Goal: Task Accomplishment & Management: Manage account settings

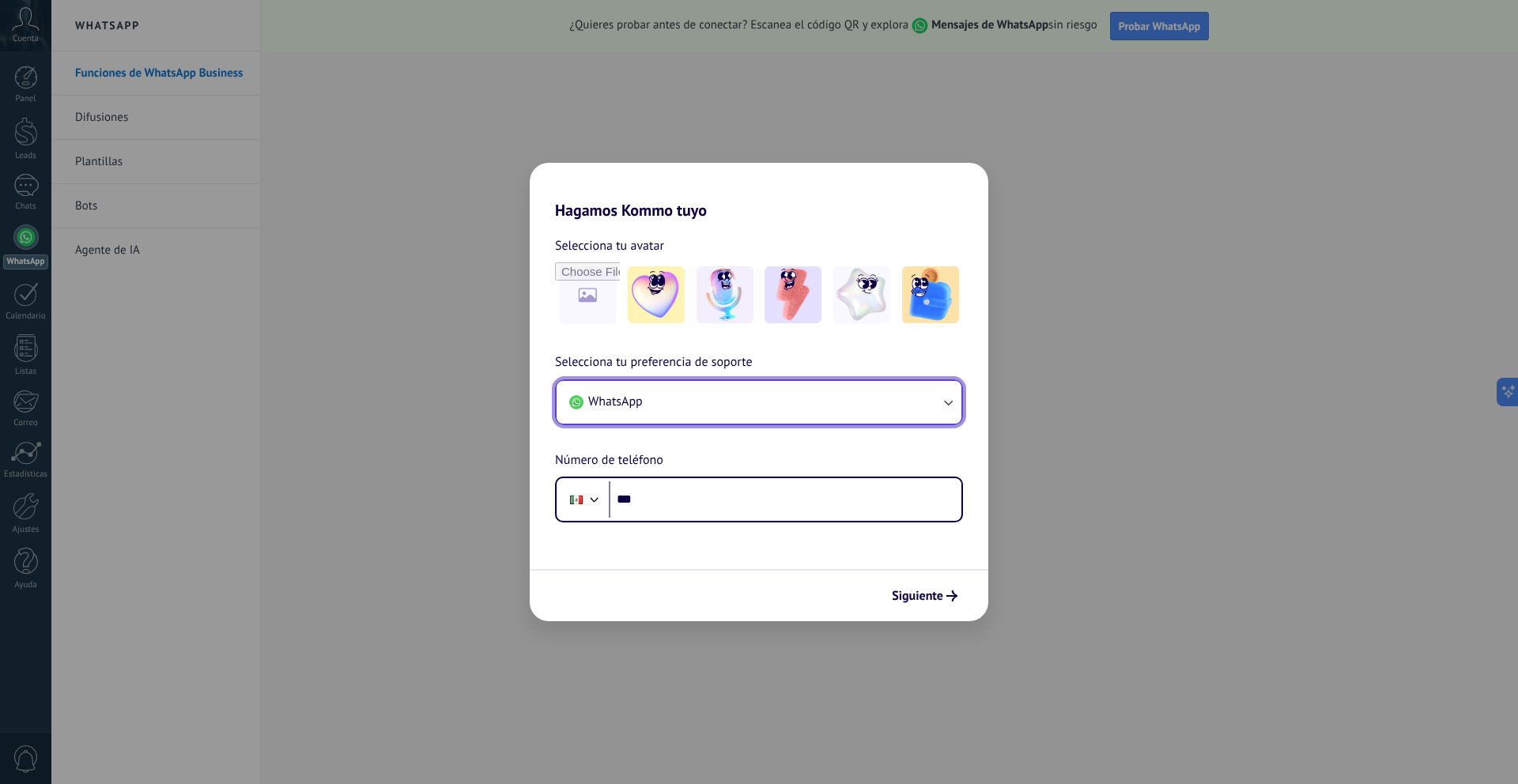
click at [832, 392] on button "WhatsApp" at bounding box center [759, 403] width 405 height 43
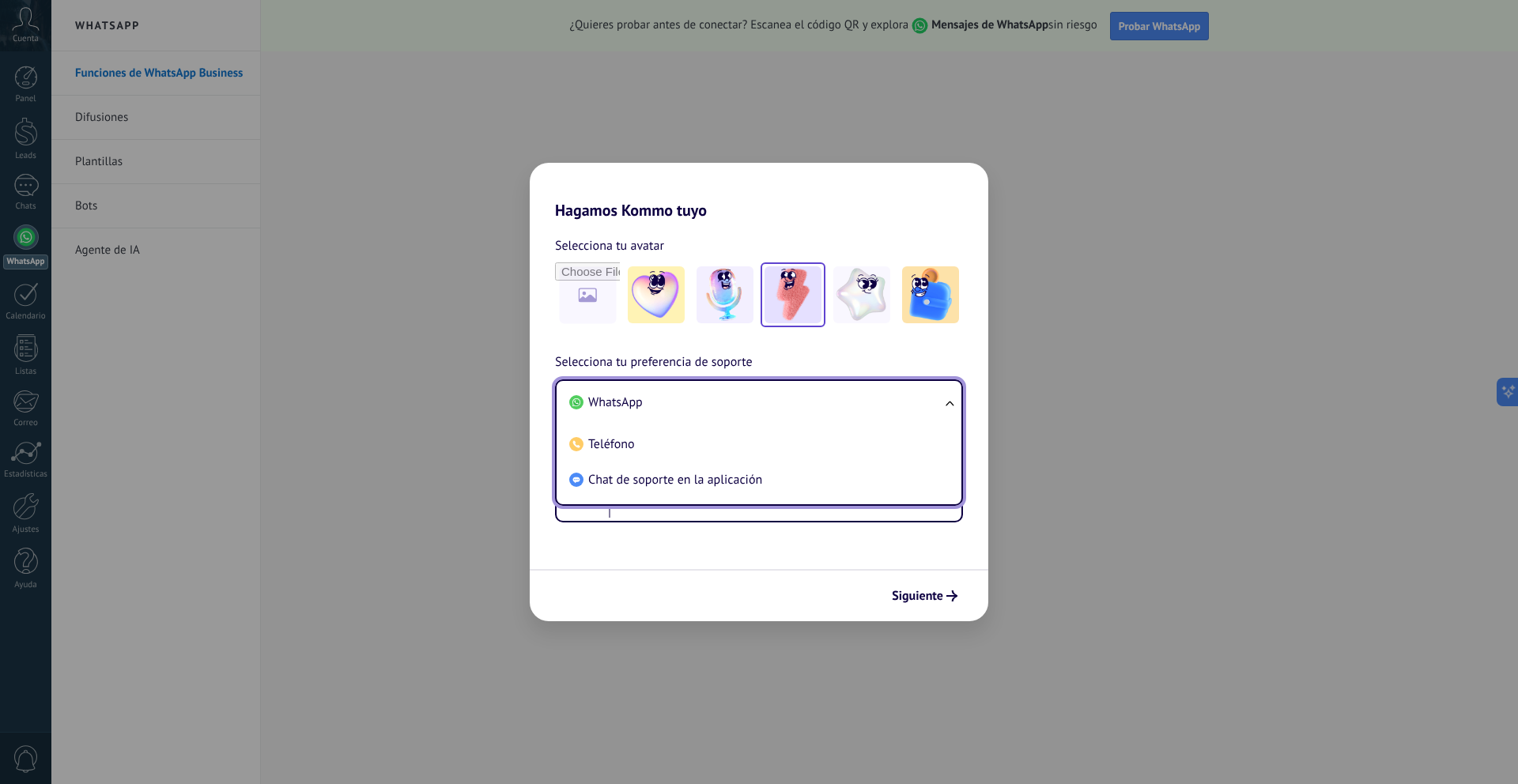
click at [786, 294] on img at bounding box center [792, 294] width 57 height 57
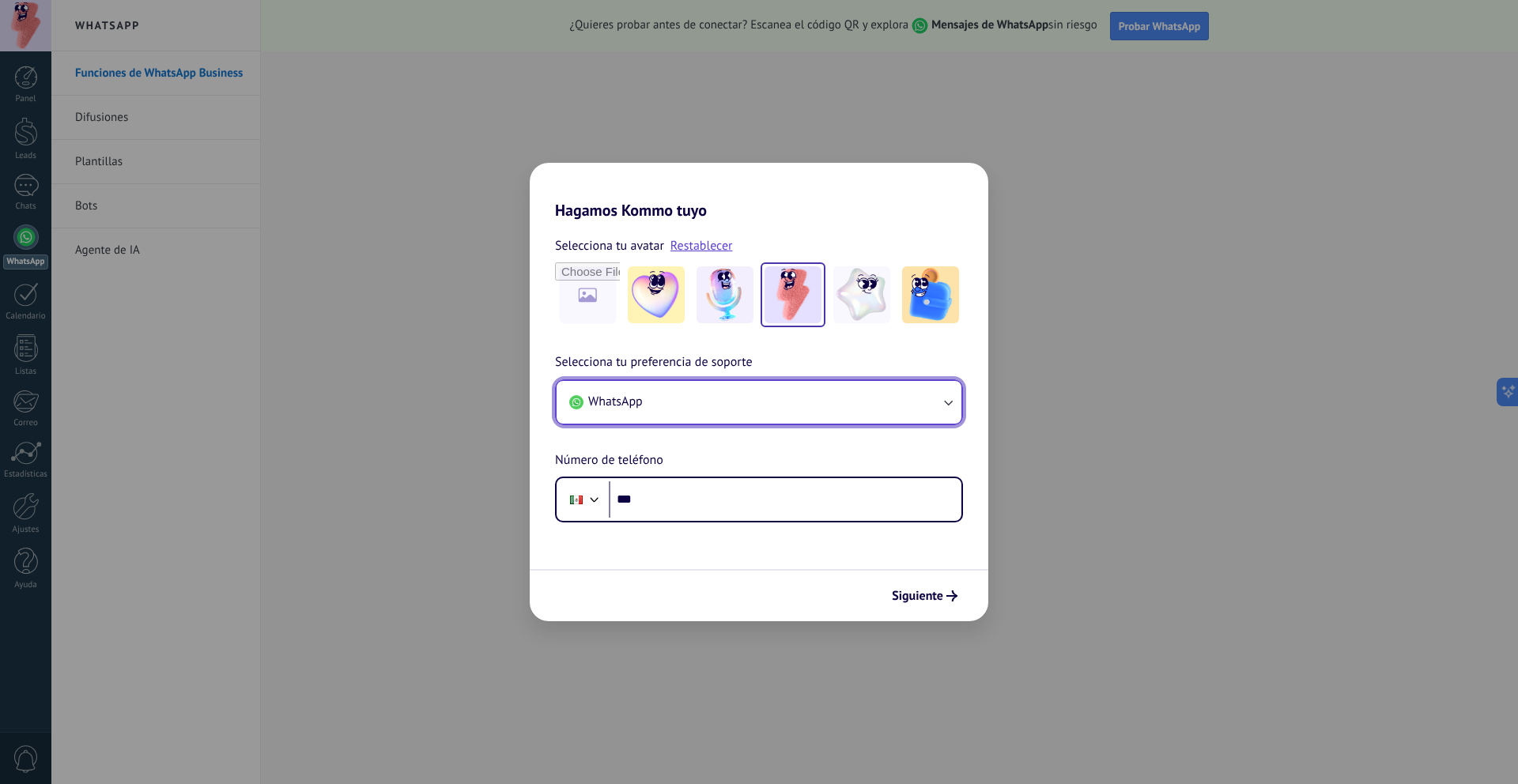
click at [778, 403] on button "WhatsApp" at bounding box center [759, 403] width 405 height 43
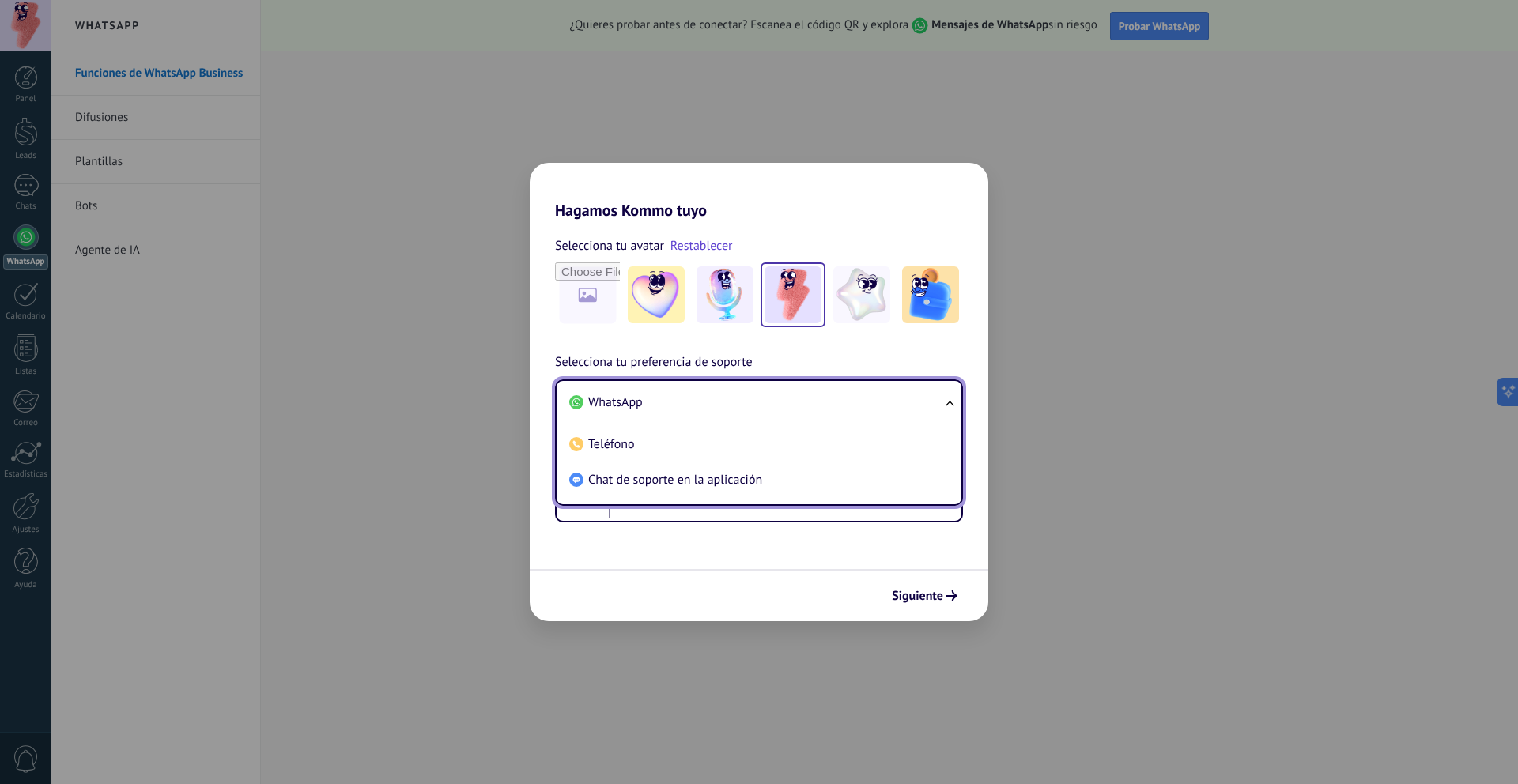
click at [747, 405] on li "WhatsApp" at bounding box center [756, 403] width 386 height 35
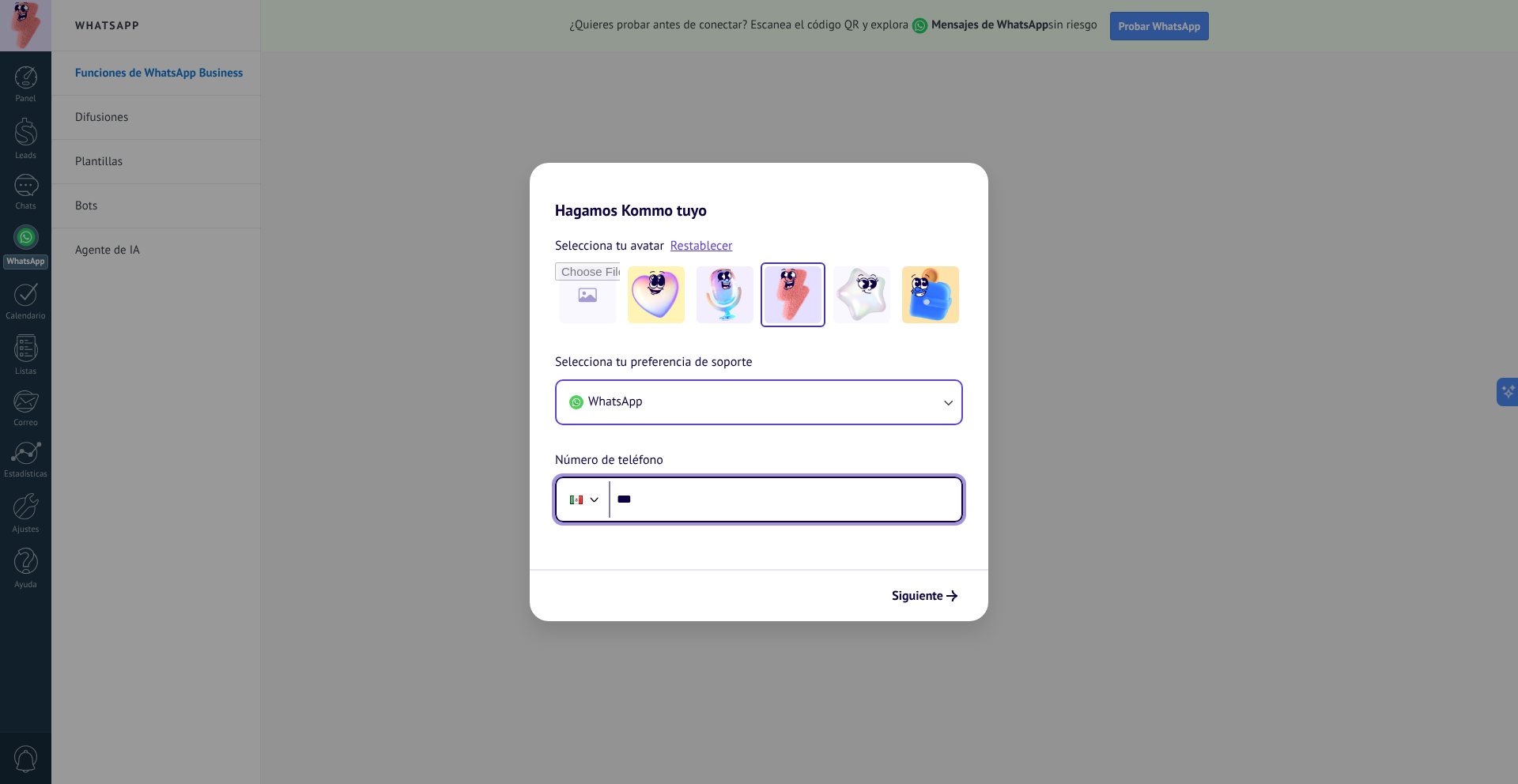
click at [748, 485] on input "***" at bounding box center [785, 499] width 353 height 36
click at [703, 513] on input "***" at bounding box center [785, 499] width 353 height 36
type input "**********"
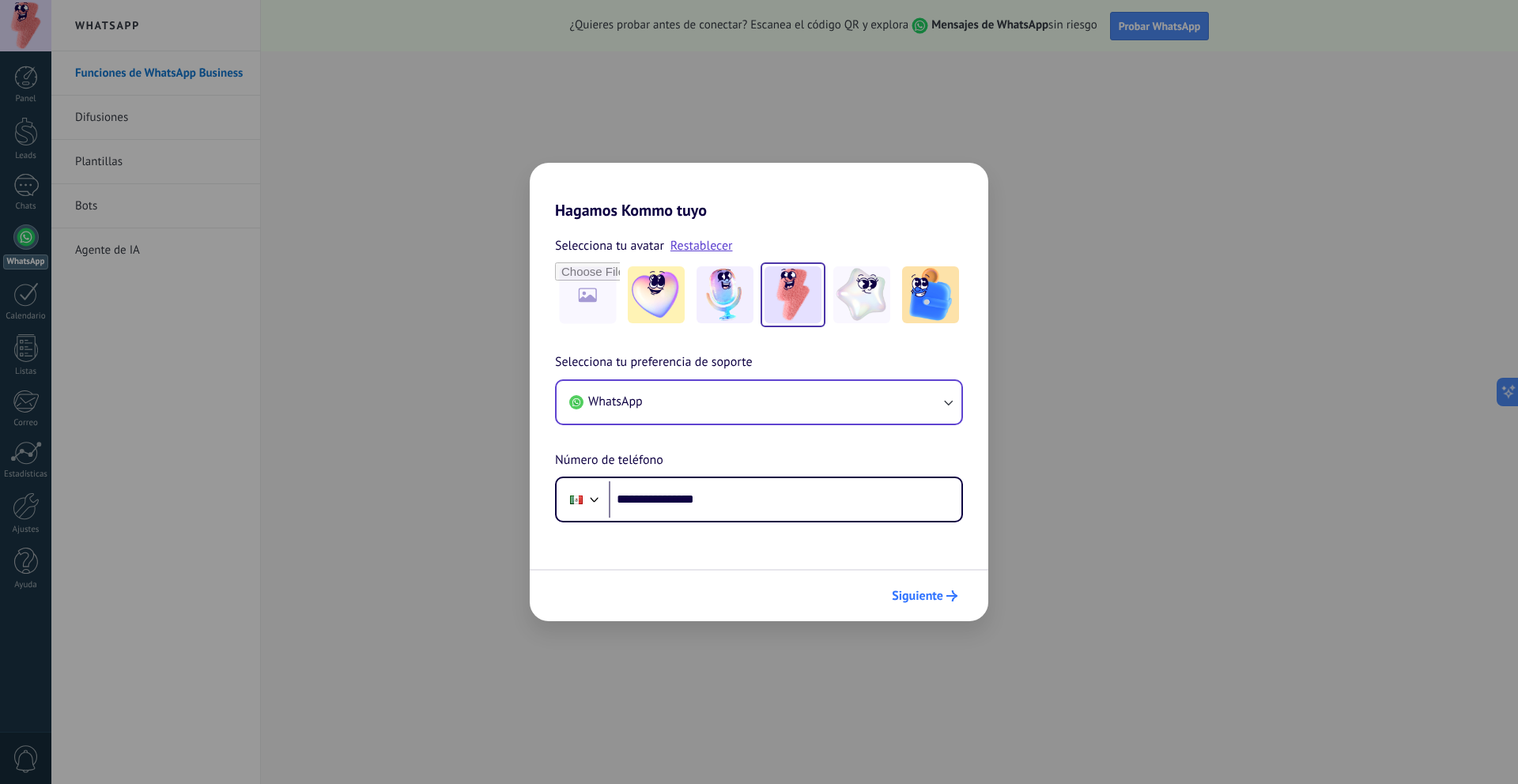
click at [934, 594] on span "Siguiente" at bounding box center [918, 595] width 52 height 11
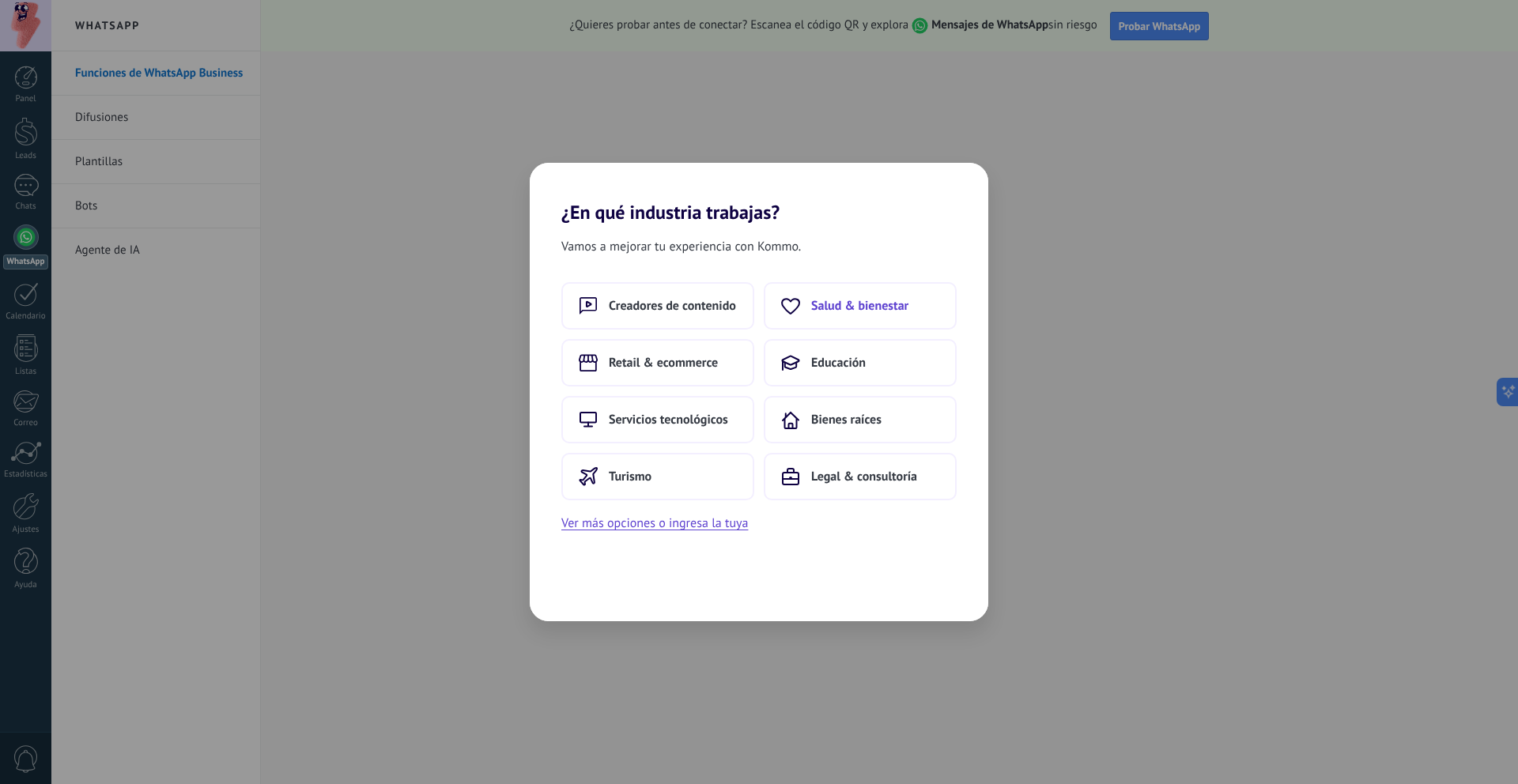
click at [841, 303] on span "Salud & bienestar" at bounding box center [859, 306] width 98 height 16
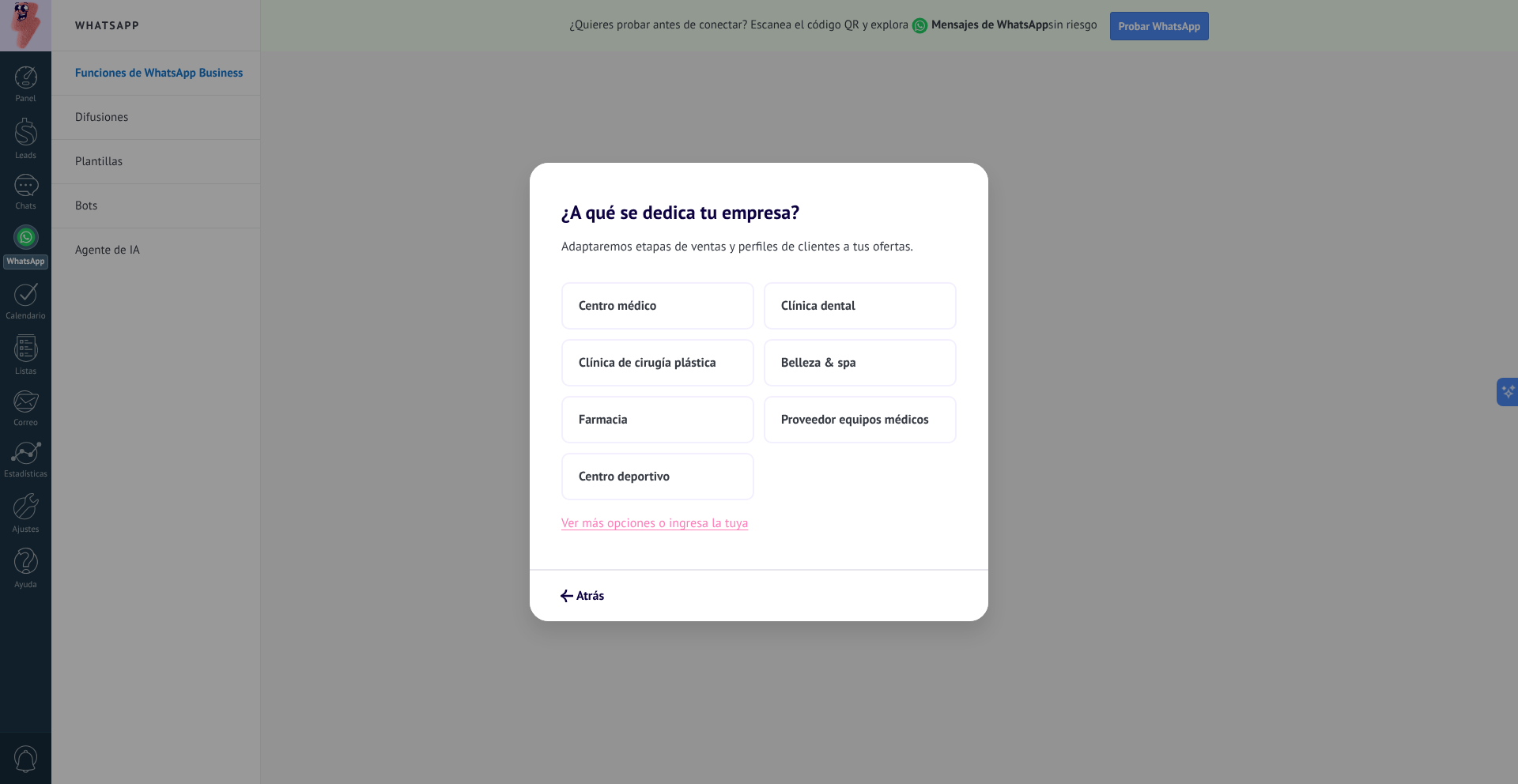
click at [706, 522] on button "Ver más opciones o ingresa la tuya" at bounding box center [655, 523] width 187 height 21
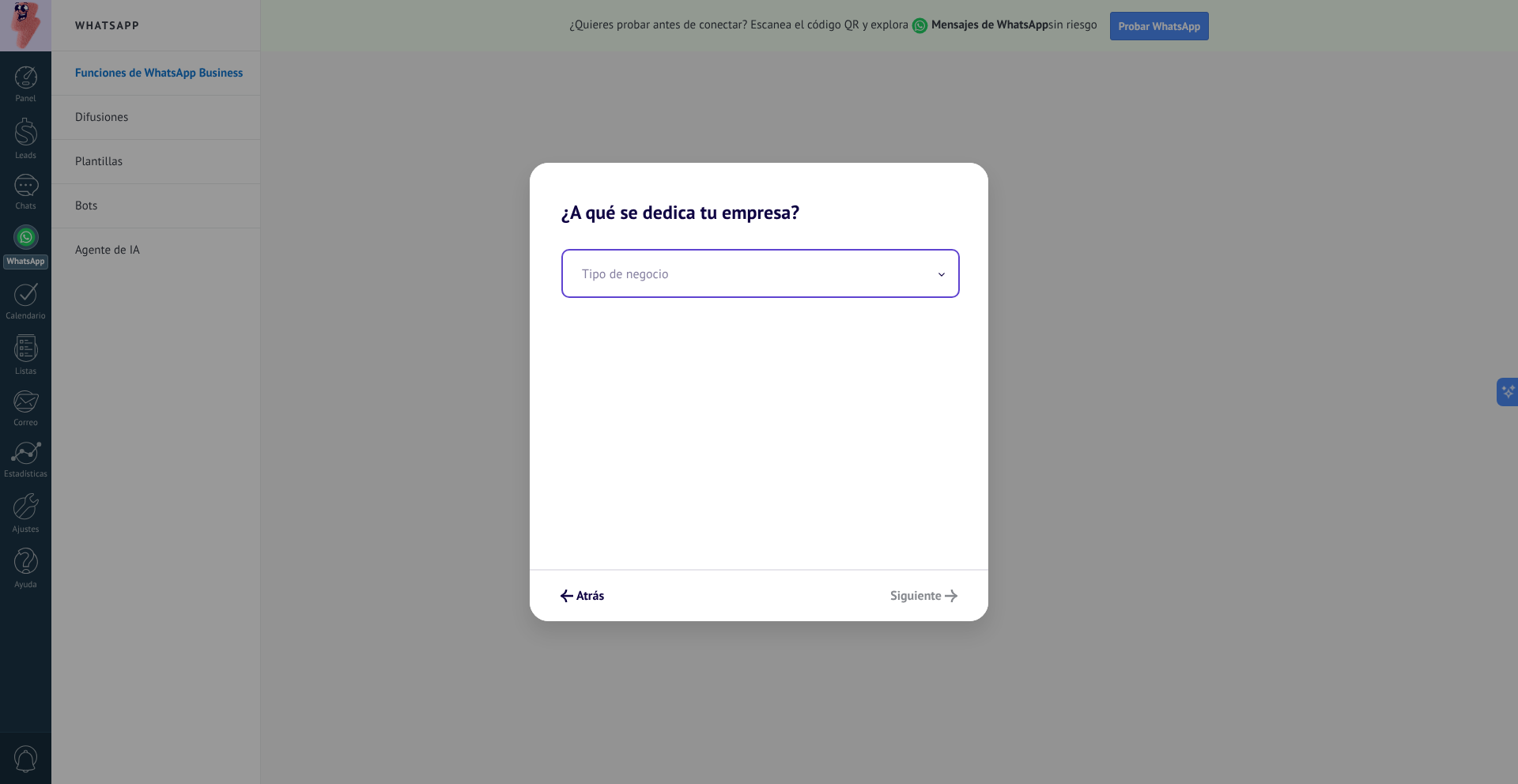
click at [686, 276] on input "text" at bounding box center [761, 274] width 395 height 46
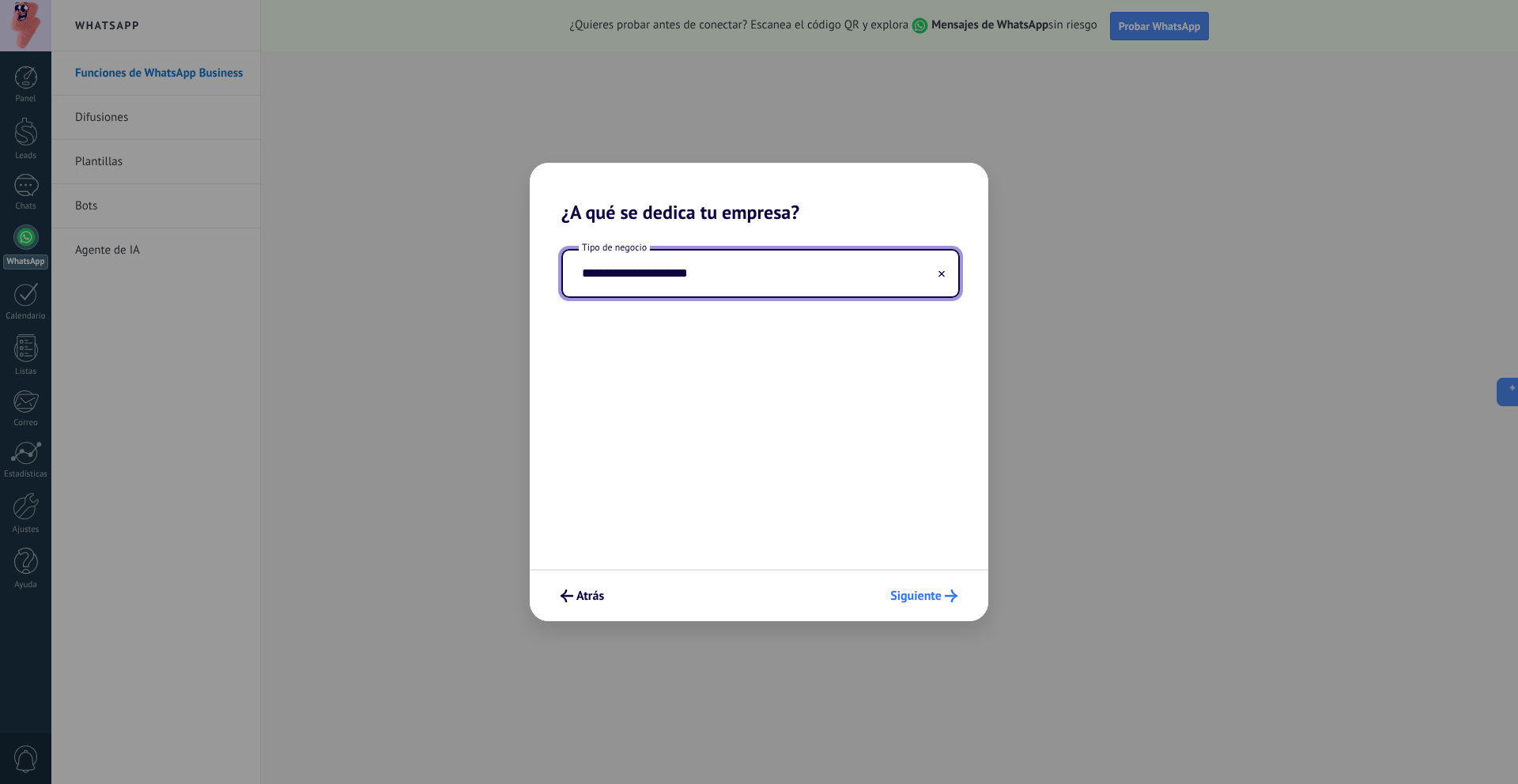
type input "**********"
click at [923, 601] on span "Siguiente" at bounding box center [916, 595] width 52 height 11
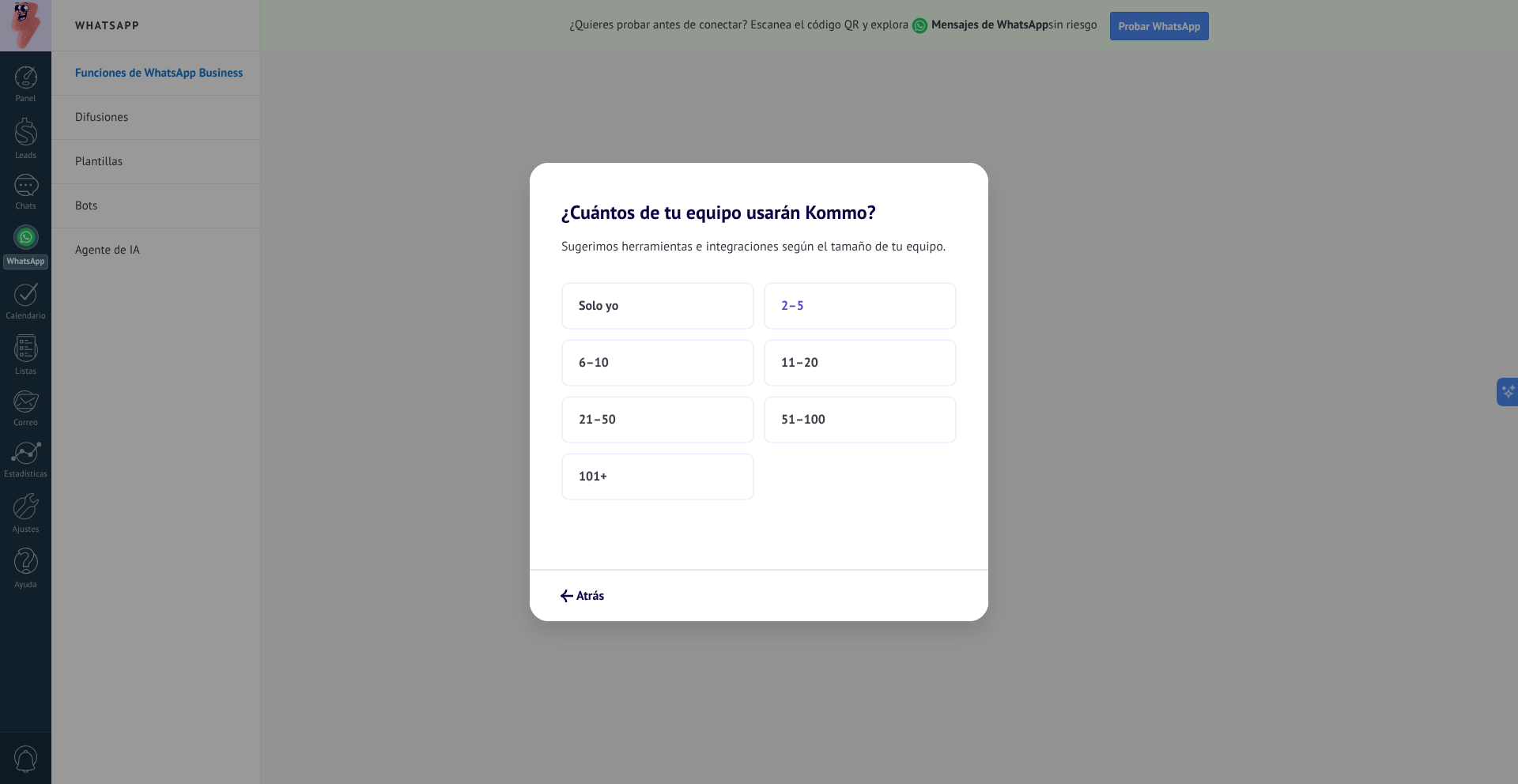
click at [819, 305] on button "2–5" at bounding box center [859, 306] width 193 height 48
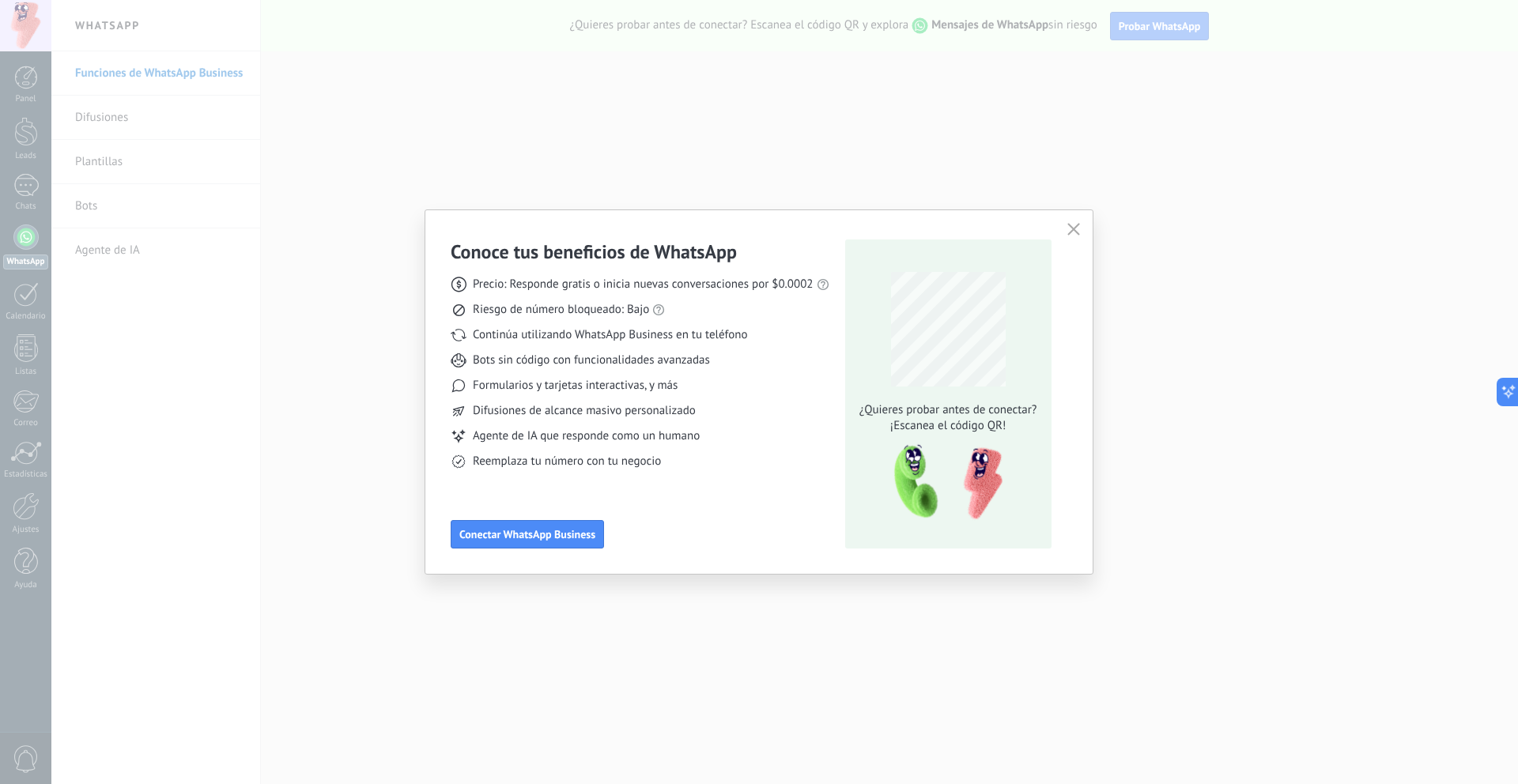
click at [312, 156] on div "Conoce tus beneficios de WhatsApp Precio: Responde gratis o inicia nuevas conve…" at bounding box center [759, 392] width 1518 height 784
click at [475, 183] on div "Conoce tus beneficios de WhatsApp Precio: Responde gratis o inicia nuevas conve…" at bounding box center [759, 392] width 1518 height 784
click at [827, 260] on link "precios actuales de Meta" at bounding box center [855, 257] width 125 height 15
click at [522, 533] on span "Conectar WhatsApp Business" at bounding box center [527, 534] width 136 height 11
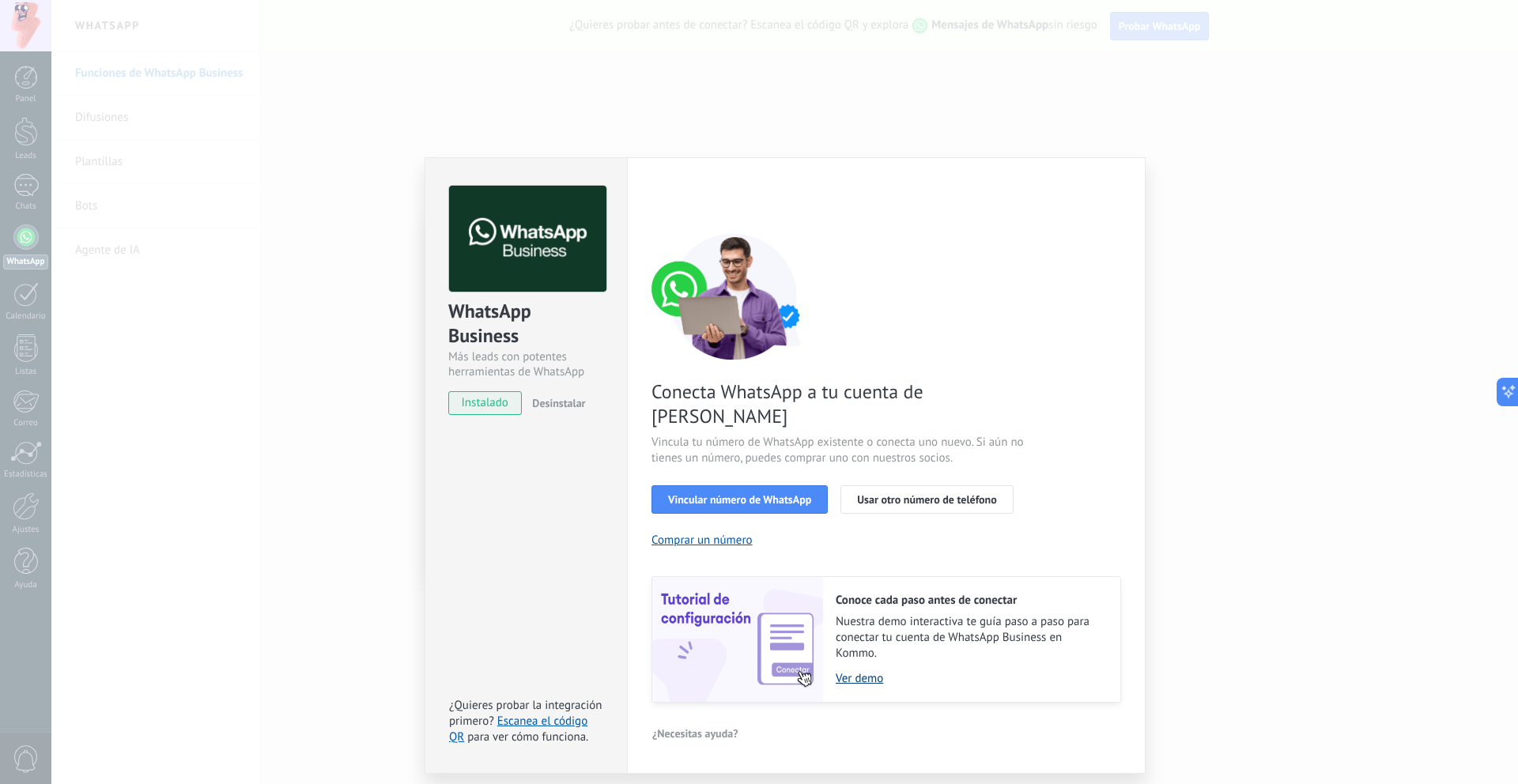
click at [859, 672] on link "Ver demo" at bounding box center [970, 679] width 269 height 15
click at [853, 672] on link "Ver demo" at bounding box center [970, 679] width 269 height 15
click at [741, 495] on span "Vincular número de WhatsApp" at bounding box center [740, 499] width 144 height 11
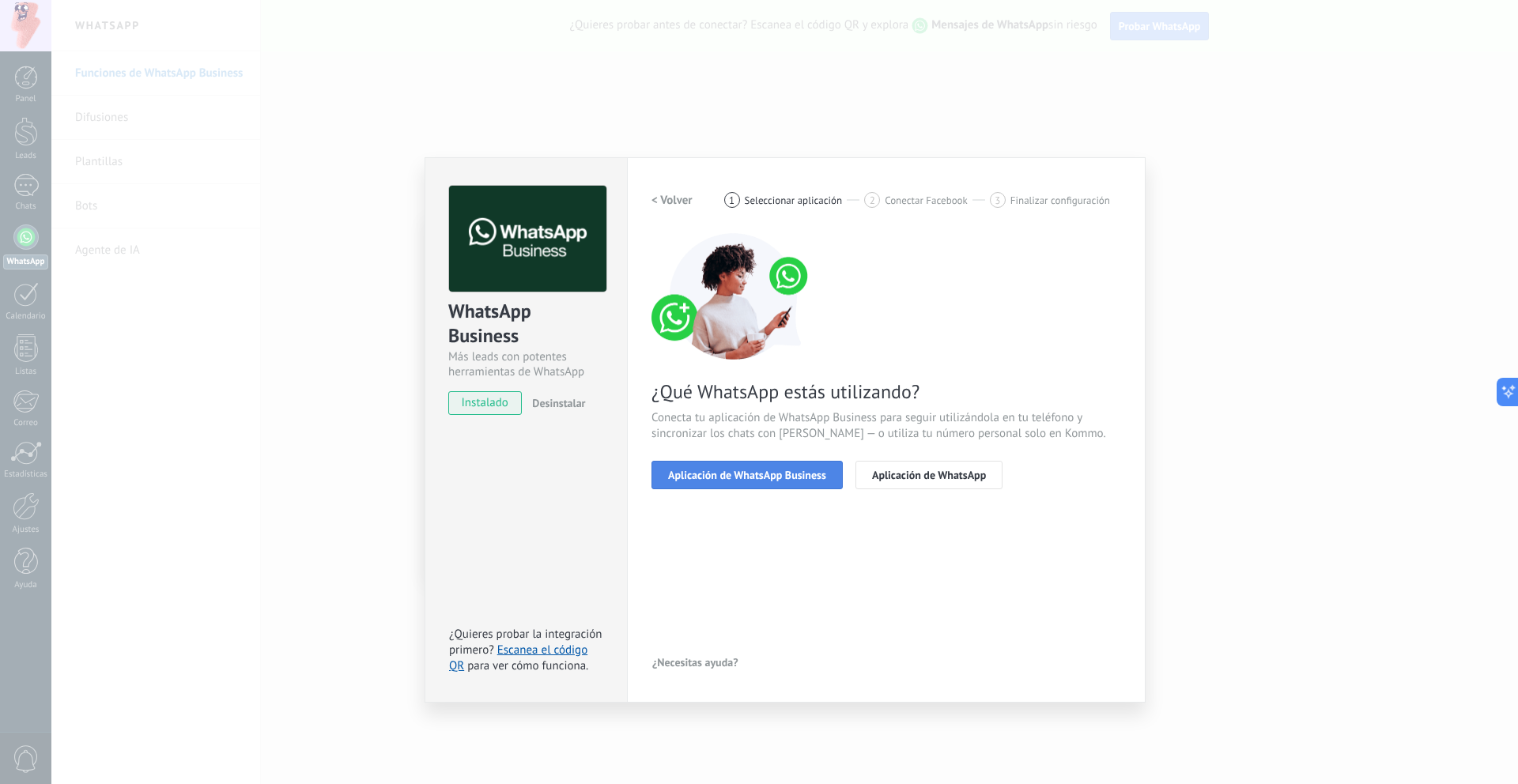
click at [750, 477] on span "Aplicación de WhatsApp Business" at bounding box center [747, 475] width 158 height 11
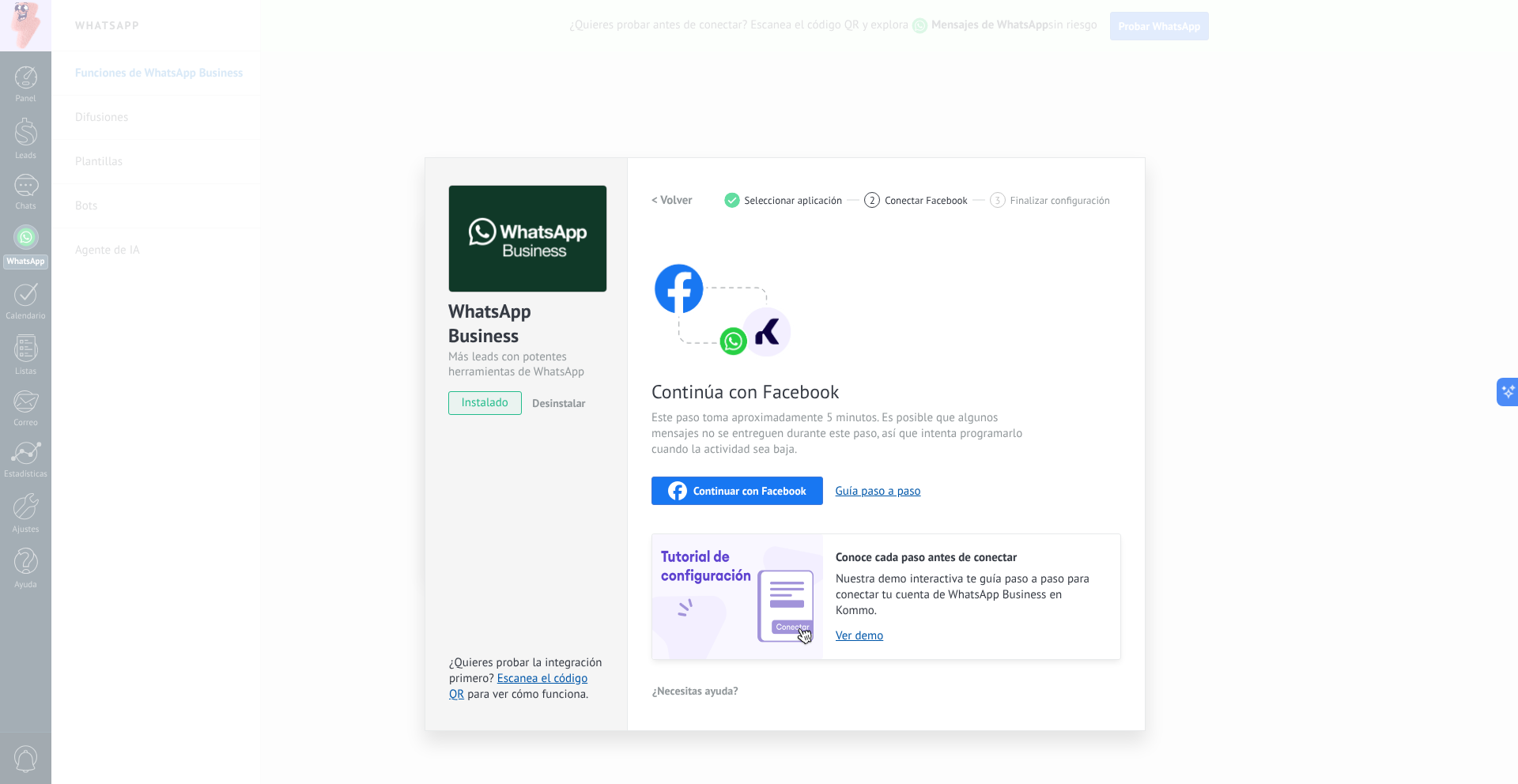
click at [680, 199] on h2 "< Volver" at bounding box center [672, 200] width 41 height 15
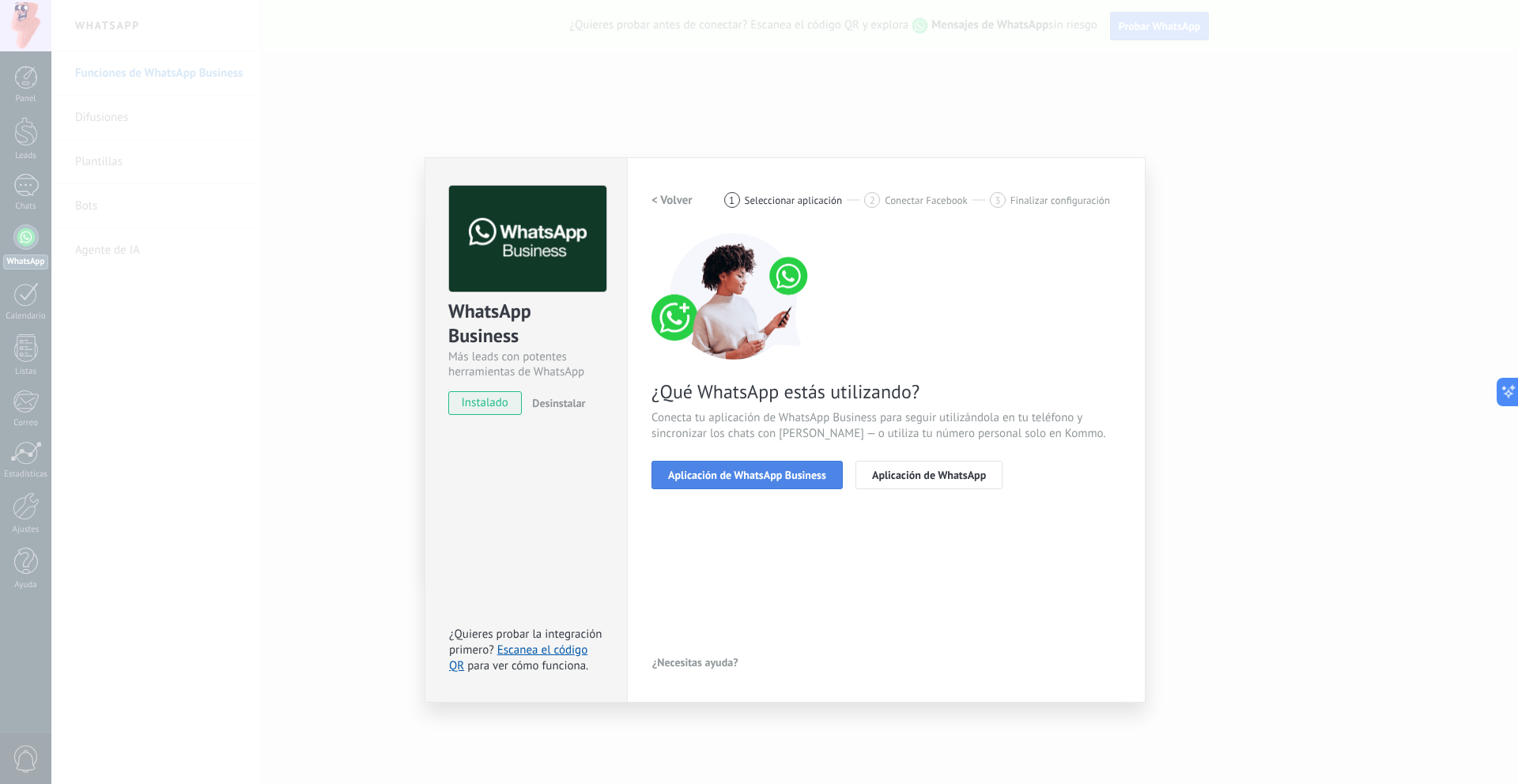
click at [745, 475] on span "Aplicación de WhatsApp Business" at bounding box center [747, 475] width 158 height 11
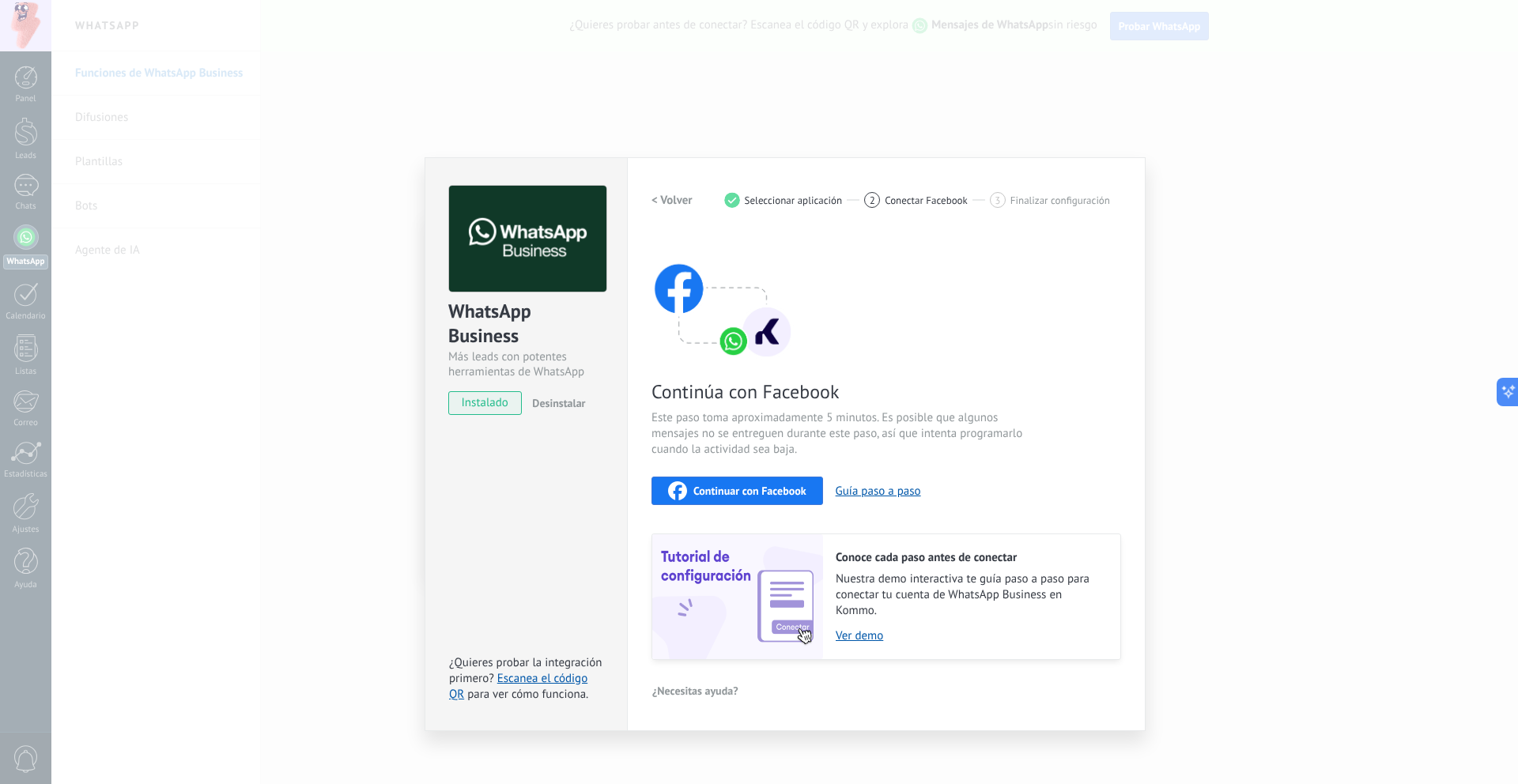
click at [775, 114] on div "WhatsApp Business Más leads con potentes herramientas de WhatsApp instalado Des…" at bounding box center [785, 392] width 1467 height 784
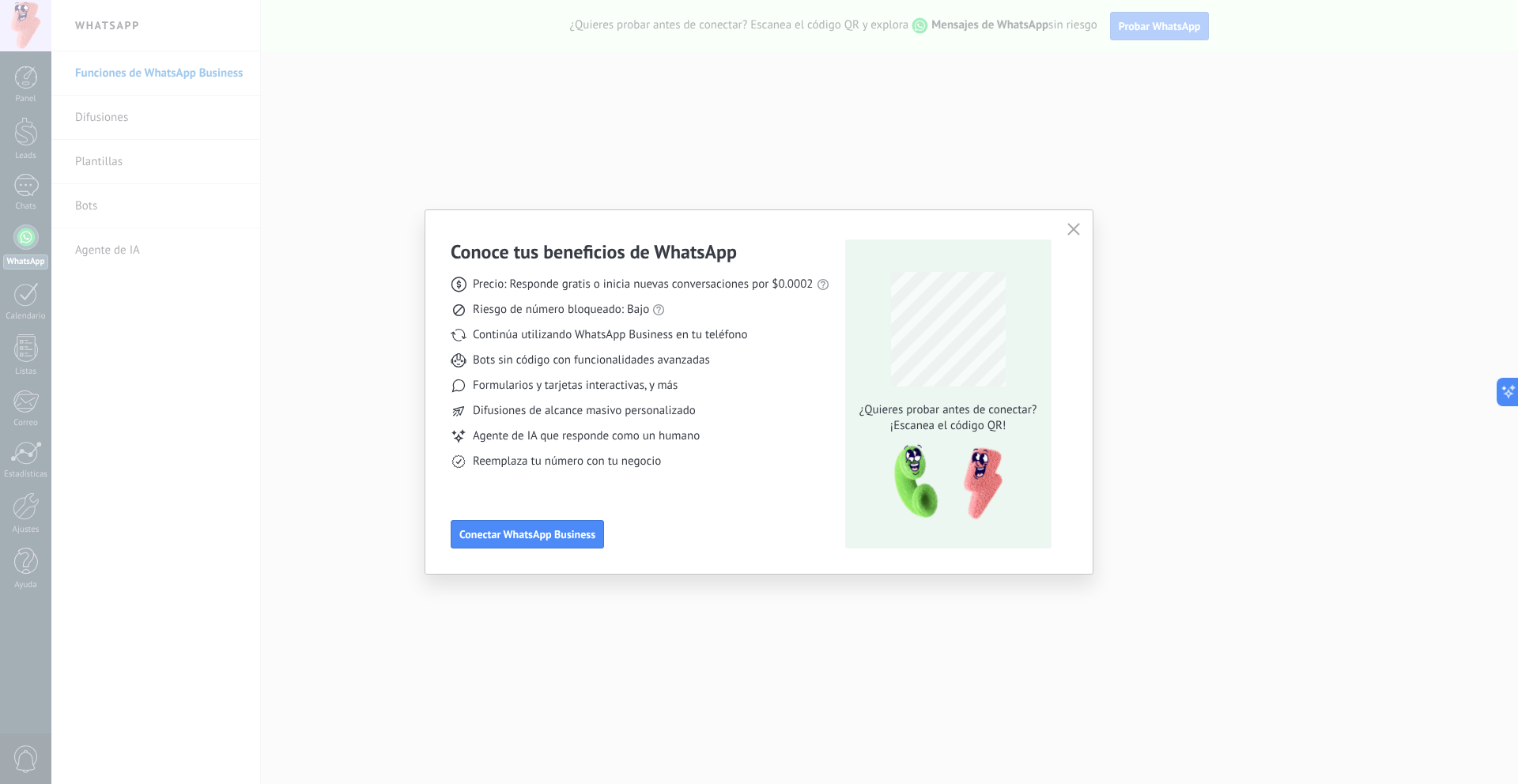
click at [1073, 235] on span "button" at bounding box center [1074, 230] width 12 height 14
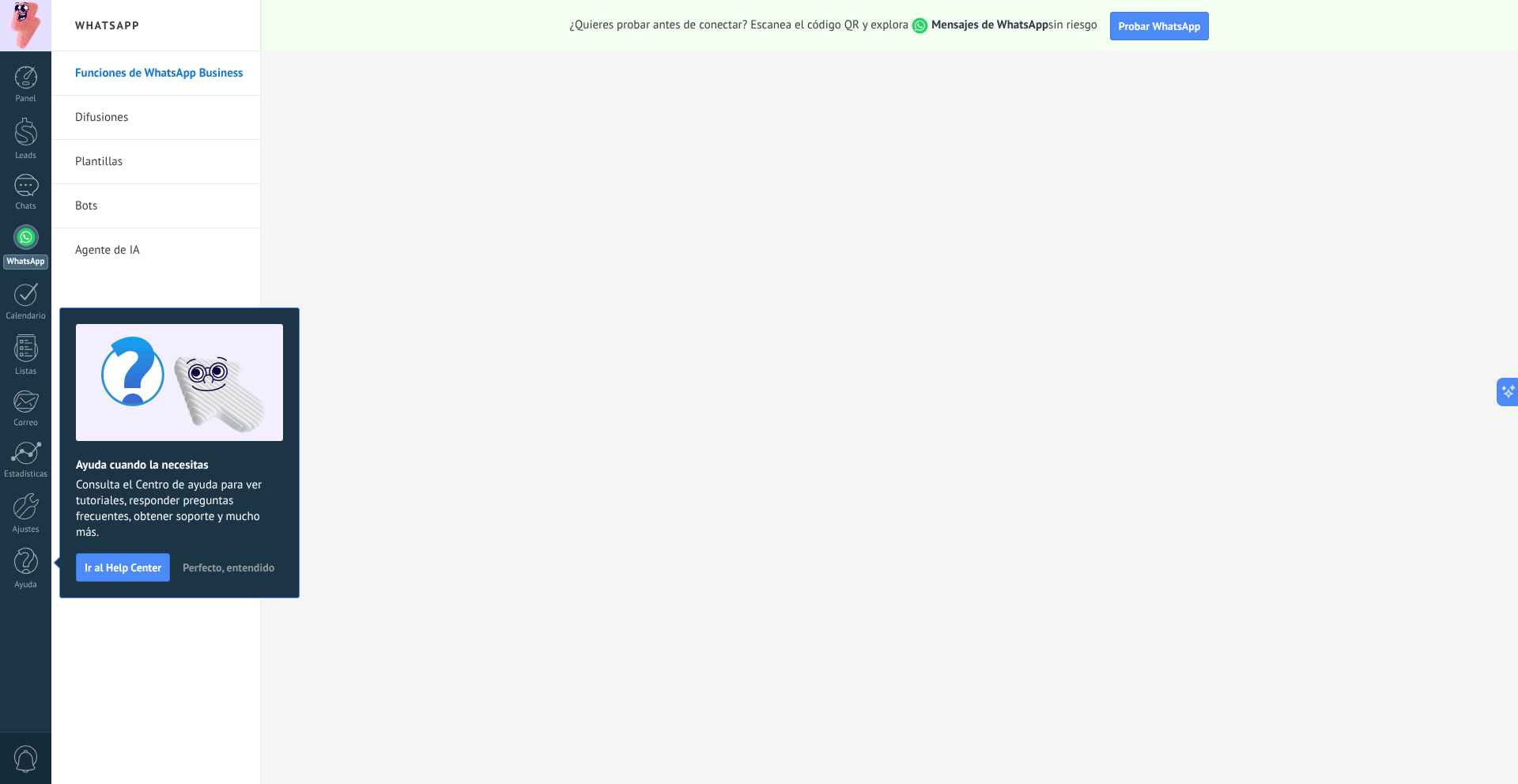
click at [34, 33] on div at bounding box center [25, 25] width 52 height 52
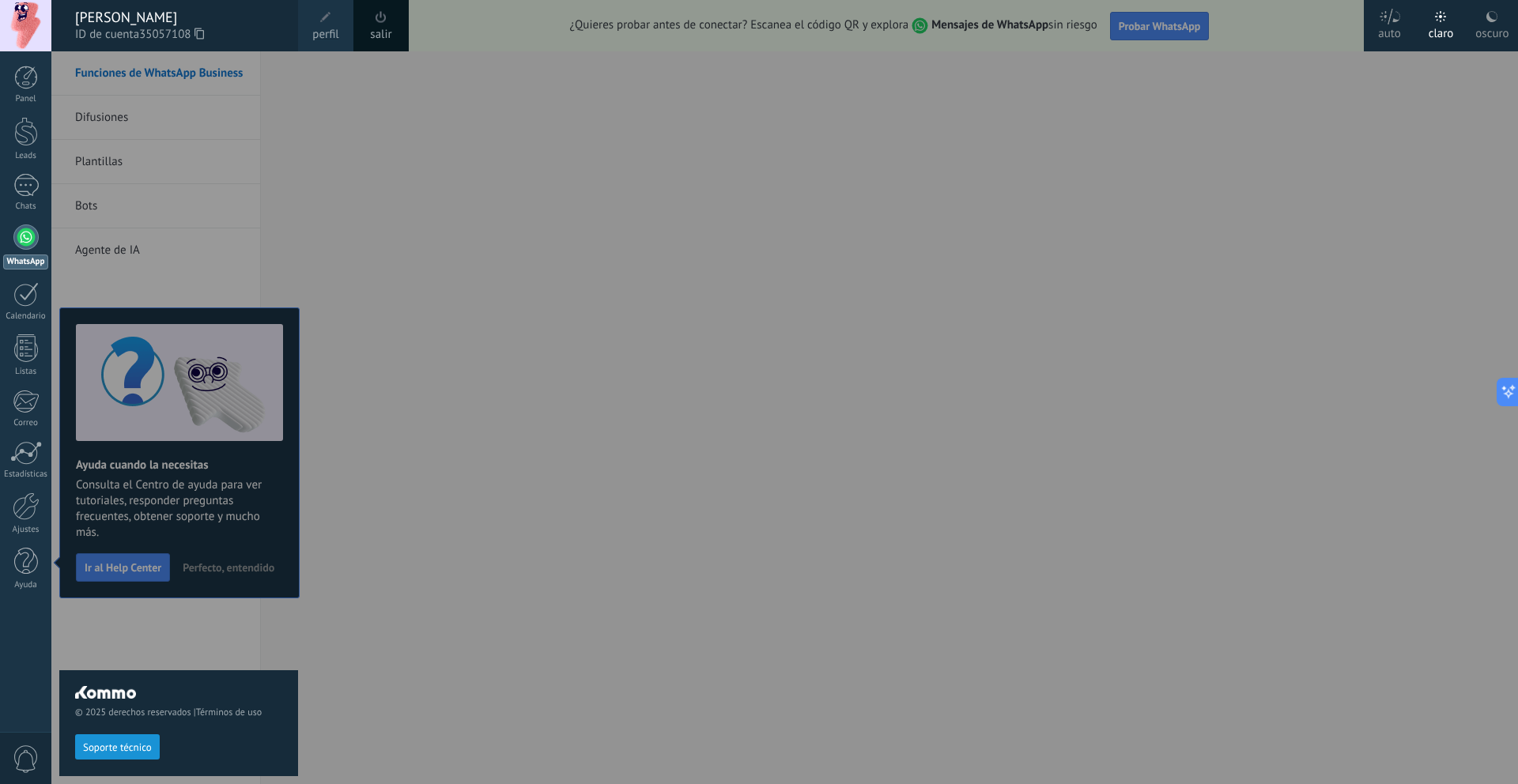
click at [320, 103] on div at bounding box center [810, 392] width 1518 height 784
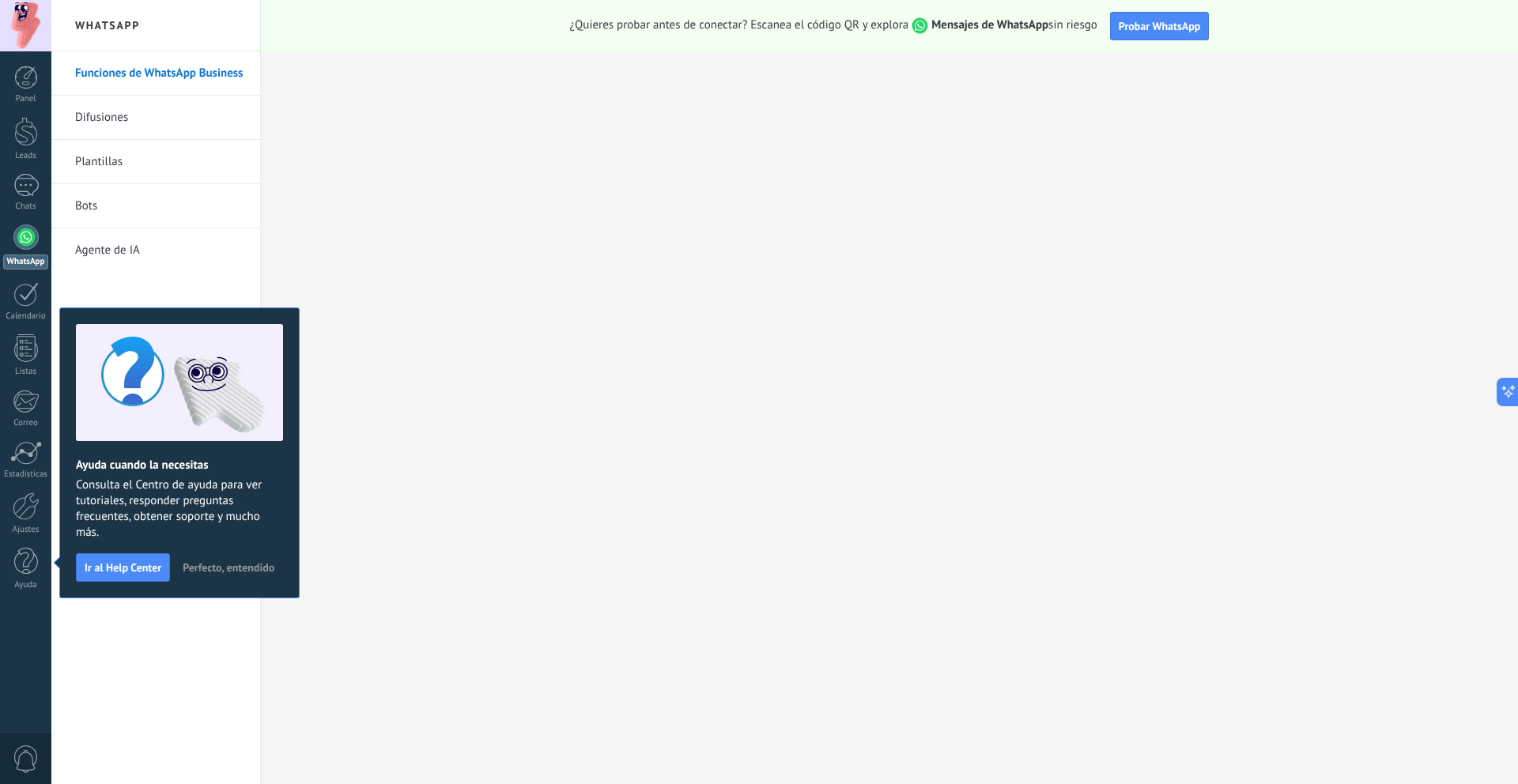
click at [154, 66] on link "Funciones de WhatsApp Business" at bounding box center [160, 74] width 169 height 44
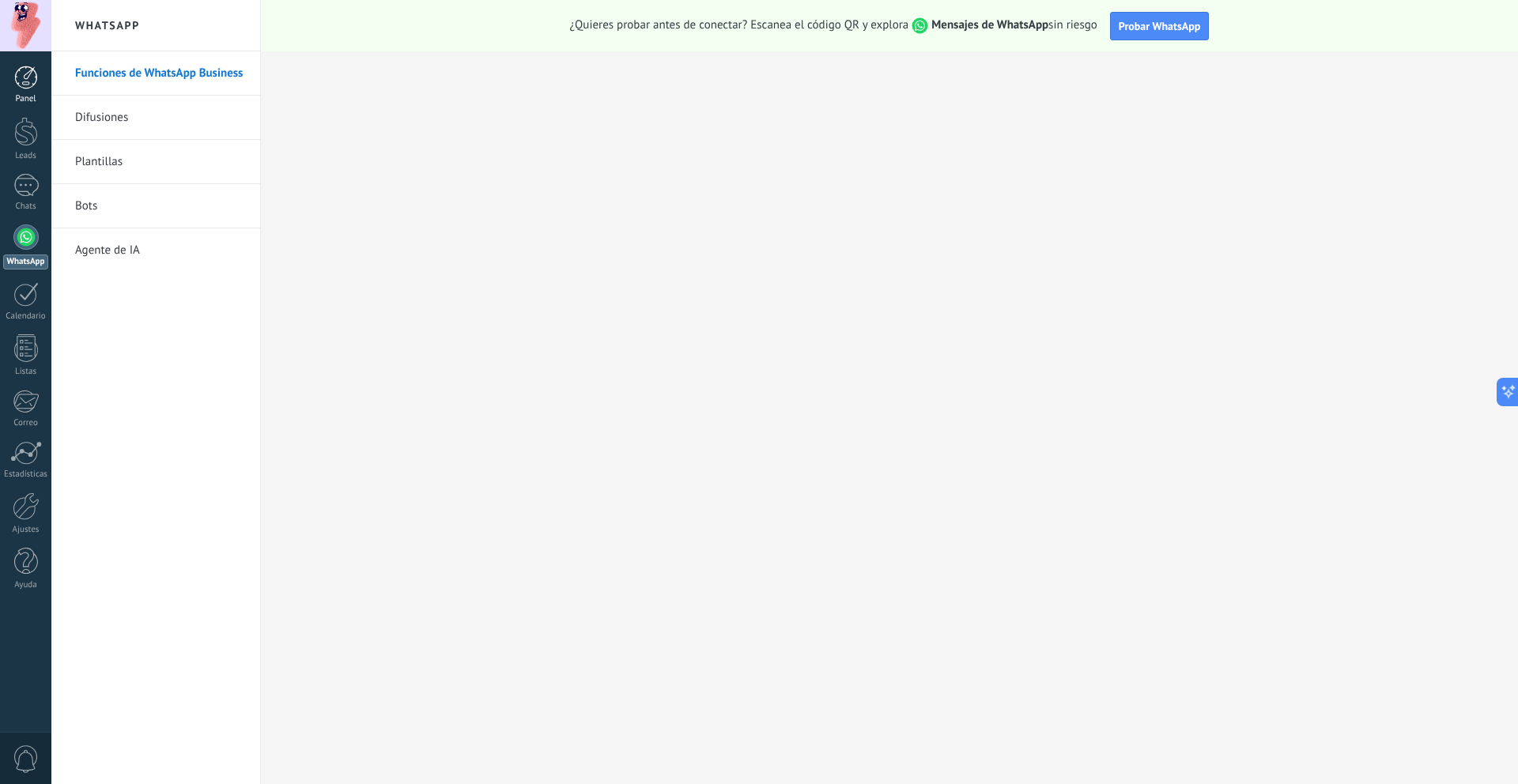
click at [21, 89] on div at bounding box center [25, 77] width 24 height 24
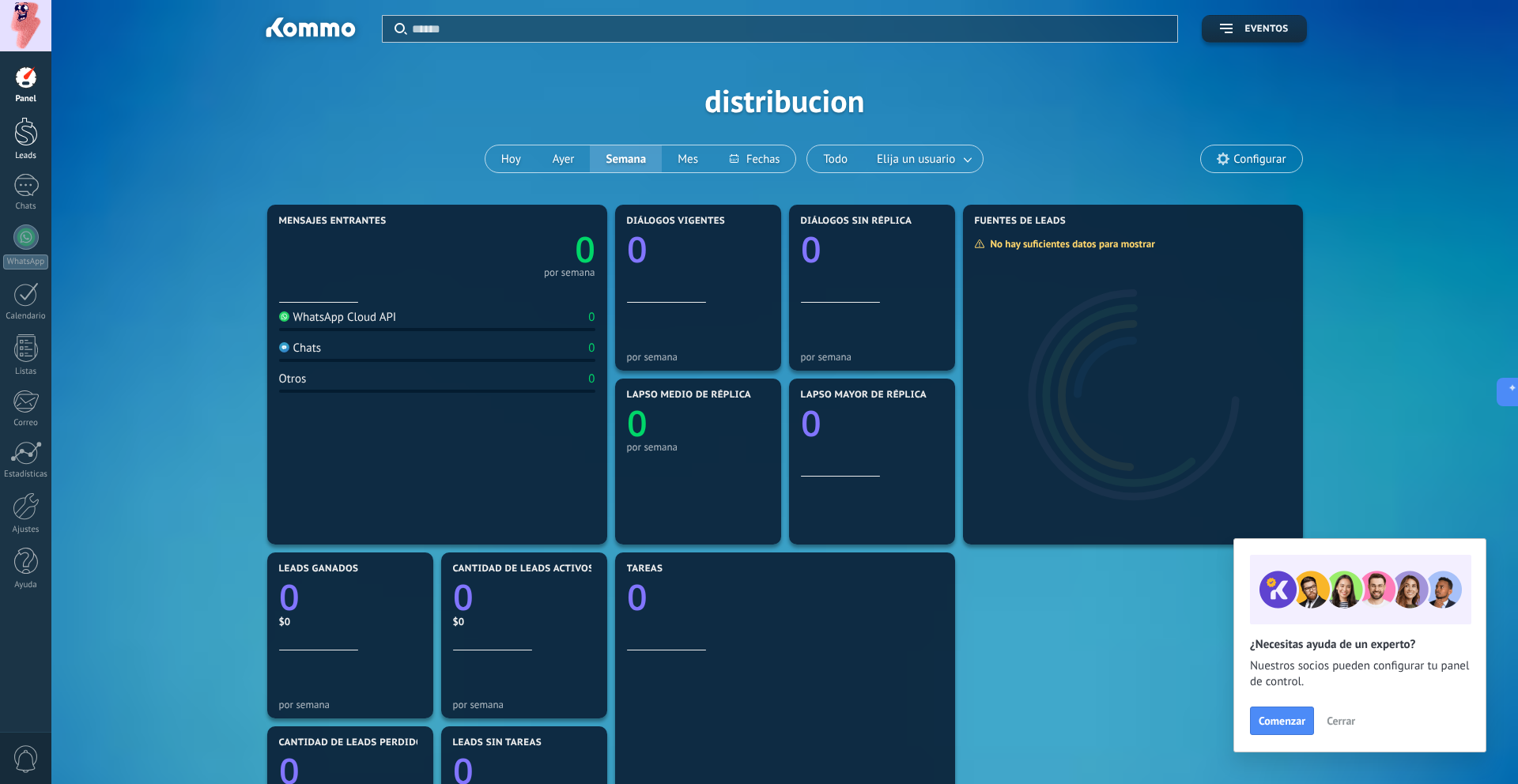
click at [34, 144] on div at bounding box center [25, 132] width 24 height 30
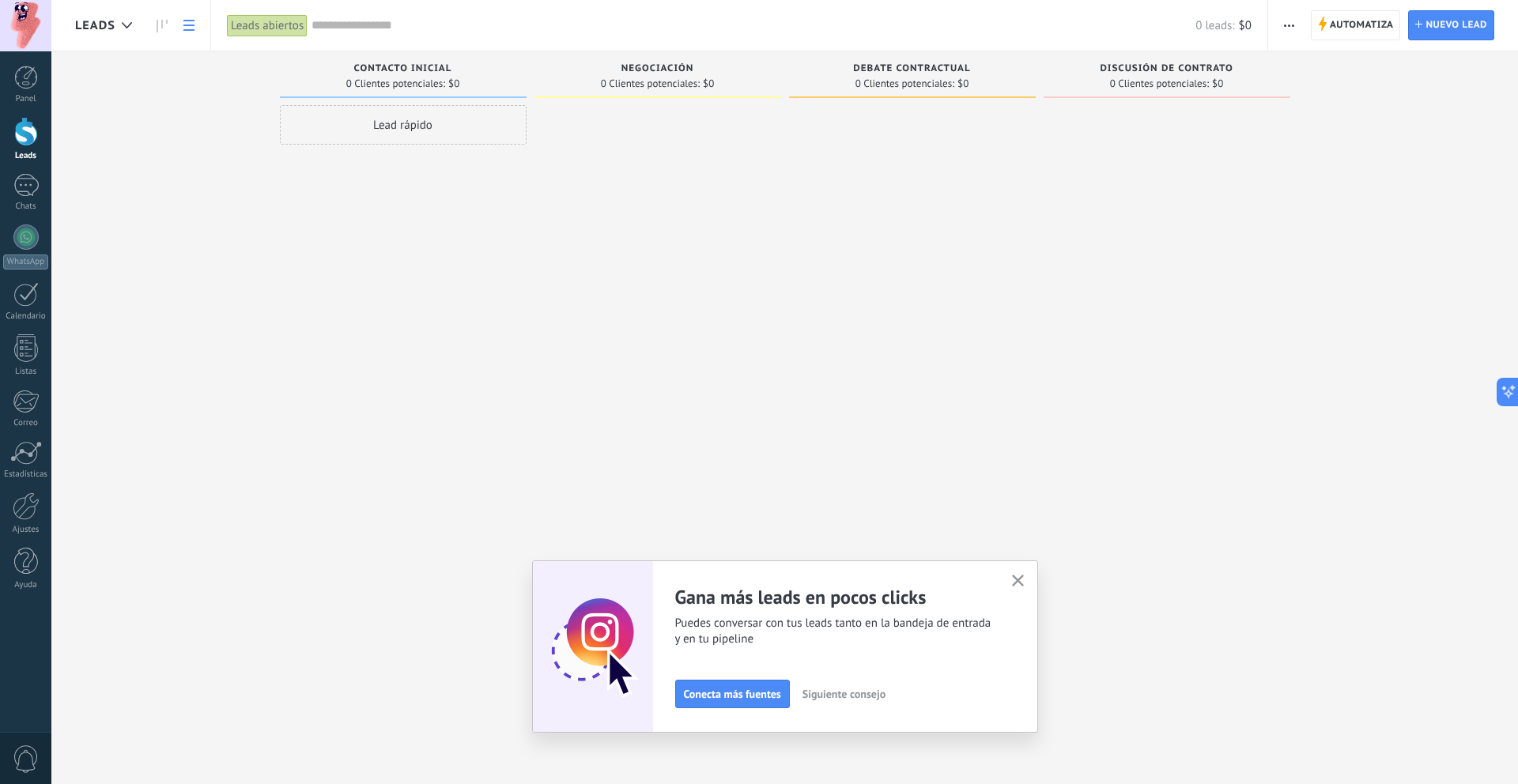
click at [187, 26] on icon at bounding box center [189, 25] width 11 height 11
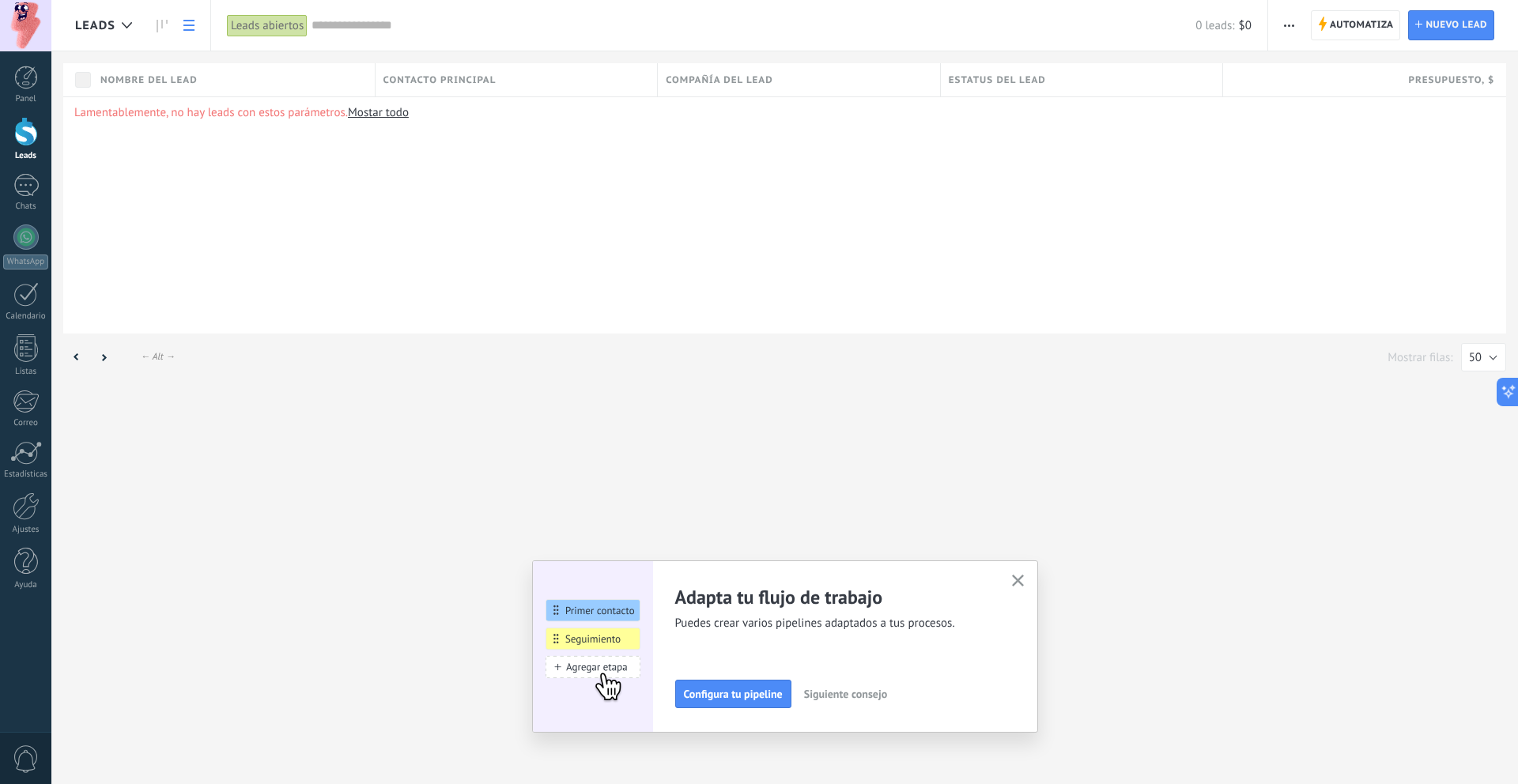
click at [112, 24] on span "Leads" at bounding box center [95, 25] width 40 height 15
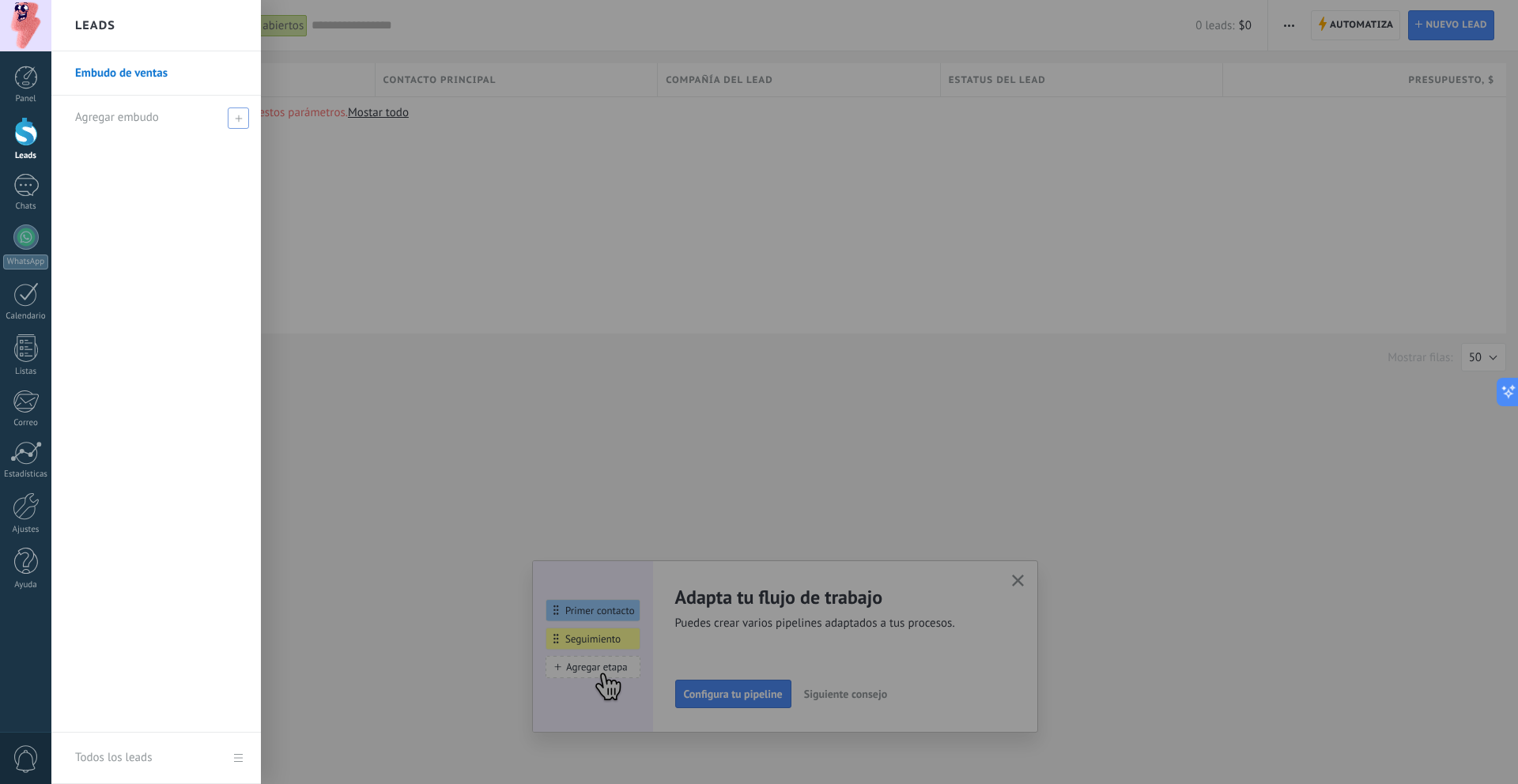
click at [238, 121] on use at bounding box center [238, 118] width 7 height 7
type input "**********"
click at [247, 116] on span at bounding box center [239, 117] width 14 height 11
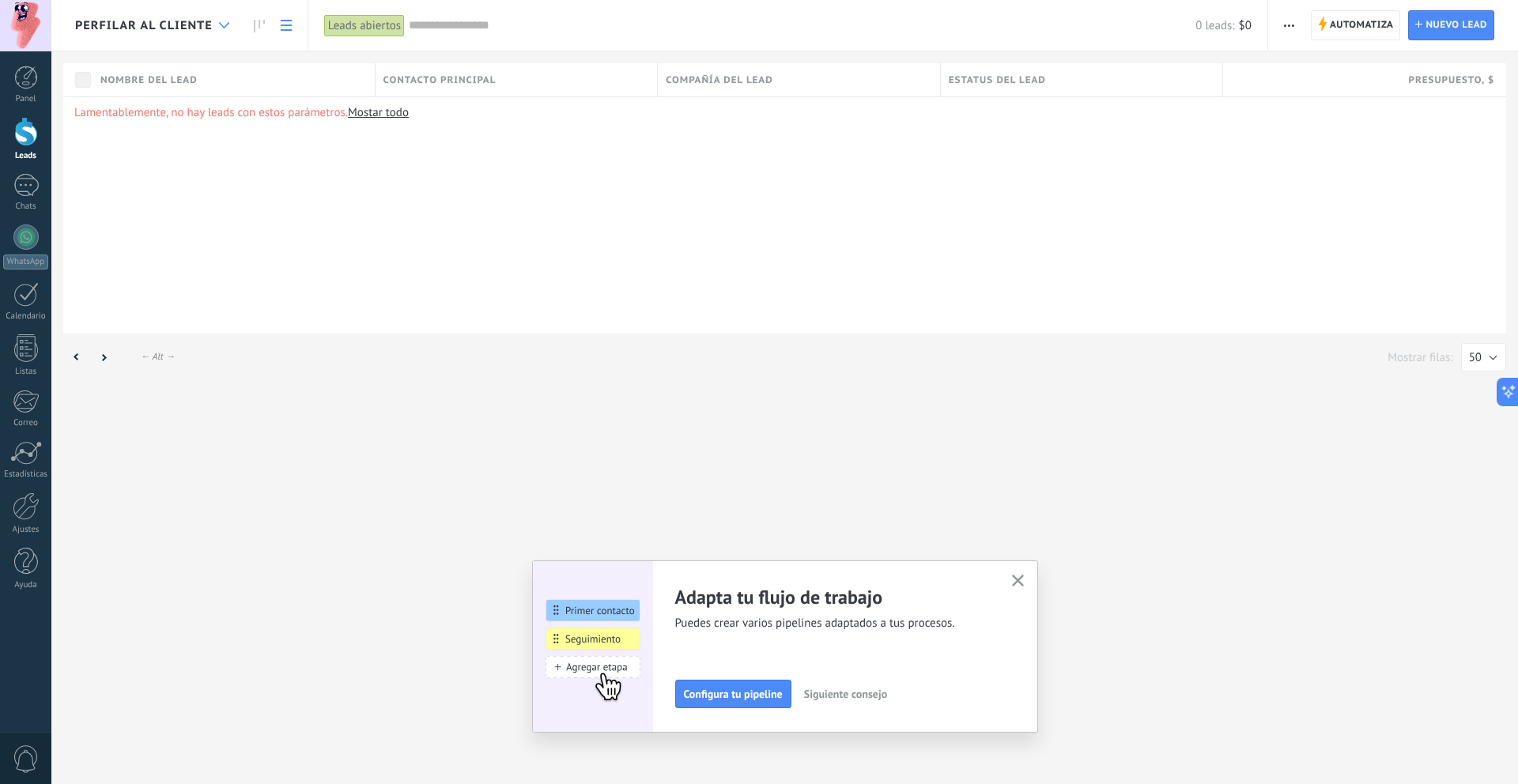
click at [219, 30] on div at bounding box center [224, 26] width 26 height 31
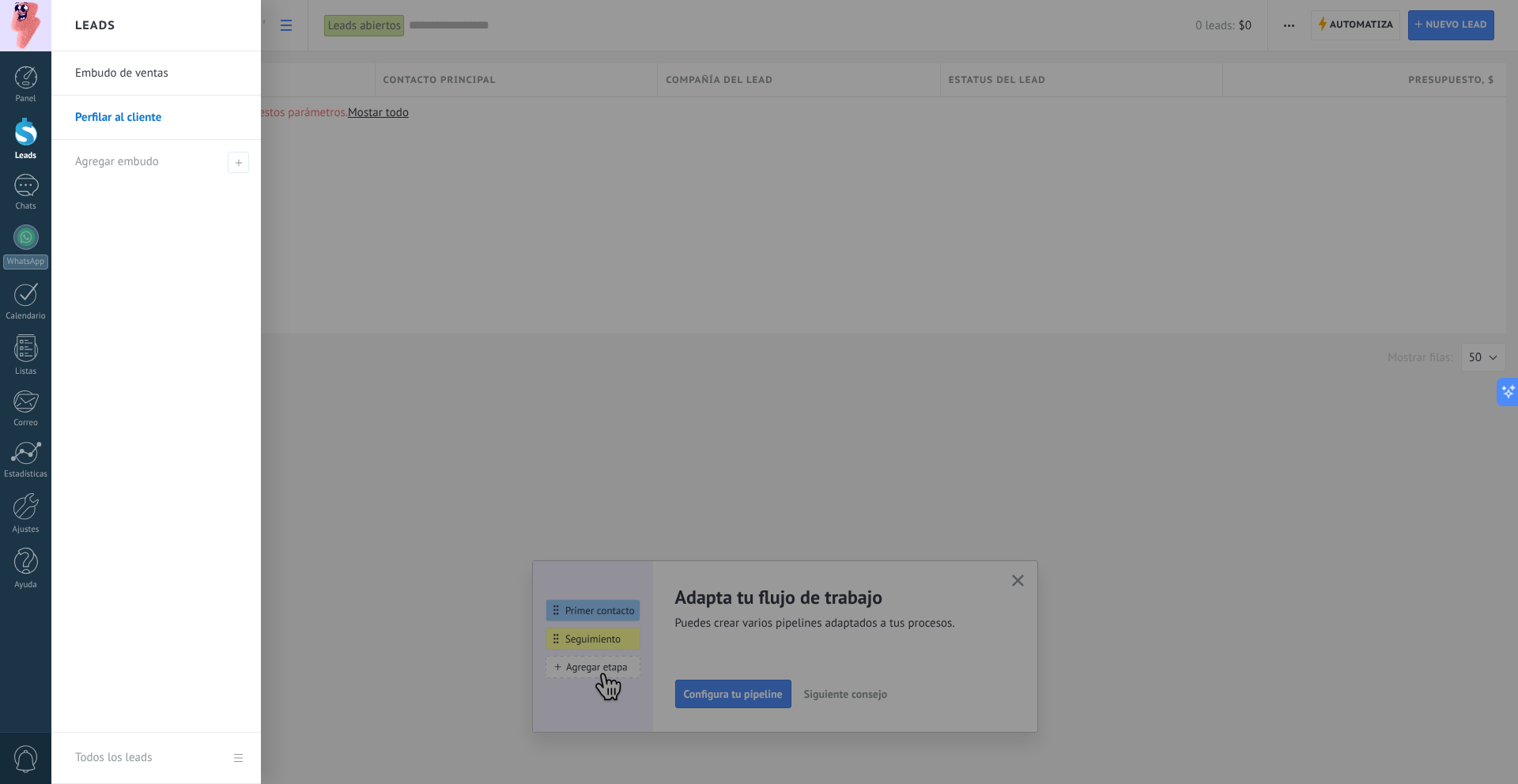
click at [180, 119] on link "Perfilar al cliente" at bounding box center [160, 118] width 170 height 44
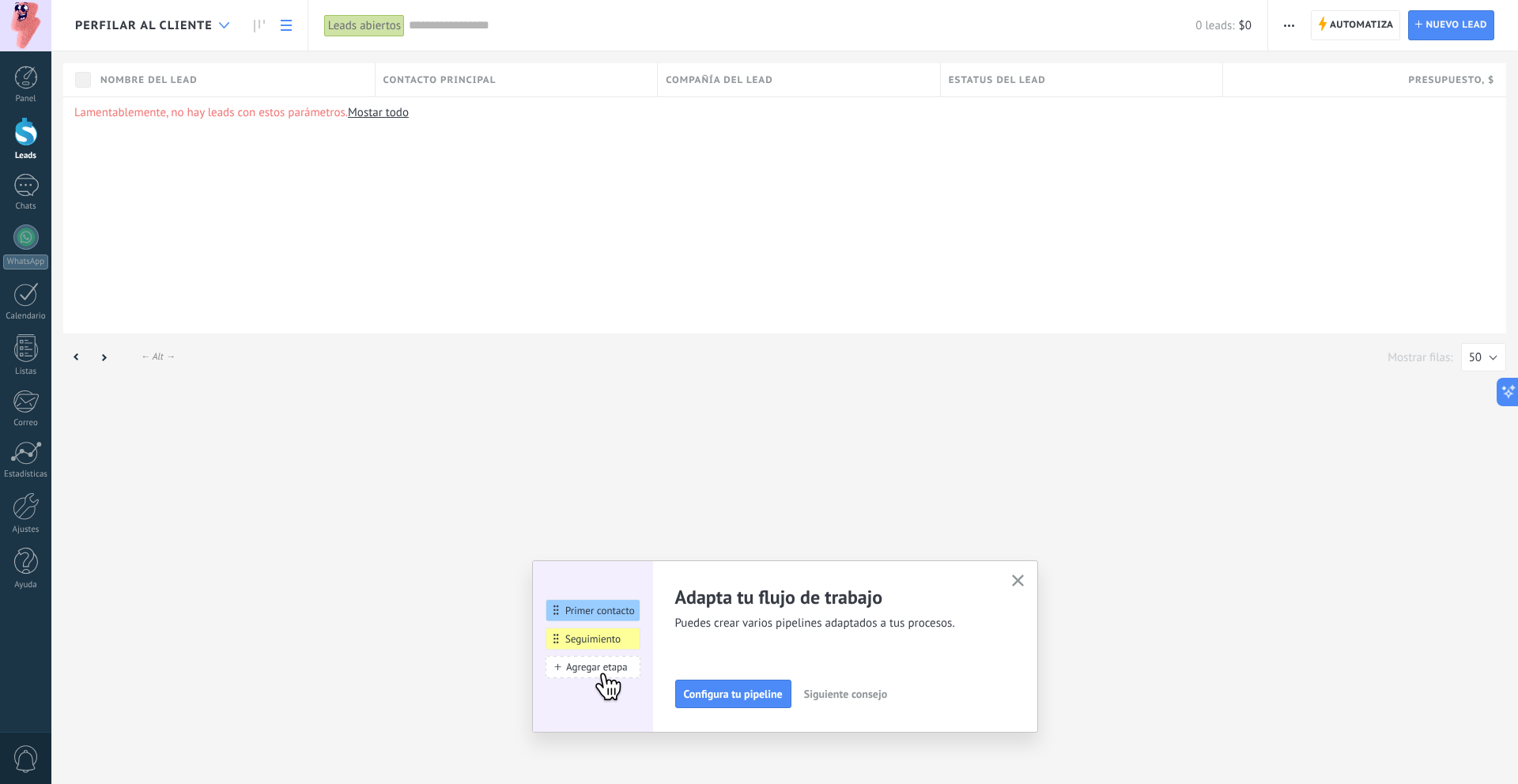
click at [224, 30] on div at bounding box center [224, 26] width 26 height 31
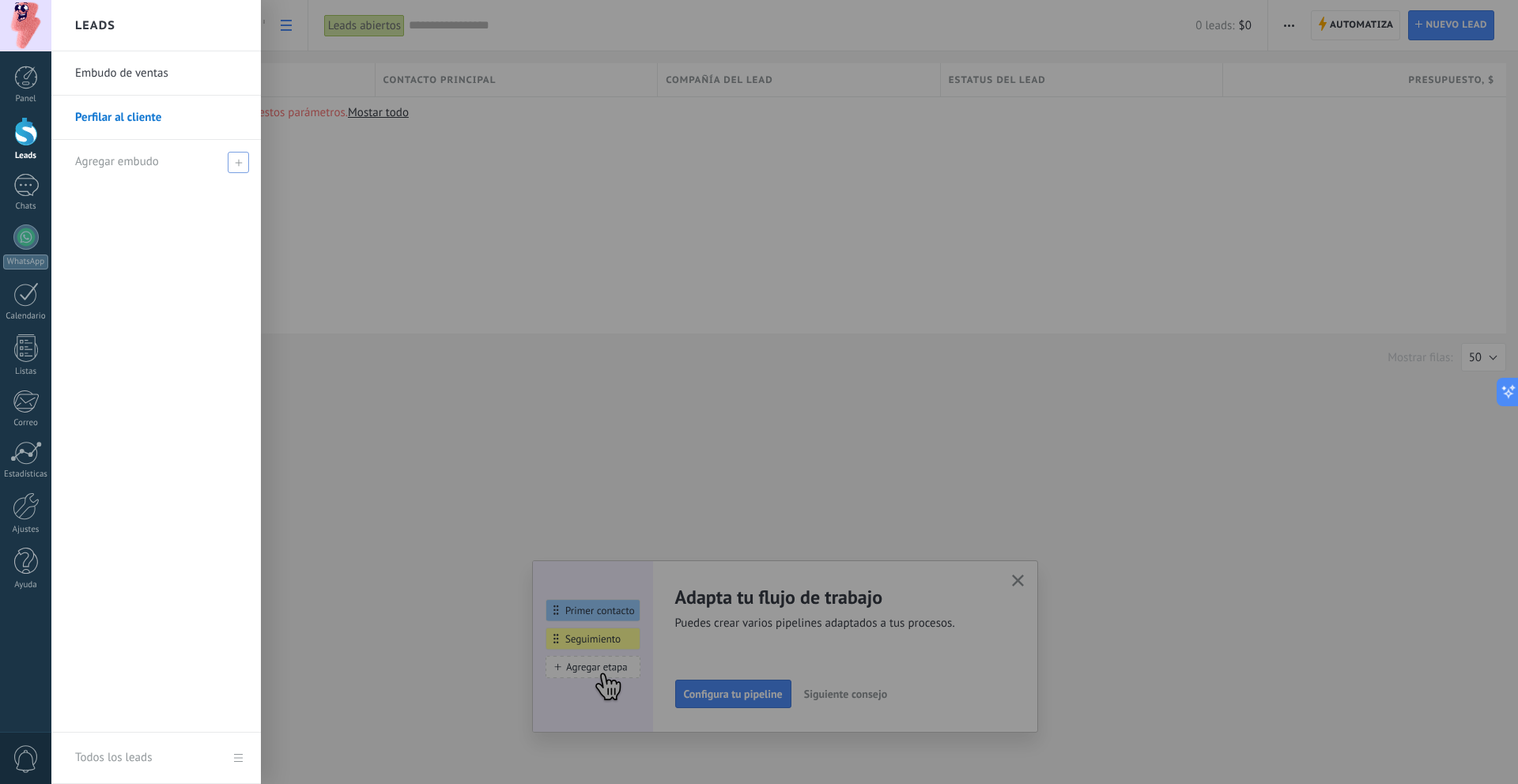
click at [233, 160] on span at bounding box center [239, 162] width 21 height 21
type input "**********"
click at [239, 163] on span at bounding box center [239, 162] width 14 height 11
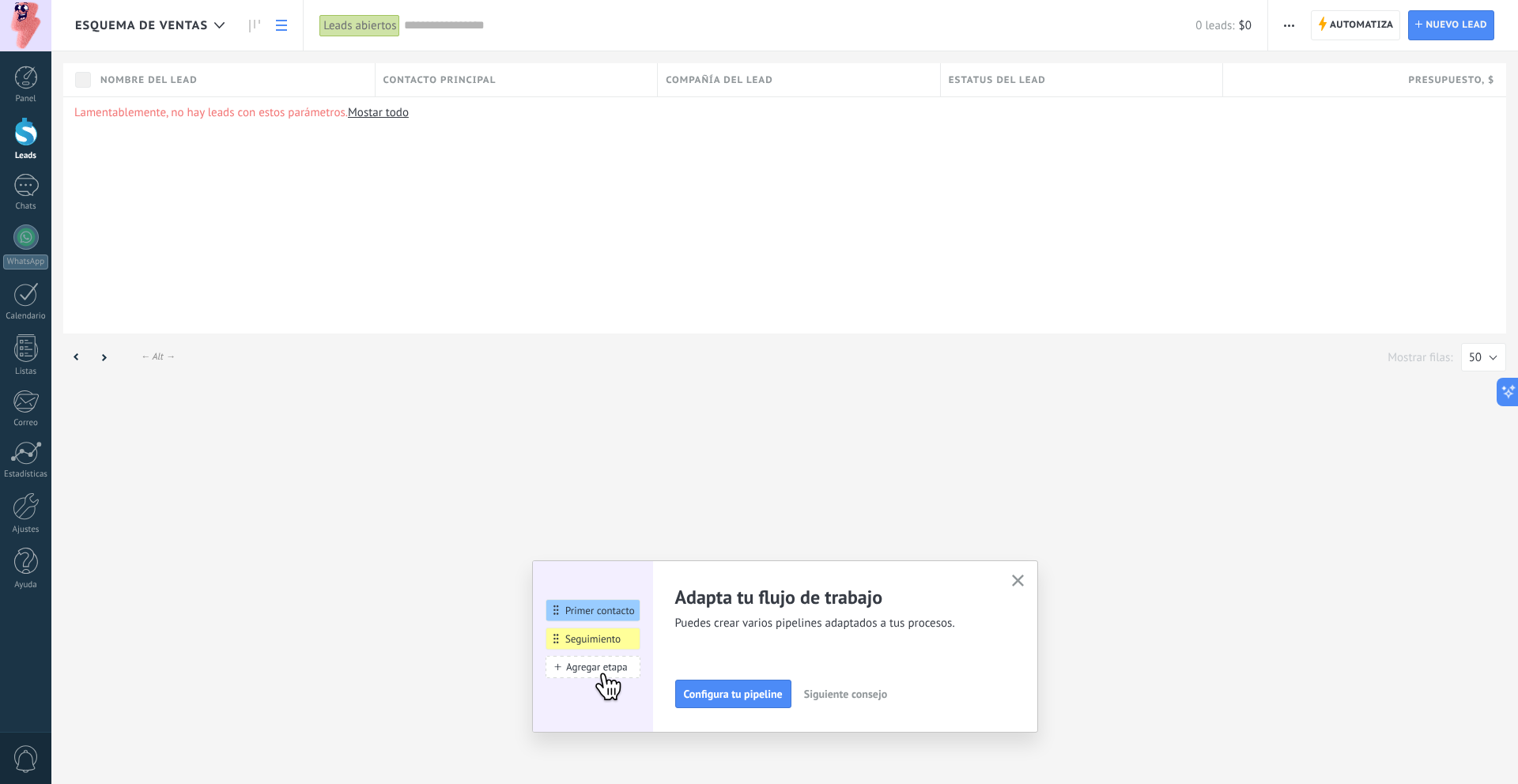
click at [181, 84] on span "Nombre del lead" at bounding box center [148, 80] width 98 height 15
click at [504, 52] on div "Esquema de ventas Automatiza Nueva difusión Editar embudo Imprimir Importar Exp…" at bounding box center [785, 193] width 1467 height 385
click at [223, 26] on icon at bounding box center [219, 25] width 11 height 7
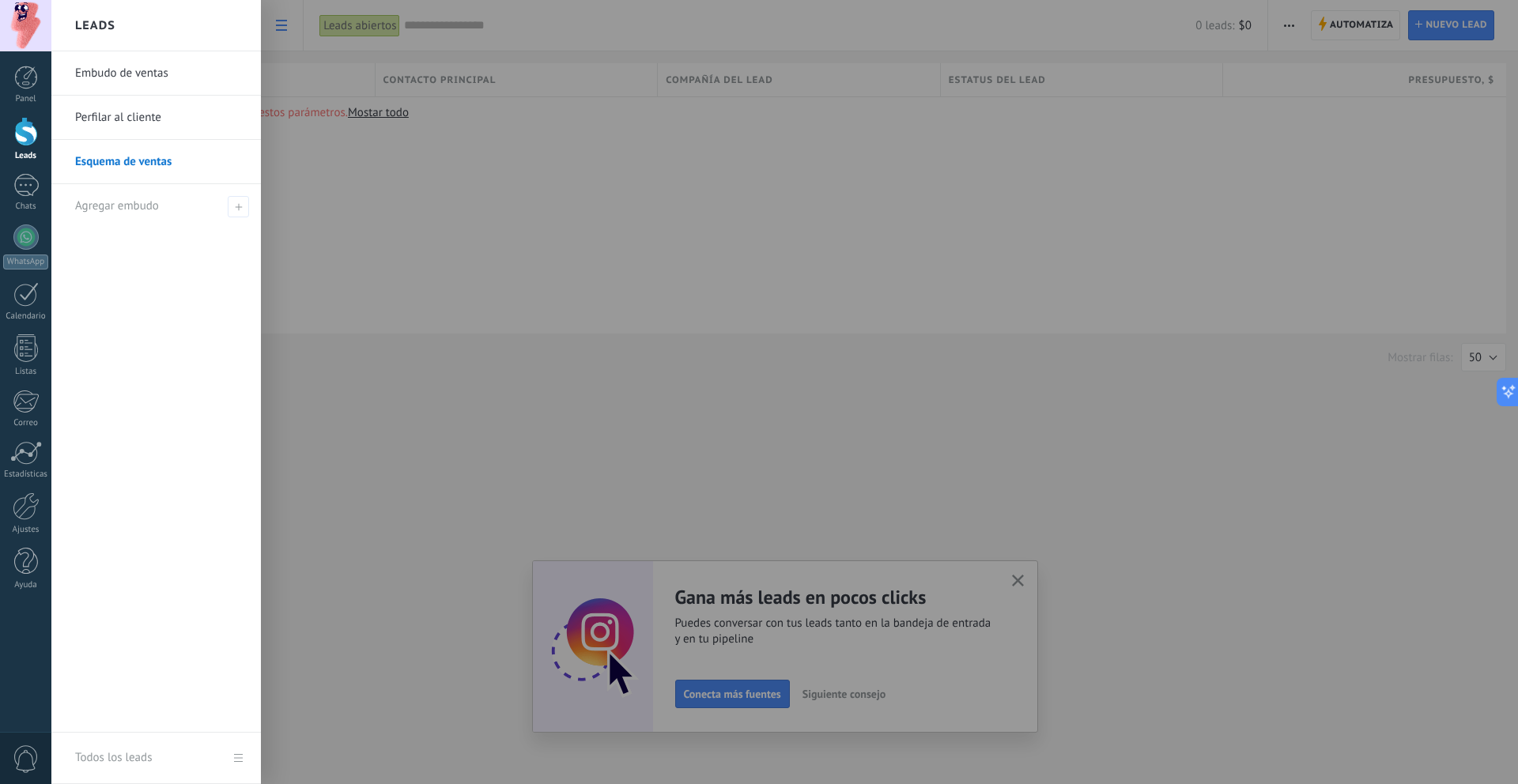
click at [135, 77] on link "Embudo de ventas" at bounding box center [160, 74] width 170 height 44
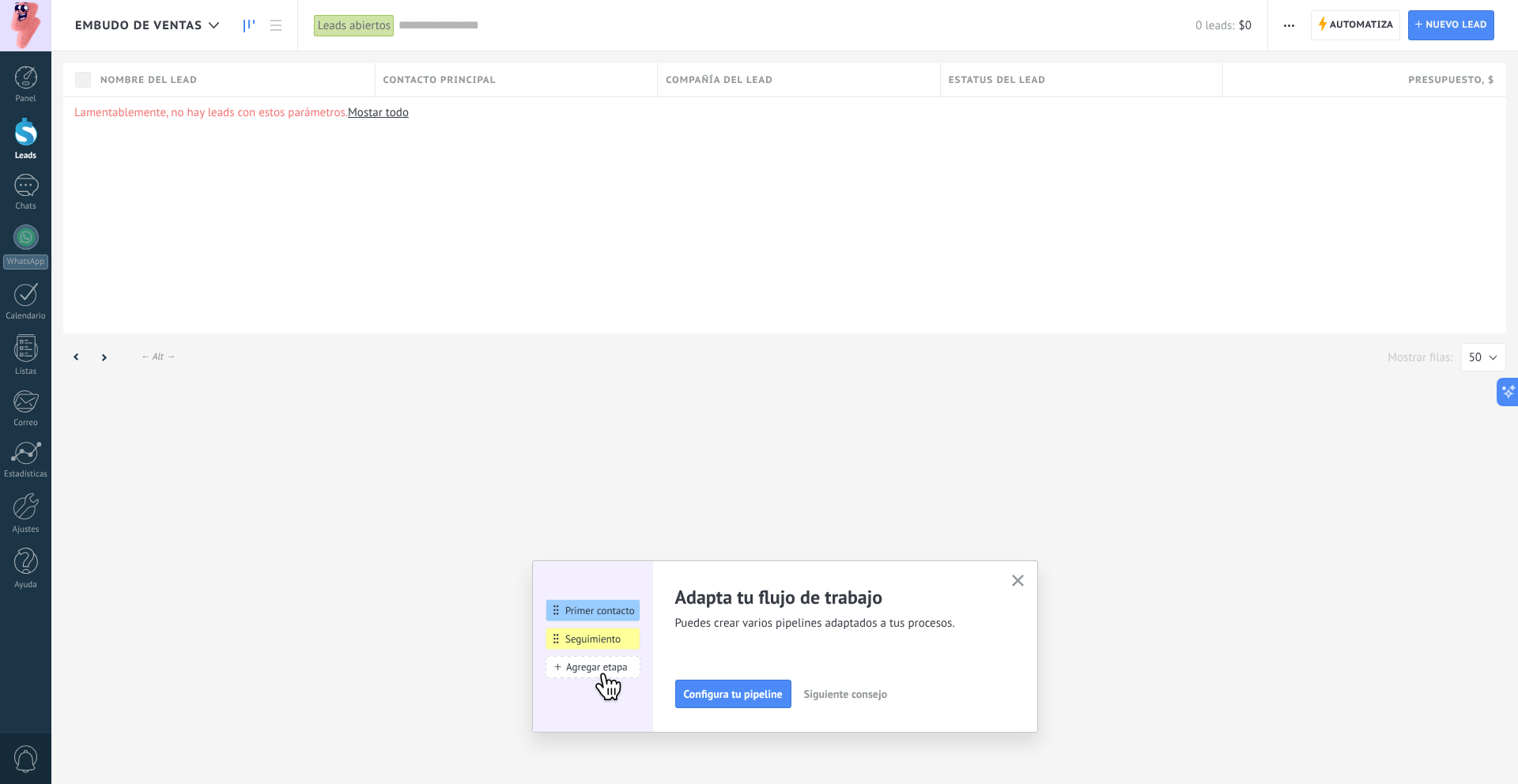
click at [250, 33] on link at bounding box center [248, 26] width 27 height 31
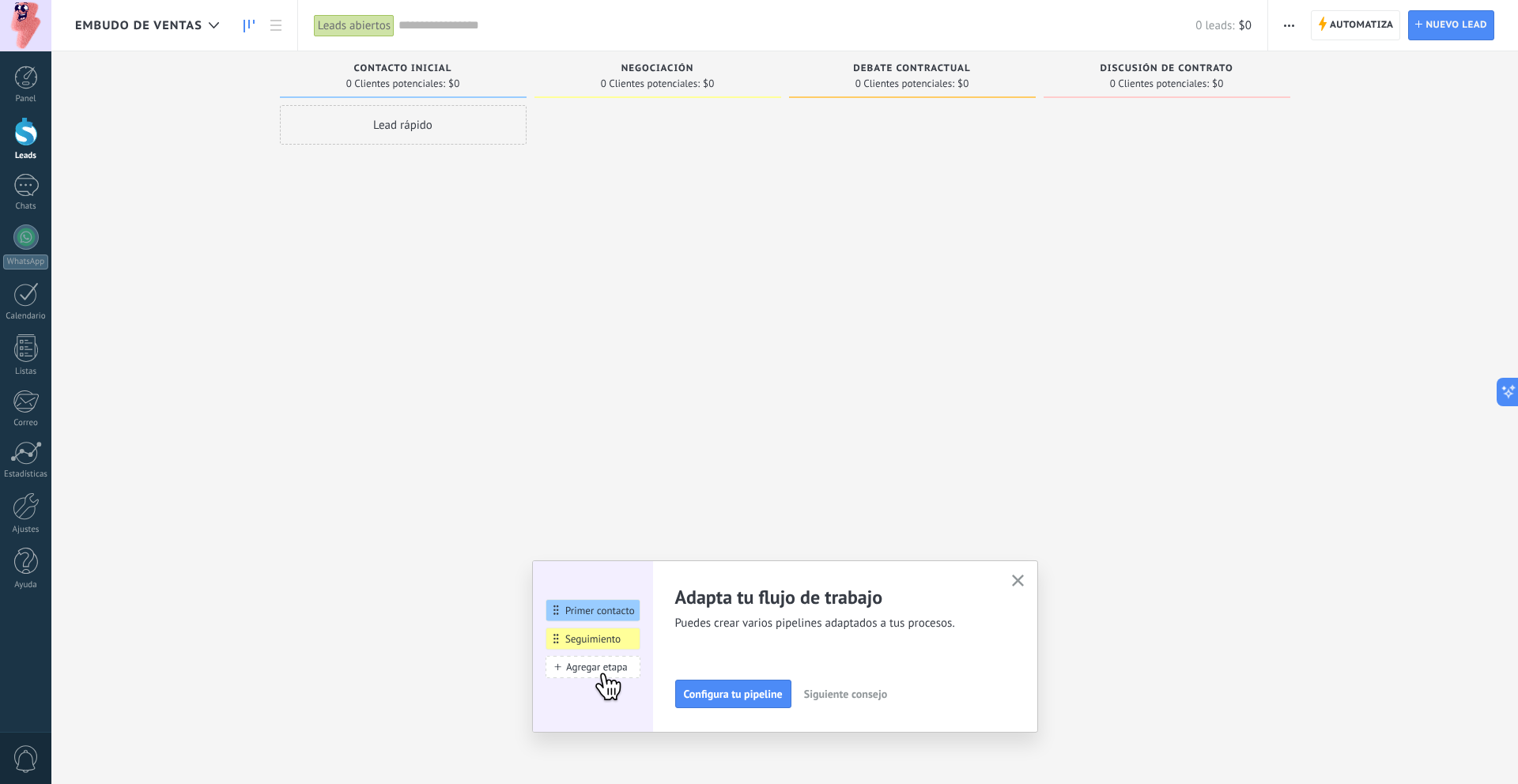
click at [379, 71] on span "Contacto inicial" at bounding box center [403, 68] width 98 height 11
click at [390, 71] on span "Contacto inicial" at bounding box center [403, 68] width 98 height 11
click at [426, 70] on span "Contacto inicial" at bounding box center [403, 68] width 98 height 11
click at [276, 36] on link at bounding box center [276, 26] width 27 height 31
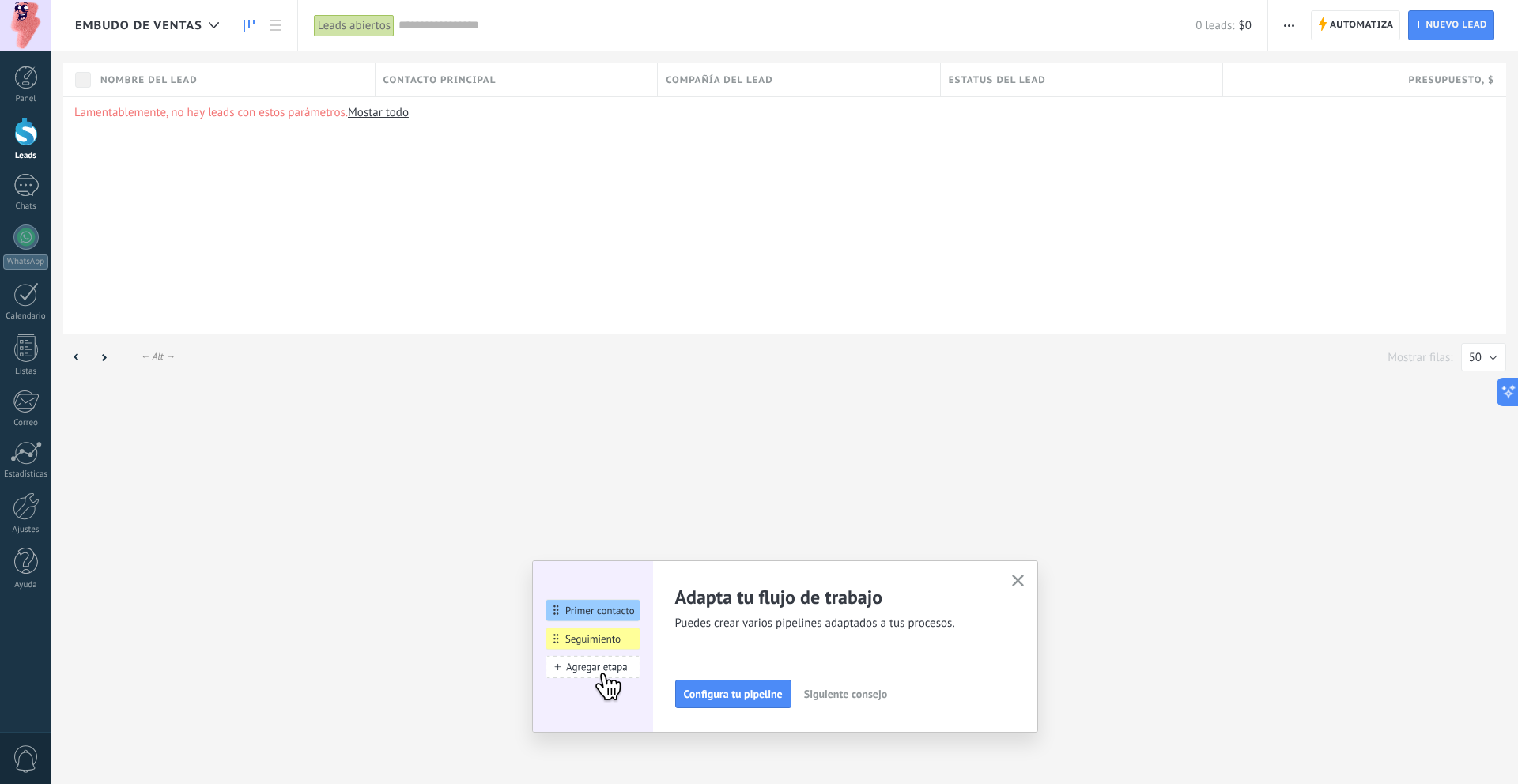
click at [242, 30] on link at bounding box center [248, 26] width 27 height 31
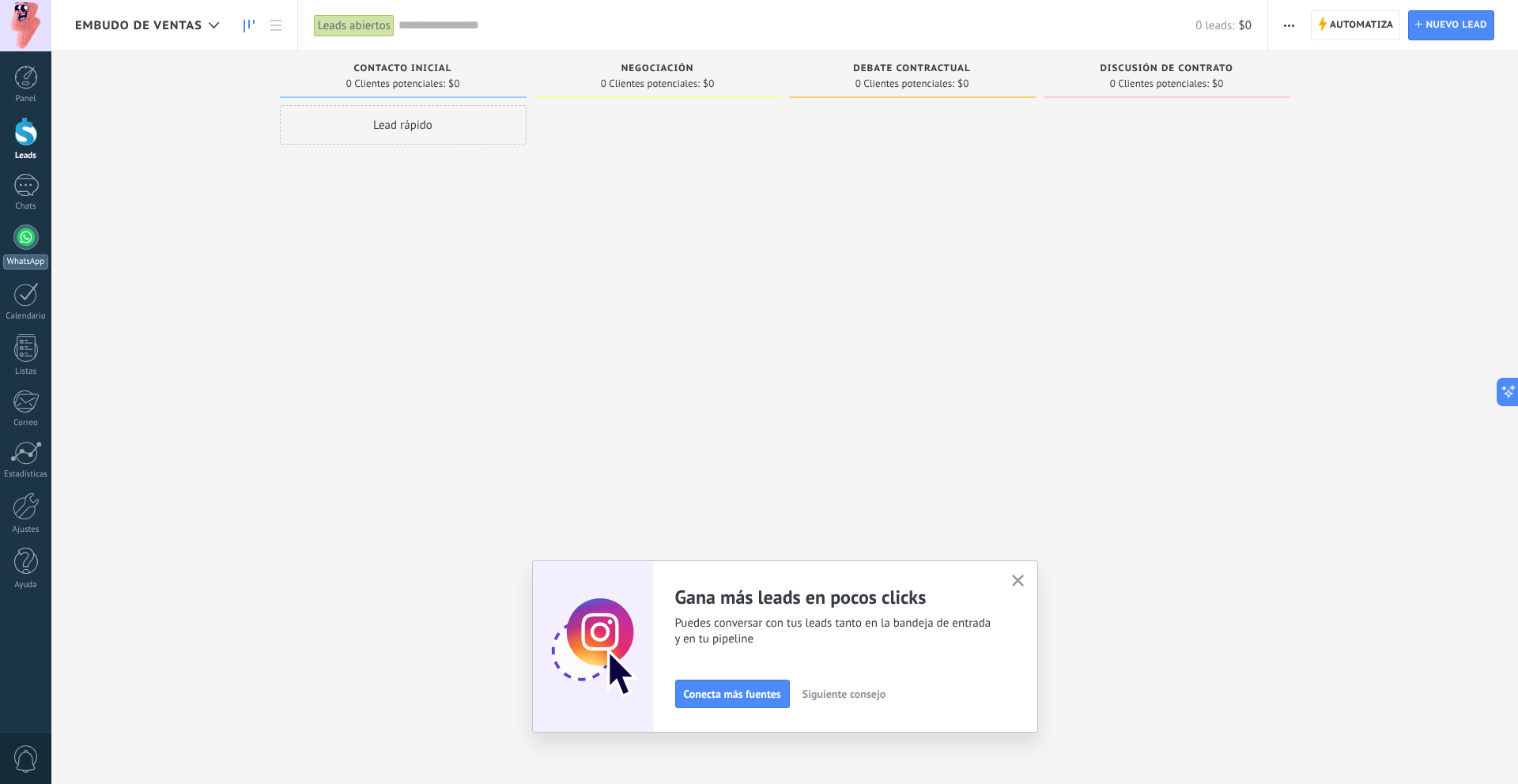
click at [30, 248] on div at bounding box center [25, 237] width 25 height 25
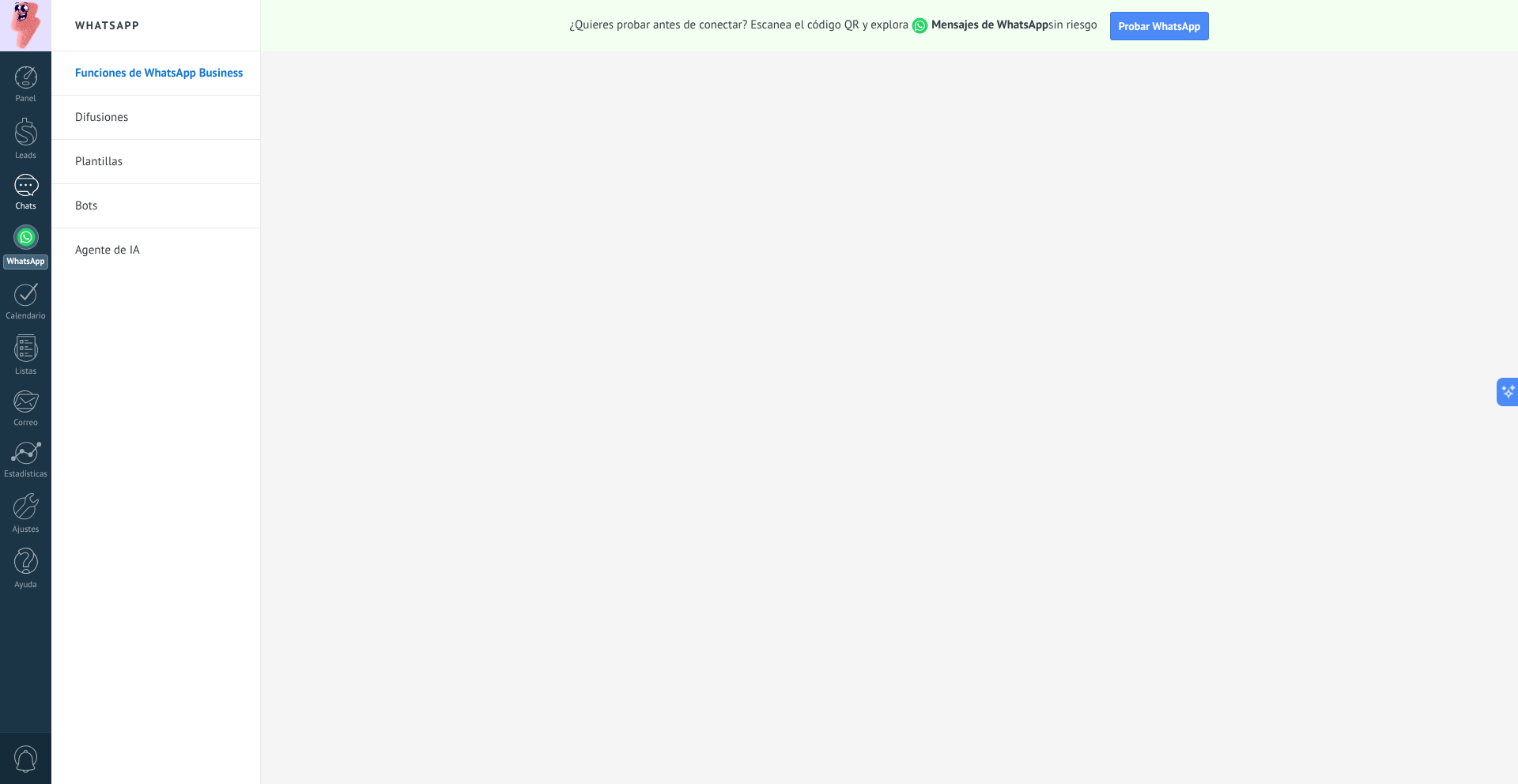
click at [27, 189] on div at bounding box center [25, 185] width 25 height 23
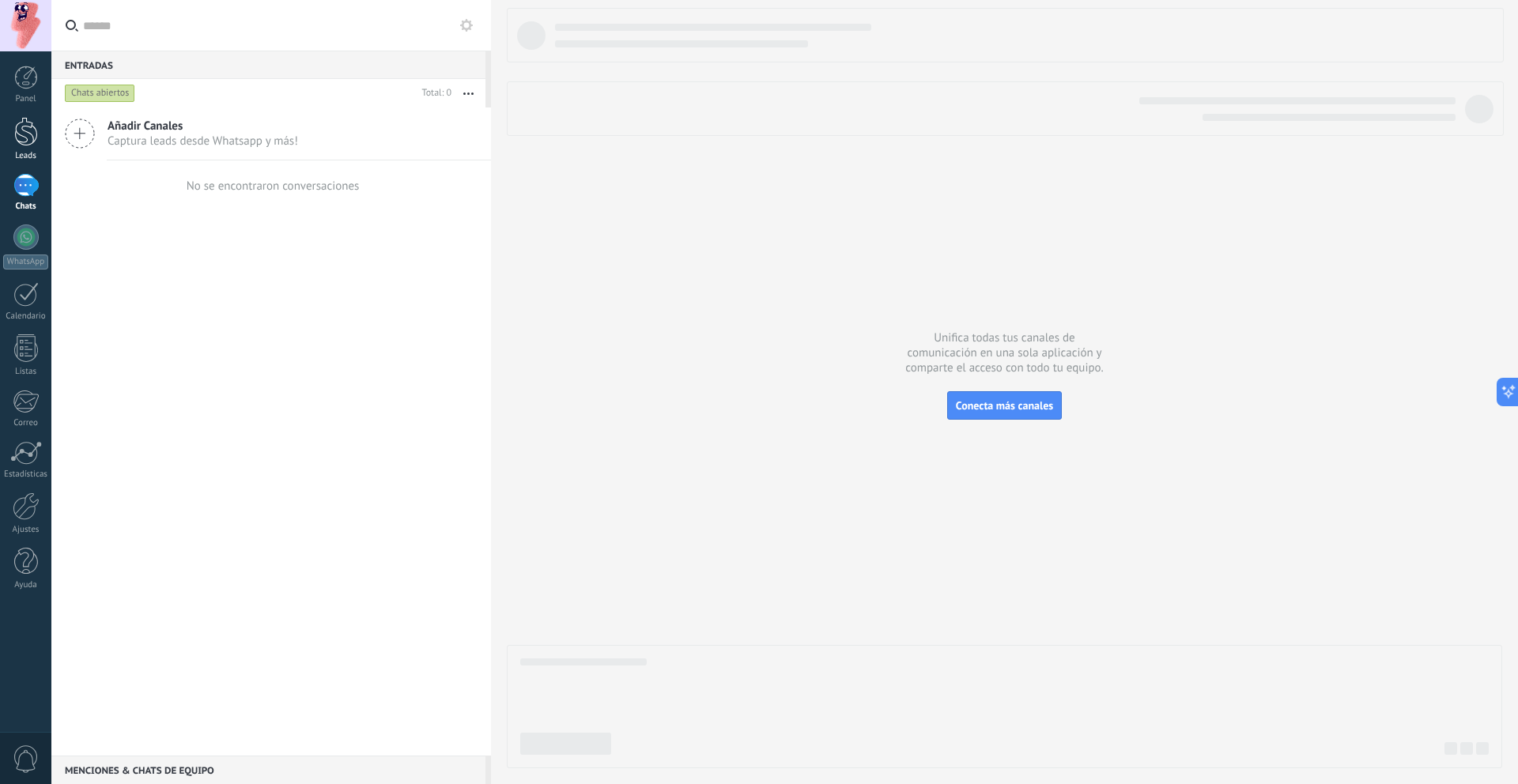
click at [28, 135] on div at bounding box center [25, 132] width 24 height 30
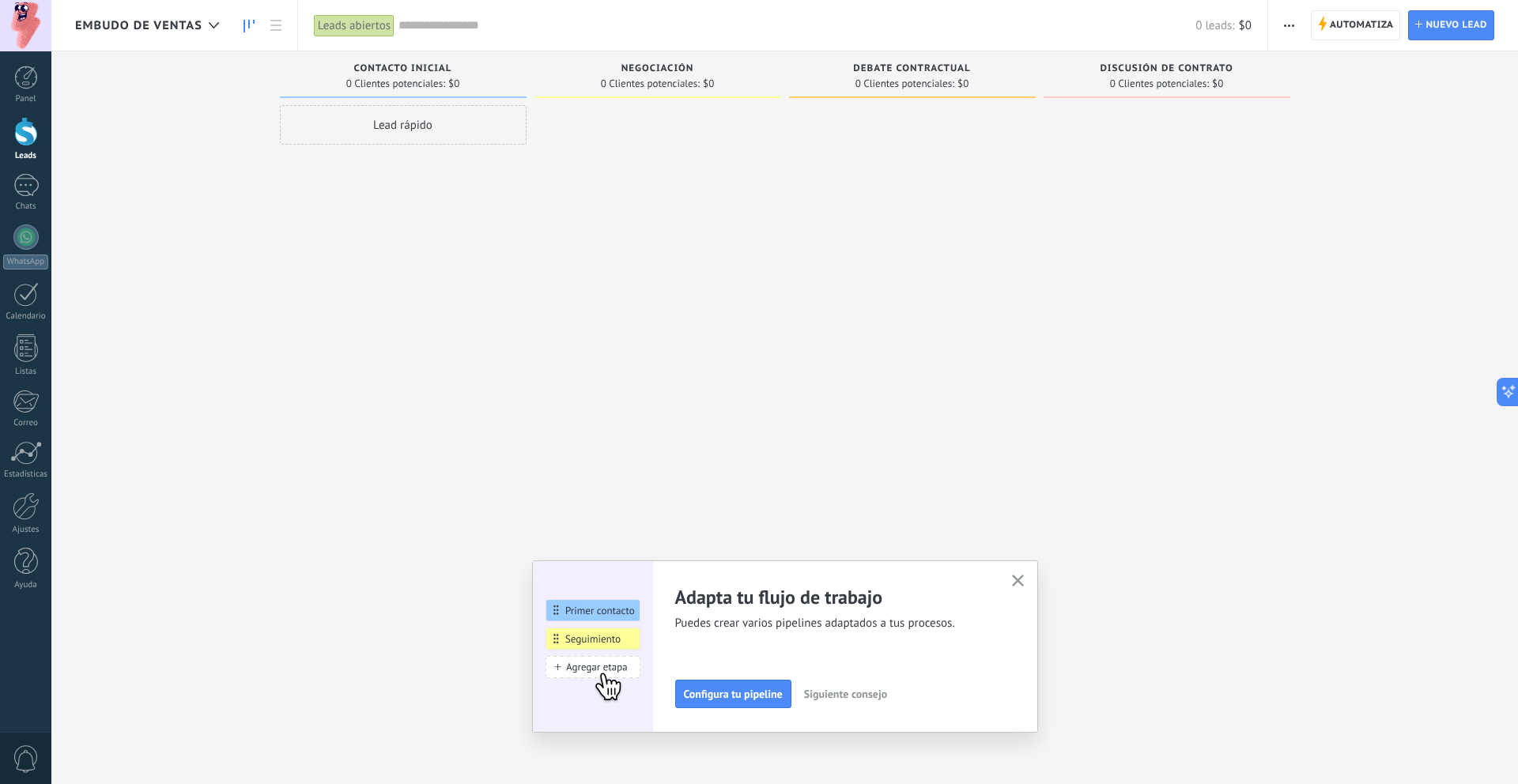
click at [1296, 21] on button "button" at bounding box center [1289, 25] width 23 height 30
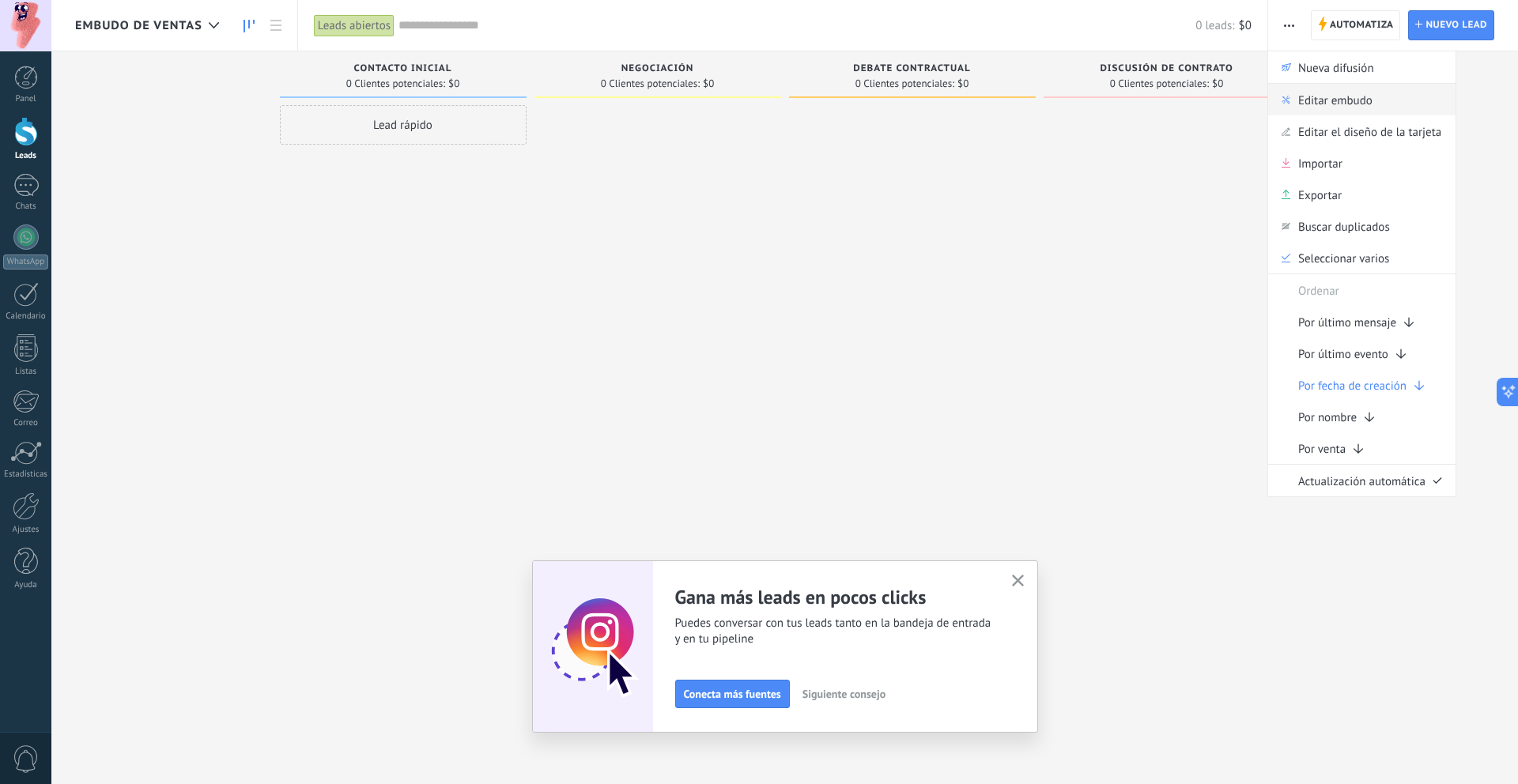
click at [1316, 103] on span "Editar embudo" at bounding box center [1335, 99] width 75 height 32
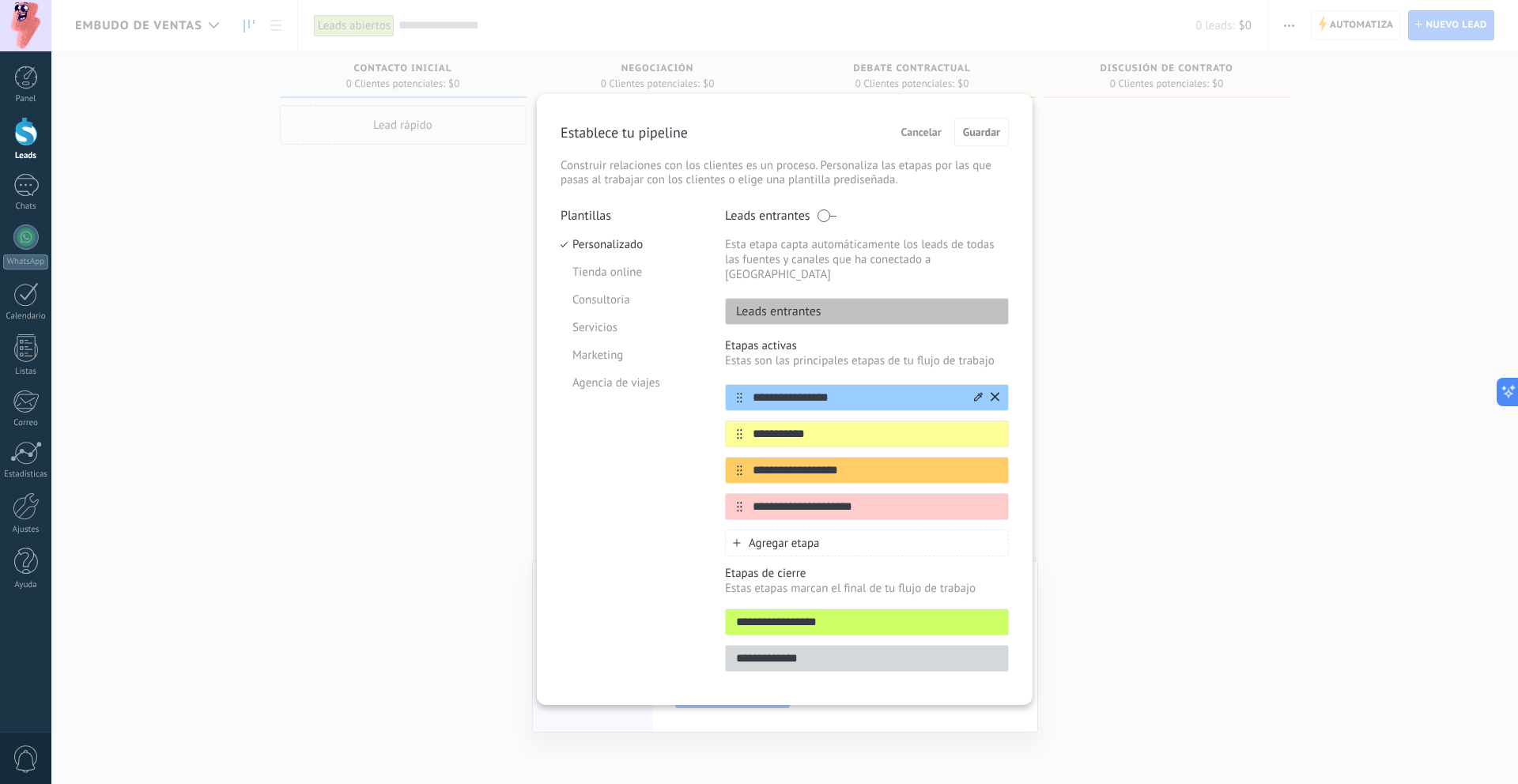
click at [868, 390] on input "**********" at bounding box center [857, 398] width 230 height 16
type input "*"
type input "**********"
click at [912, 426] on input "**********" at bounding box center [857, 435] width 230 height 16
type input "*"
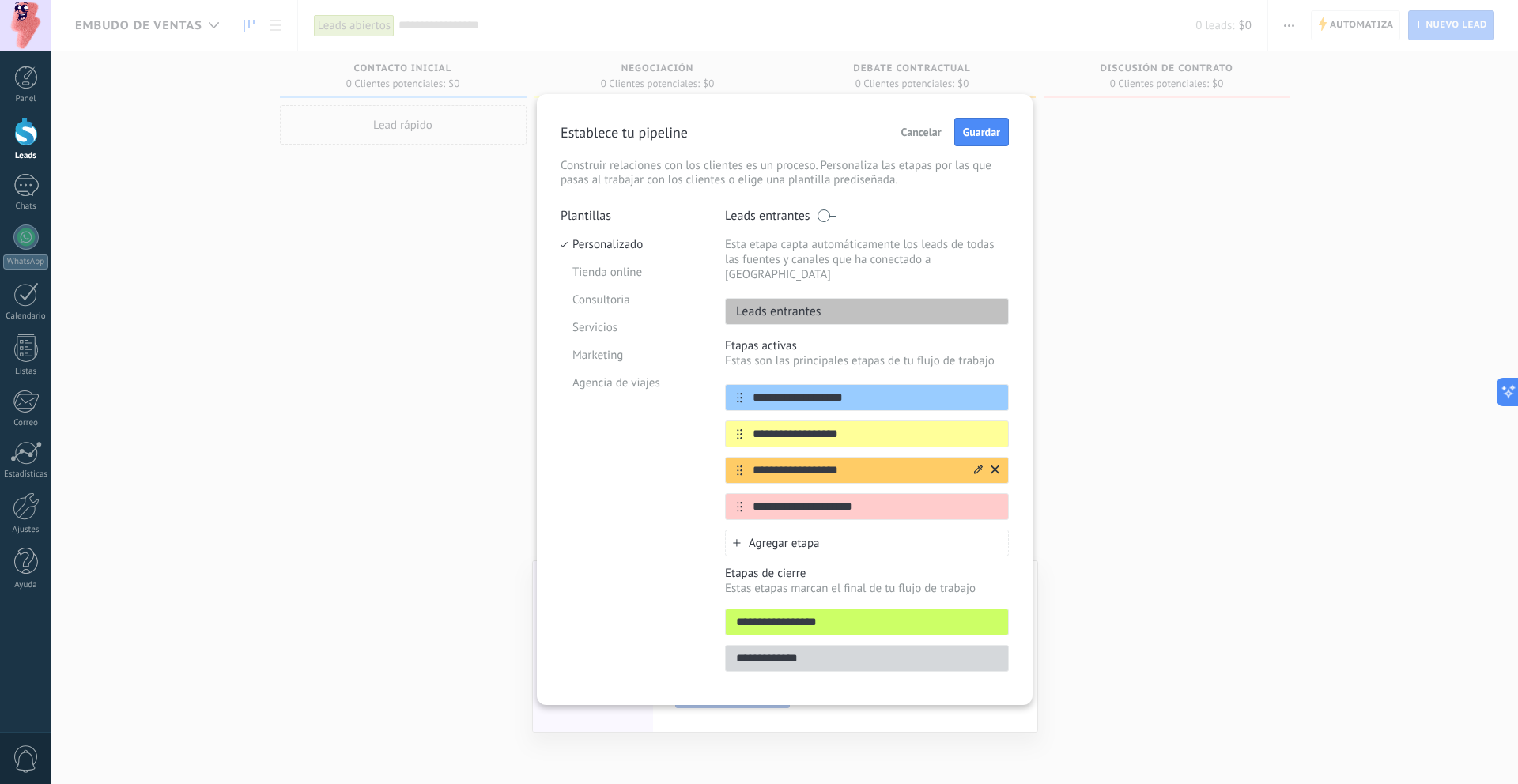
type input "**********"
click at [924, 463] on input "**********" at bounding box center [857, 471] width 230 height 16
type input "*"
type input "**********"
click at [904, 500] on div "**********" at bounding box center [867, 507] width 284 height 27
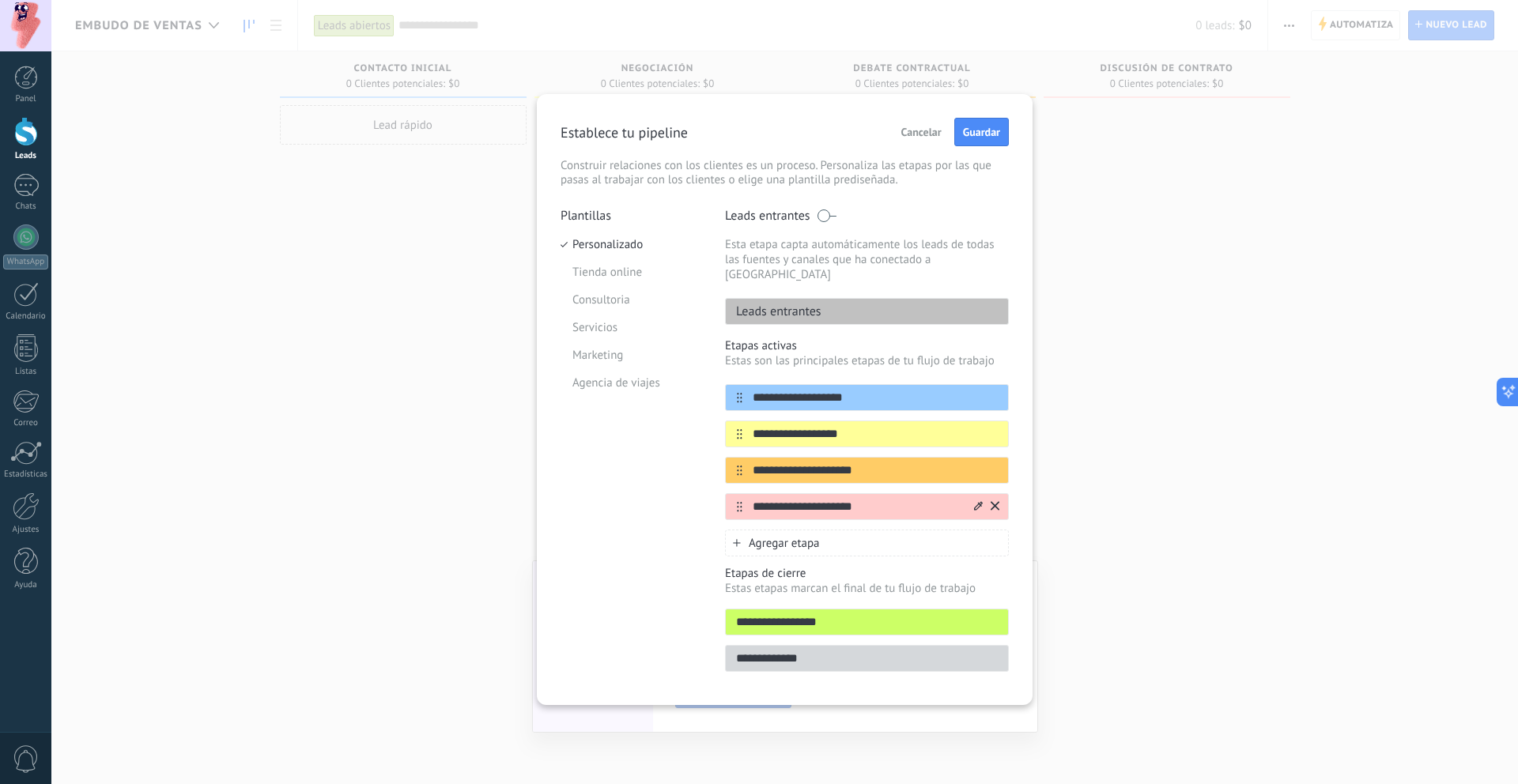
click at [895, 499] on input "**********" at bounding box center [857, 507] width 230 height 16
type input "*"
type input "**********"
click at [866, 530] on div "Agregar etapa" at bounding box center [867, 543] width 284 height 27
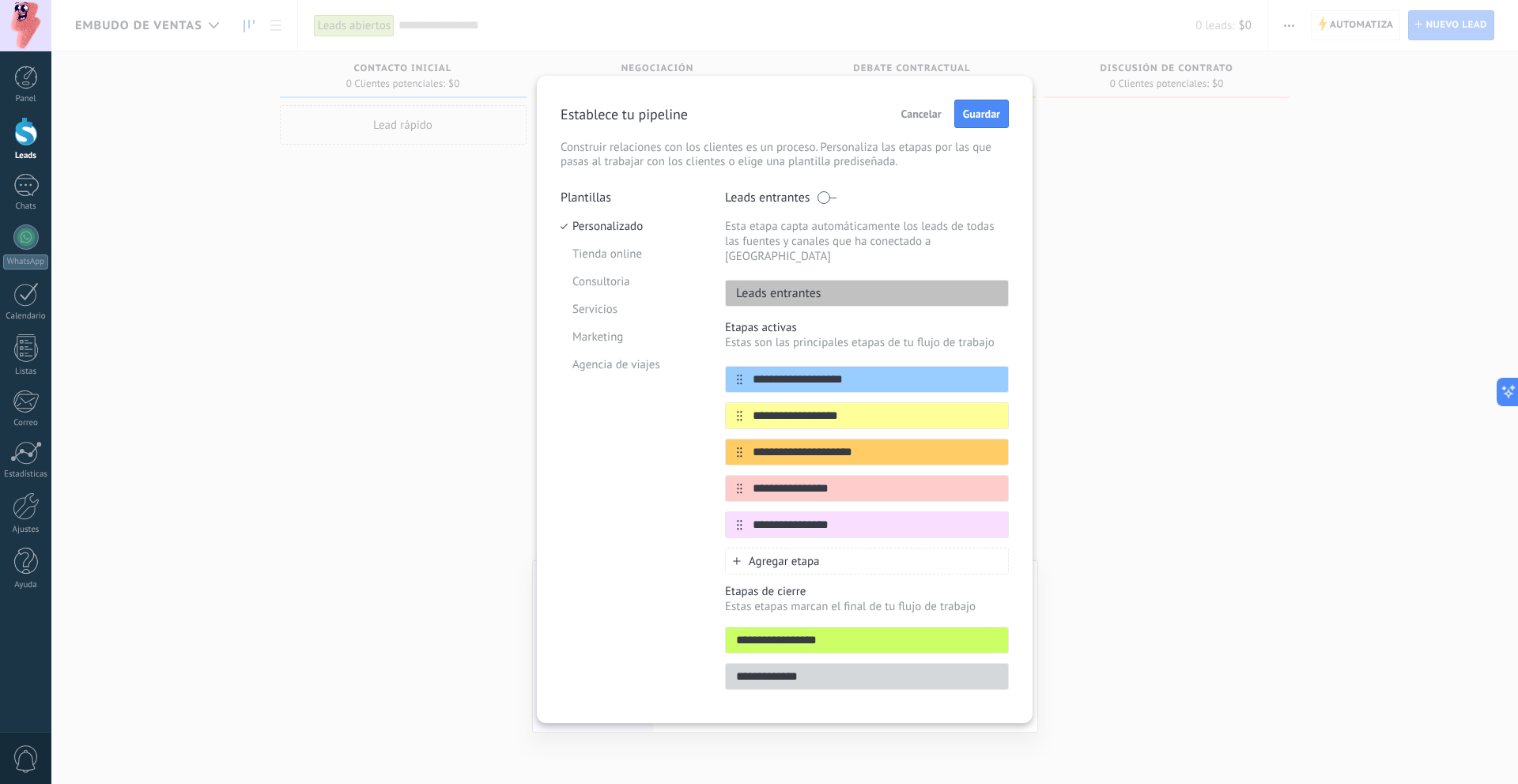
type input "**********"
click at [805, 554] on span "Agregar etapa" at bounding box center [784, 562] width 71 height 15
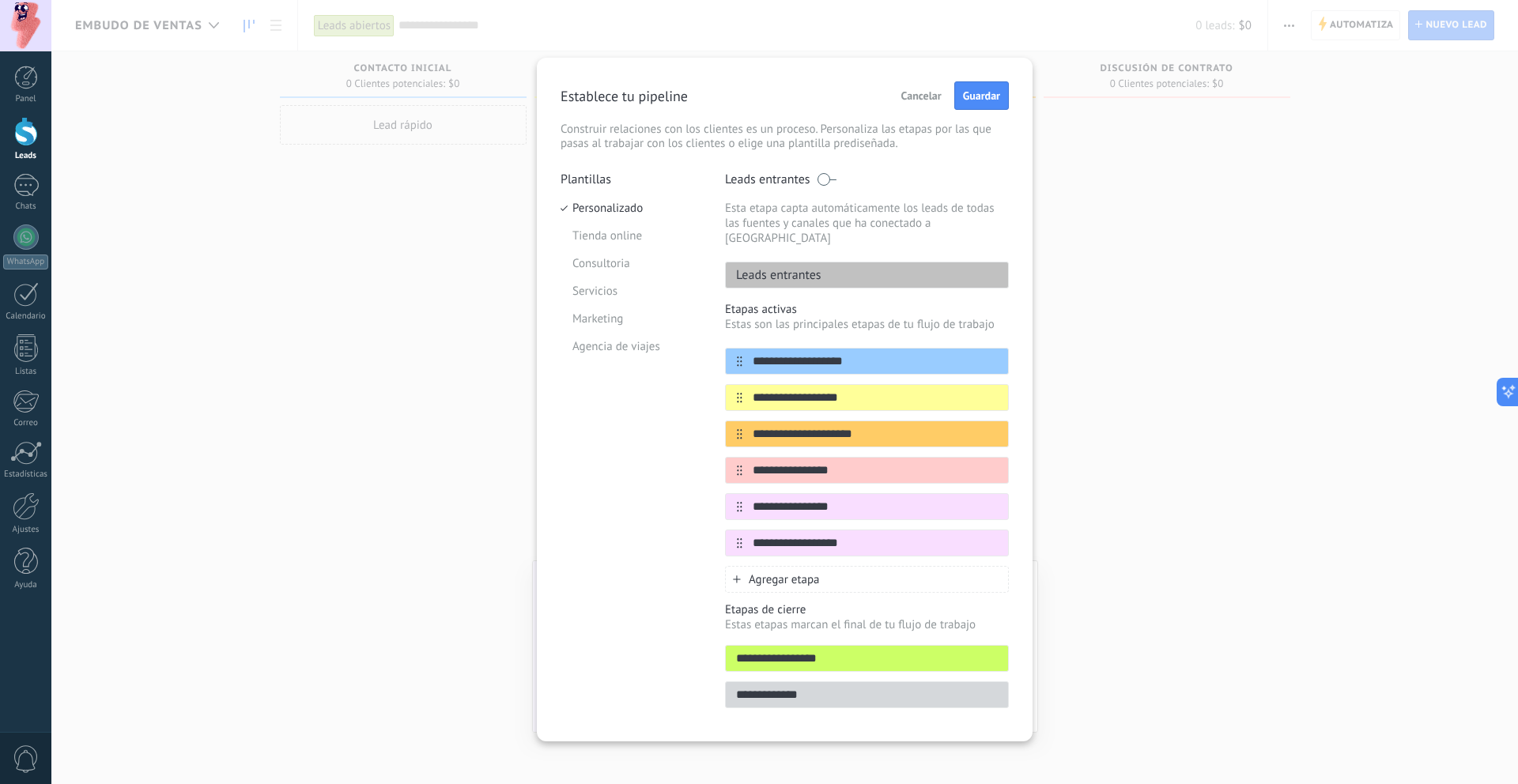
type input "**********"
click at [777, 572] on span "Agregar etapa" at bounding box center [784, 580] width 71 height 15
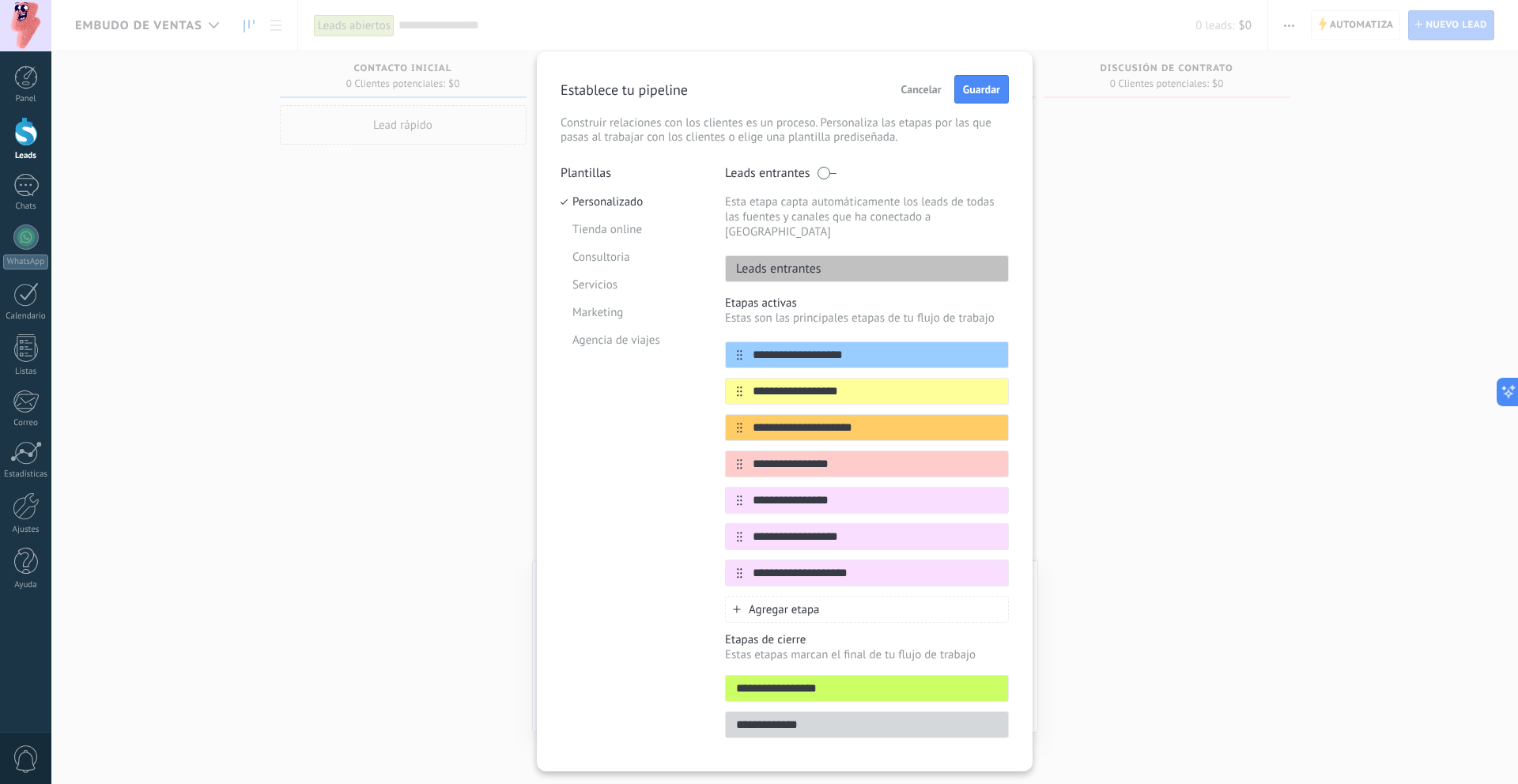
scroll to position [24, 0]
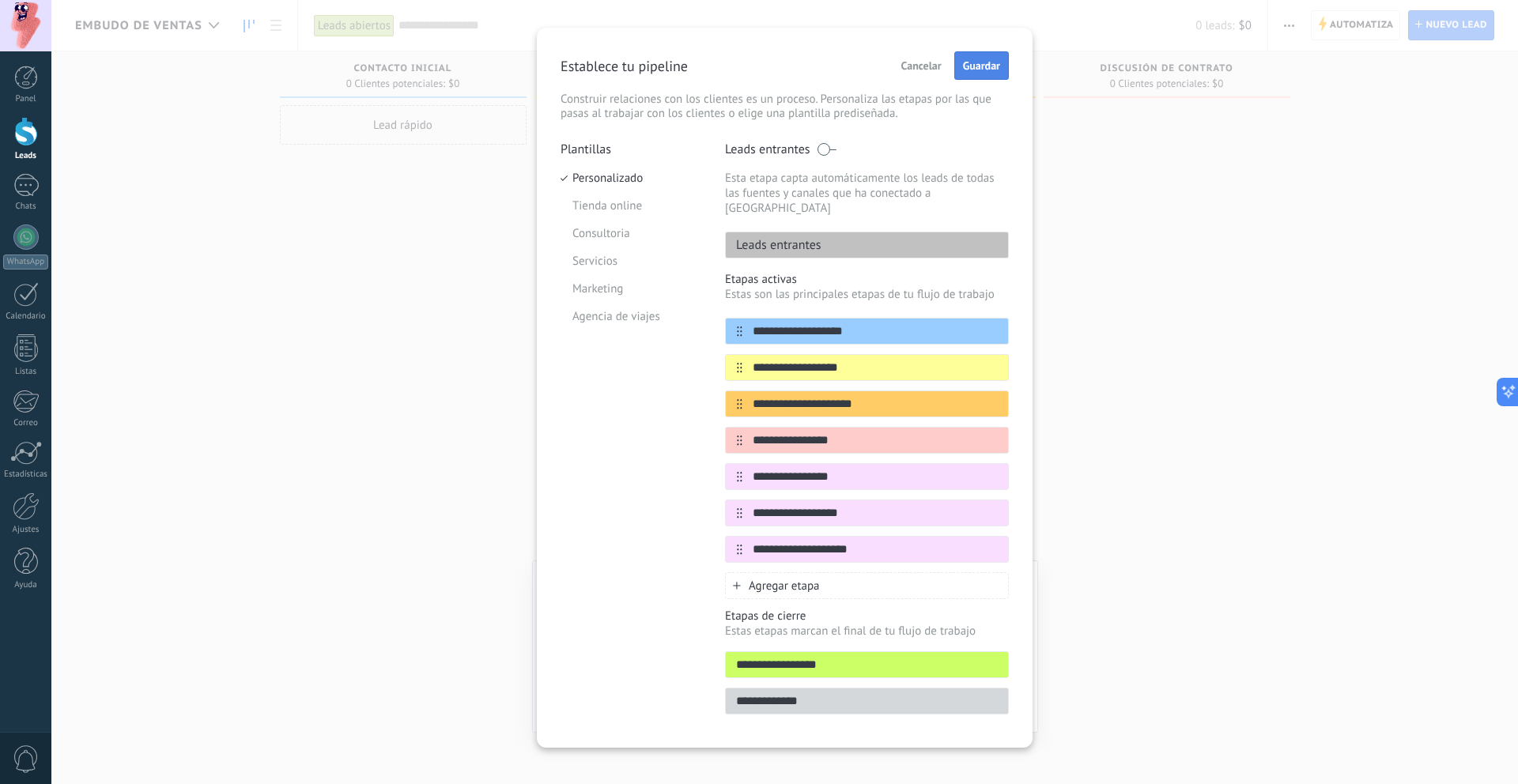
type input "**********"
click at [978, 62] on span "Guardar" at bounding box center [981, 65] width 37 height 11
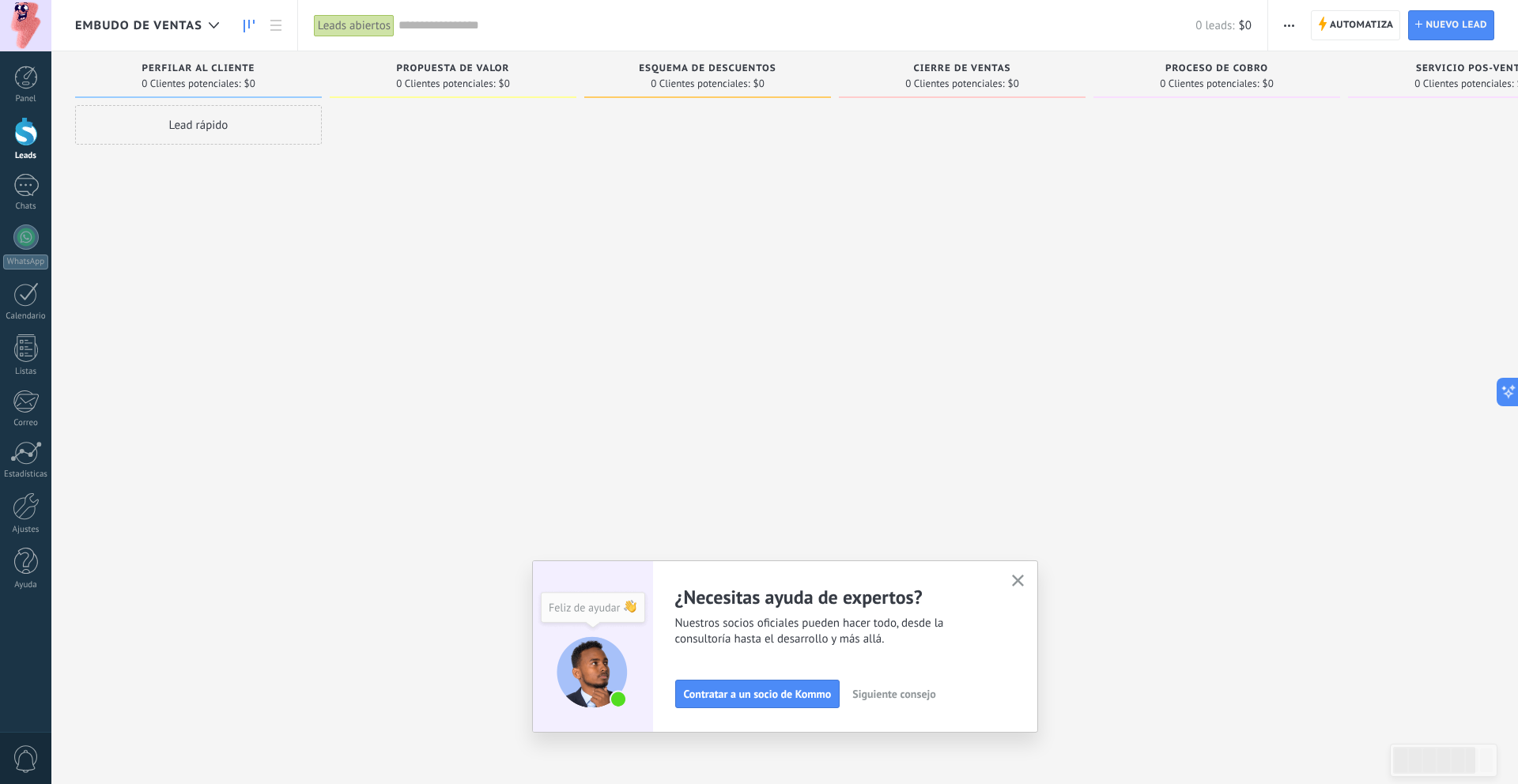
click at [215, 126] on div "Lead rápido" at bounding box center [198, 125] width 247 height 39
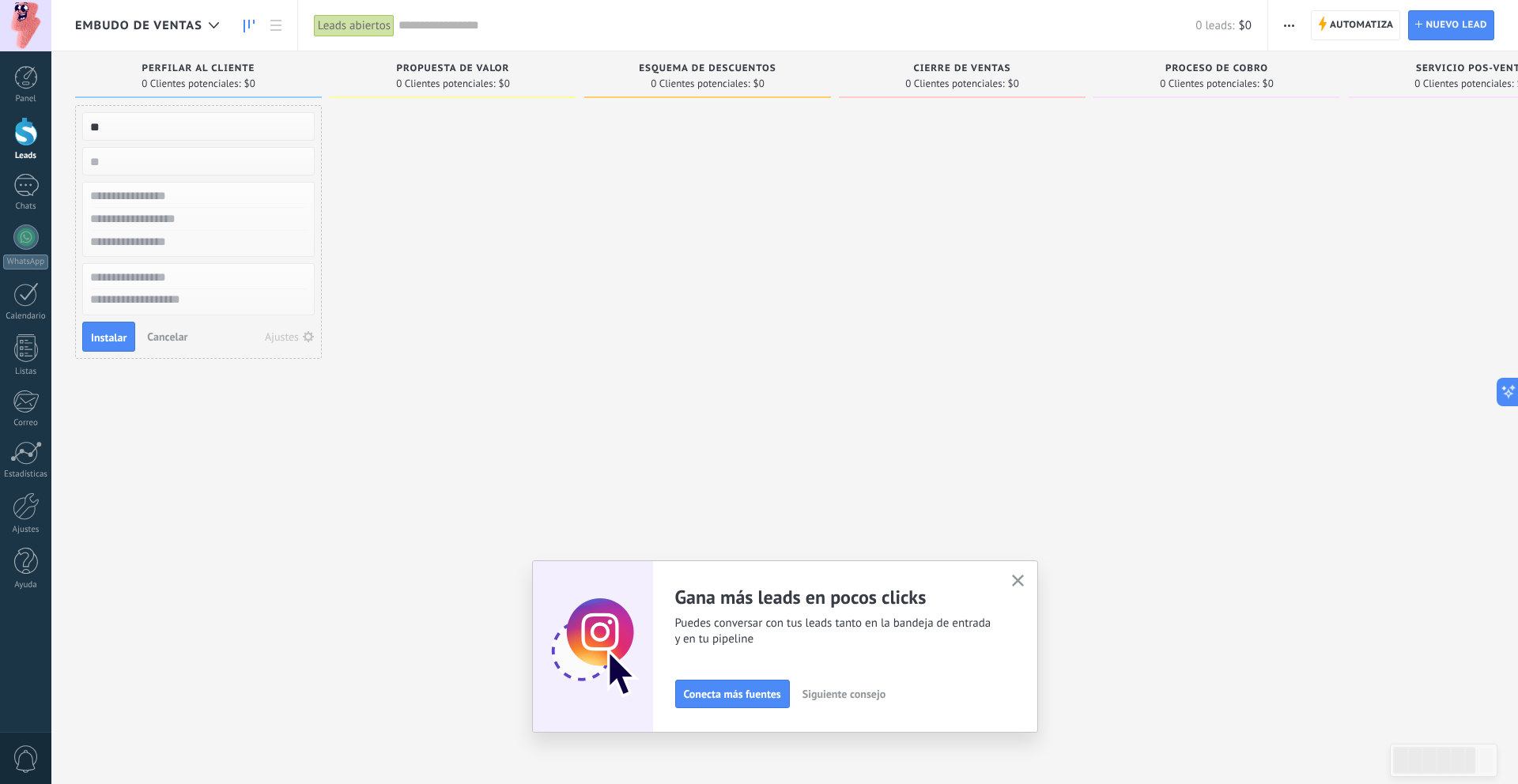
type input "*"
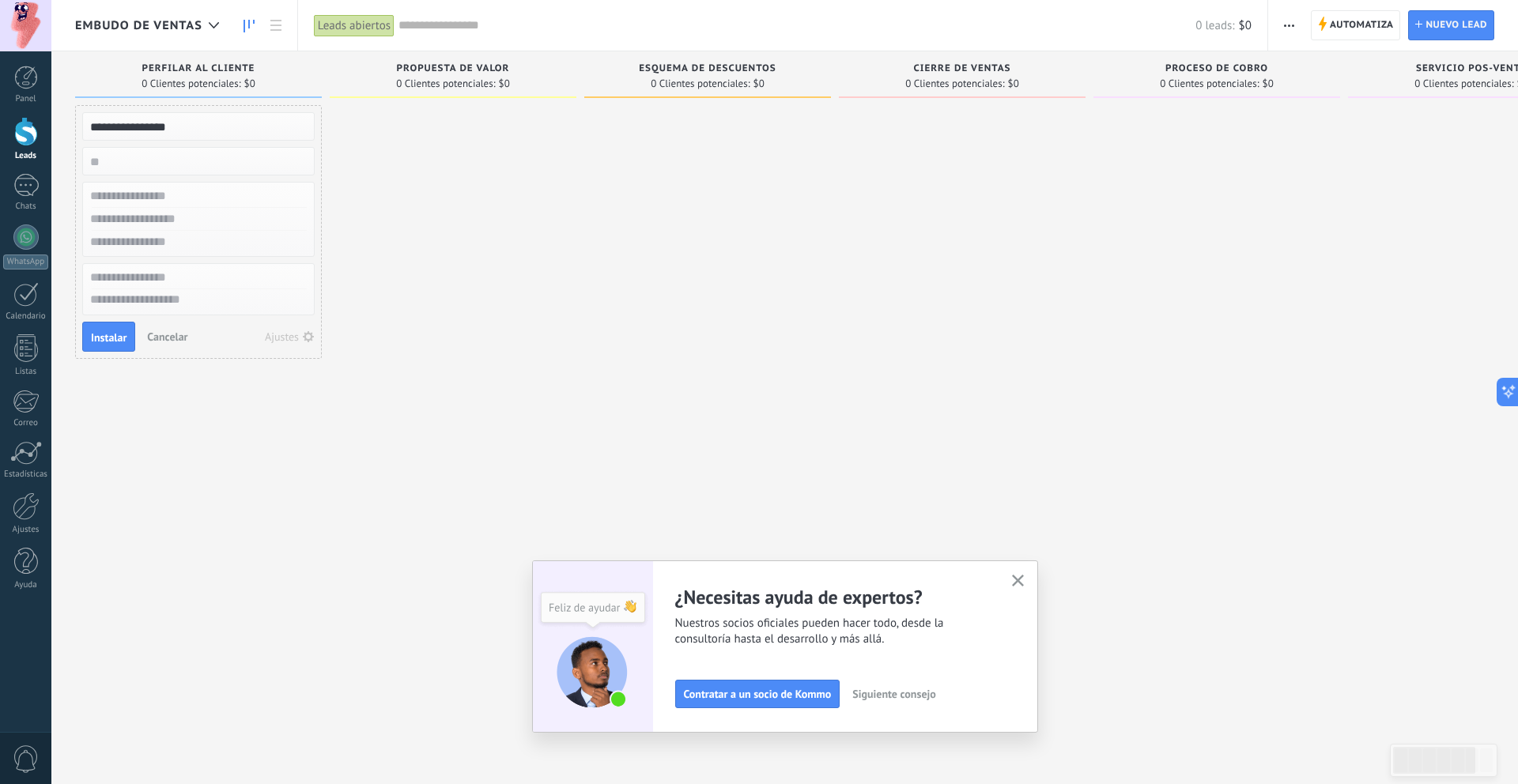
type input "**********"
click at [200, 168] on input "numeric" at bounding box center [197, 161] width 231 height 22
click at [193, 195] on input "text" at bounding box center [197, 197] width 231 height 23
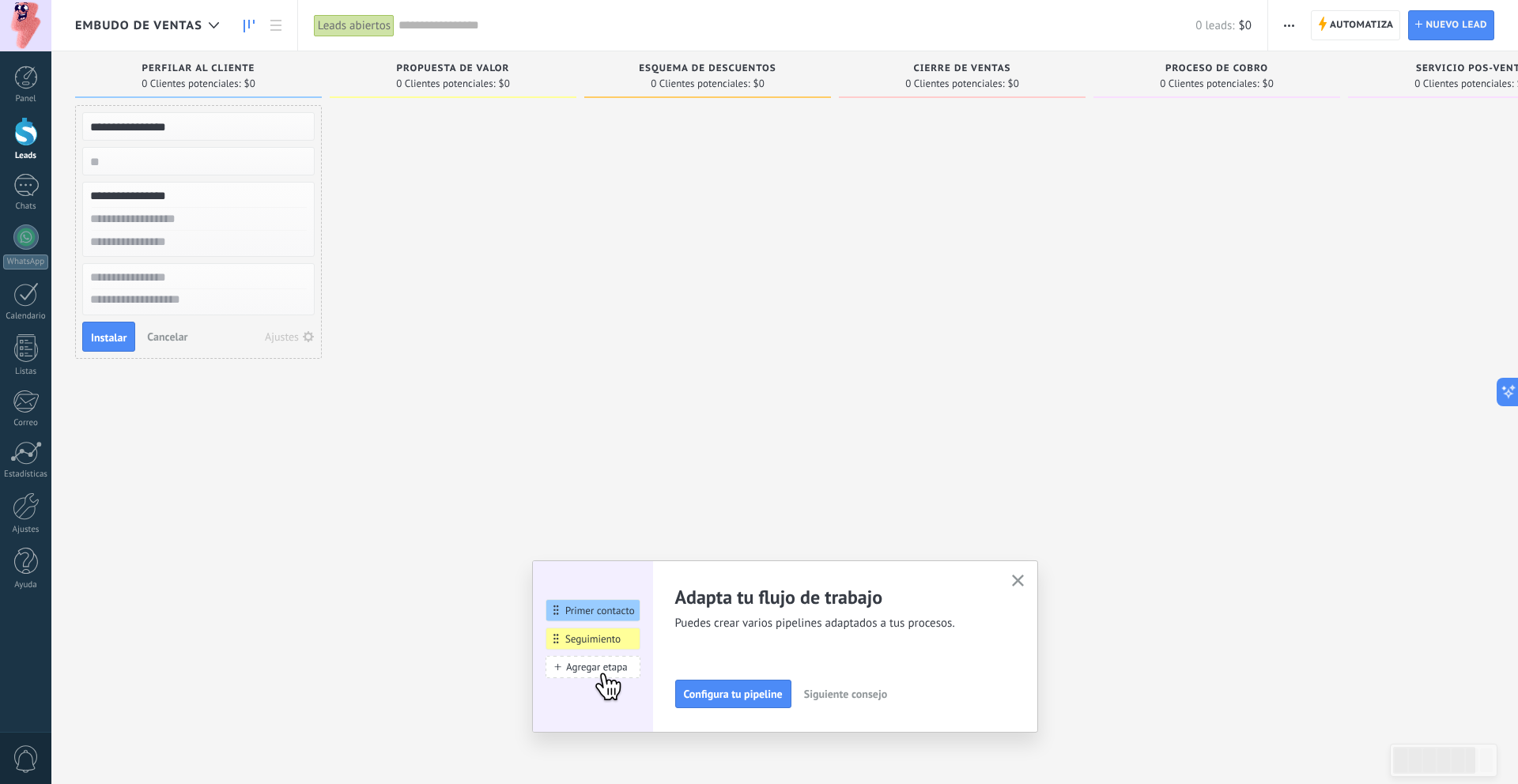
type input "**********"
click at [148, 223] on input "text" at bounding box center [197, 220] width 231 height 23
paste input "**********"
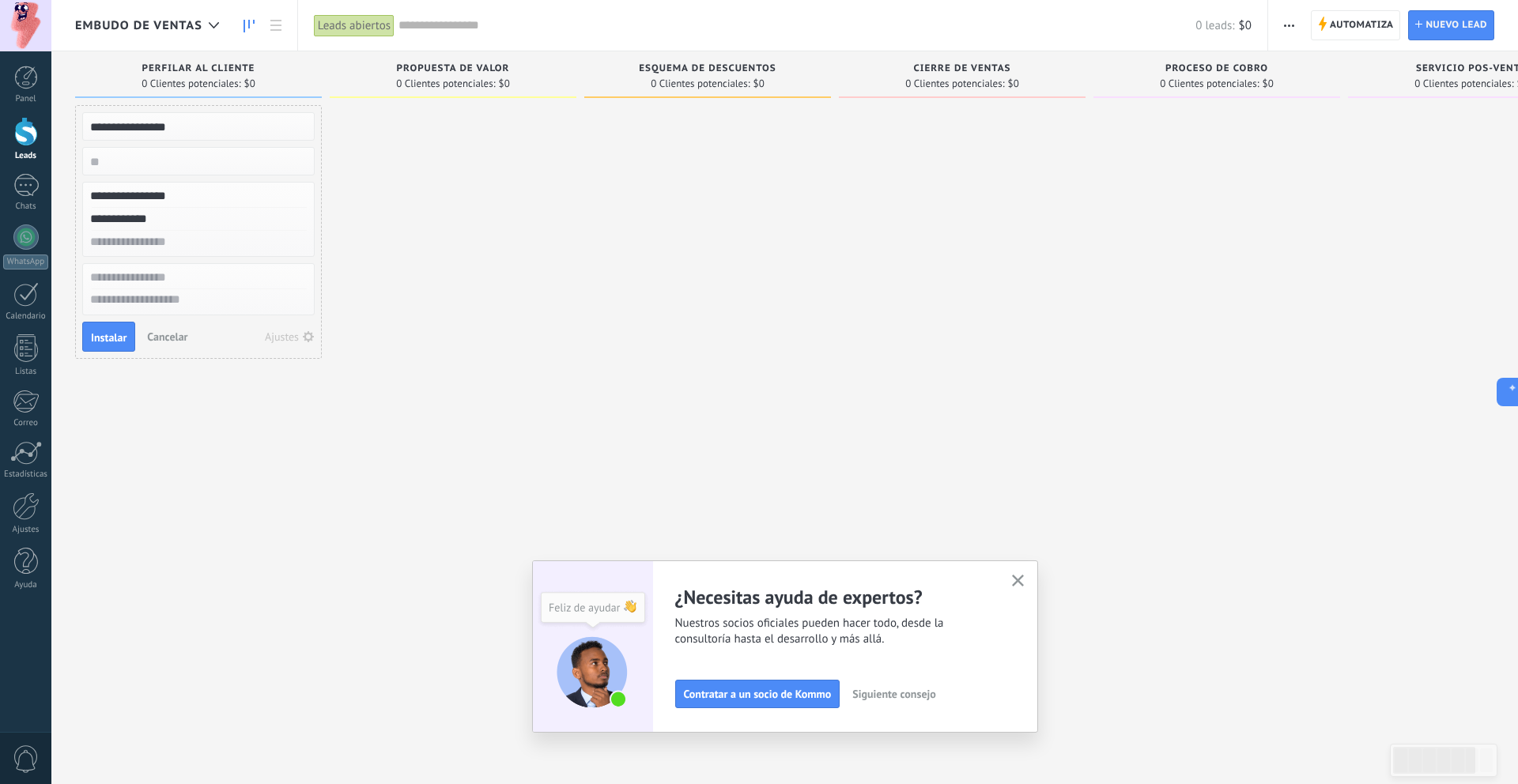
type input "**********"
click at [166, 282] on input "text" at bounding box center [197, 278] width 231 height 23
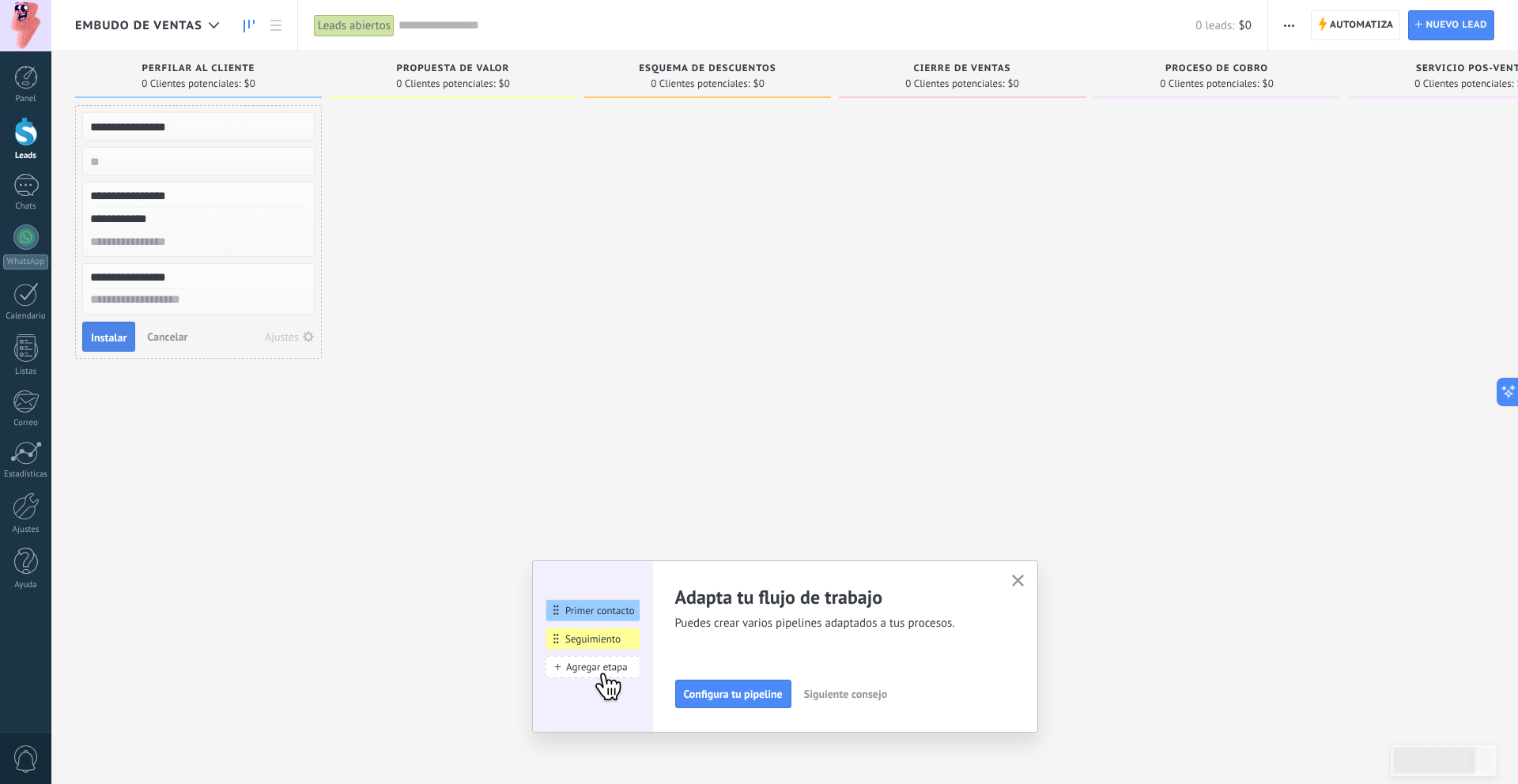
type input "**********"
click at [110, 342] on span "Instalar" at bounding box center [108, 337] width 35 height 11
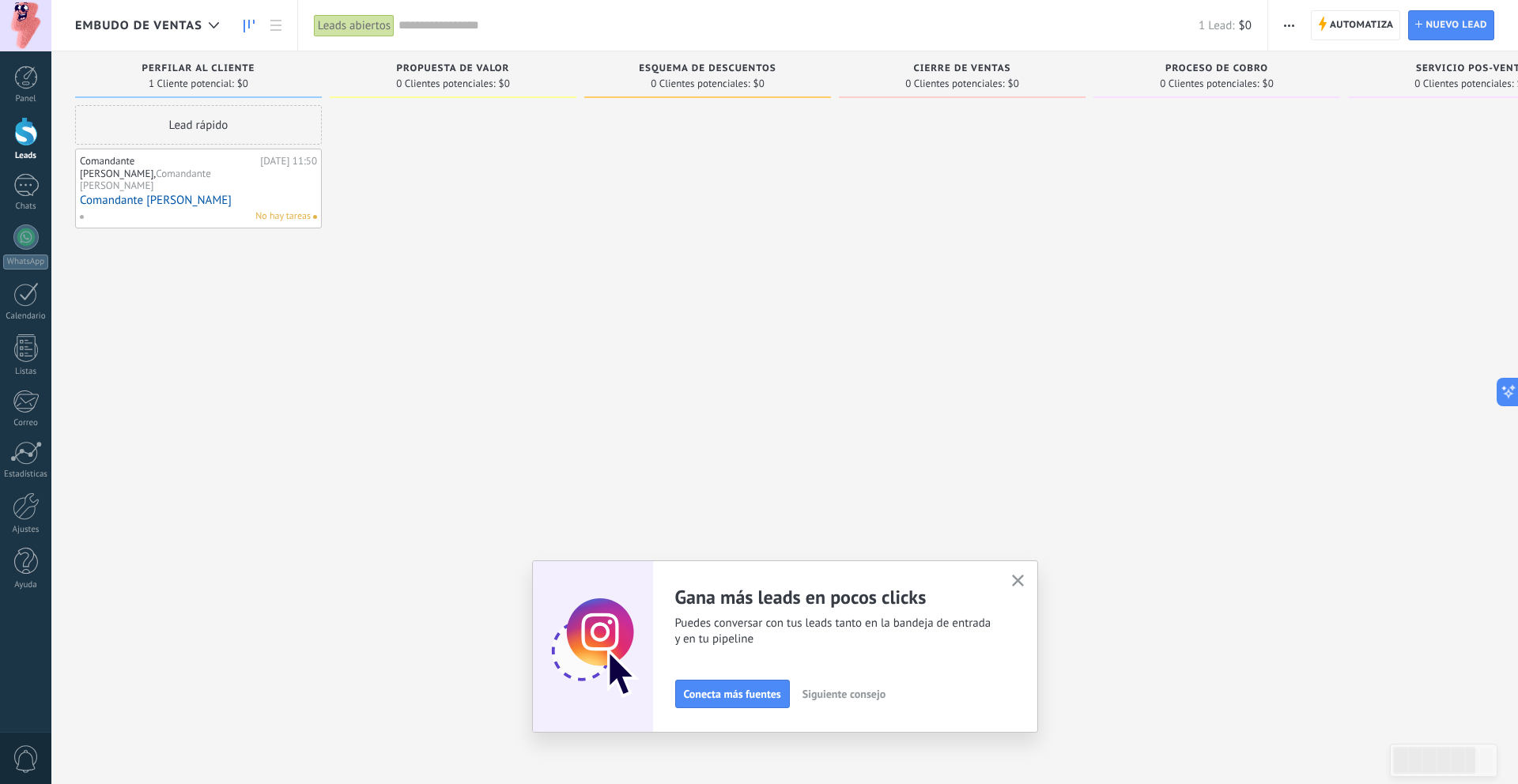
click at [233, 125] on div "Lead rápido" at bounding box center [198, 125] width 247 height 39
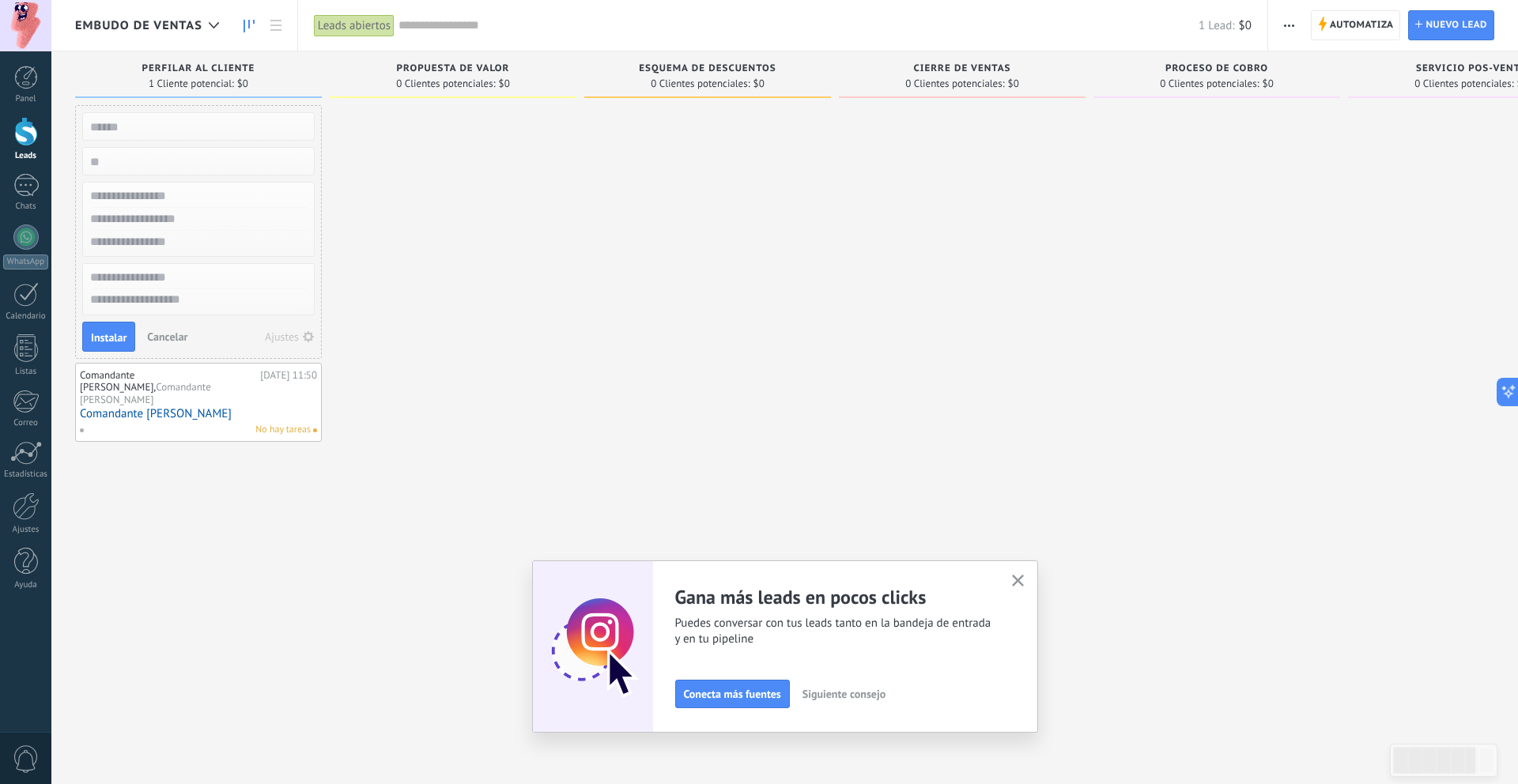
type input "*"
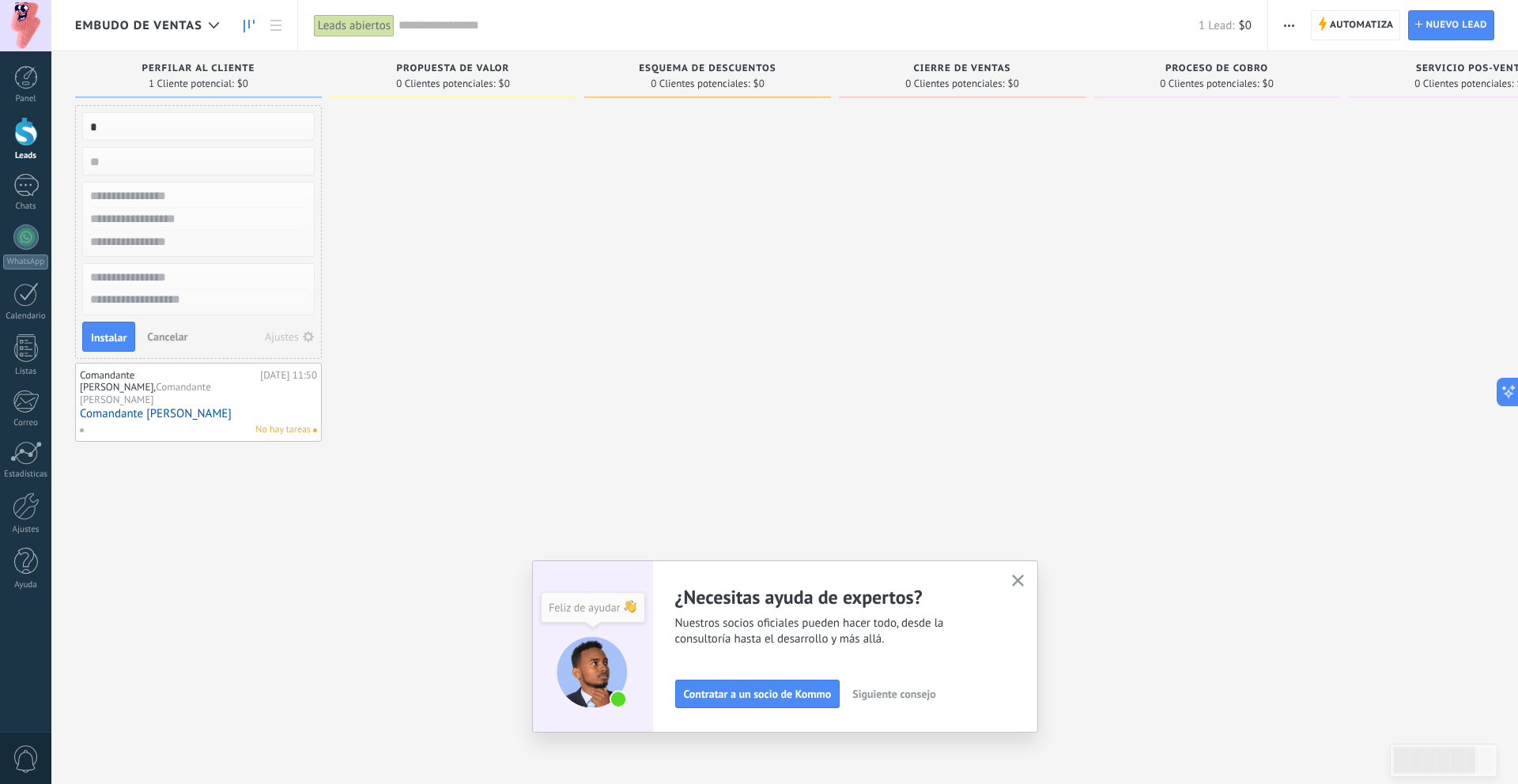
type input "*"
click at [115, 203] on input "text" at bounding box center [197, 197] width 231 height 23
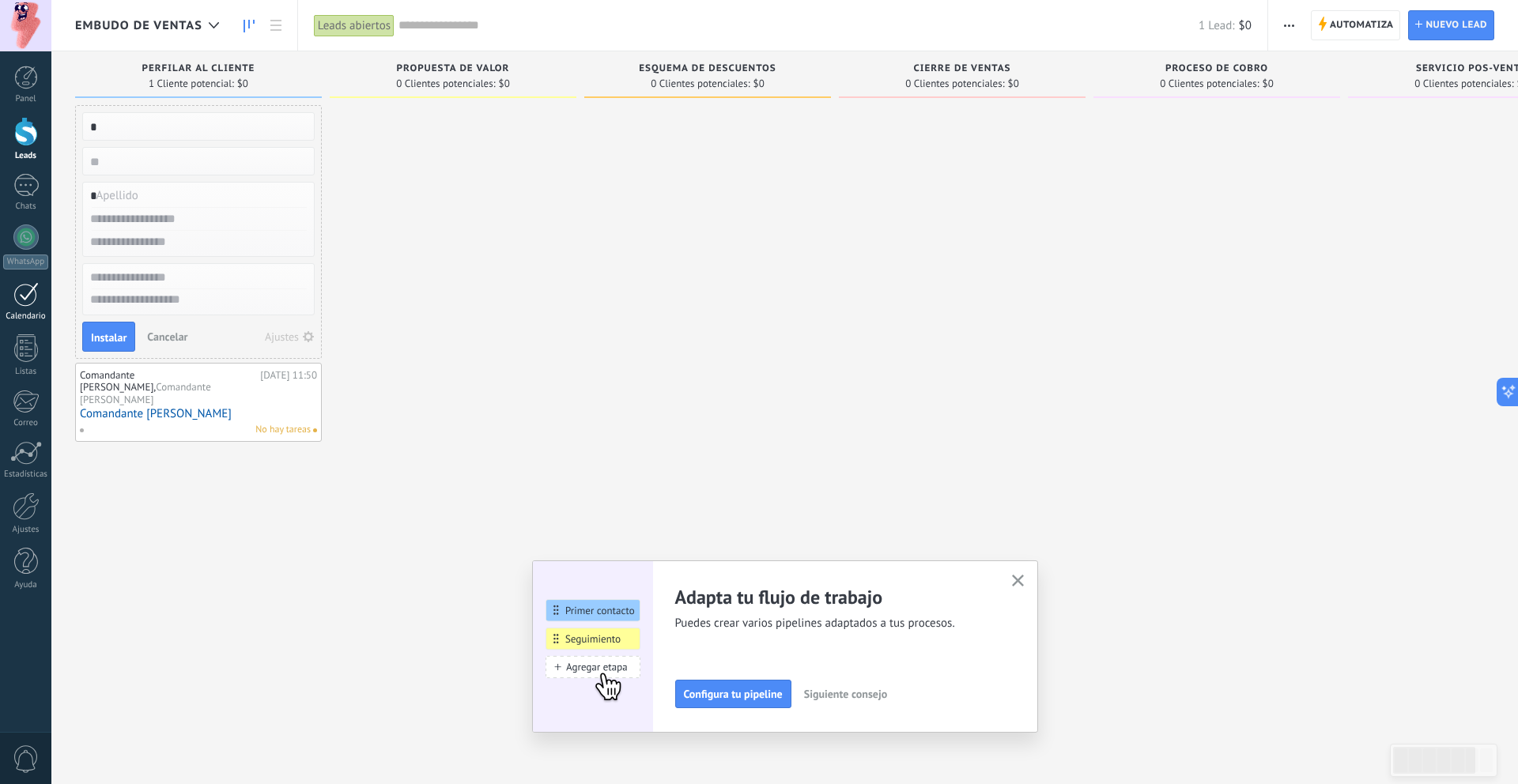
type input "*"
click at [148, 218] on input "text" at bounding box center [197, 220] width 231 height 23
paste input "**********"
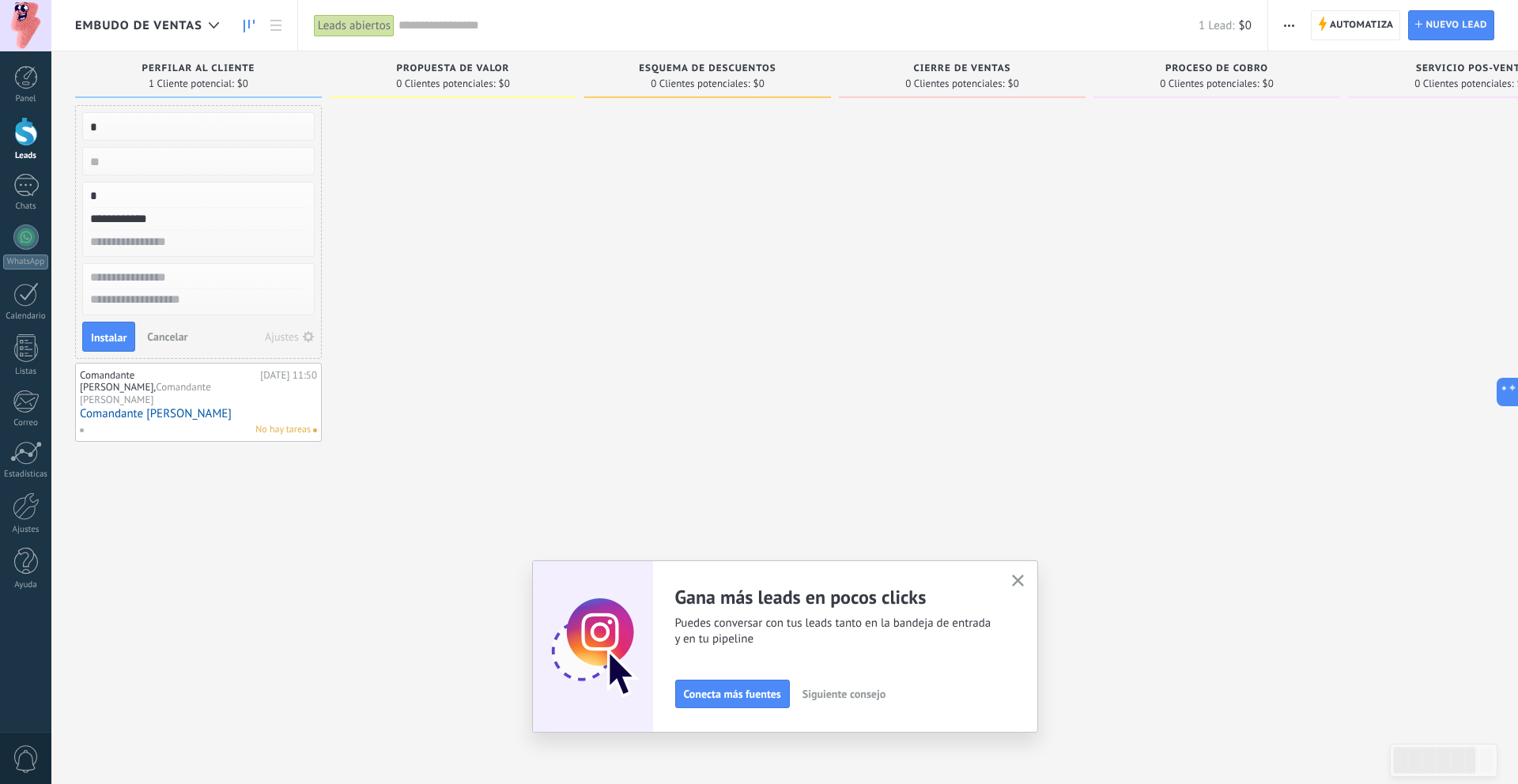
type input "**********"
click at [146, 277] on input "text" at bounding box center [197, 278] width 231 height 23
type input "*"
click at [112, 338] on span "Instalar" at bounding box center [108, 337] width 35 height 11
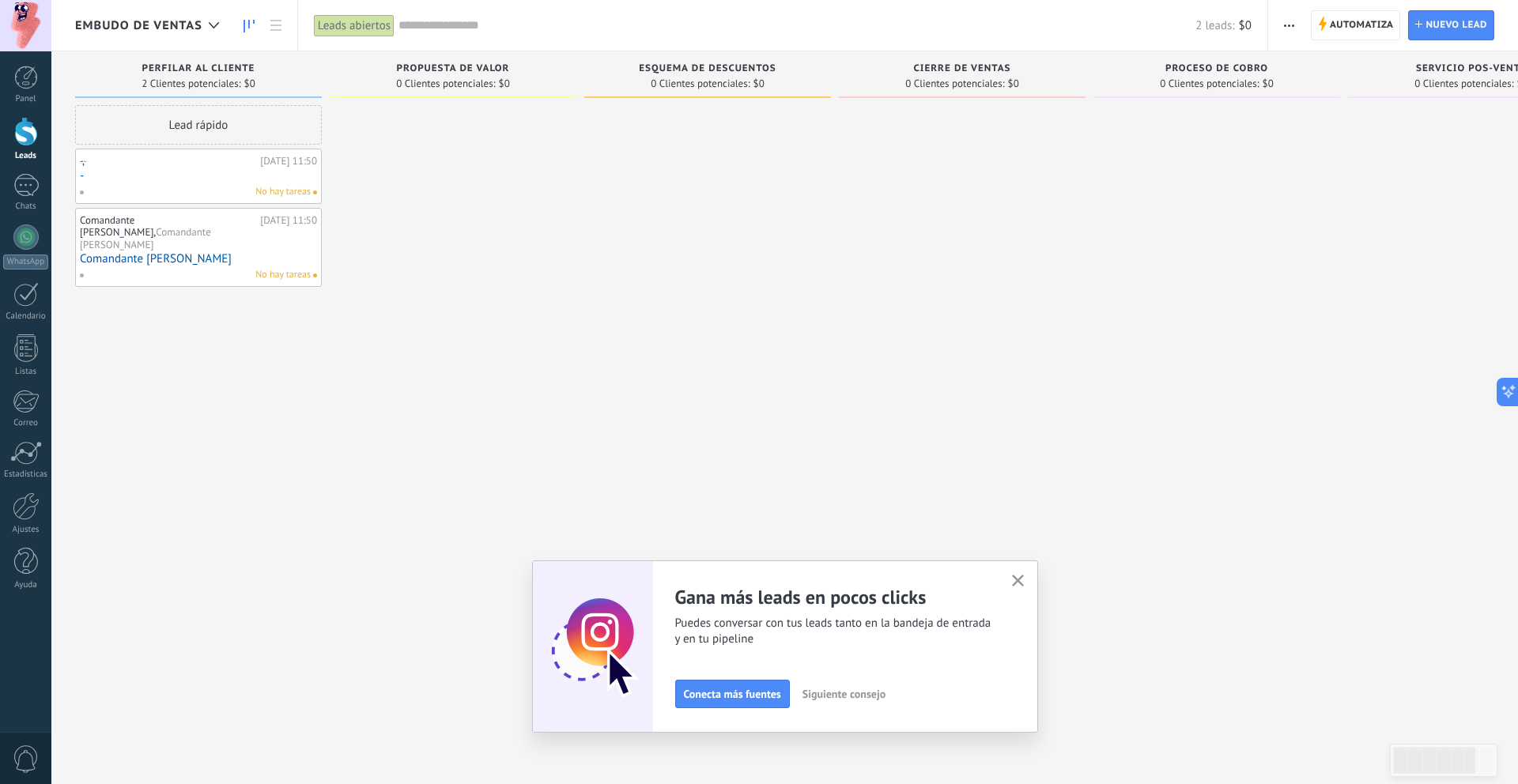
click at [204, 127] on div "Lead rápido" at bounding box center [198, 125] width 247 height 39
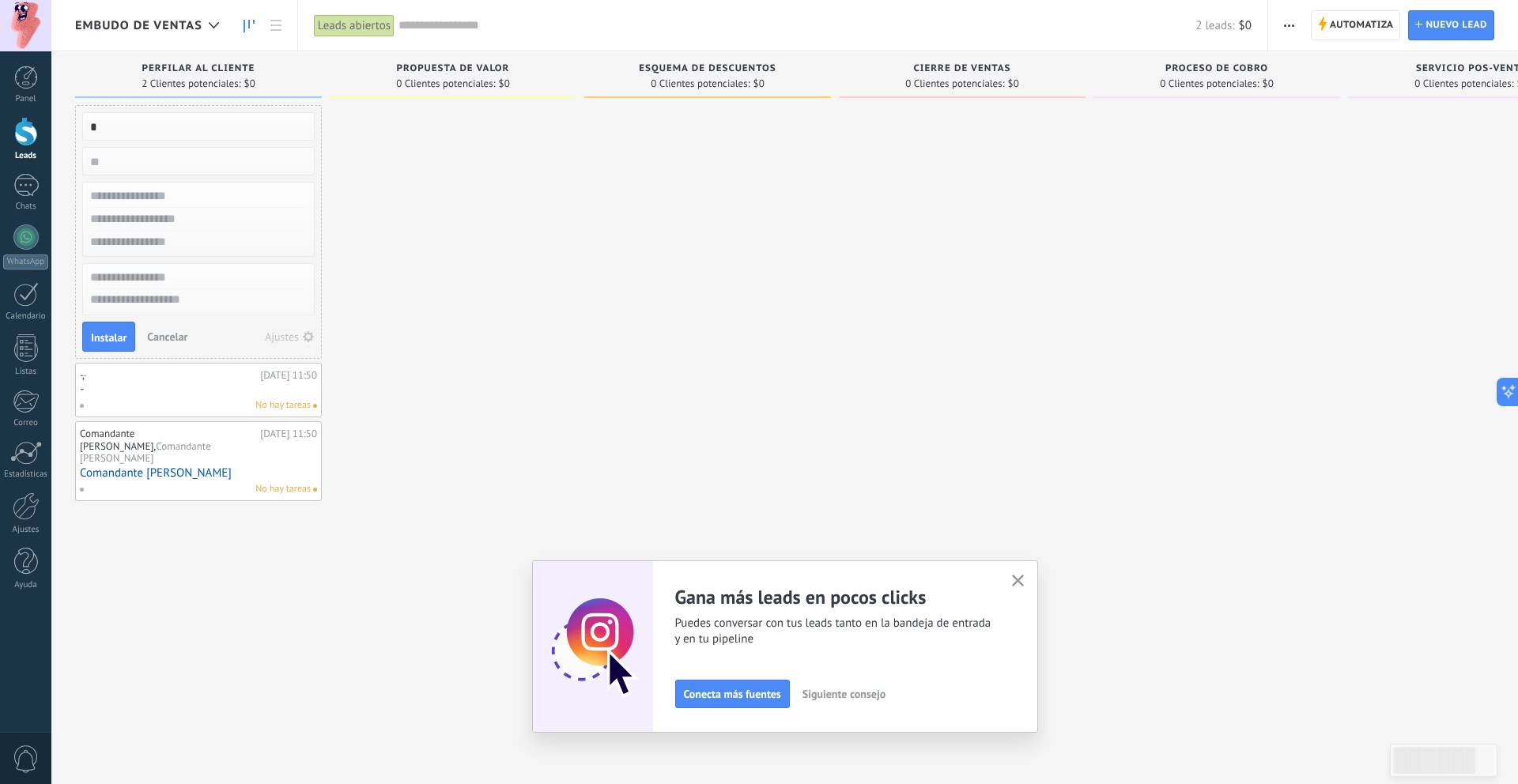
type input "*"
click at [230, 194] on input "text" at bounding box center [197, 197] width 231 height 23
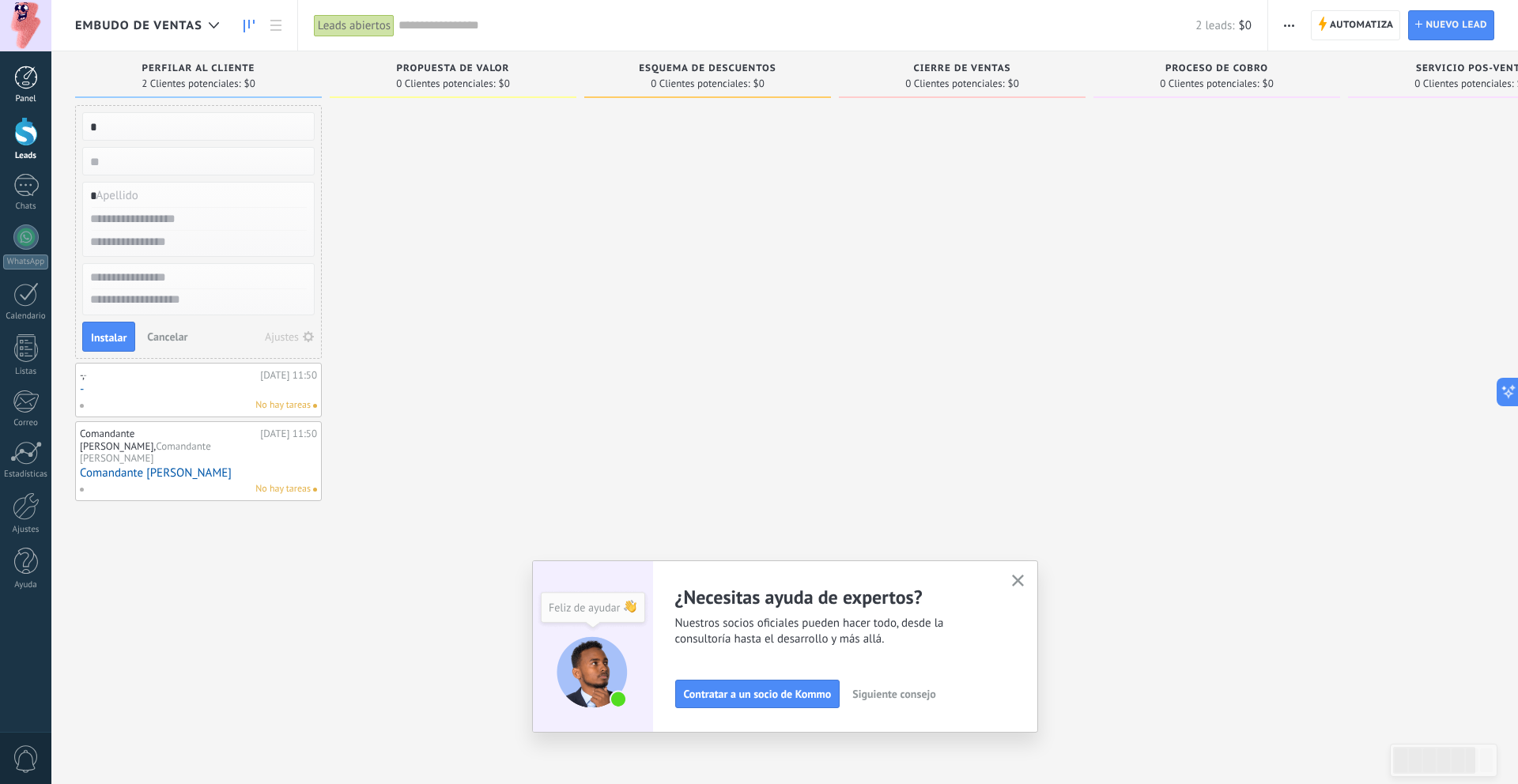
type input "*"
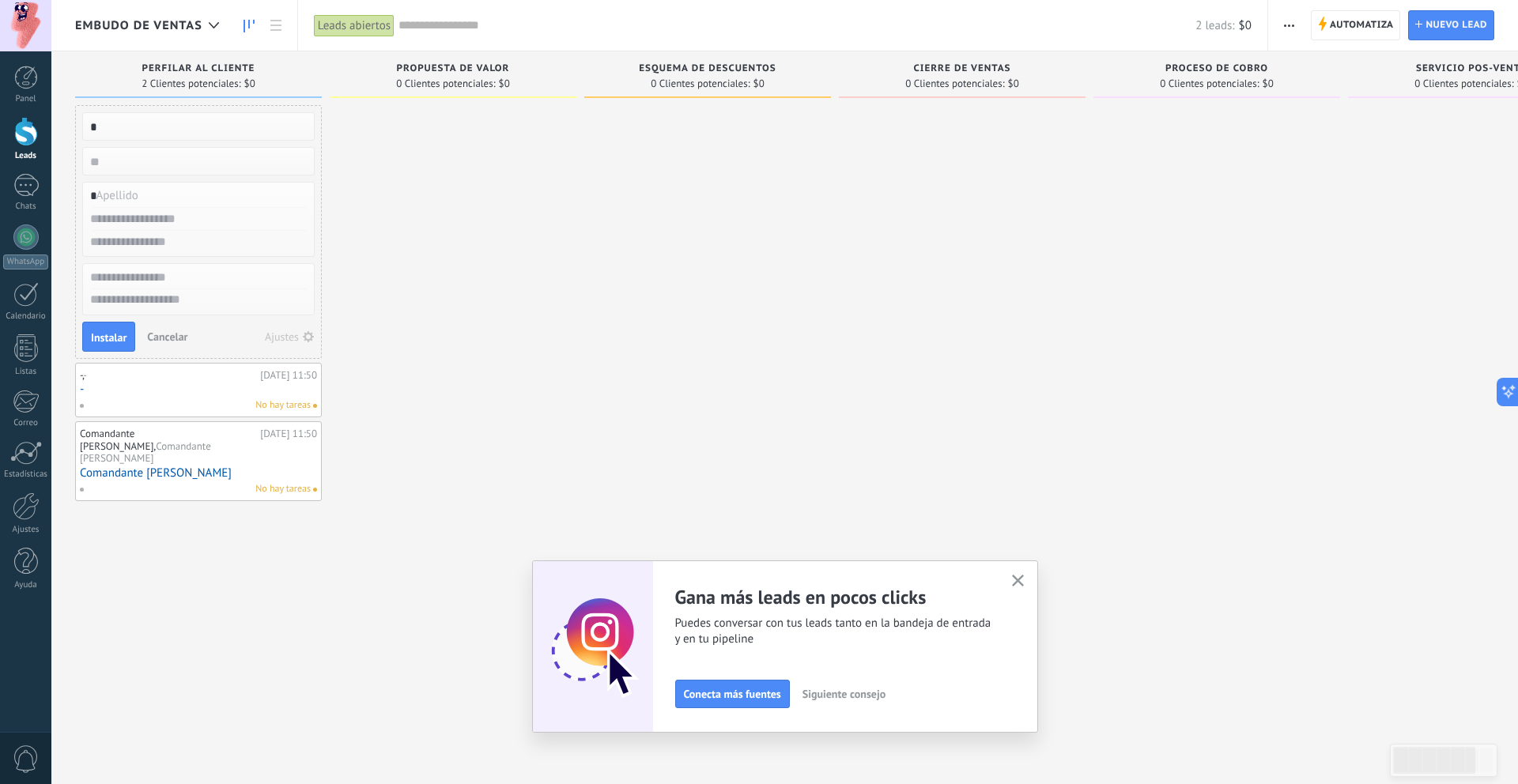
click at [164, 221] on input "text" at bounding box center [197, 220] width 231 height 23
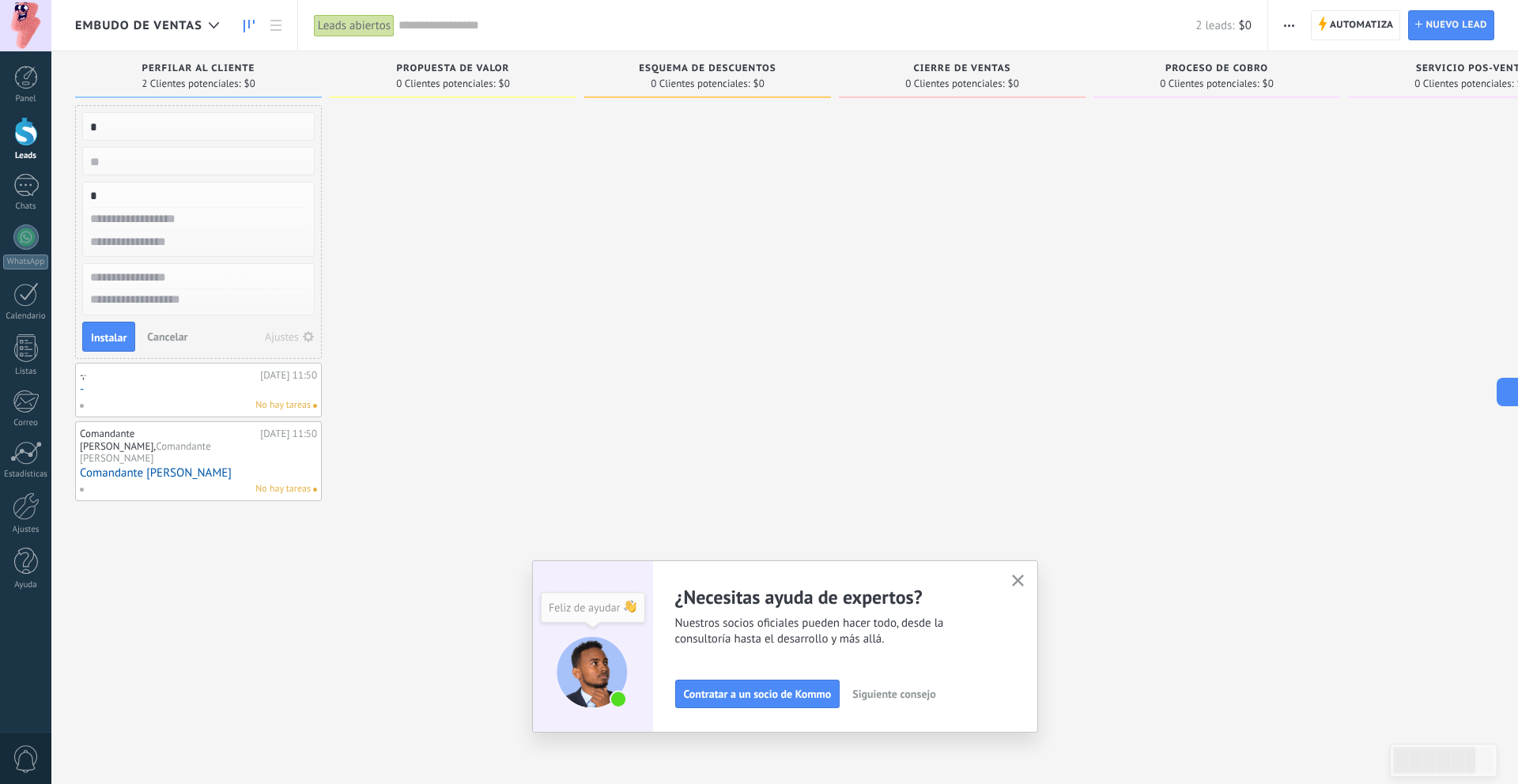
click at [168, 344] on button "Cancelar" at bounding box center [167, 336] width 53 height 24
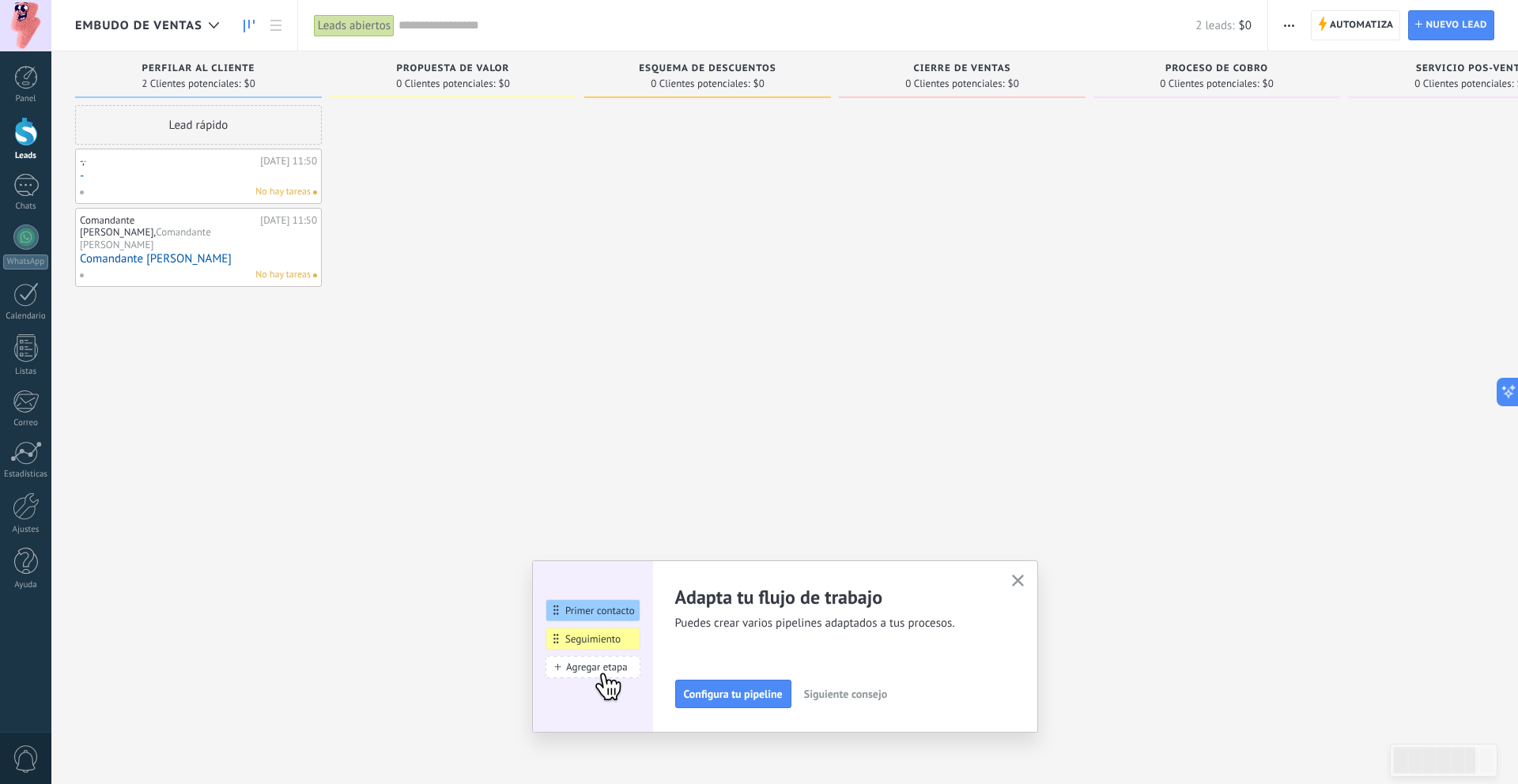
click at [243, 169] on link "-" at bounding box center [198, 175] width 237 height 13
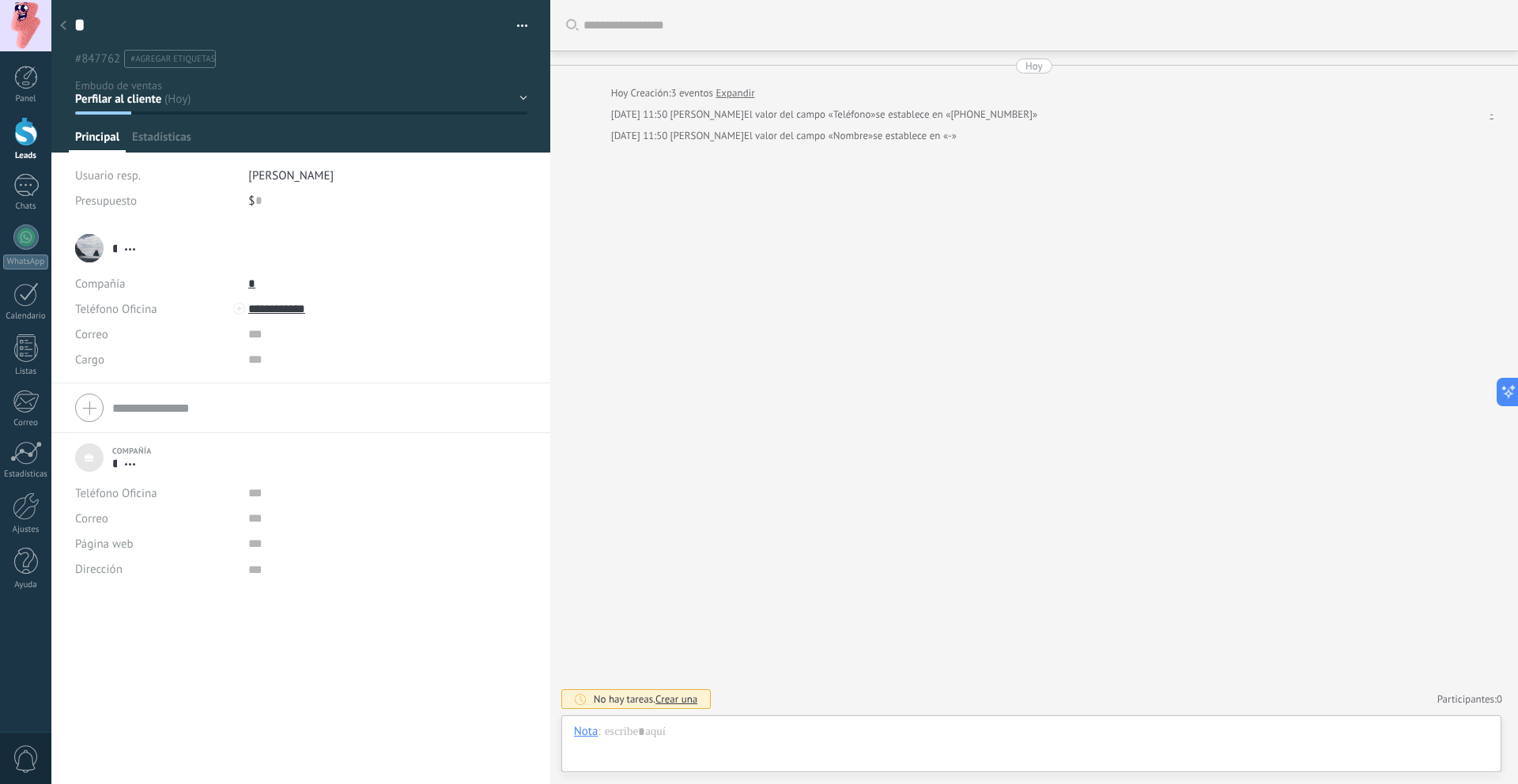
scroll to position [16, 0]
click at [63, 24] on use at bounding box center [63, 25] width 7 height 10
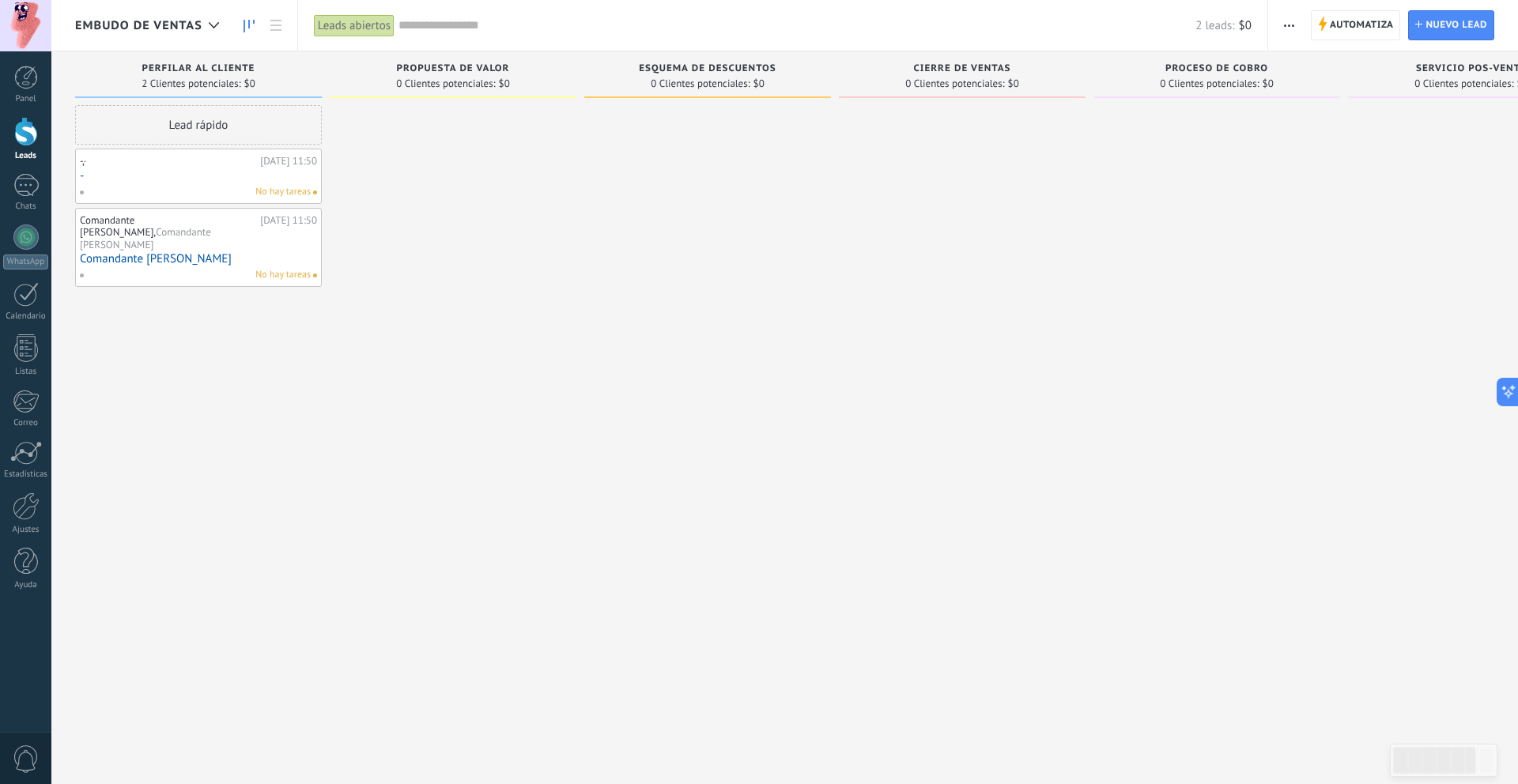
click at [227, 336] on div "Lead rápido -, - Hoy 11:50 - No hay tareas Comandante Tigre, Comandante Tigre H…" at bounding box center [198, 394] width 247 height 578
click at [380, 285] on div at bounding box center [453, 394] width 247 height 578
click at [23, 248] on div at bounding box center [25, 237] width 25 height 25
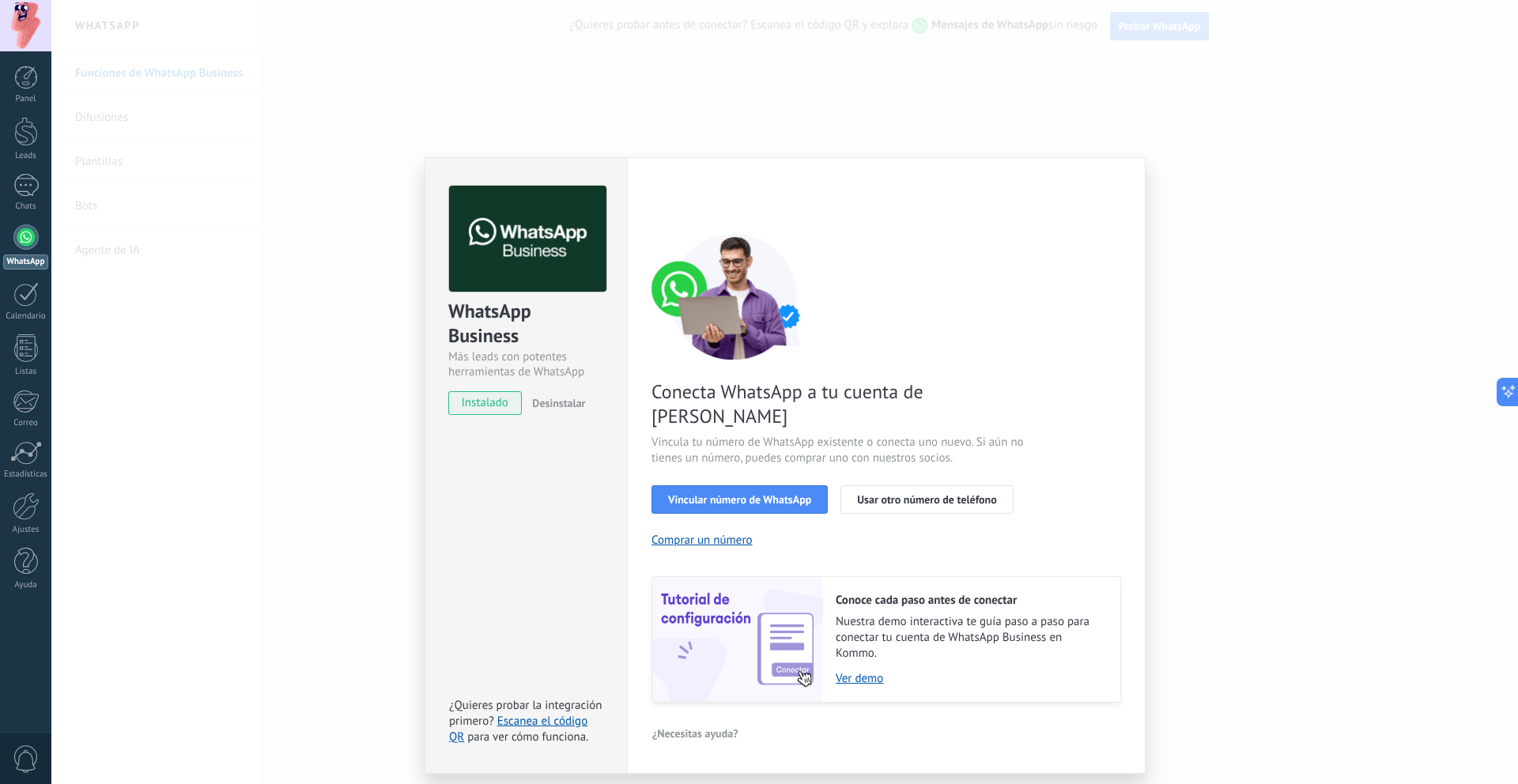
click at [740, 107] on div "WhatsApp Business Más leads con potentes herramientas de WhatsApp instalado Des…" at bounding box center [785, 392] width 1467 height 784
click at [1190, 357] on div "WhatsApp Business Más leads con potentes herramientas de WhatsApp instalado Des…" at bounding box center [785, 392] width 1467 height 784
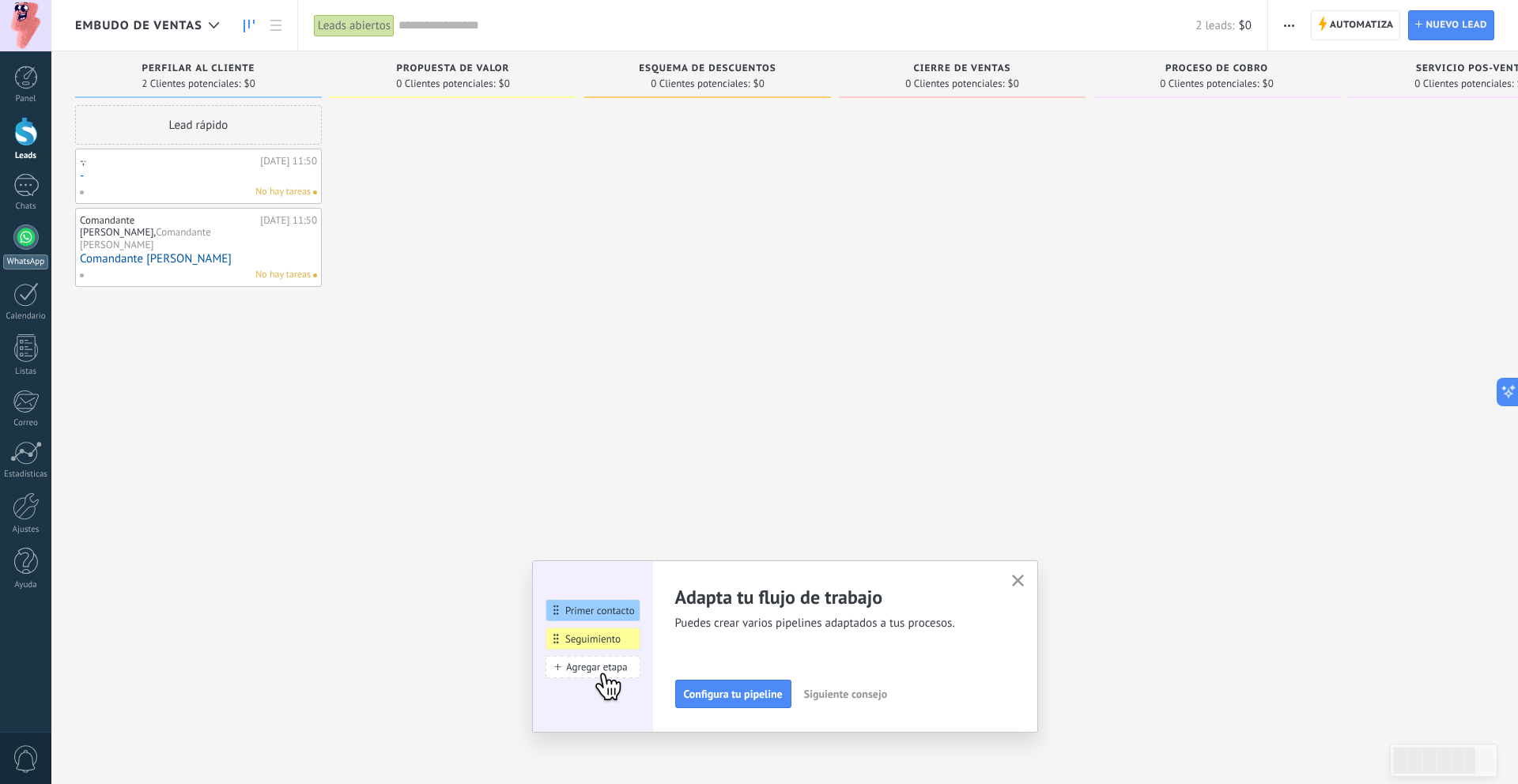
click at [29, 246] on div at bounding box center [25, 237] width 25 height 25
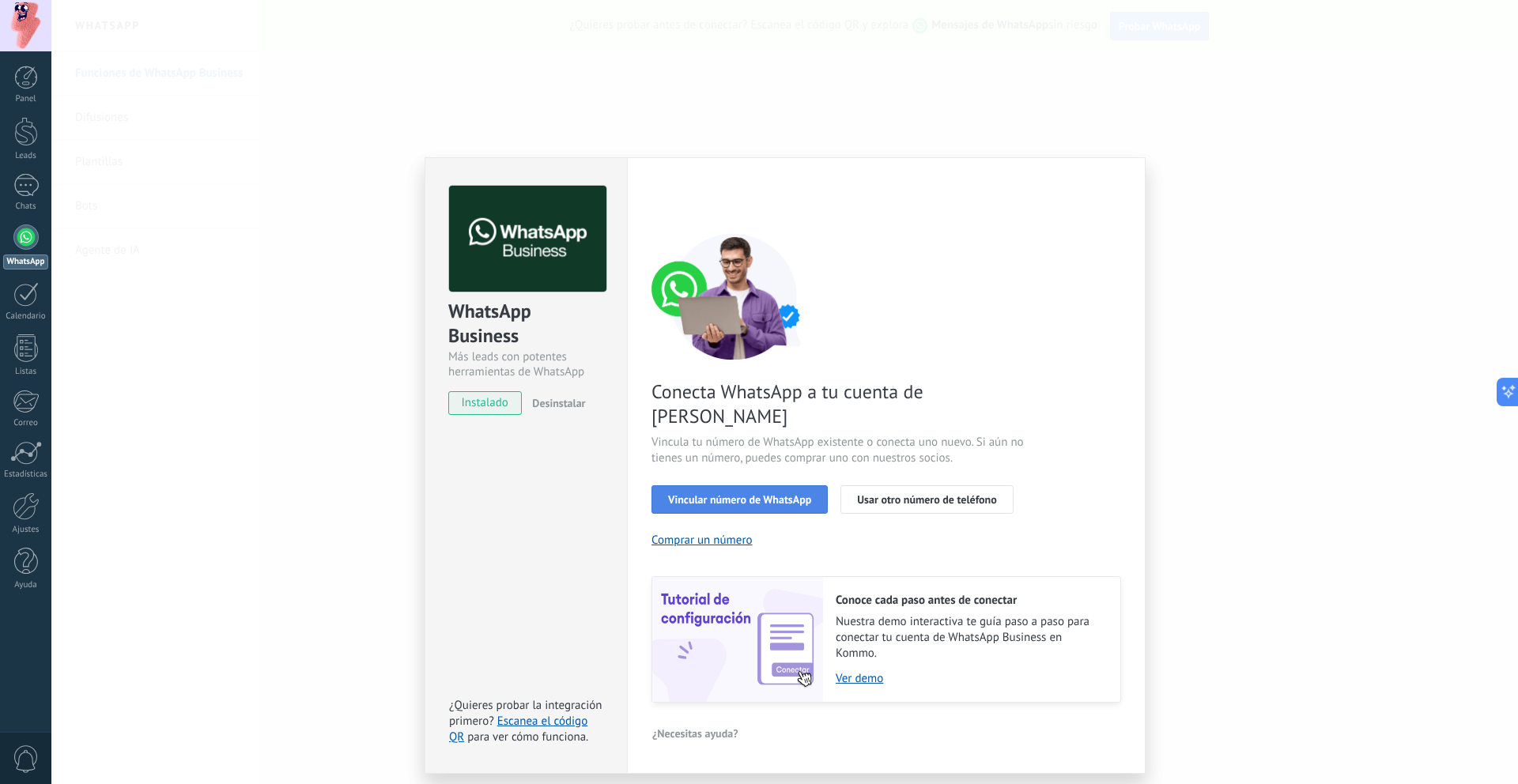
click at [716, 495] on span "Vincular número de WhatsApp" at bounding box center [740, 499] width 144 height 11
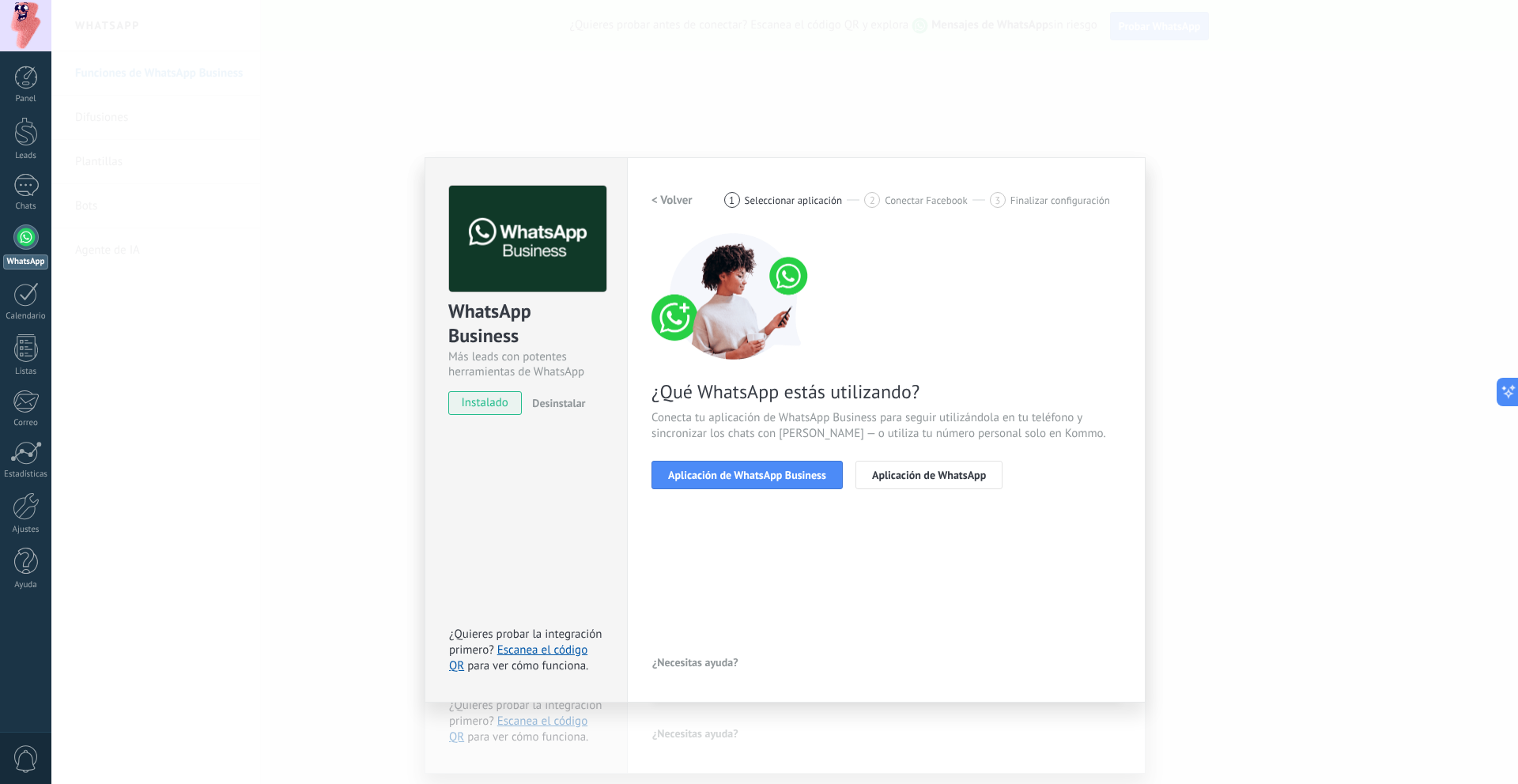
click at [716, 476] on span "Aplicación de WhatsApp Business" at bounding box center [747, 475] width 158 height 11
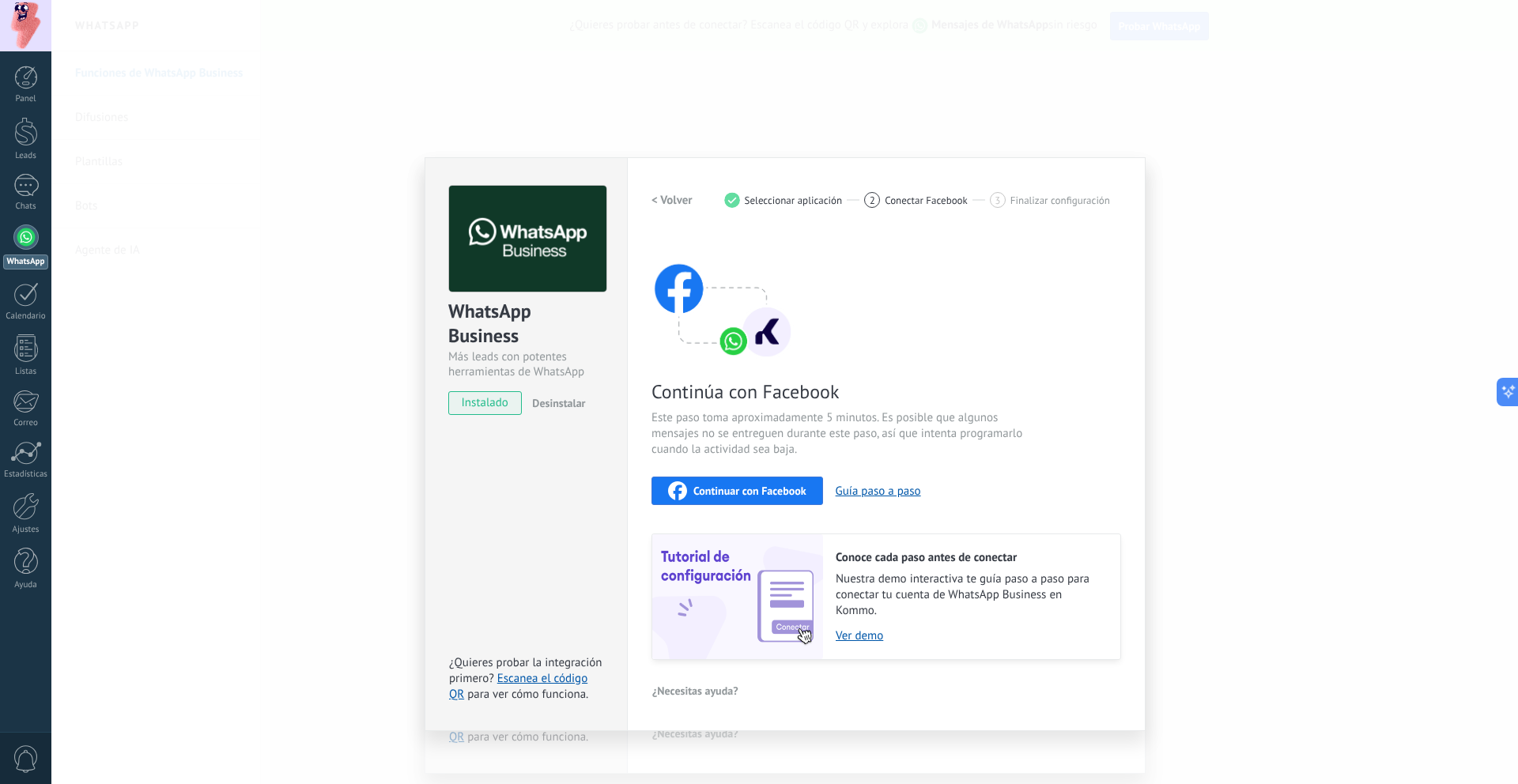
click at [1065, 203] on span "Finalizar configuración" at bounding box center [1060, 200] width 99 height 11
click at [741, 496] on span "Continuar con Facebook" at bounding box center [750, 490] width 113 height 11
click at [669, 204] on h2 "< Volver" at bounding box center [672, 200] width 41 height 15
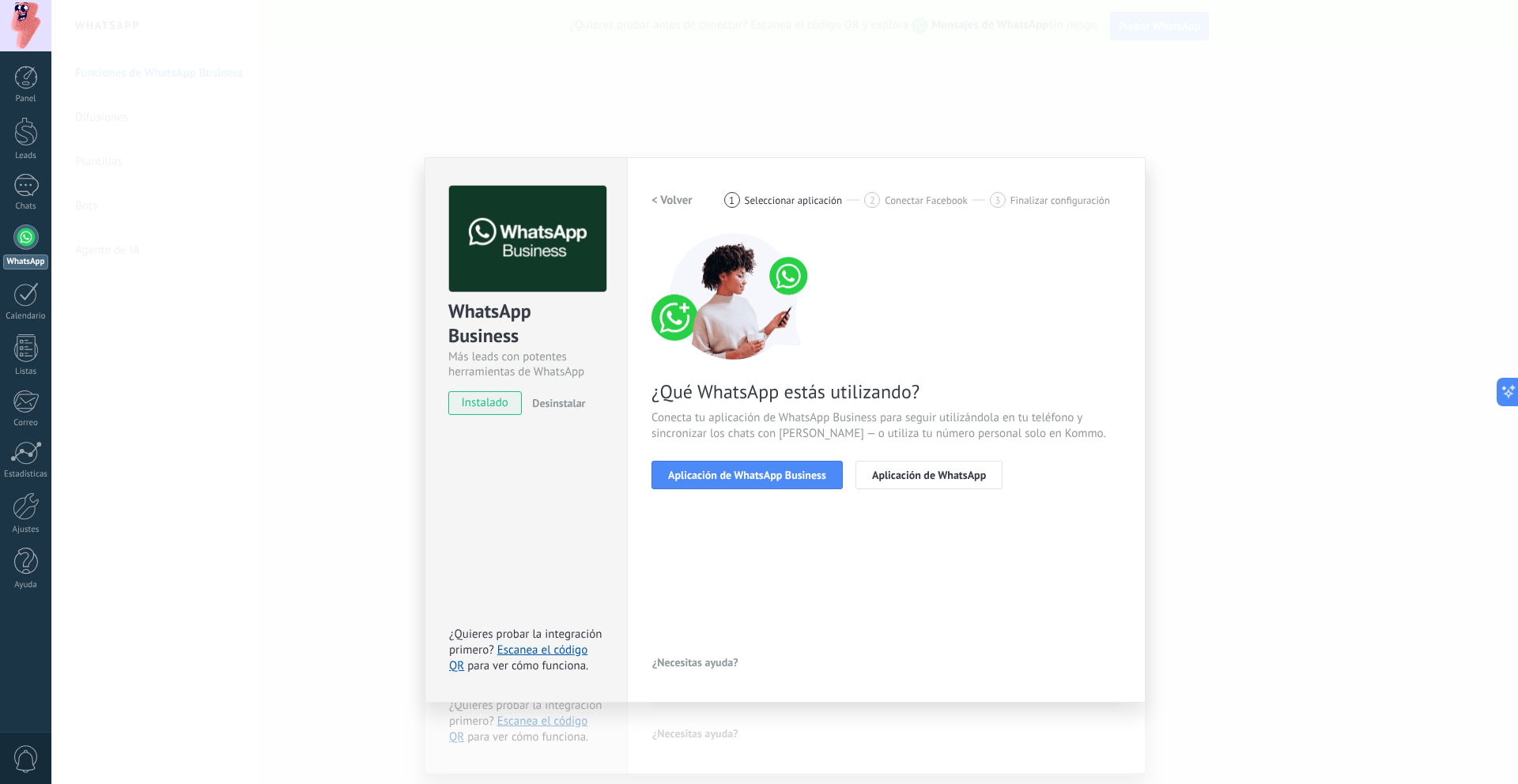
click at [669, 204] on h2 "< Volver" at bounding box center [672, 200] width 41 height 15
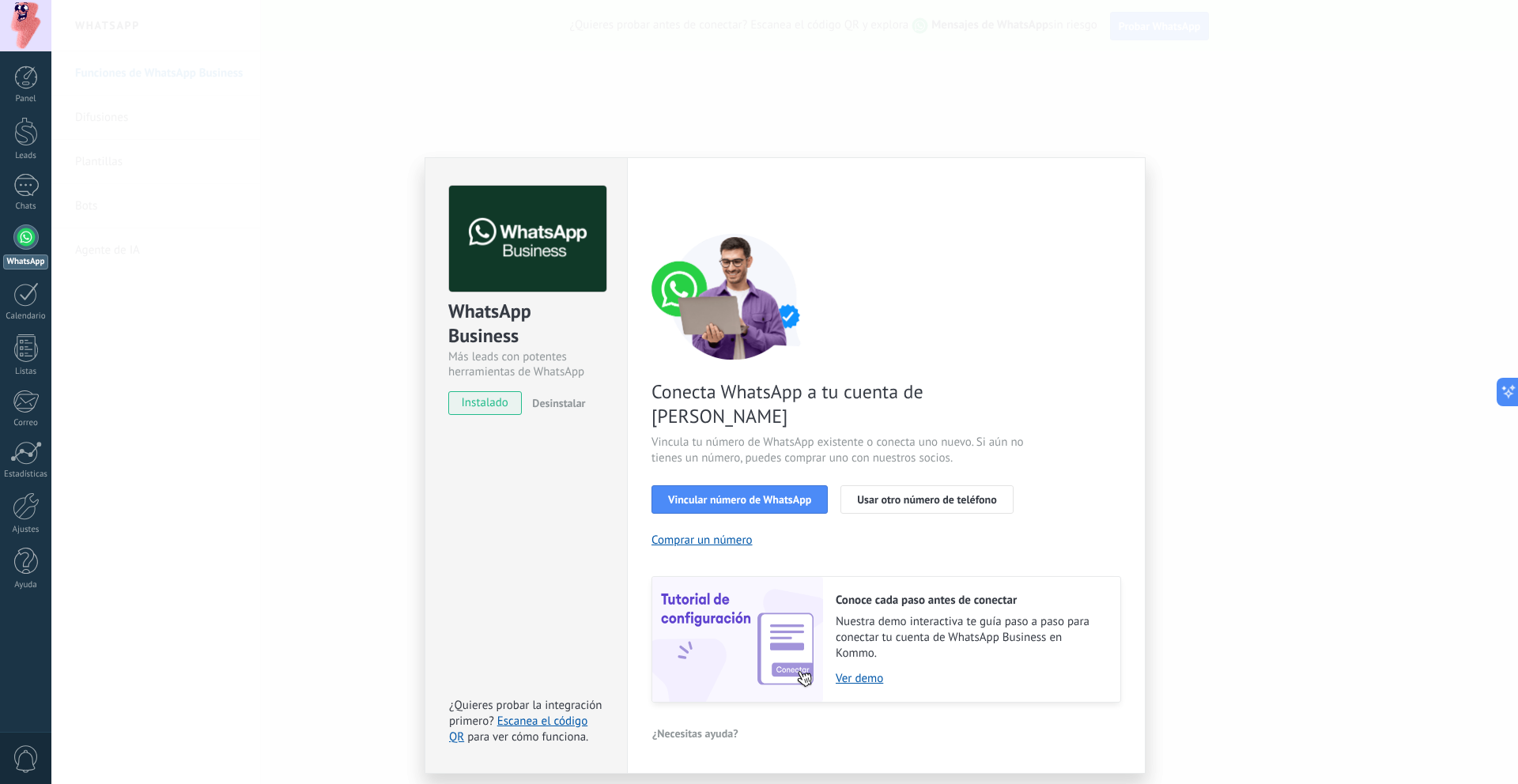
click at [1210, 404] on div "WhatsApp Business Más leads con potentes herramientas de WhatsApp instalado Des…" at bounding box center [785, 392] width 1467 height 784
click at [1203, 408] on div "WhatsApp Business Más leads con potentes herramientas de WhatsApp instalado Des…" at bounding box center [785, 392] width 1467 height 784
click at [733, 495] on span "Vincular número de WhatsApp" at bounding box center [740, 499] width 144 height 11
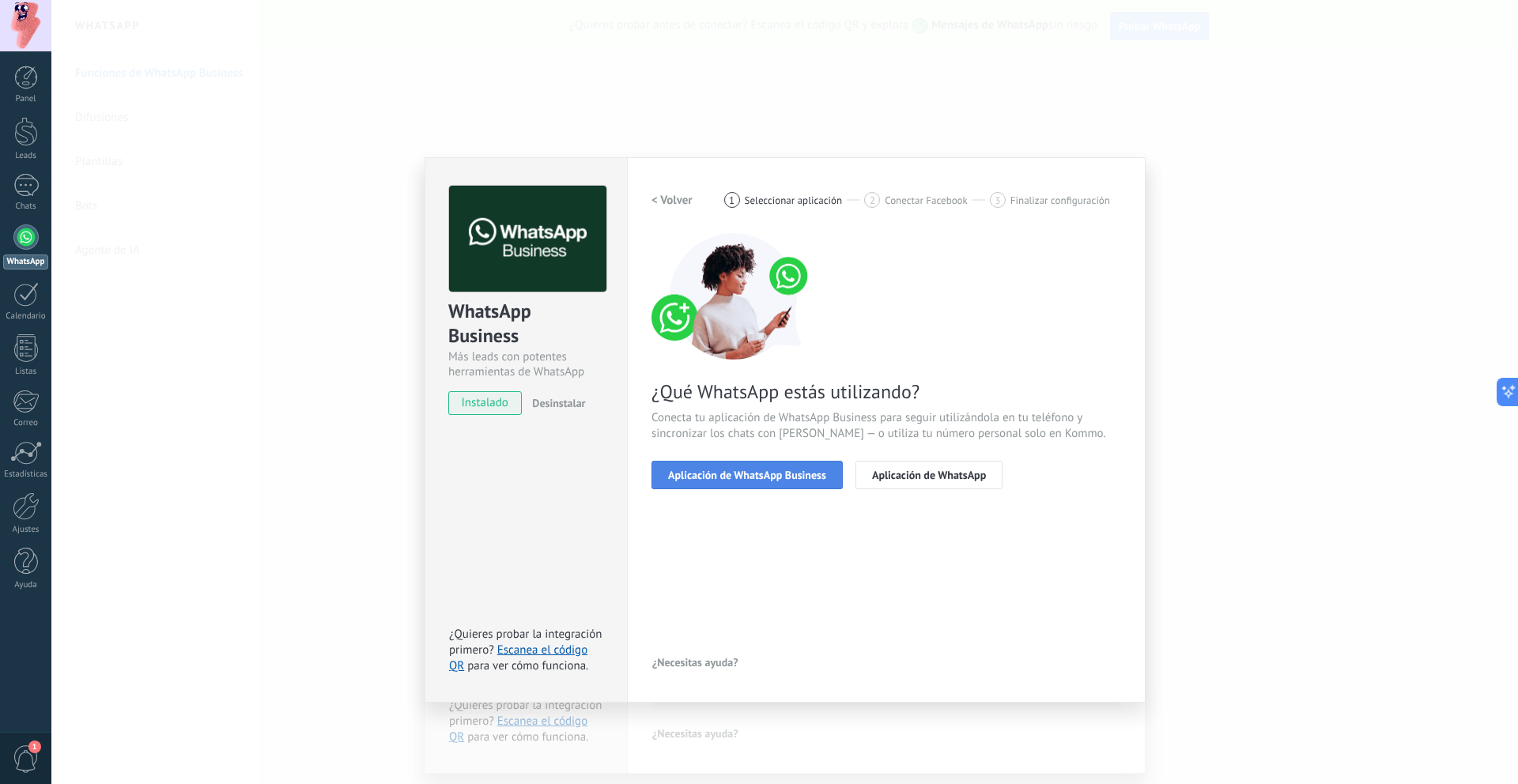
click at [805, 481] on span "Aplicación de WhatsApp Business" at bounding box center [747, 475] width 158 height 11
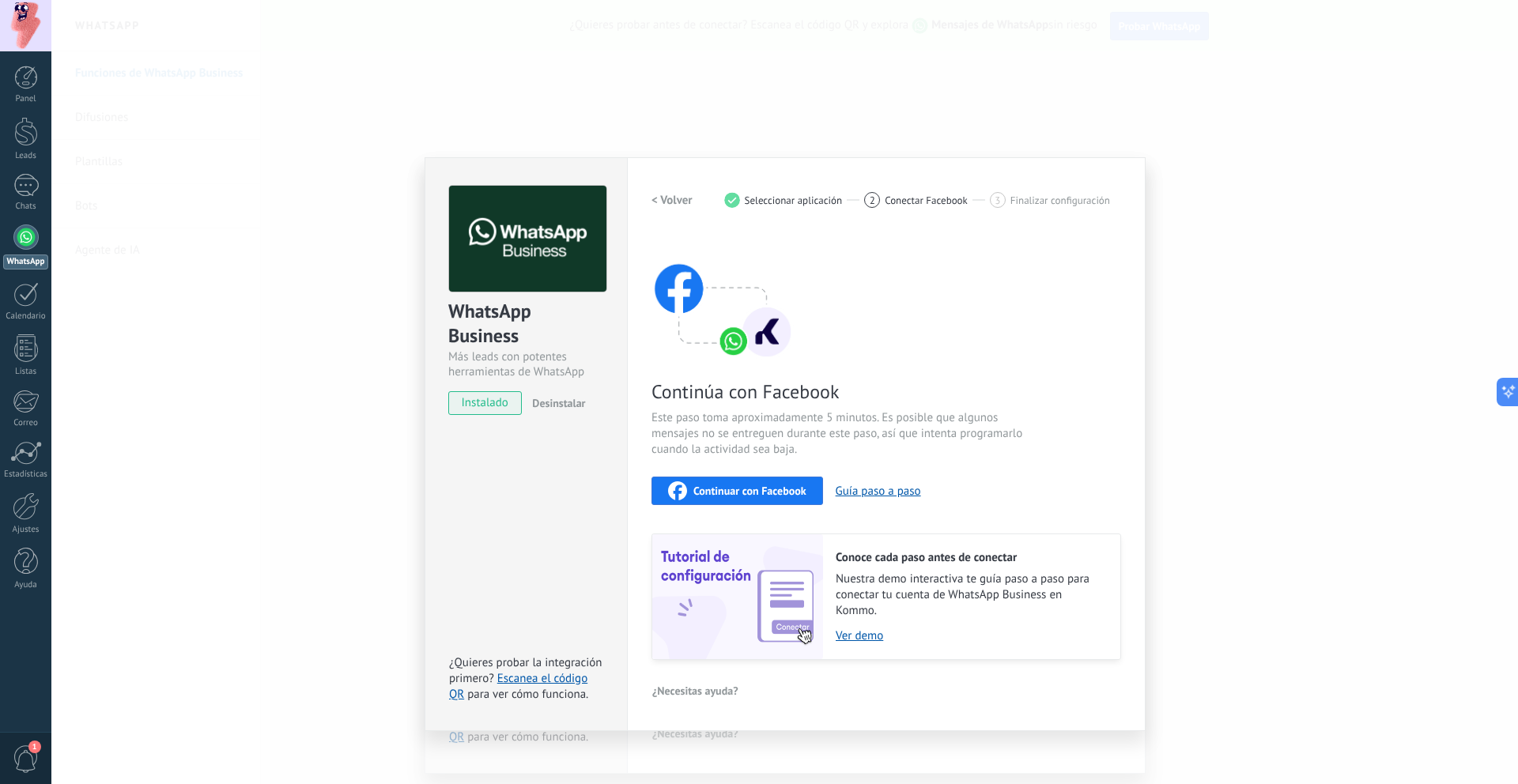
click at [673, 208] on button "< Volver" at bounding box center [672, 200] width 41 height 29
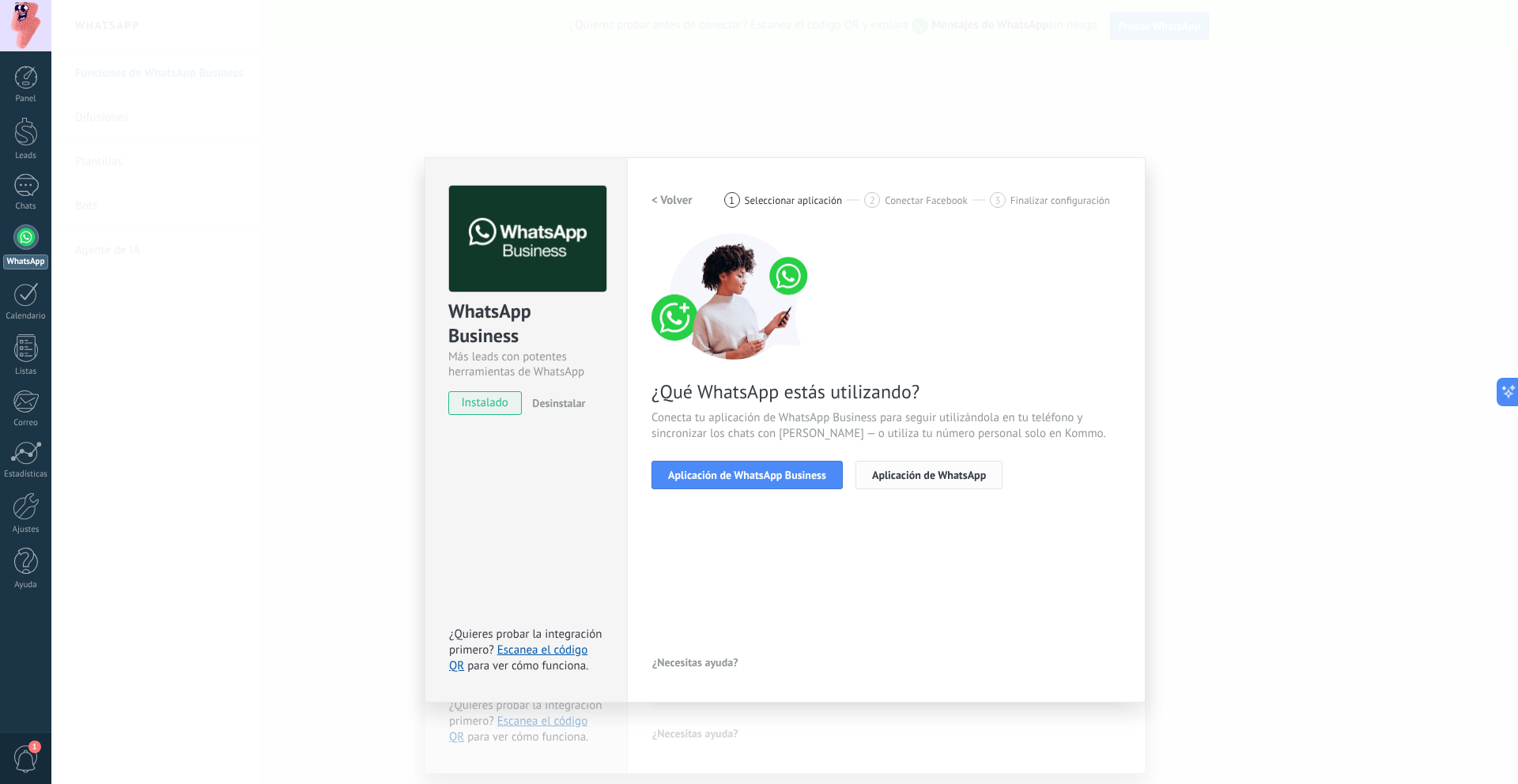
click at [932, 471] on span "Aplicación de WhatsApp" at bounding box center [929, 475] width 114 height 11
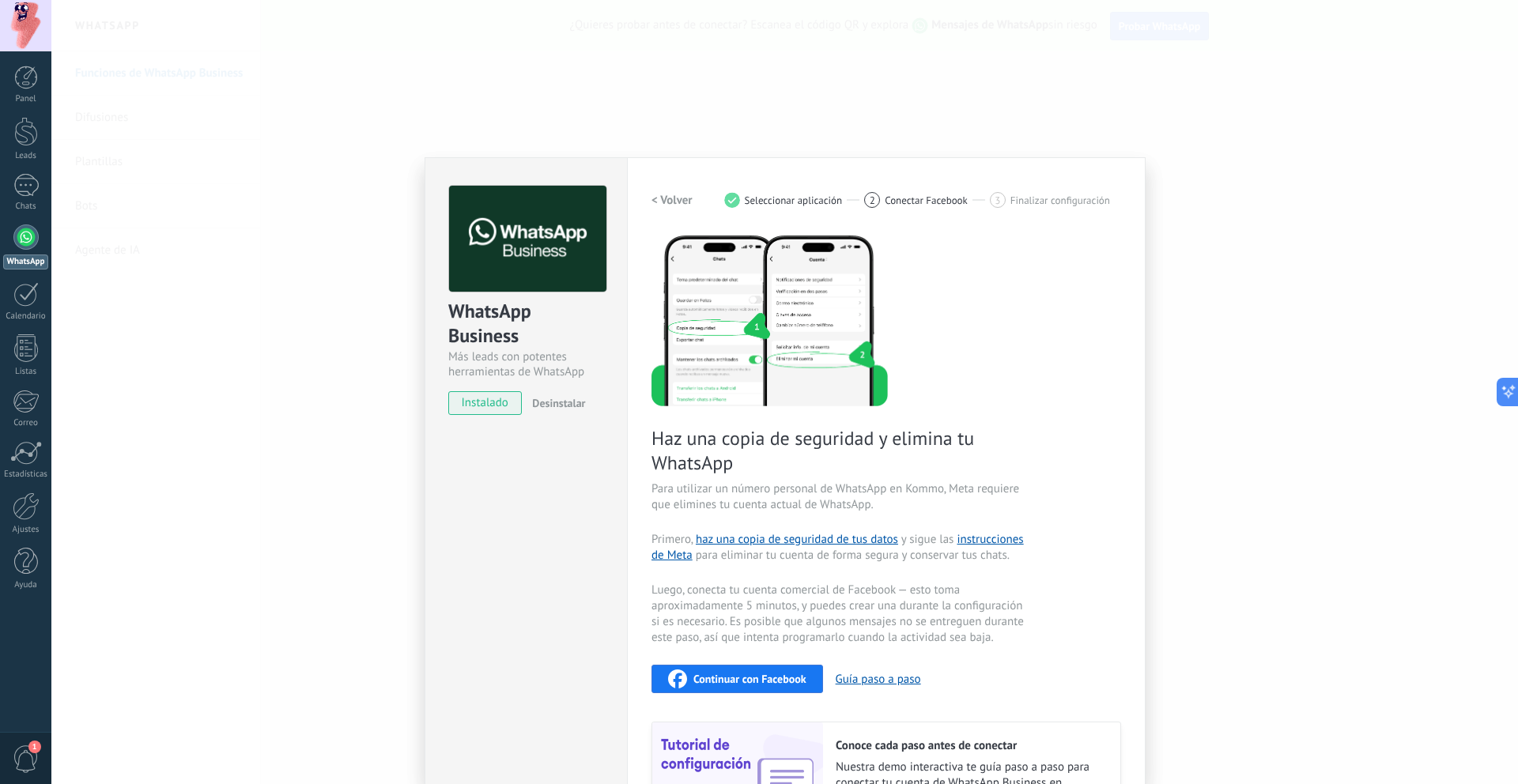
click at [677, 194] on h2 "< Volver" at bounding box center [672, 200] width 41 height 15
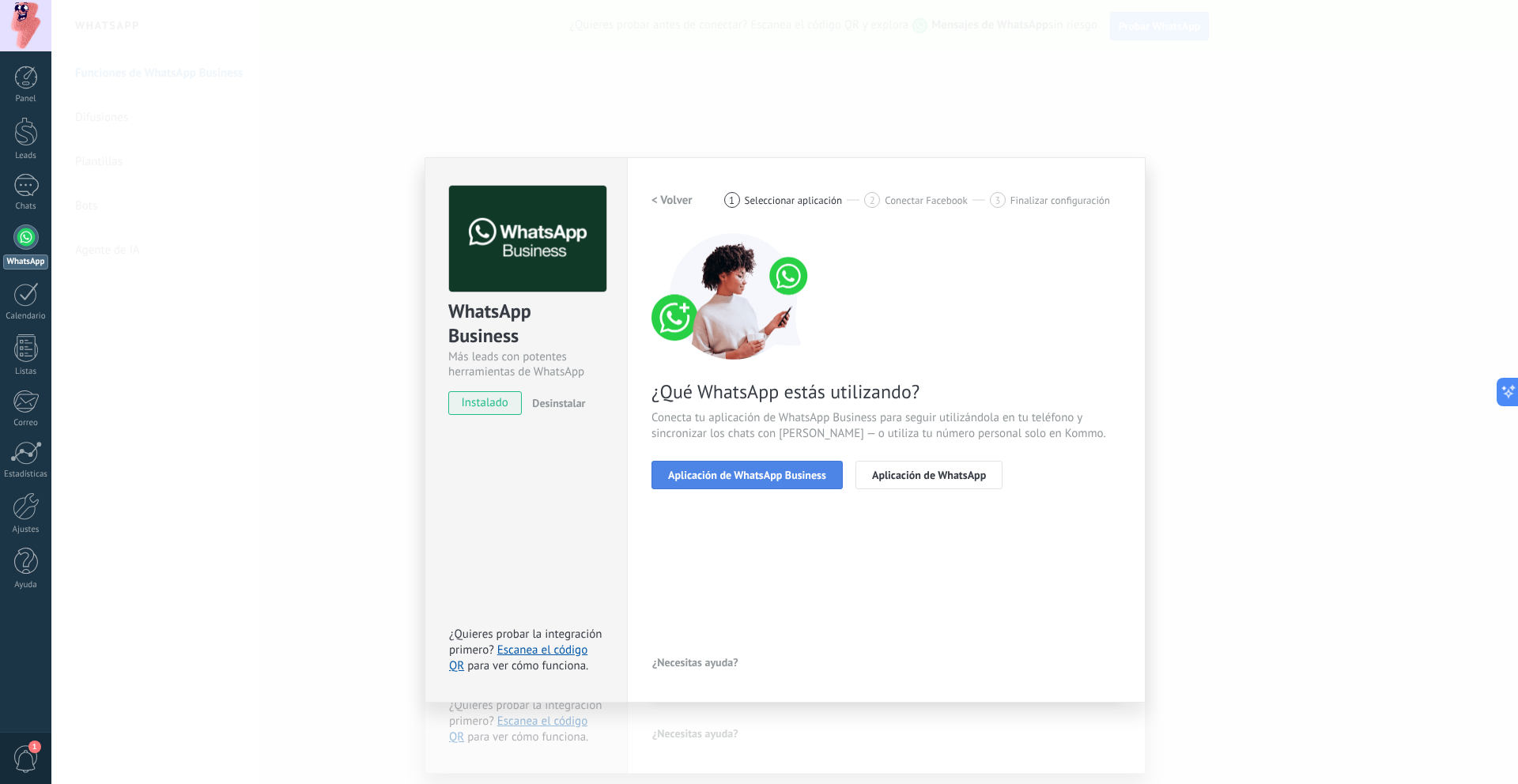
click at [732, 475] on span "Aplicación de WhatsApp Business" at bounding box center [747, 475] width 158 height 11
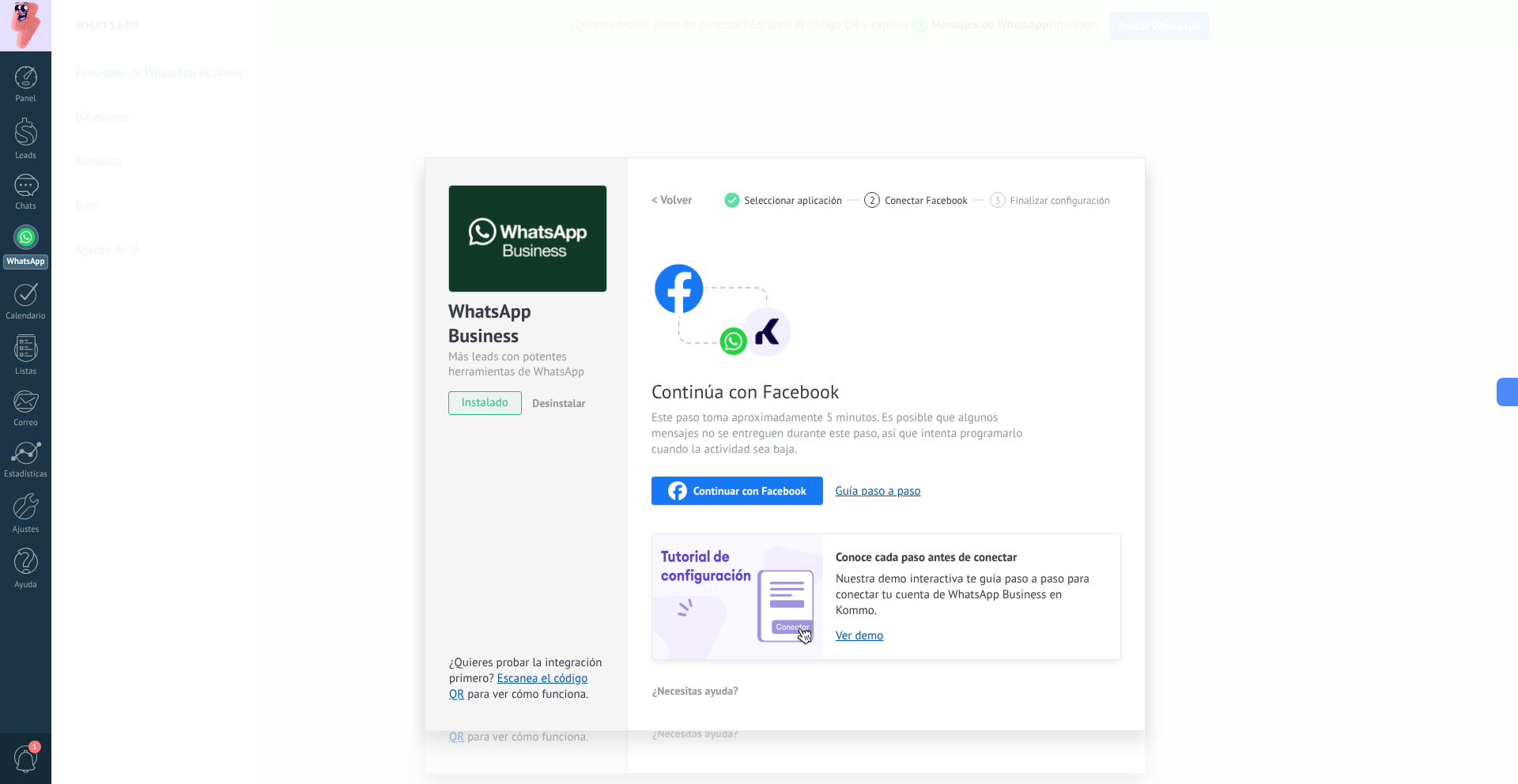
click at [789, 492] on span "Continuar con Facebook" at bounding box center [750, 490] width 113 height 11
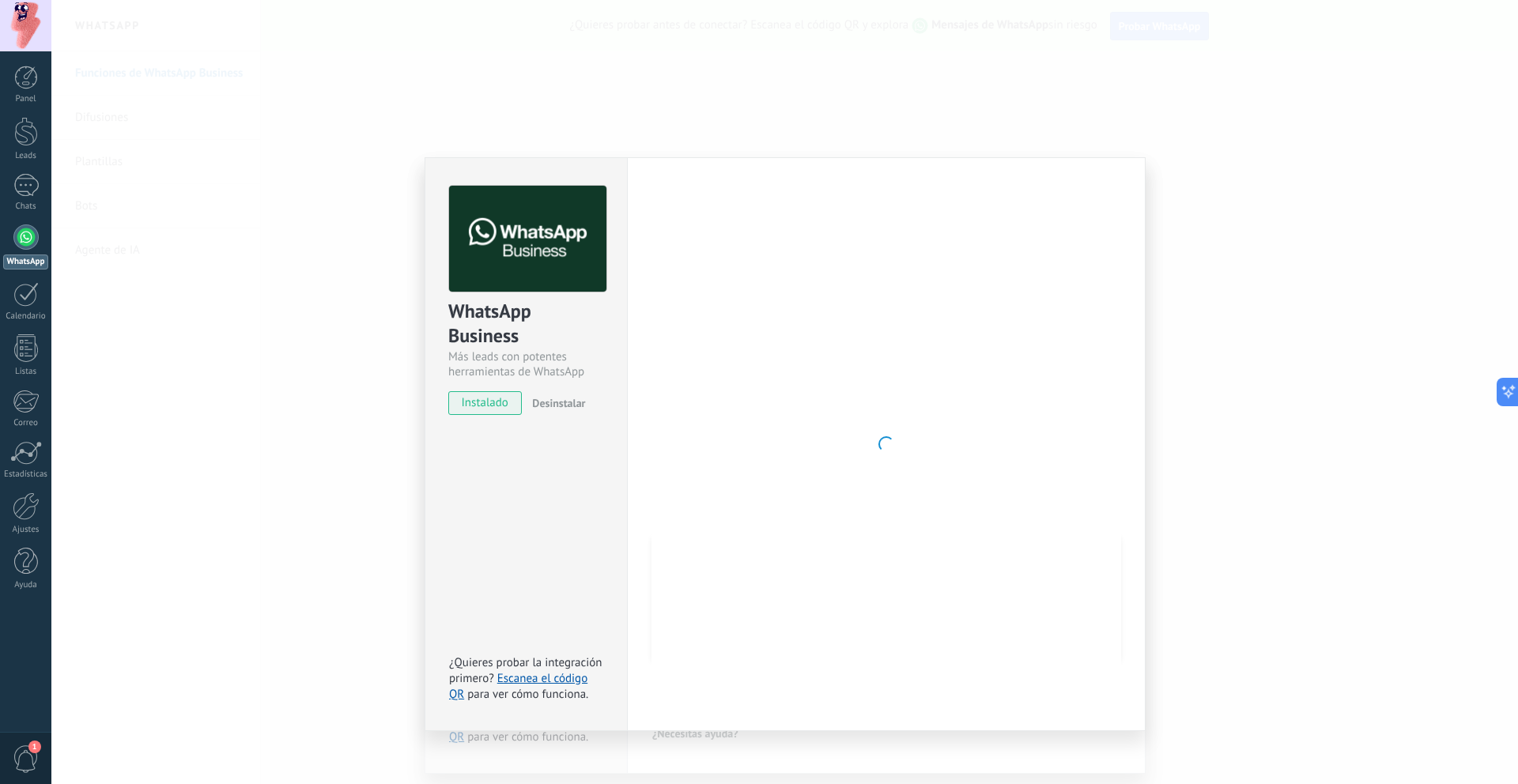
click at [778, 242] on div at bounding box center [886, 444] width 470 height 517
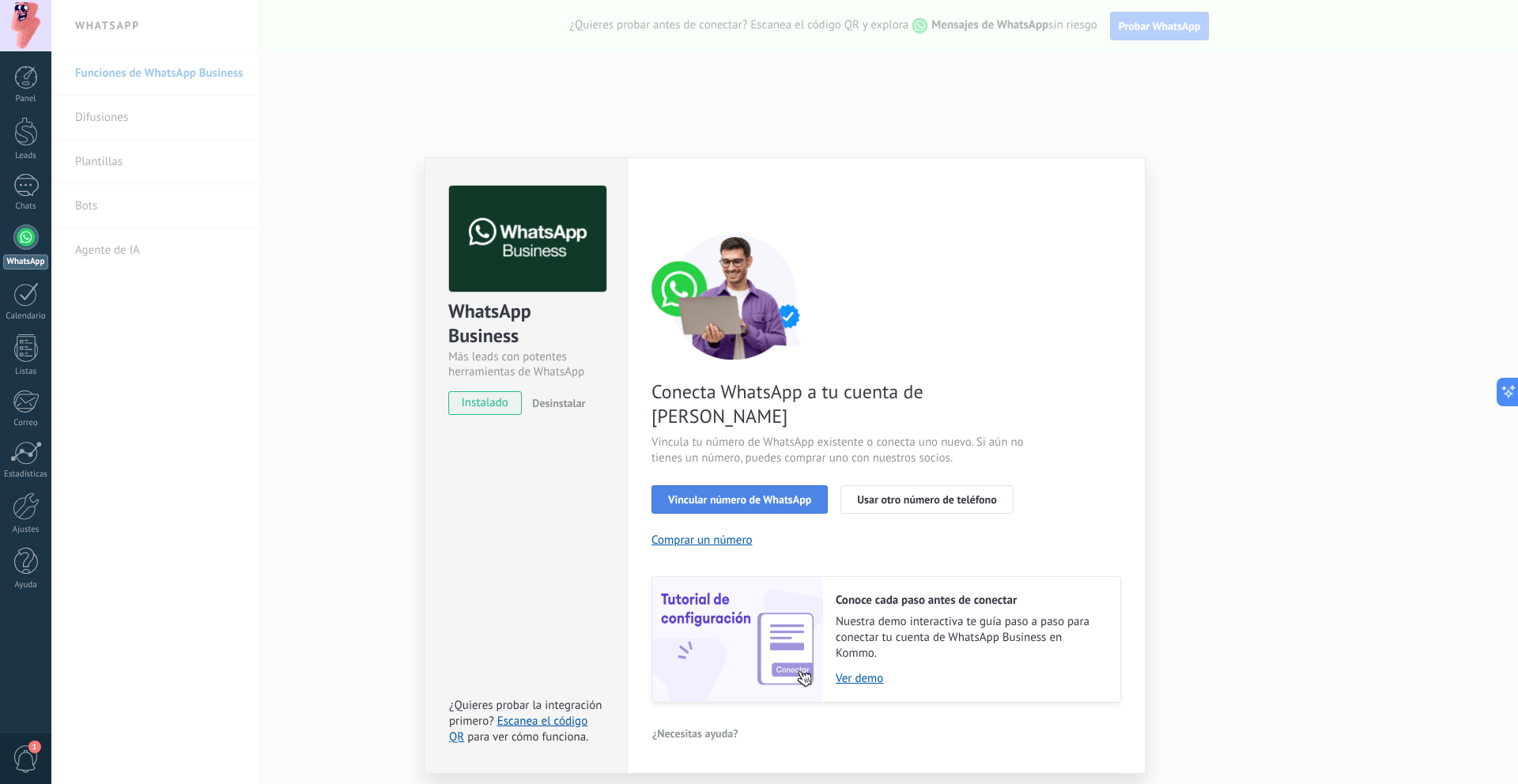
click at [736, 485] on button "Vincular número de WhatsApp" at bounding box center [739, 499] width 176 height 29
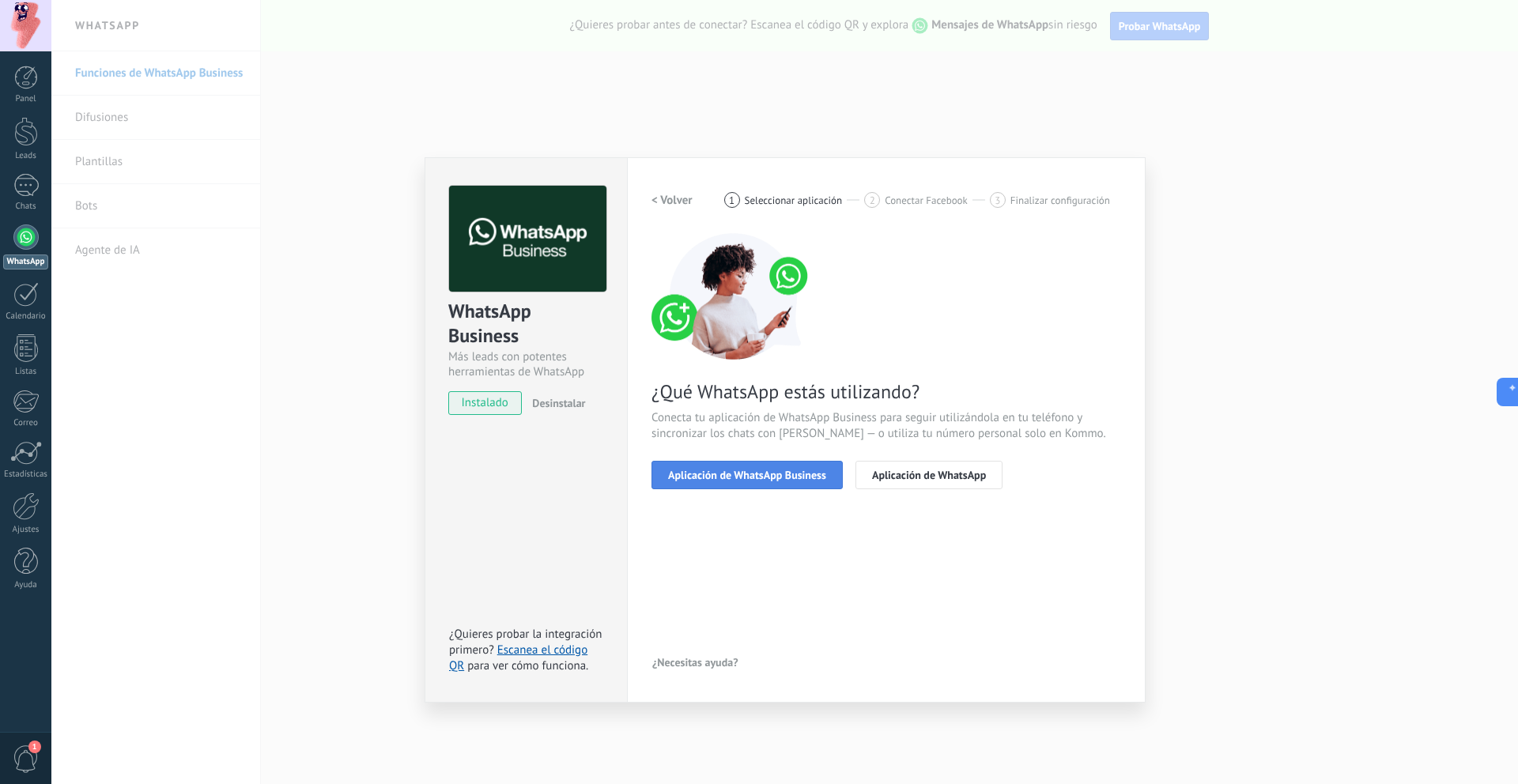
click at [762, 488] on button "Aplicación de WhatsApp Business" at bounding box center [746, 475] width 191 height 29
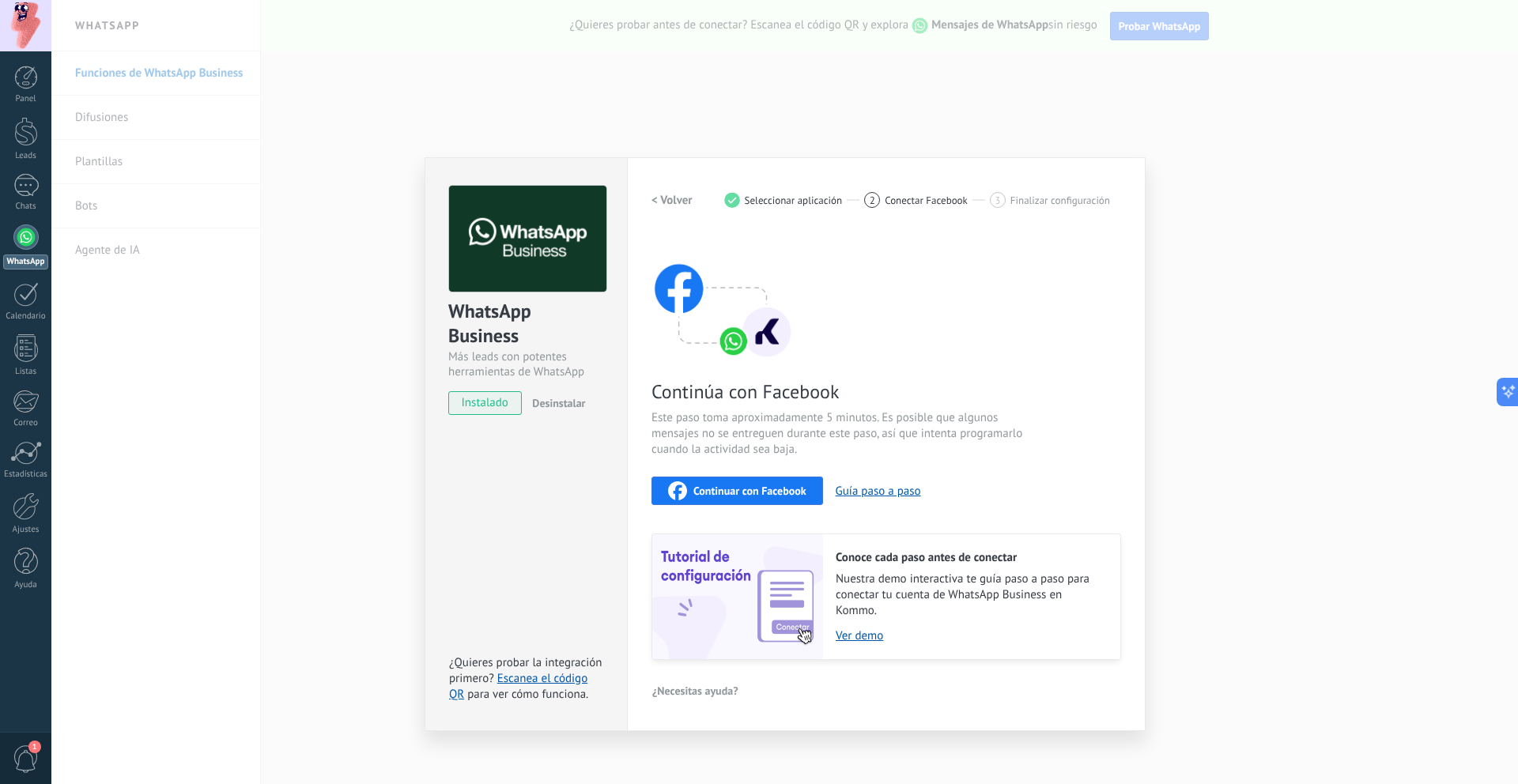
click at [1021, 207] on div "3 Finalizar configuración" at bounding box center [1050, 199] width 121 height 16
click at [1040, 206] on span "Finalizar configuración" at bounding box center [1060, 200] width 99 height 11
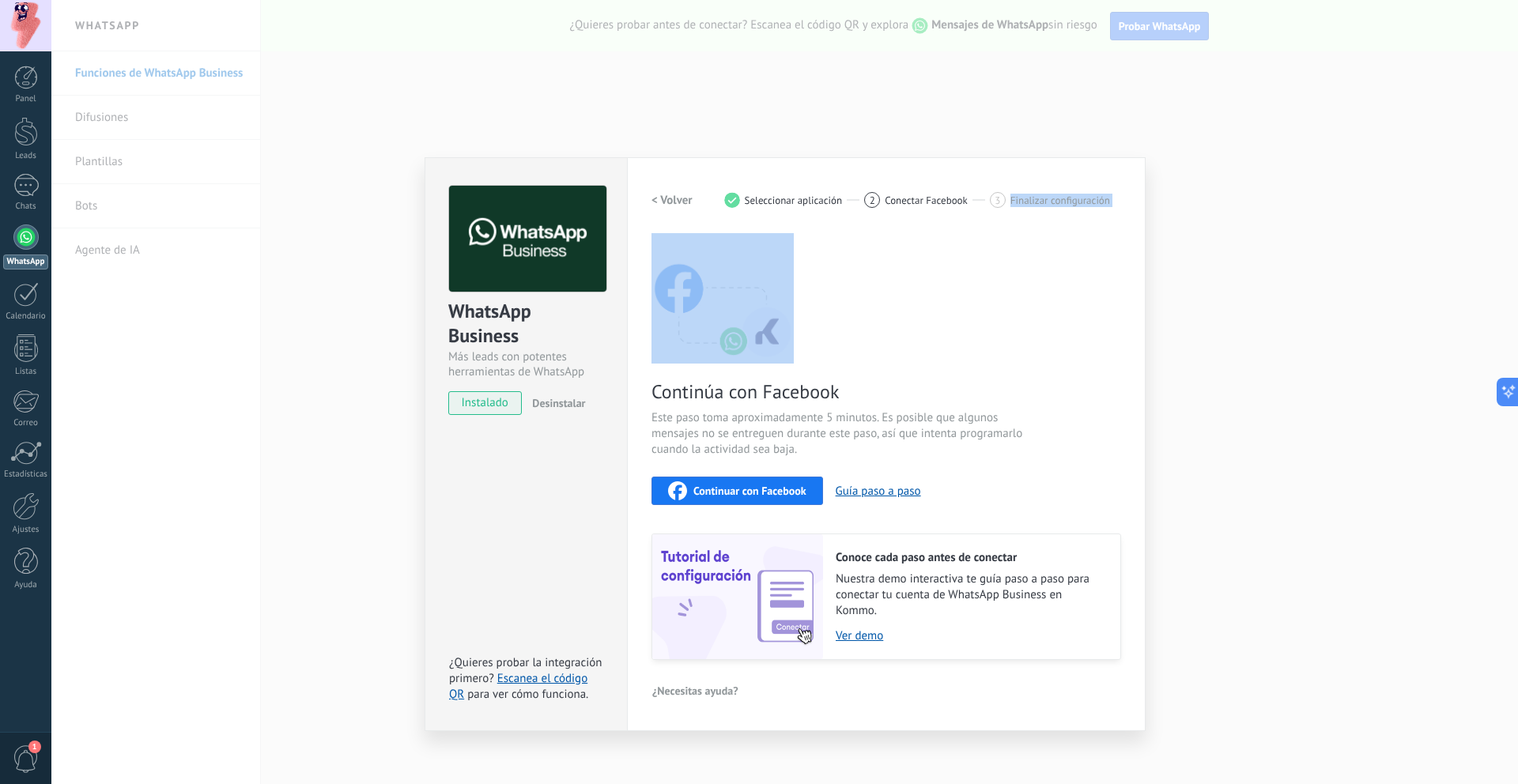
click at [1040, 206] on span "Finalizar configuración" at bounding box center [1060, 200] width 99 height 11
click at [1026, 219] on div "< Volver 1 Seleccionar aplicación 2 Conectar Facebook 3 Finalizar configuración…" at bounding box center [886, 423] width 470 height 475
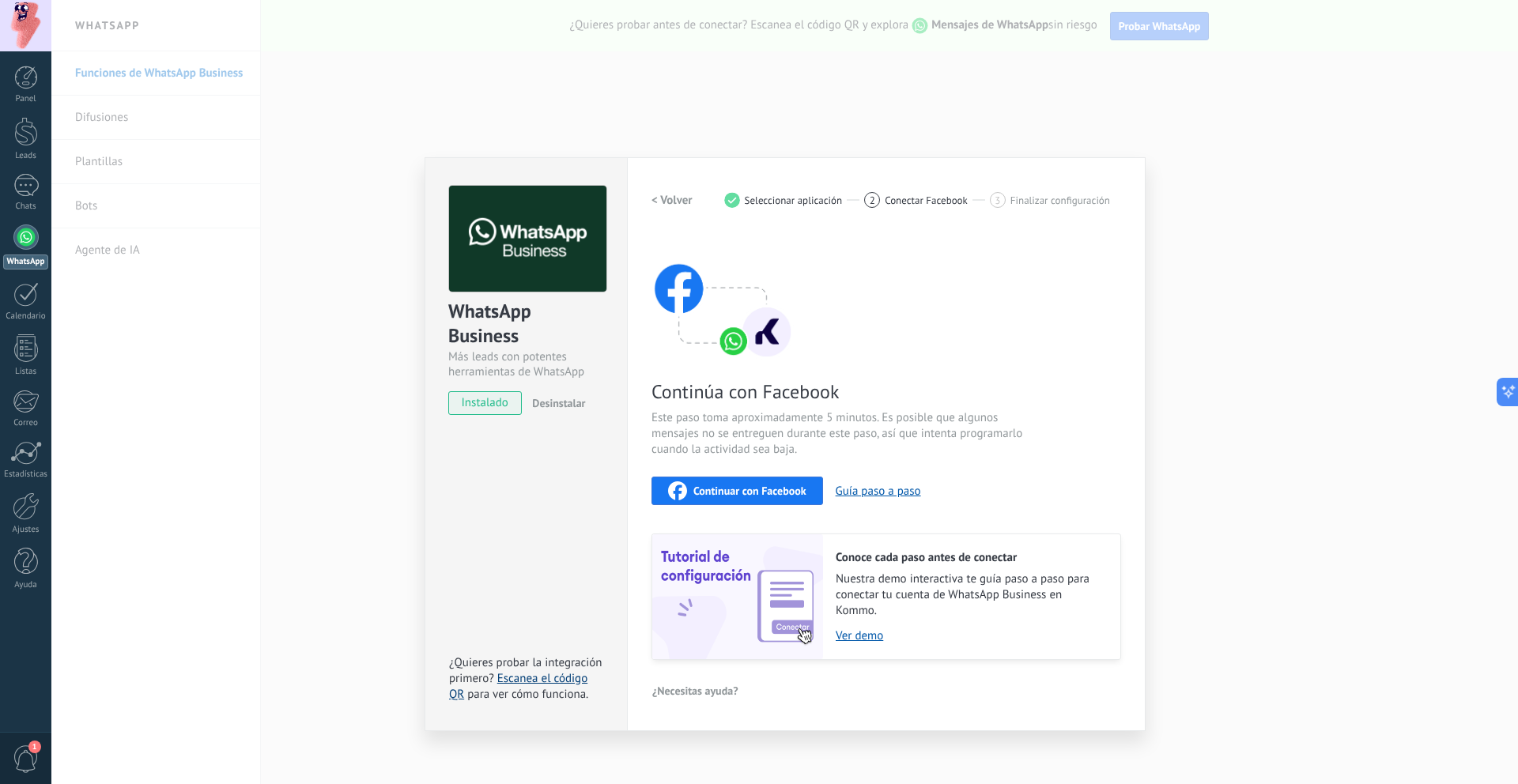
click at [547, 679] on link "Escanea el código QR" at bounding box center [518, 687] width 139 height 31
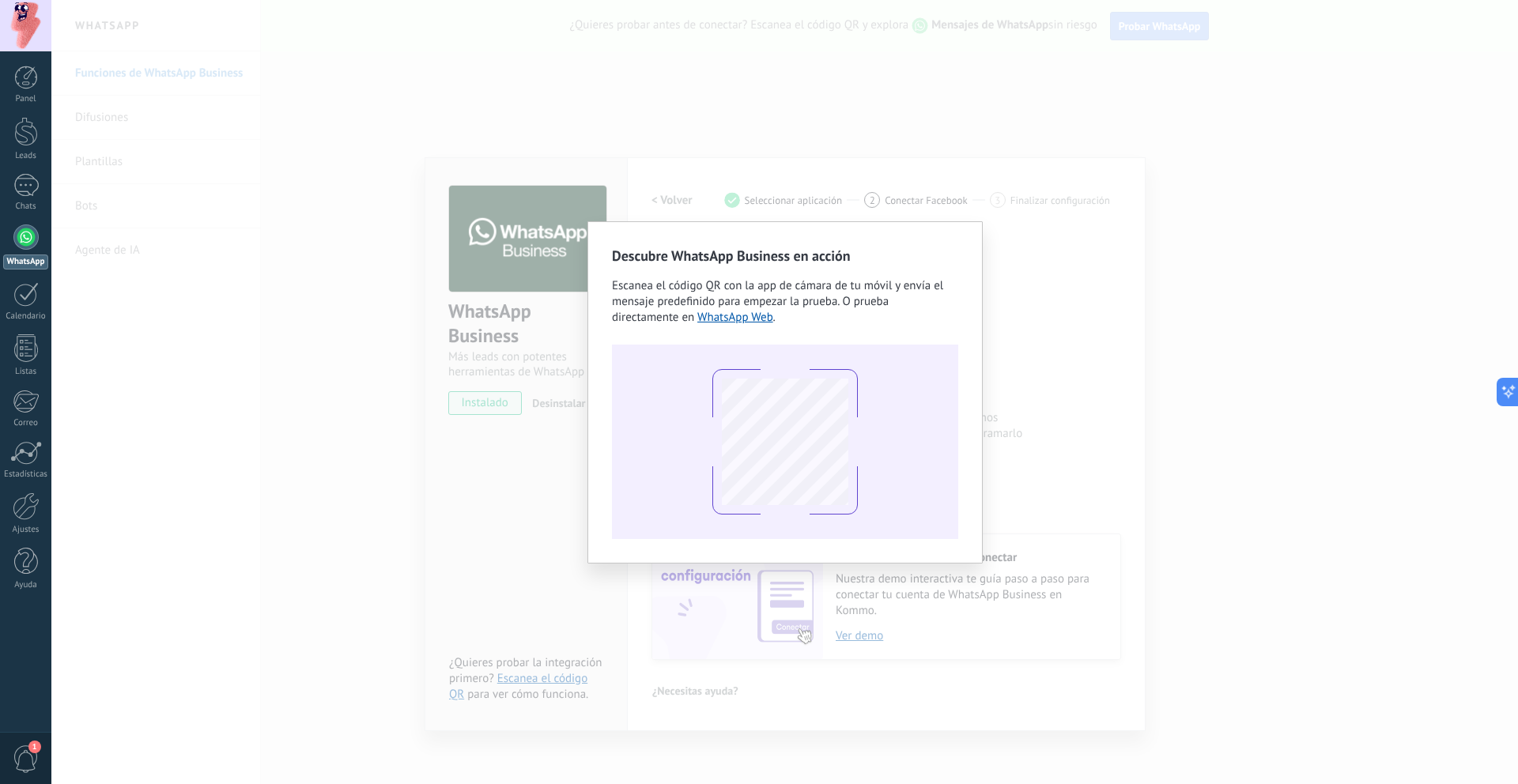
click at [853, 627] on div "Descubre WhatsApp Business en acción Escanea el código QR con la app [PERSON_NA…" at bounding box center [785, 392] width 1467 height 784
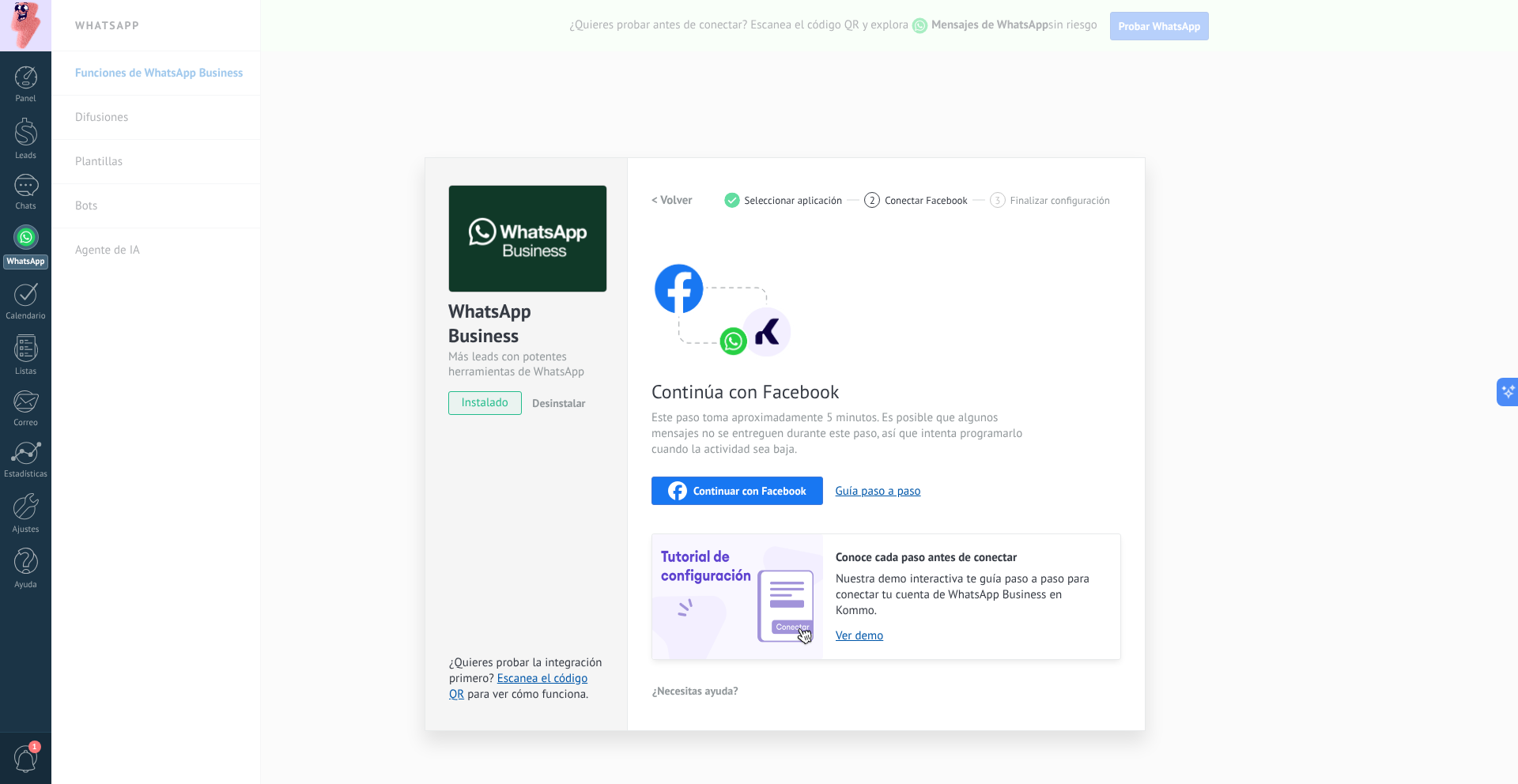
click at [673, 205] on h2 "< Volver" at bounding box center [672, 200] width 41 height 15
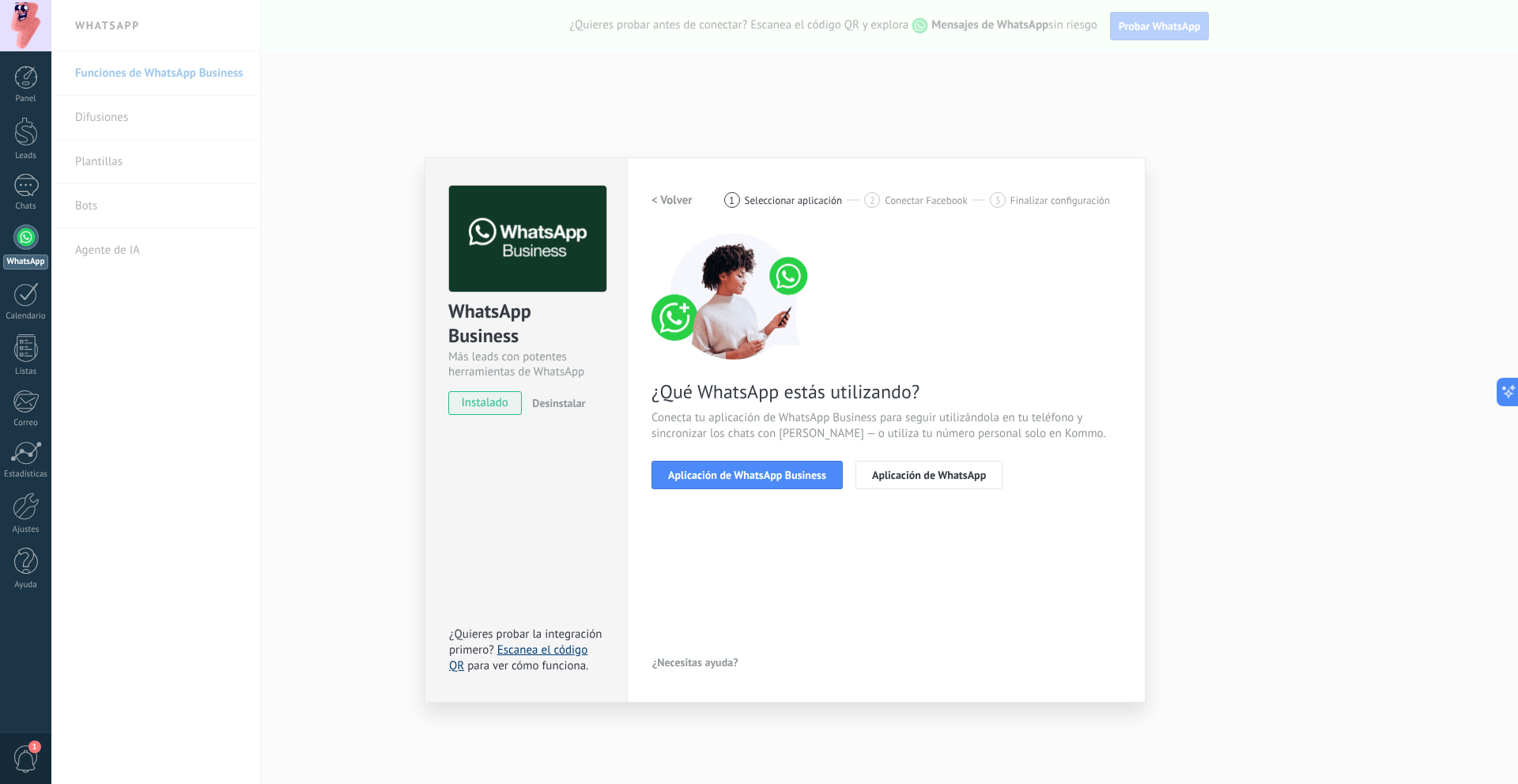
click at [524, 652] on link "Escanea el código QR" at bounding box center [518, 659] width 139 height 31
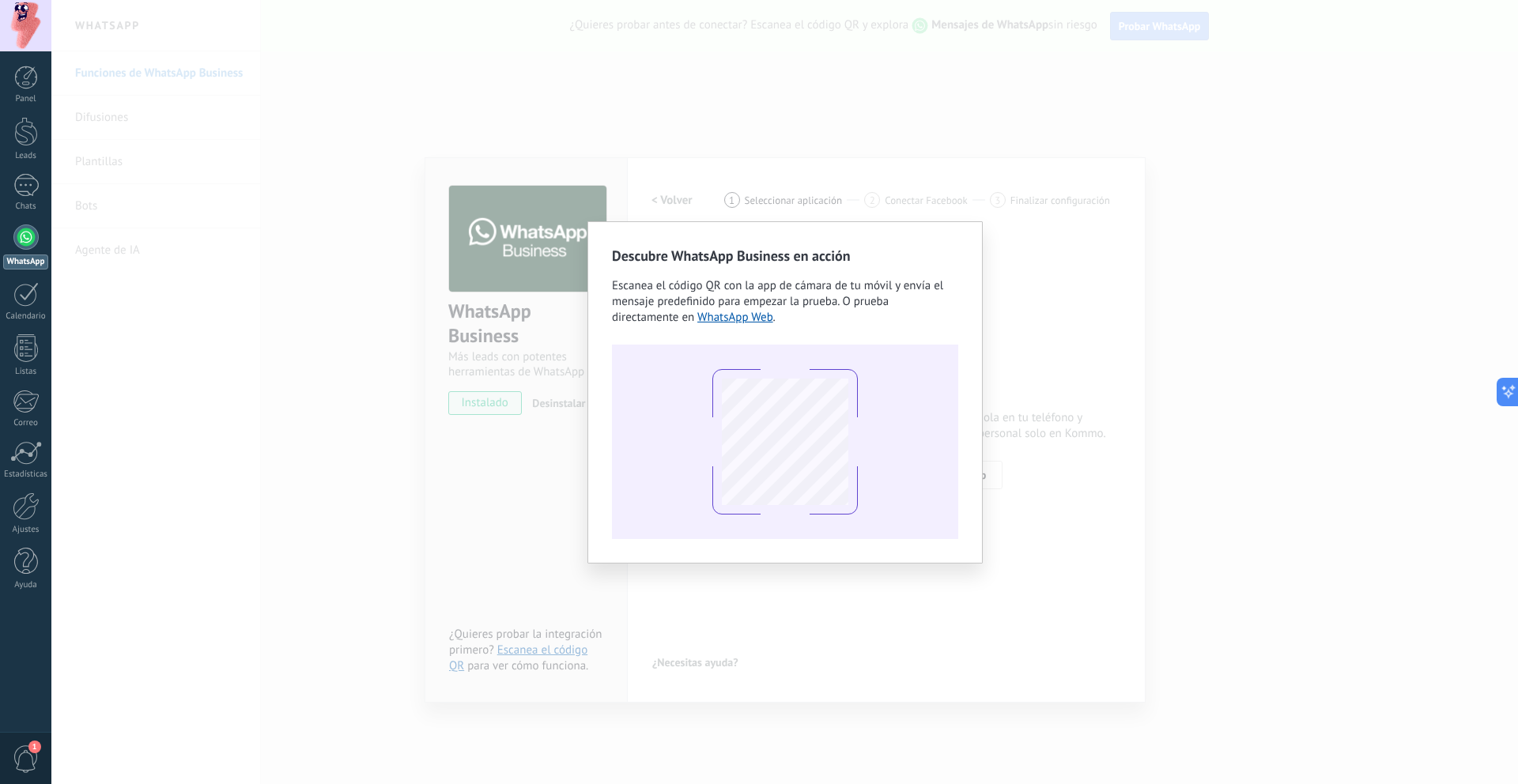
click at [1139, 160] on div "Descubre WhatsApp Business en acción Escanea el código QR con la app [PERSON_NA…" at bounding box center [785, 392] width 1467 height 784
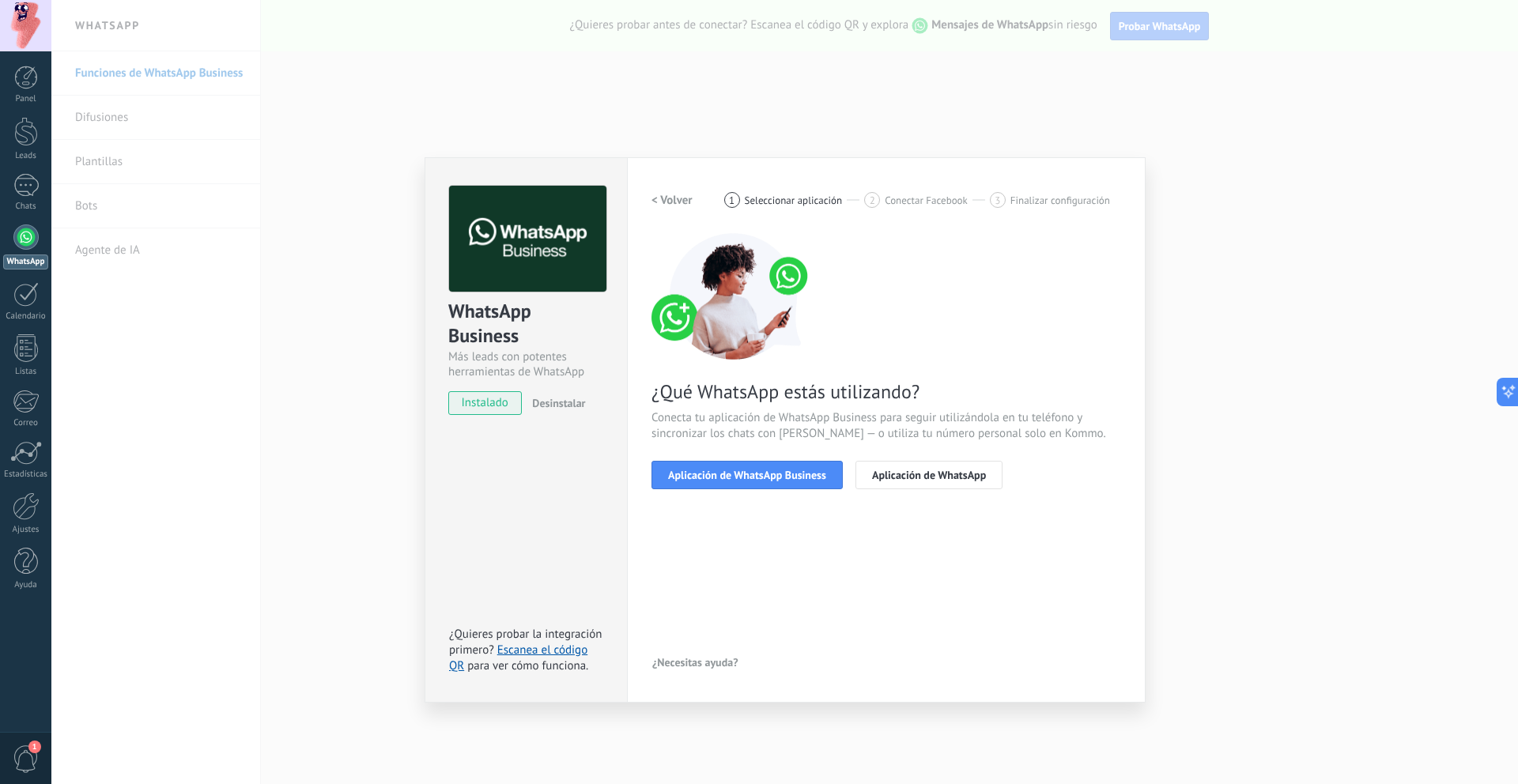
click at [1178, 161] on div "WhatsApp Business Más leads con potentes herramientas de WhatsApp instalado Des…" at bounding box center [785, 392] width 1467 height 784
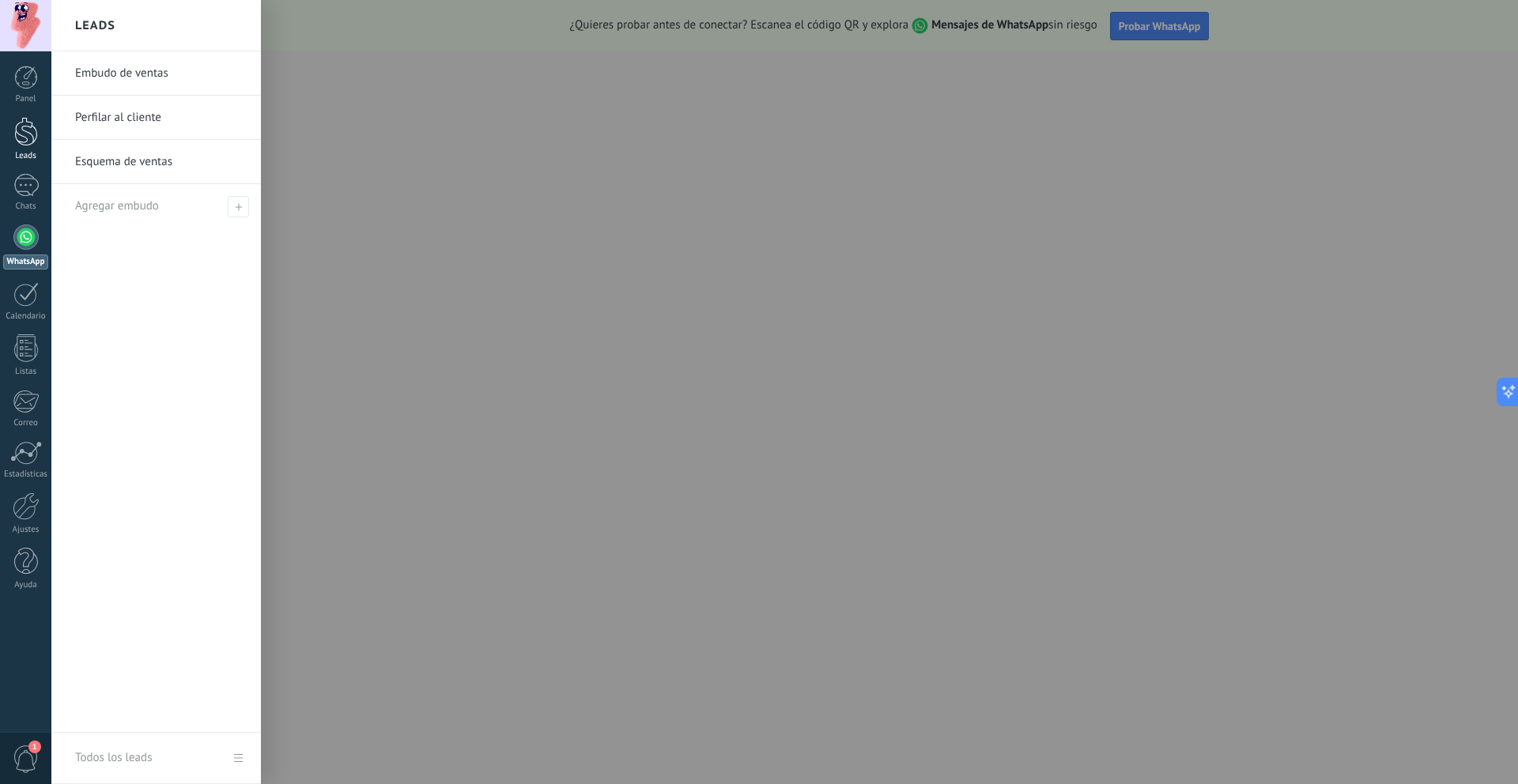
click at [26, 138] on div at bounding box center [25, 132] width 24 height 30
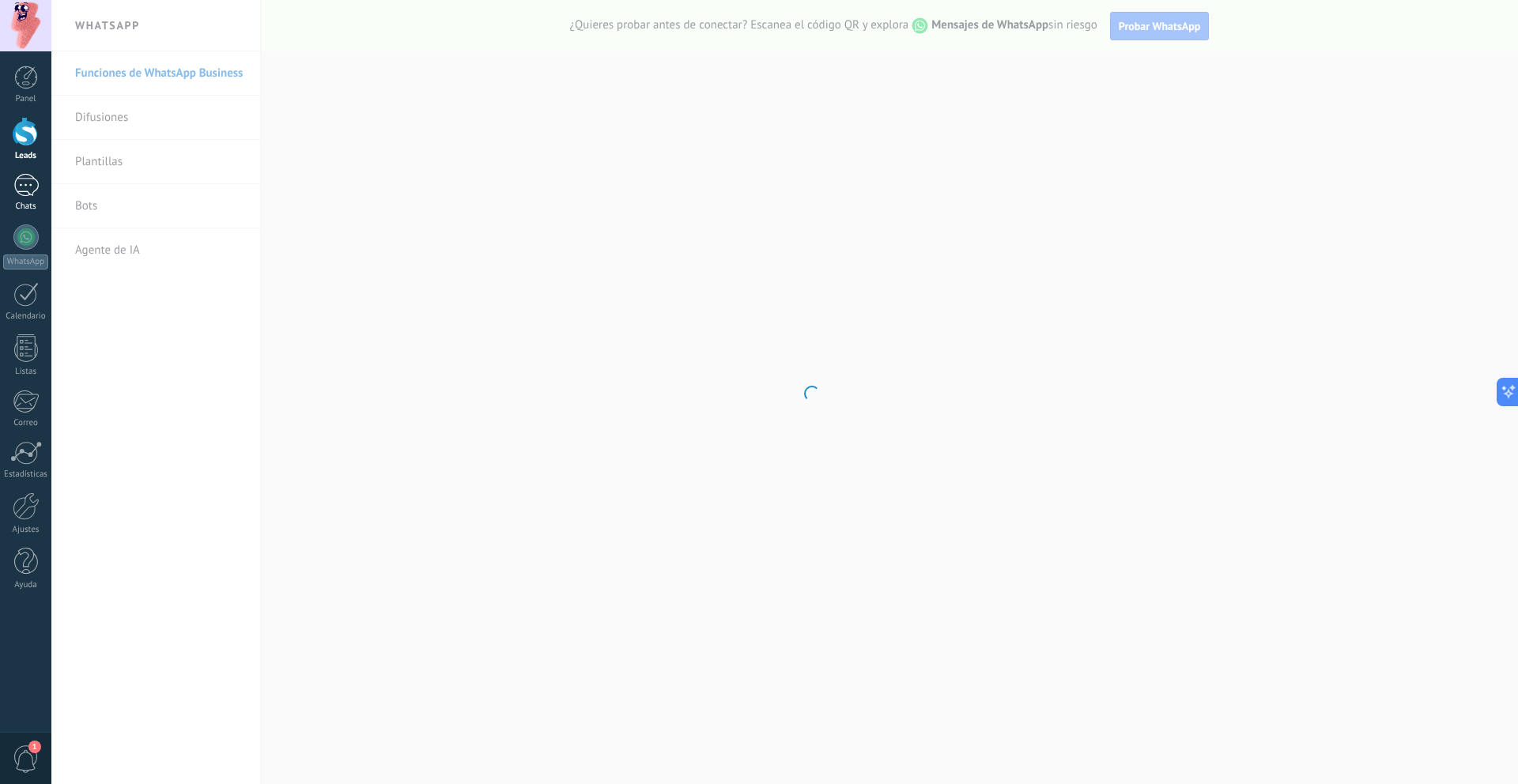
click at [29, 189] on div at bounding box center [25, 185] width 25 height 23
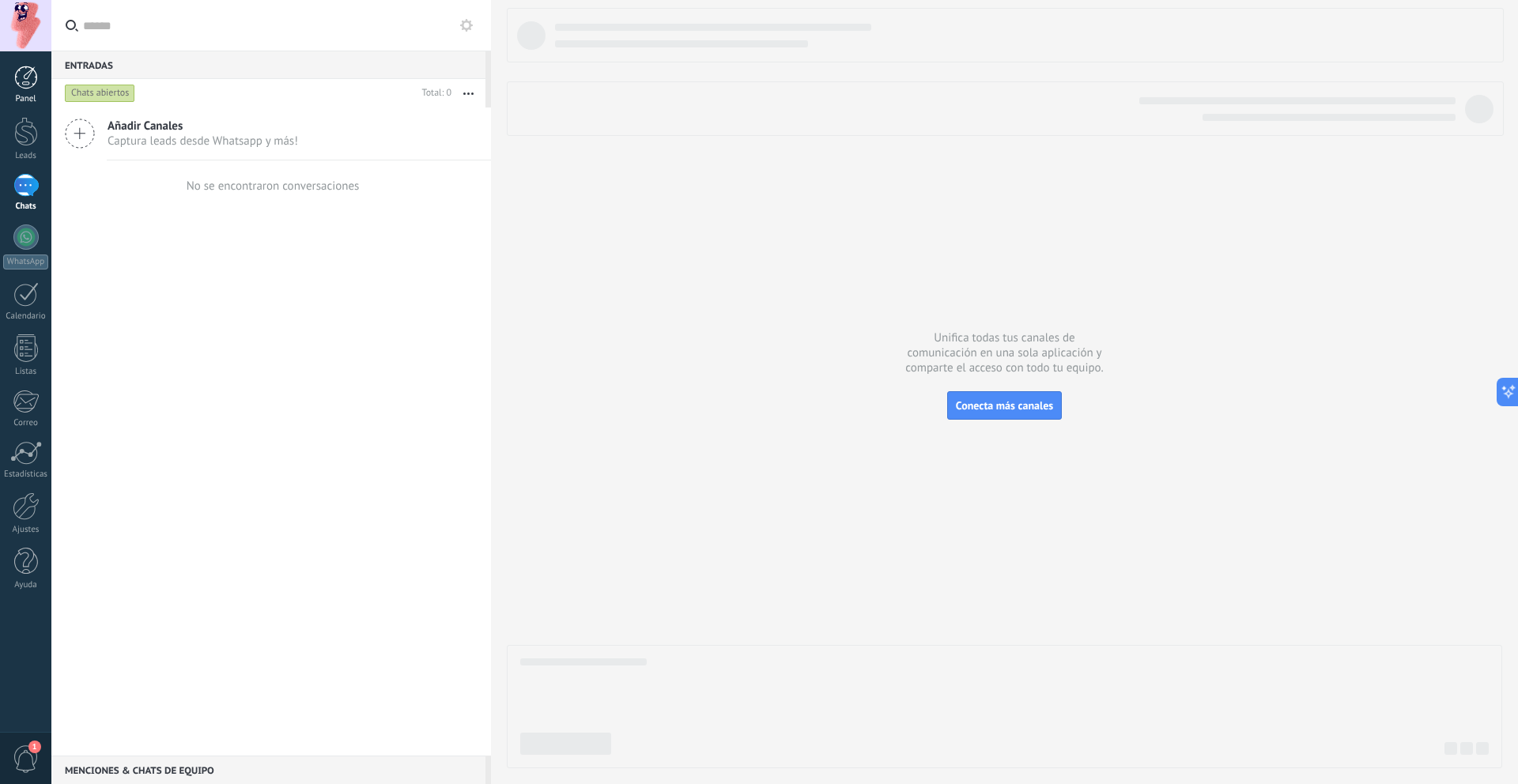
click at [19, 79] on div at bounding box center [25, 77] width 24 height 24
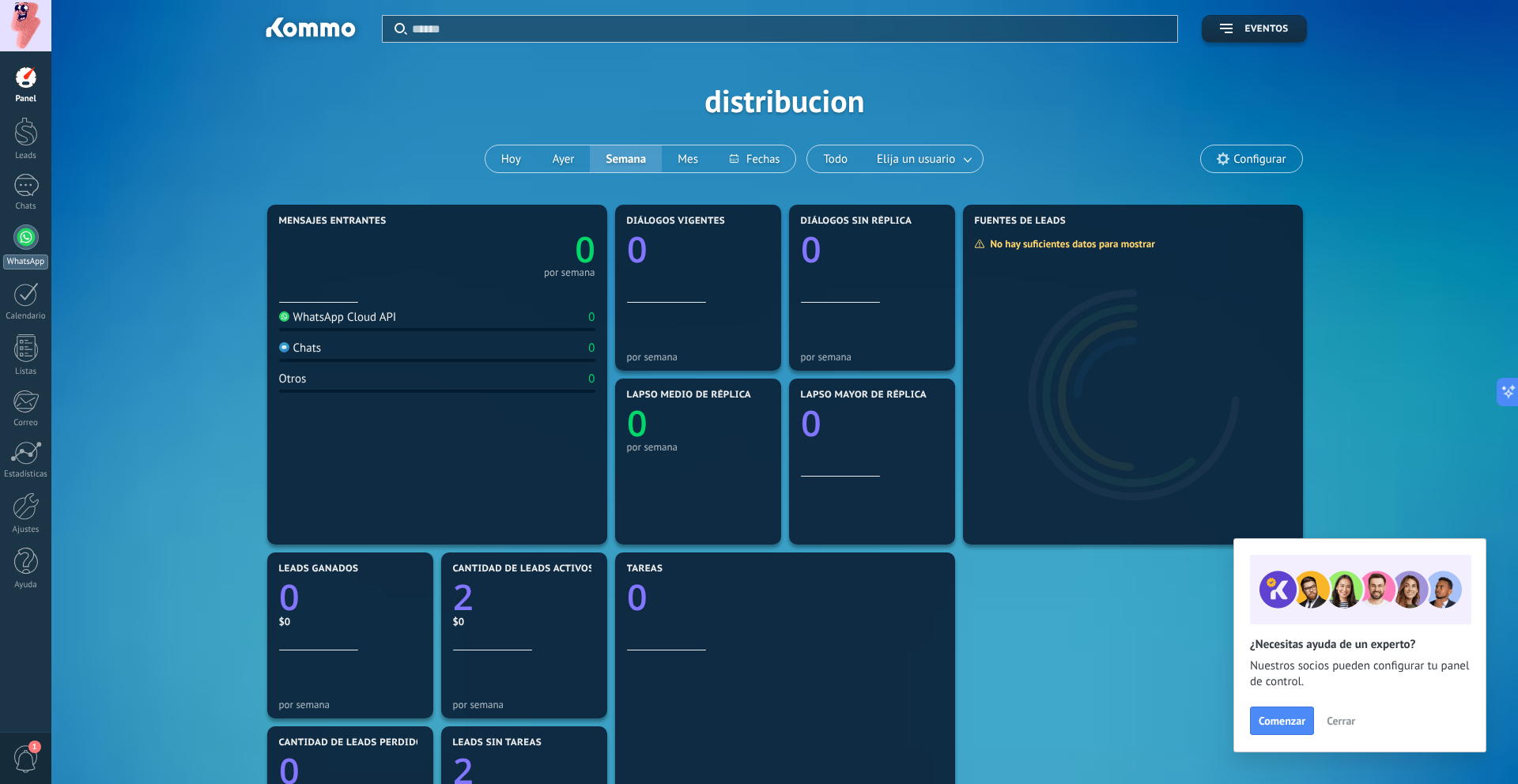
click at [41, 235] on link "WhatsApp" at bounding box center [25, 247] width 52 height 45
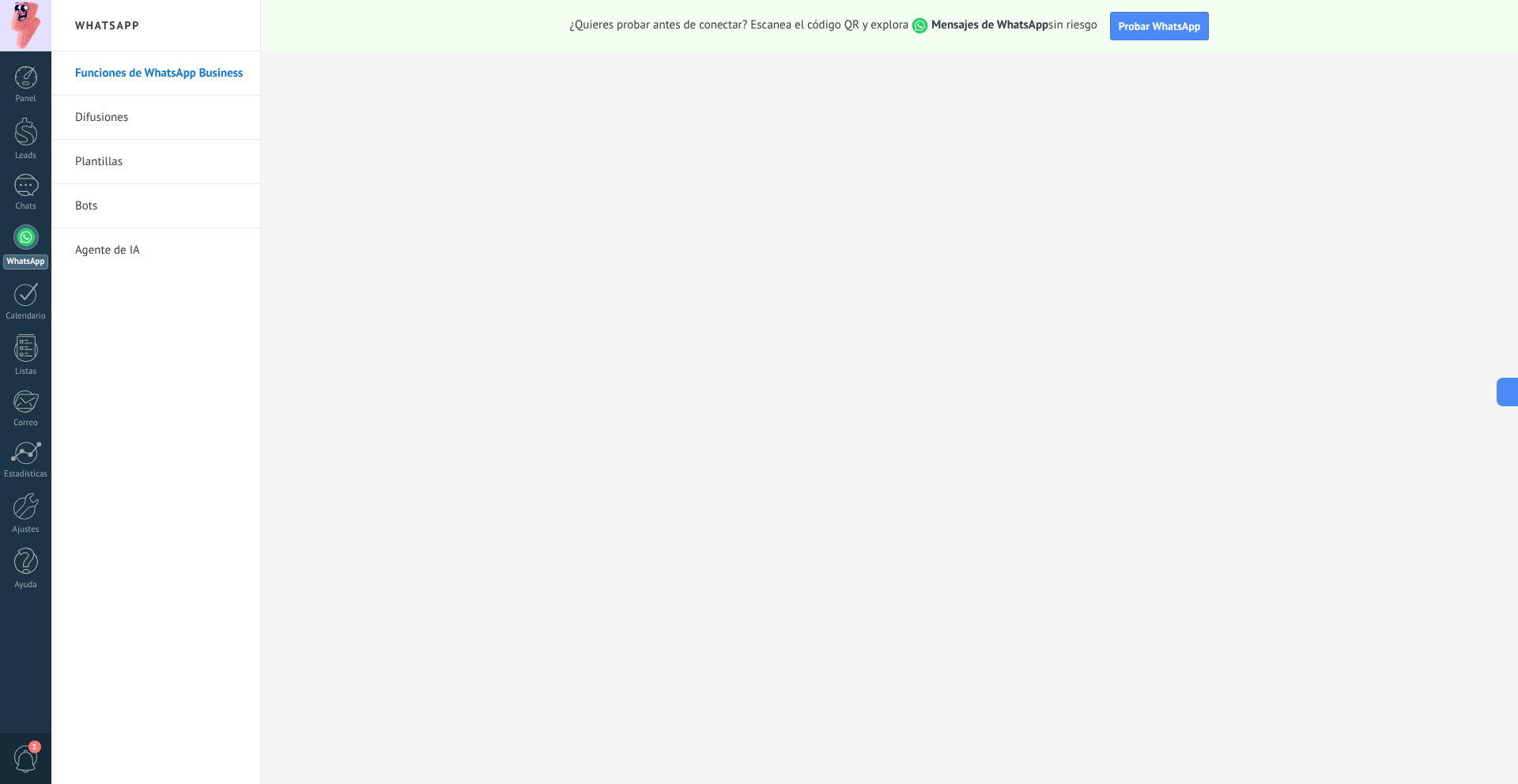
click at [21, 236] on div at bounding box center [25, 237] width 25 height 25
click at [38, 249] on link "WhatsApp" at bounding box center [25, 247] width 52 height 45
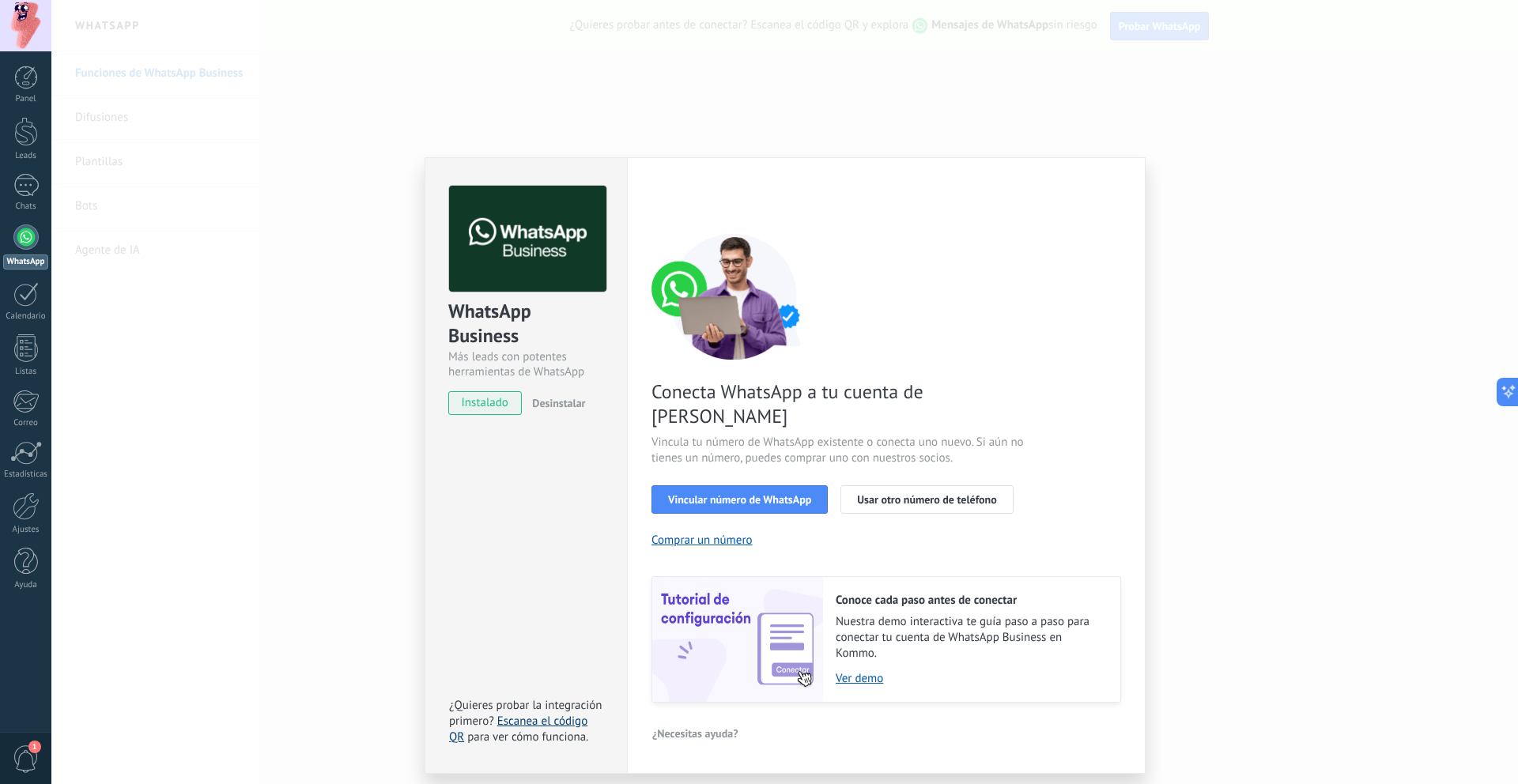
click at [532, 714] on link "Escanea el código QR" at bounding box center [518, 730] width 139 height 31
click at [39, 187] on link "1 Chats" at bounding box center [25, 193] width 52 height 38
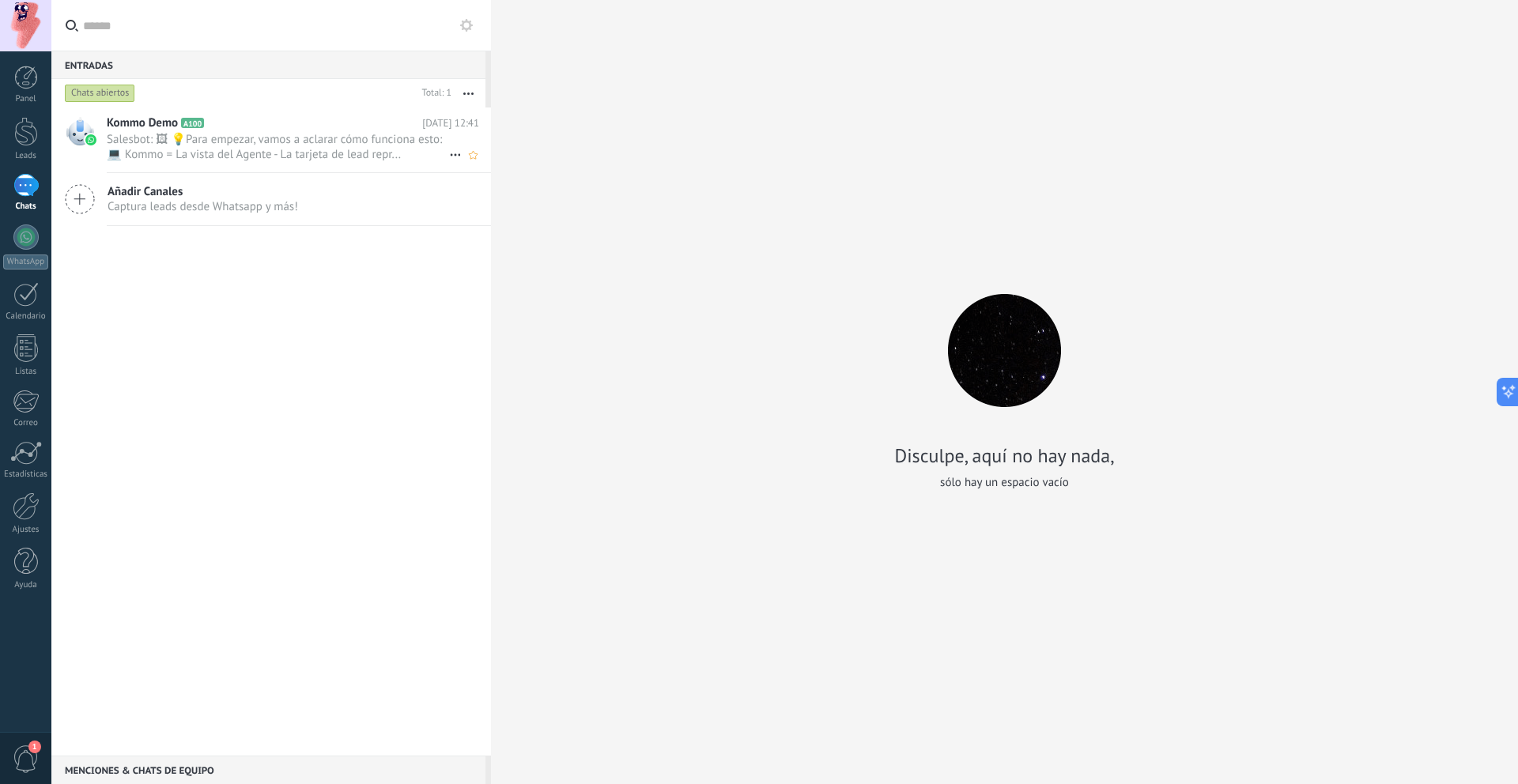
click at [307, 139] on span "Salesbot: 🖼 💡Para empezar, vamos a aclarar cómo funciona esto: 💻 Kommo = La vis…" at bounding box center [277, 147] width 342 height 30
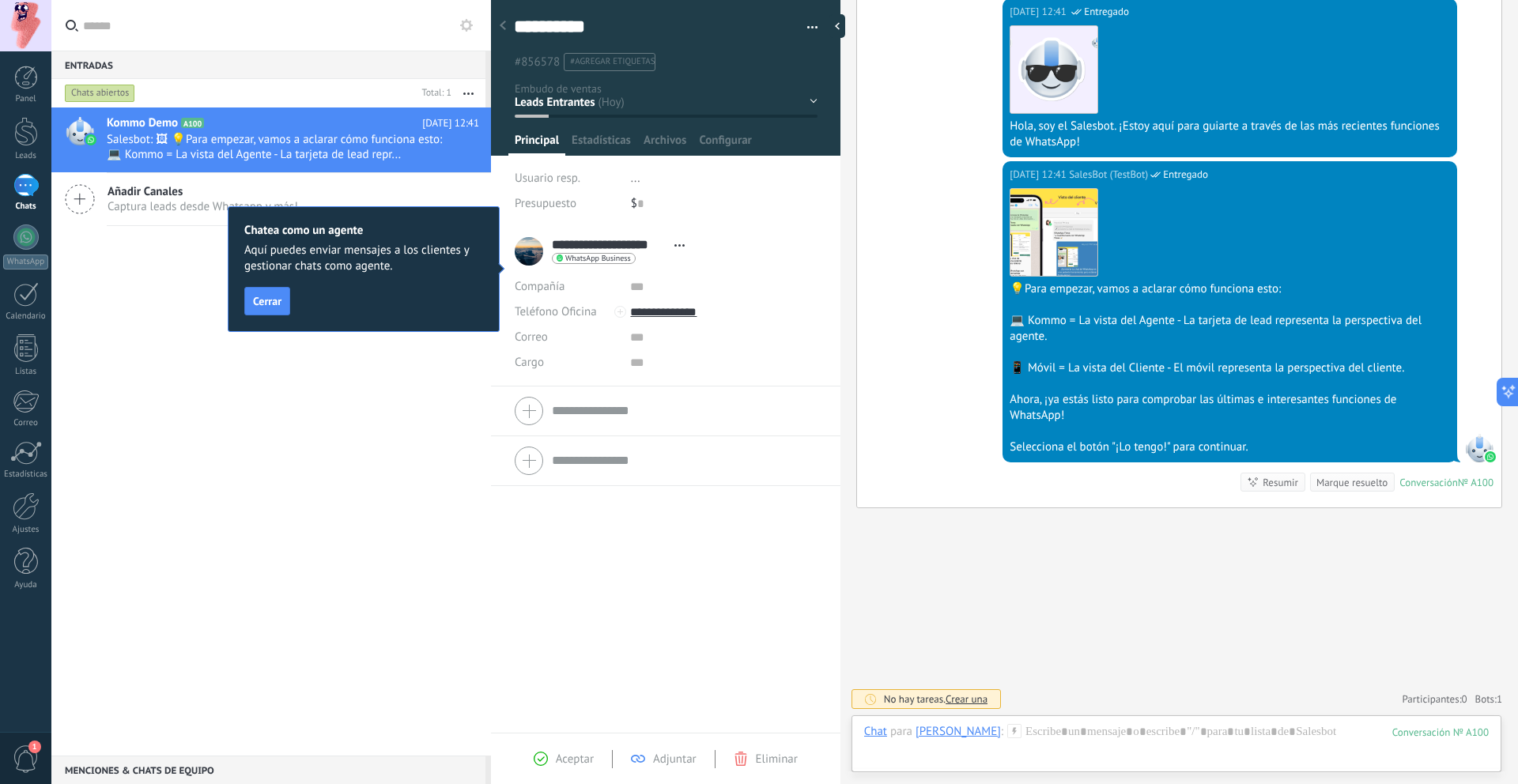
scroll to position [326, 0]
click at [25, 236] on div at bounding box center [25, 237] width 25 height 25
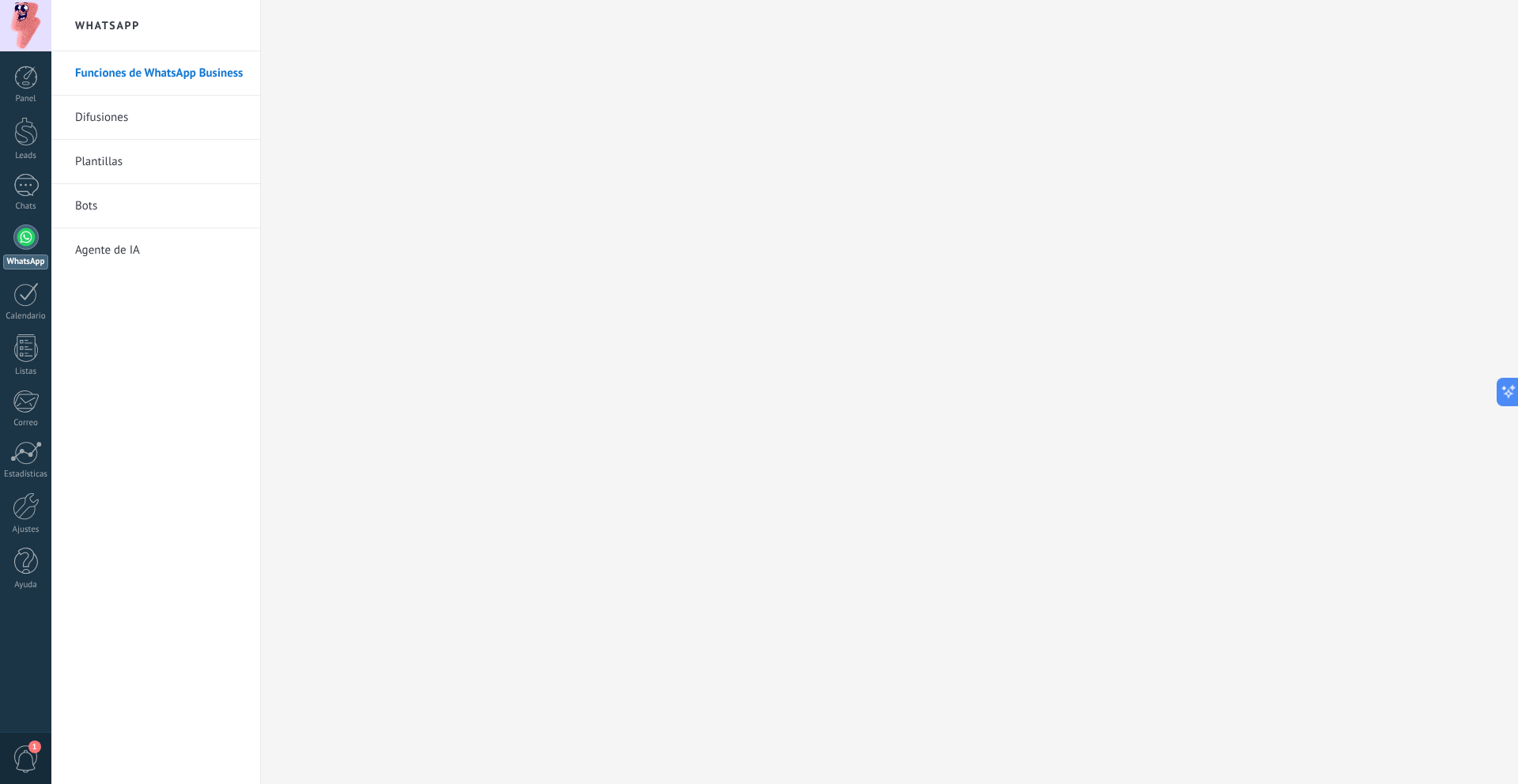
click at [29, 247] on div at bounding box center [25, 237] width 25 height 25
click at [27, 745] on span "1" at bounding box center [25, 759] width 27 height 28
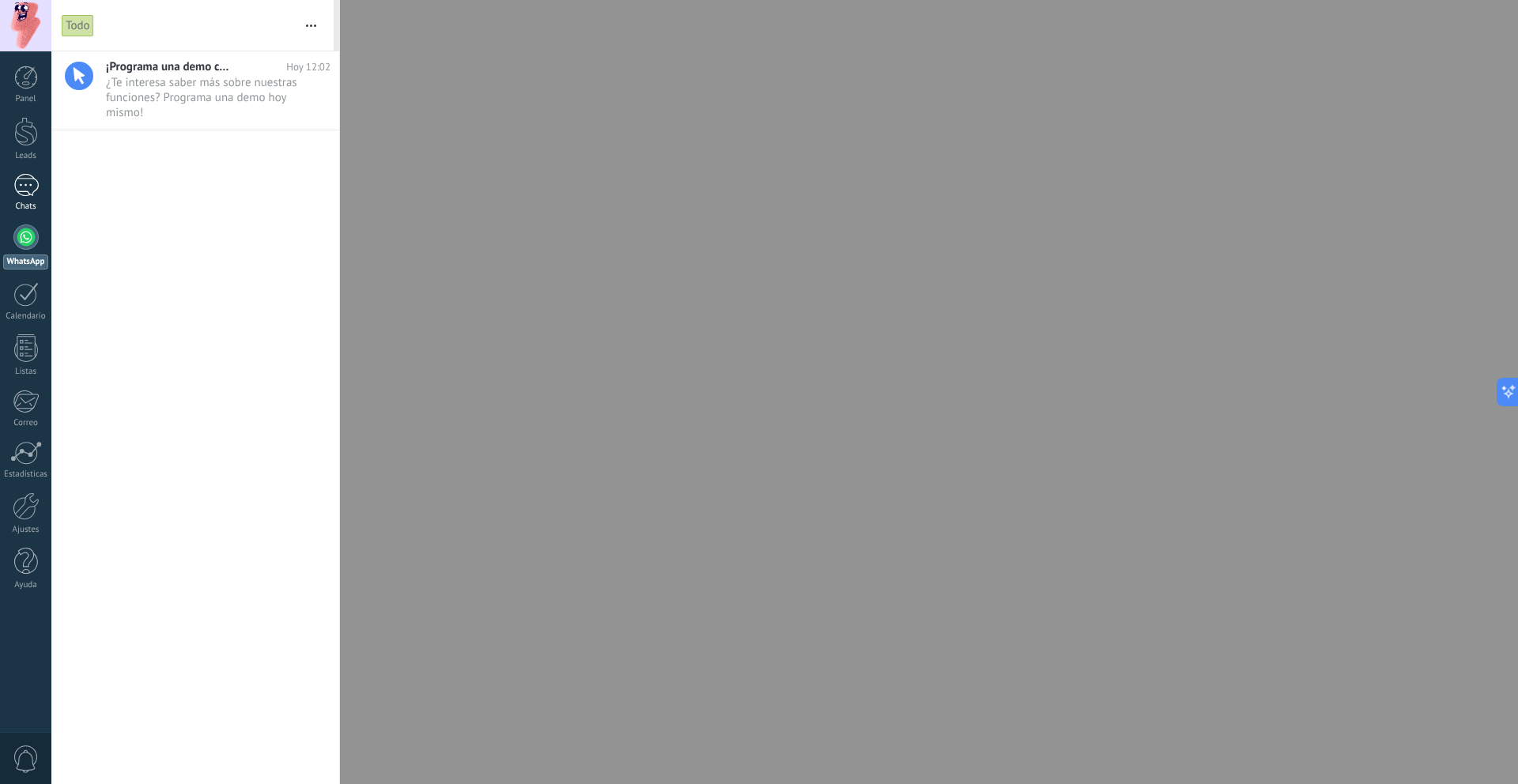
click at [17, 180] on div "1" at bounding box center [25, 185] width 25 height 23
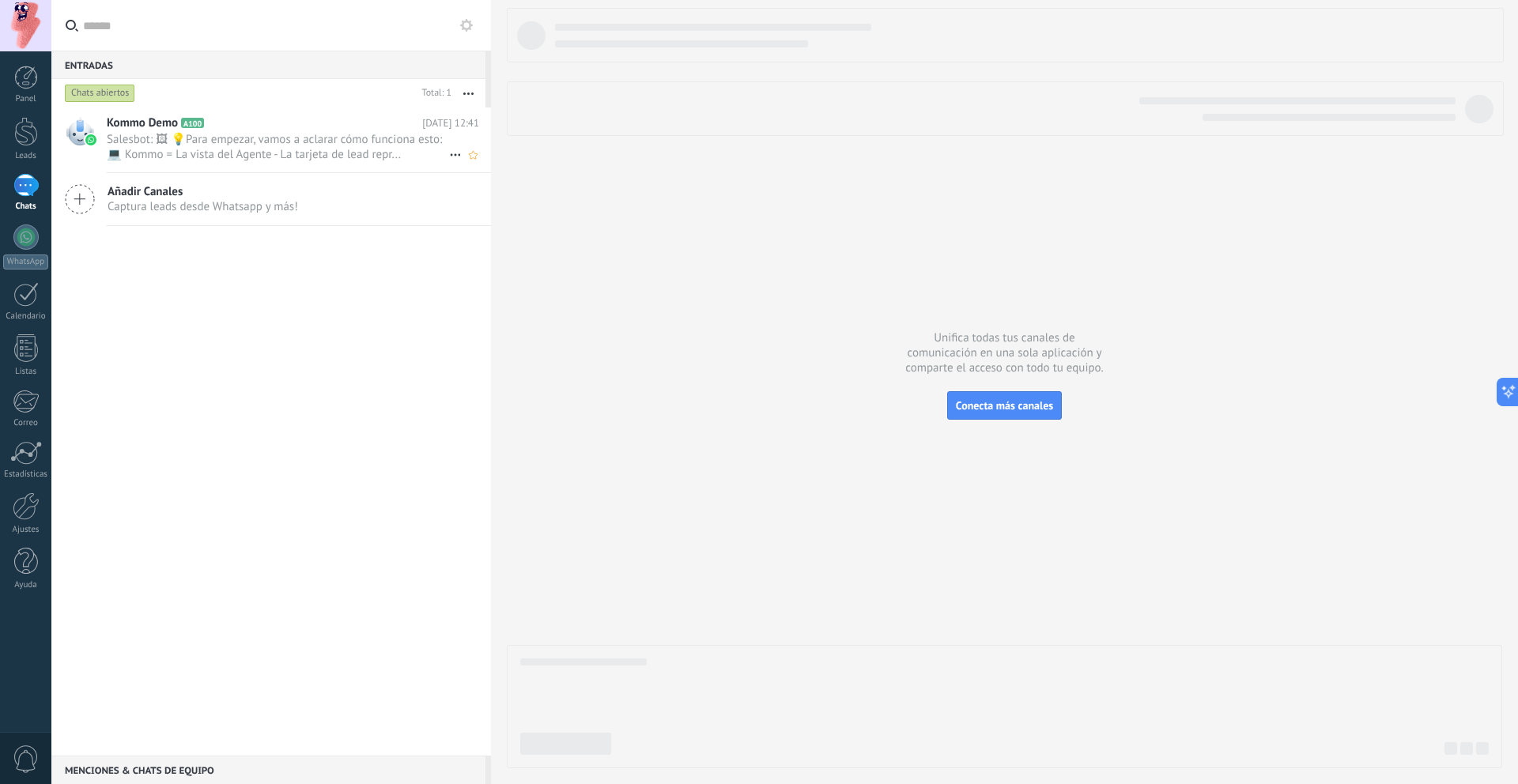
click at [194, 147] on span "Salesbot: 🖼 💡Para empezar, vamos a aclarar cómo funciona esto: 💻 Kommo = La vis…" at bounding box center [277, 147] width 342 height 30
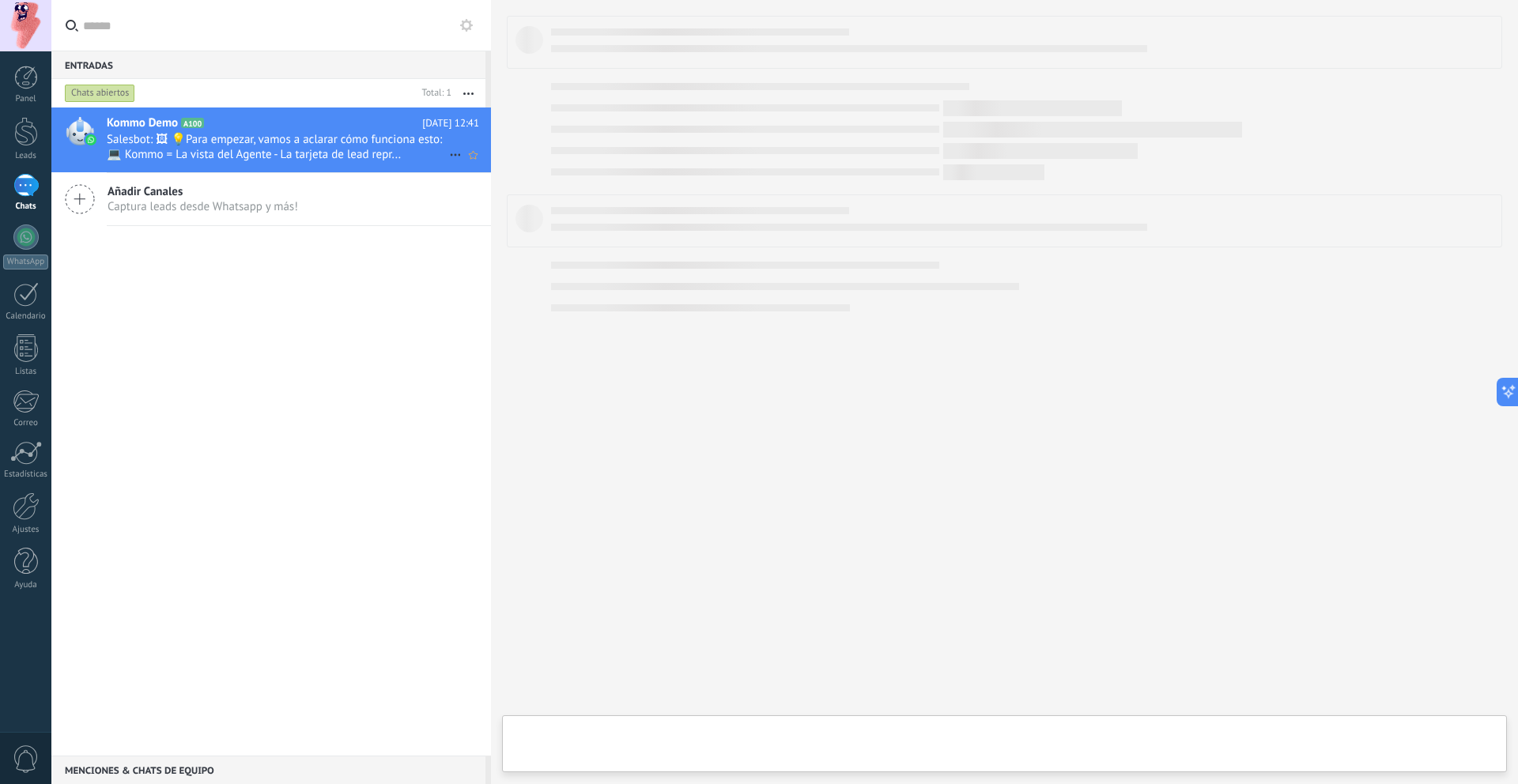
type textarea "**********"
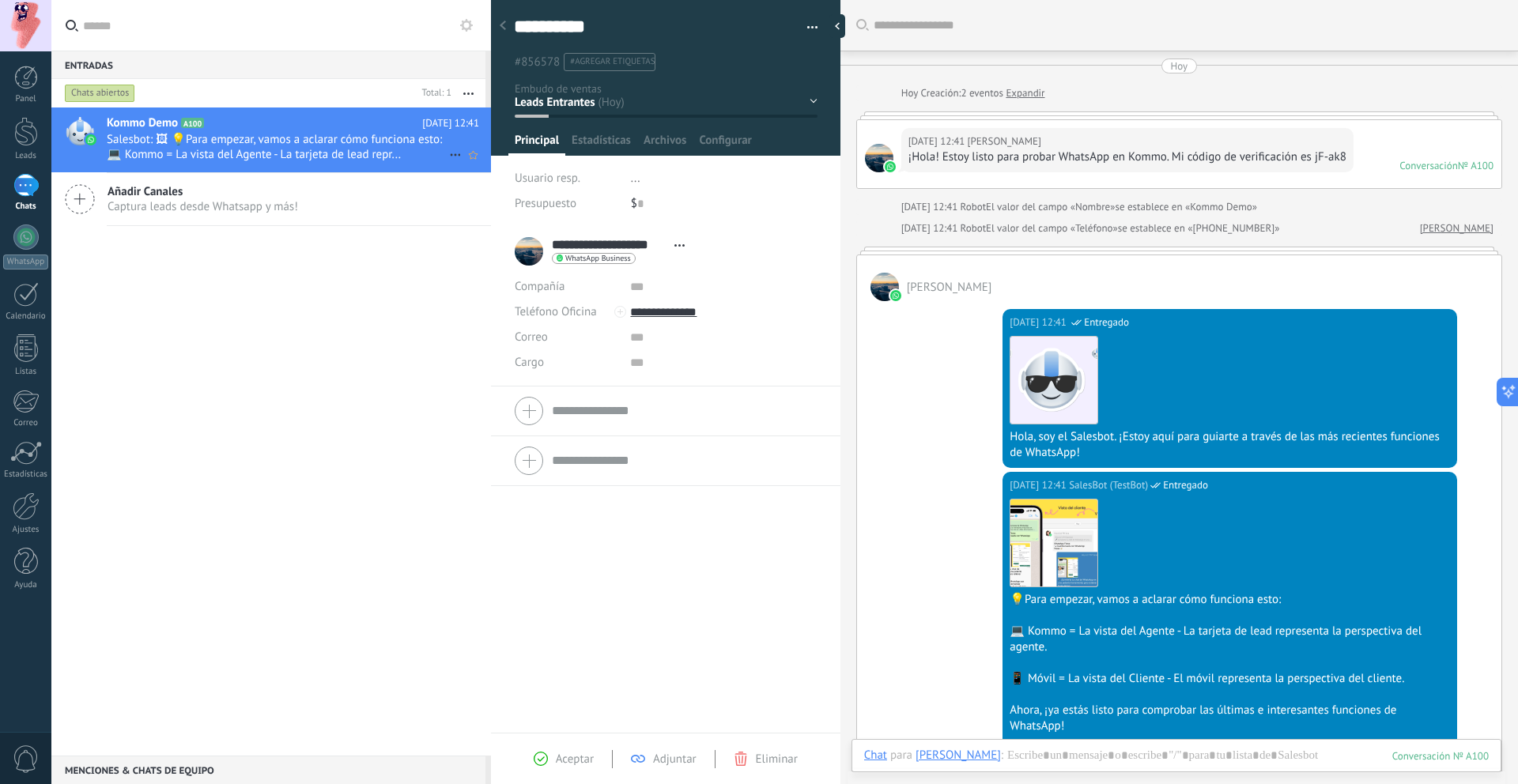
scroll to position [269, 0]
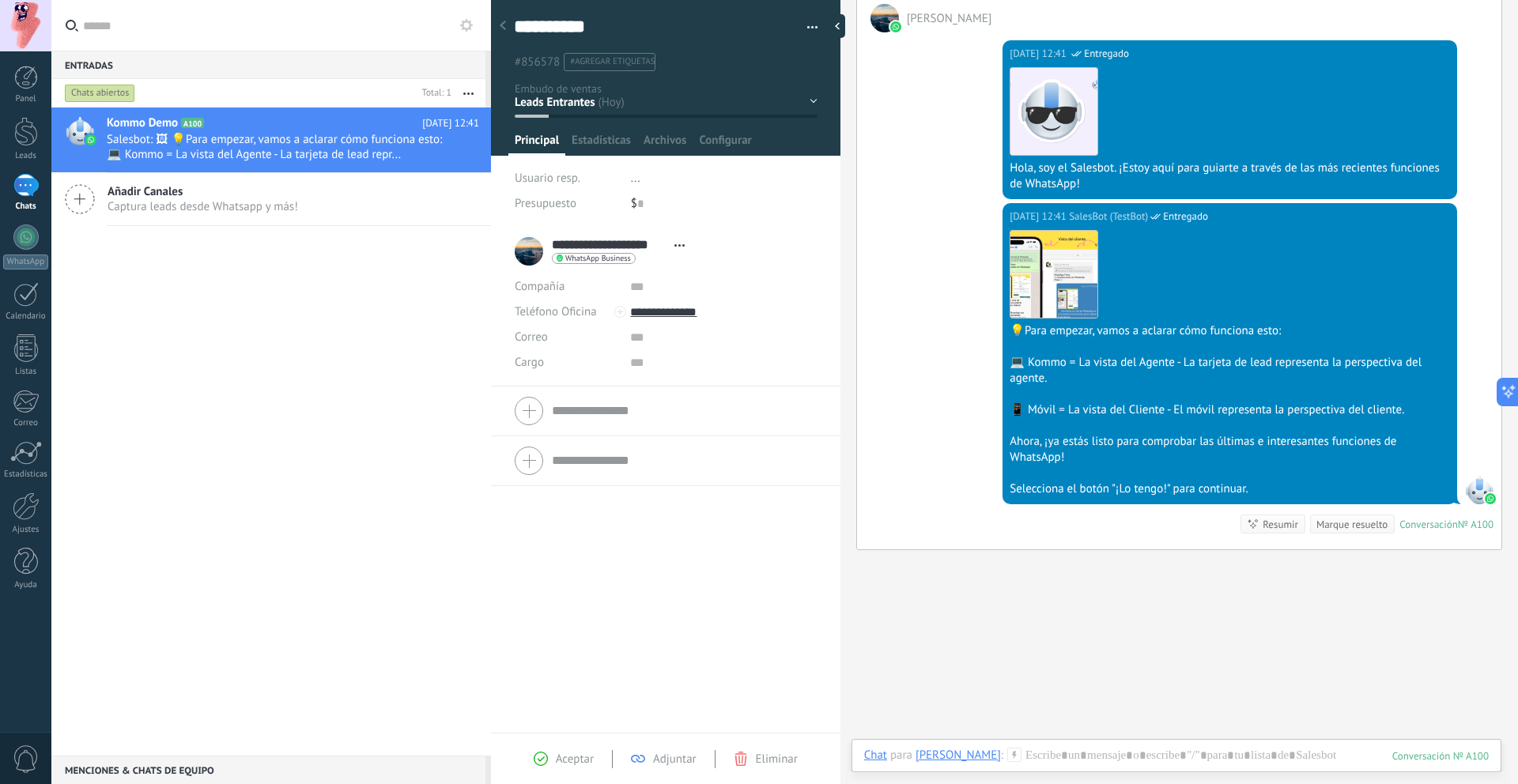
click at [1273, 726] on div "Buscar Carga más Hoy Hoy Creación: 2 eventos Expandir Hoy 12:41 Cristopher G. M…" at bounding box center [1179, 278] width 677 height 1095
click at [1185, 741] on div "Chat Correo Nota Tarea Chat para Cristopher G. Méndez : 100 Enviar Cancelar Ras…" at bounding box center [1176, 768] width 650 height 57
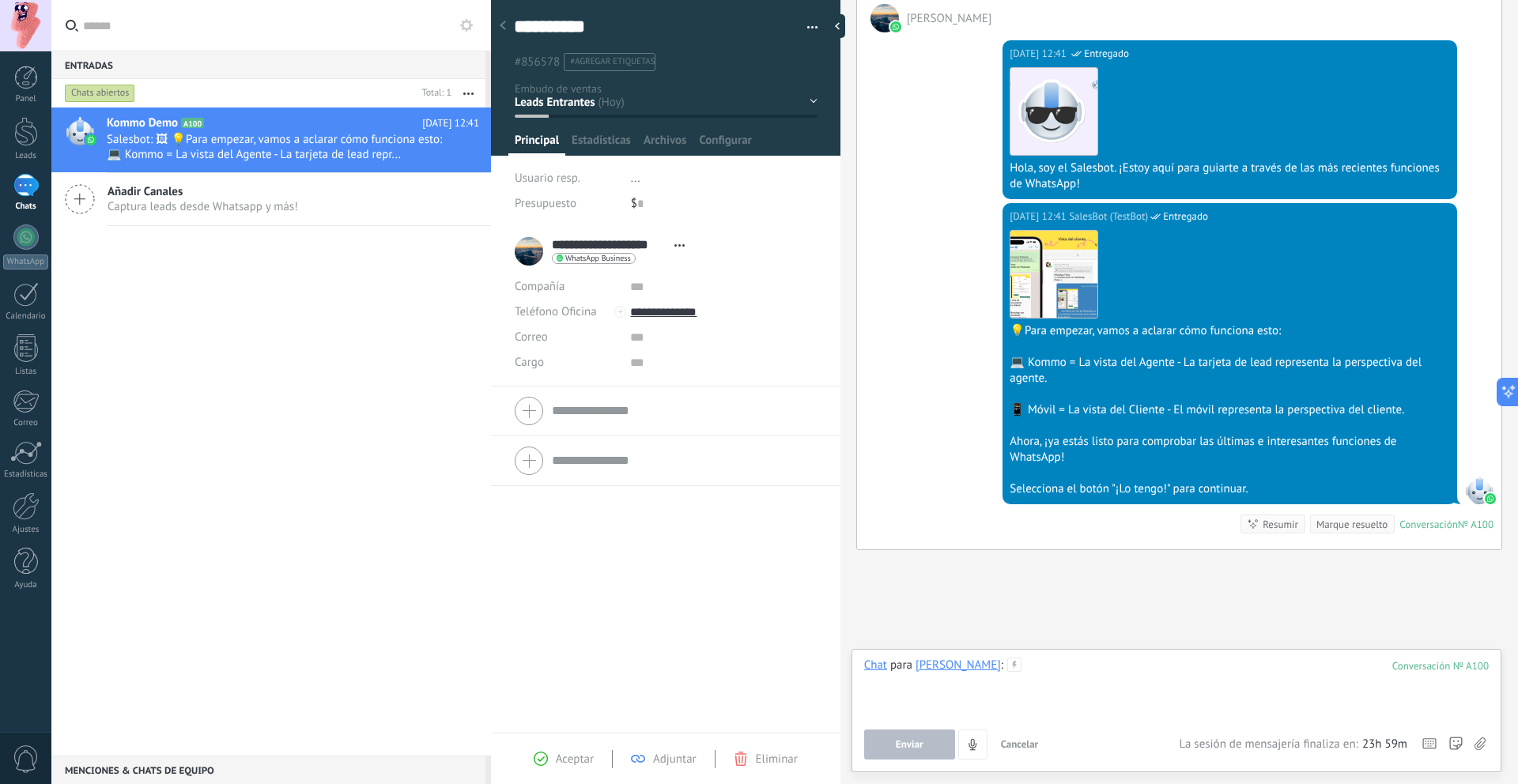
click at [1077, 692] on div at bounding box center [1177, 687] width 625 height 60
click at [899, 742] on span "Enviar" at bounding box center [909, 745] width 28 height 11
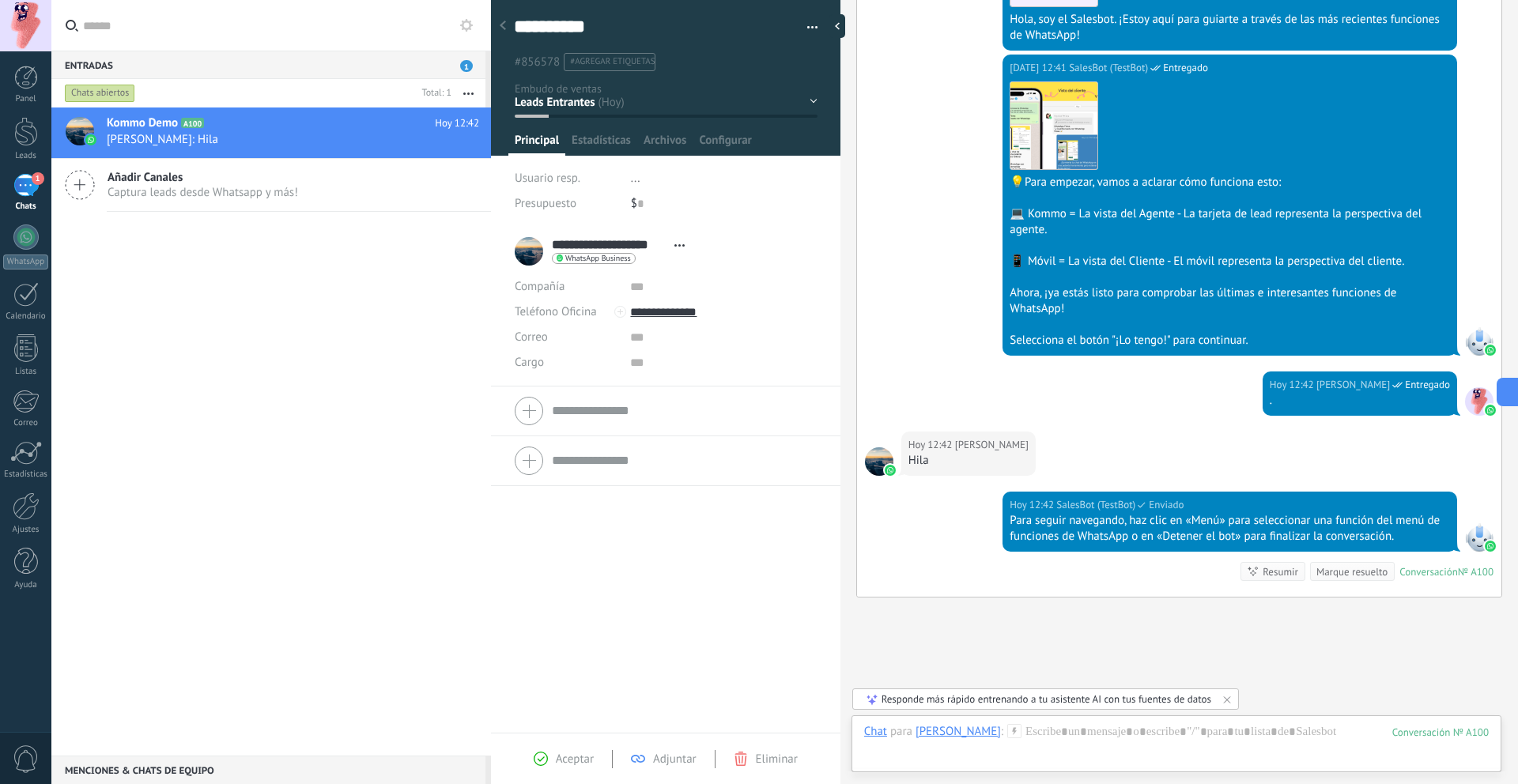
scroll to position [522, 0]
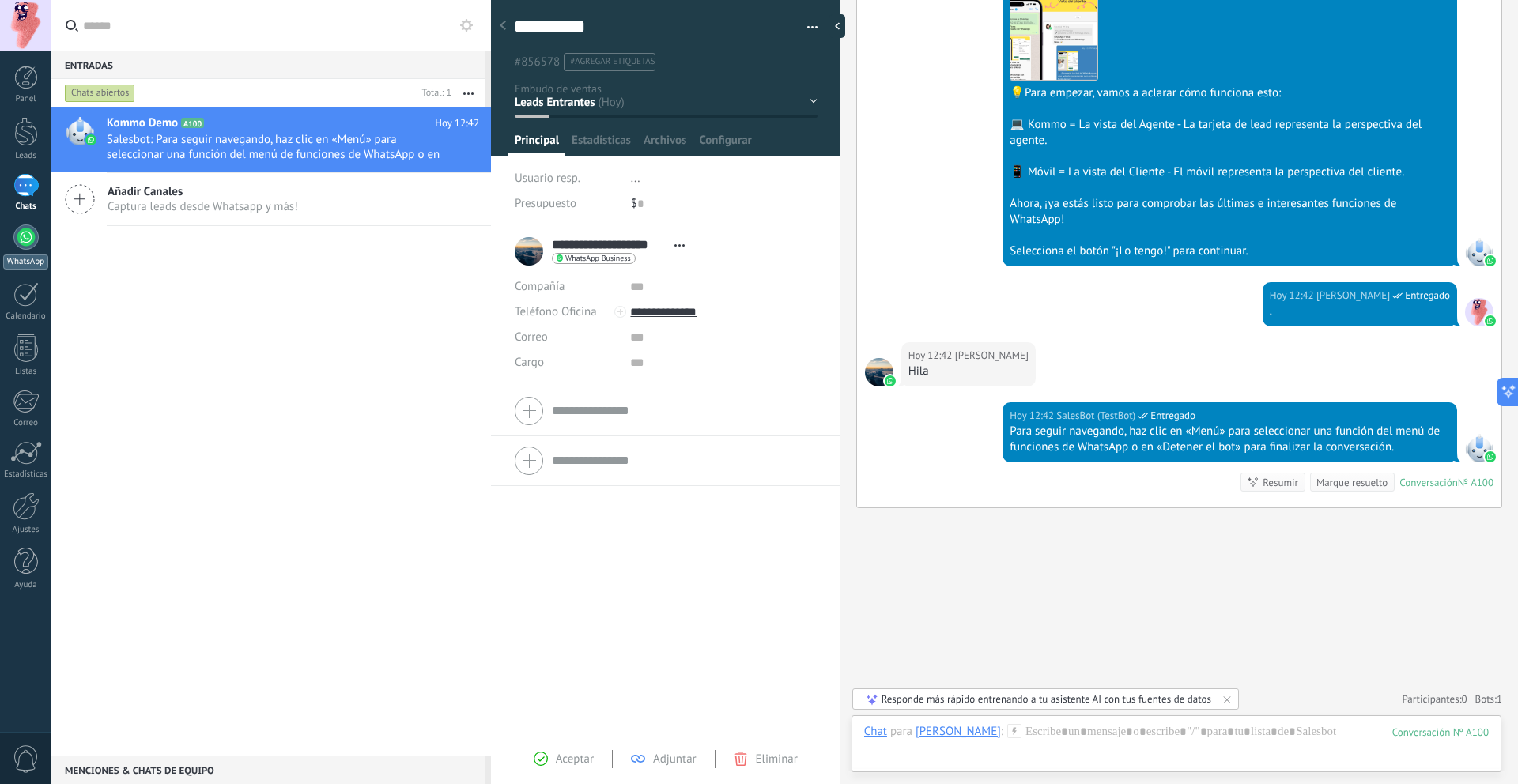
click at [29, 254] on div "WhatsApp" at bounding box center [25, 262] width 45 height 15
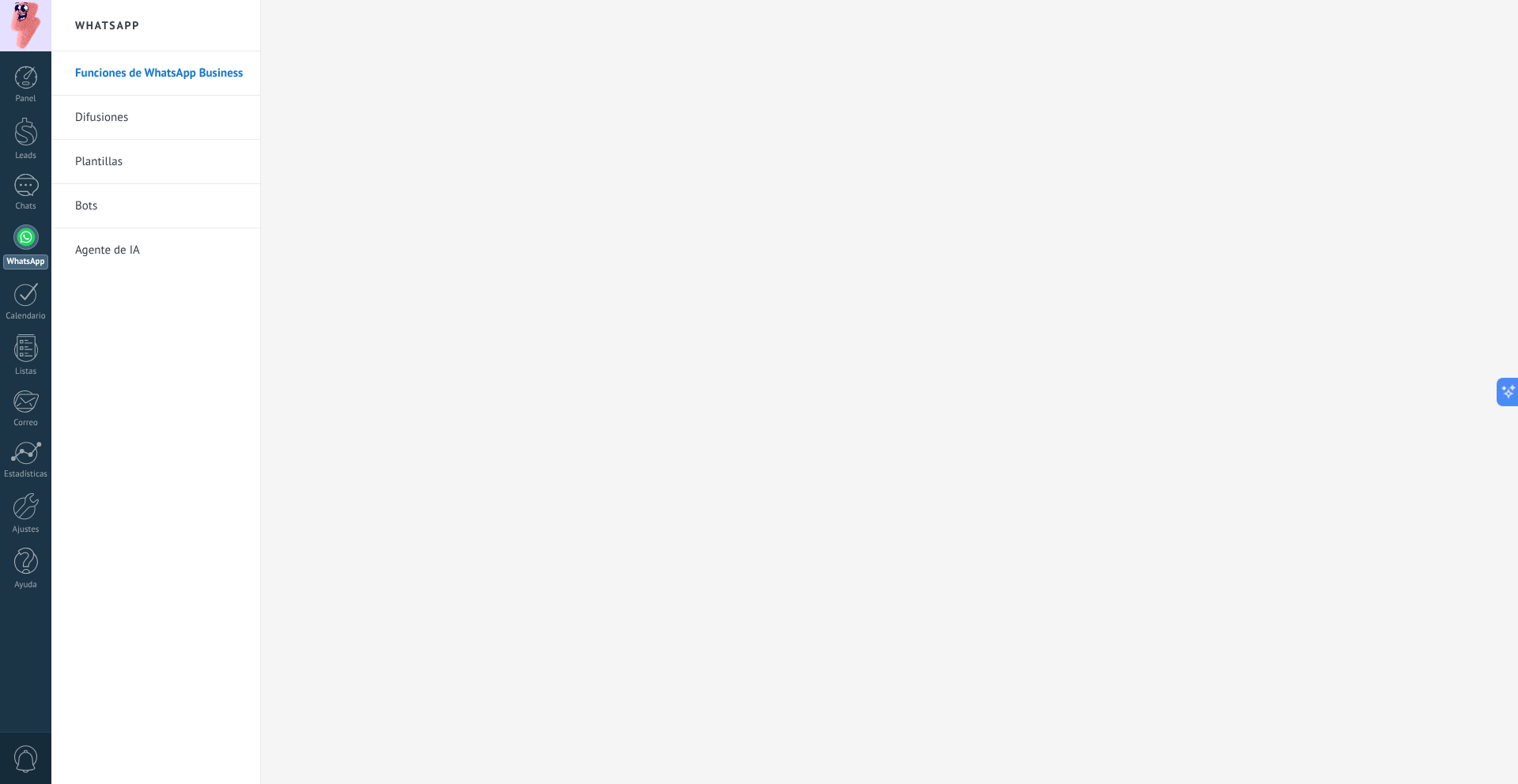
click at [109, 82] on link "Funciones de WhatsApp Business" at bounding box center [160, 74] width 169 height 44
click at [36, 187] on div "1" at bounding box center [25, 185] width 25 height 23
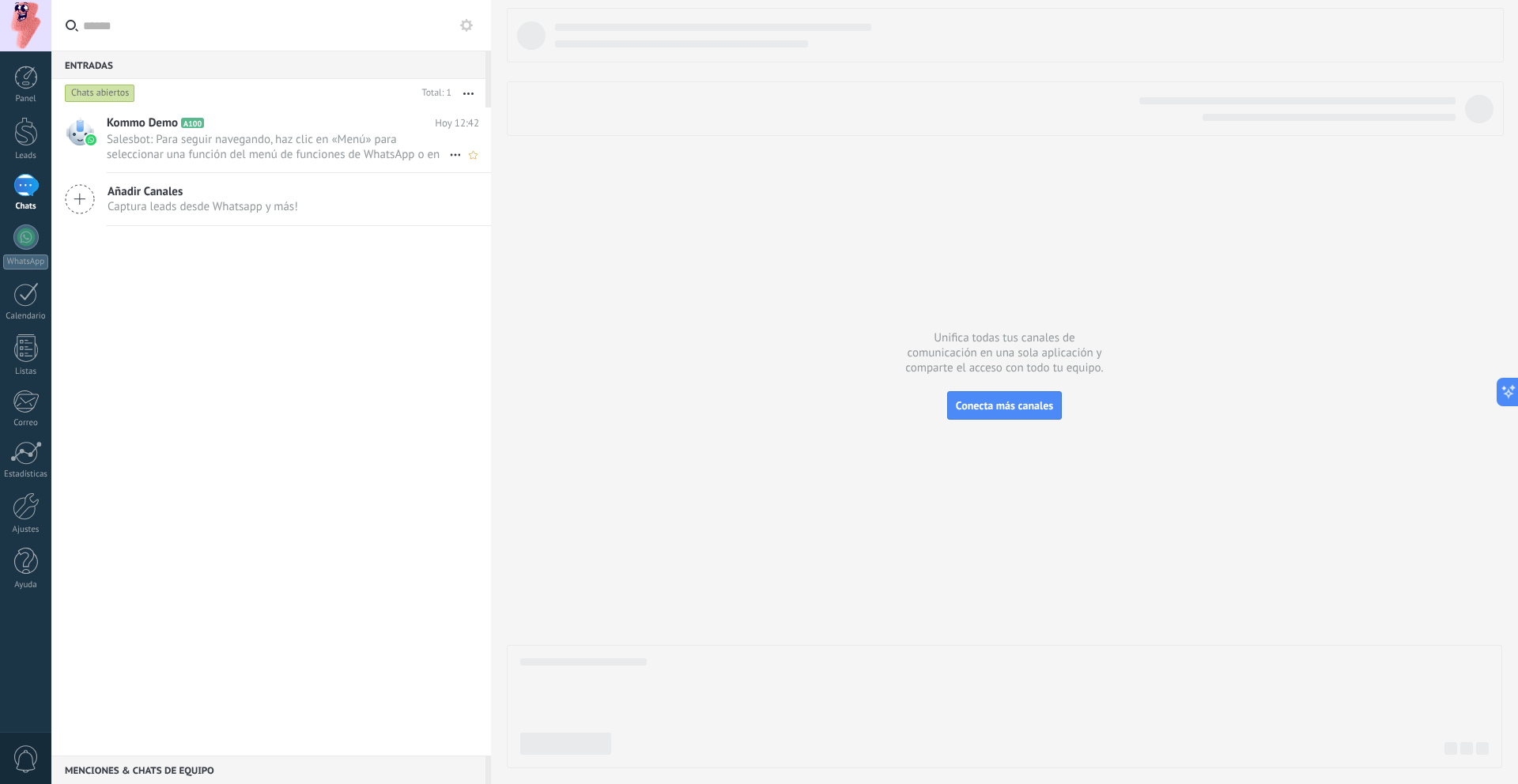
click at [369, 151] on span "Salesbot: Para seguir navegando, haz clic en «Menú» para seleccionar una funció…" at bounding box center [277, 147] width 342 height 30
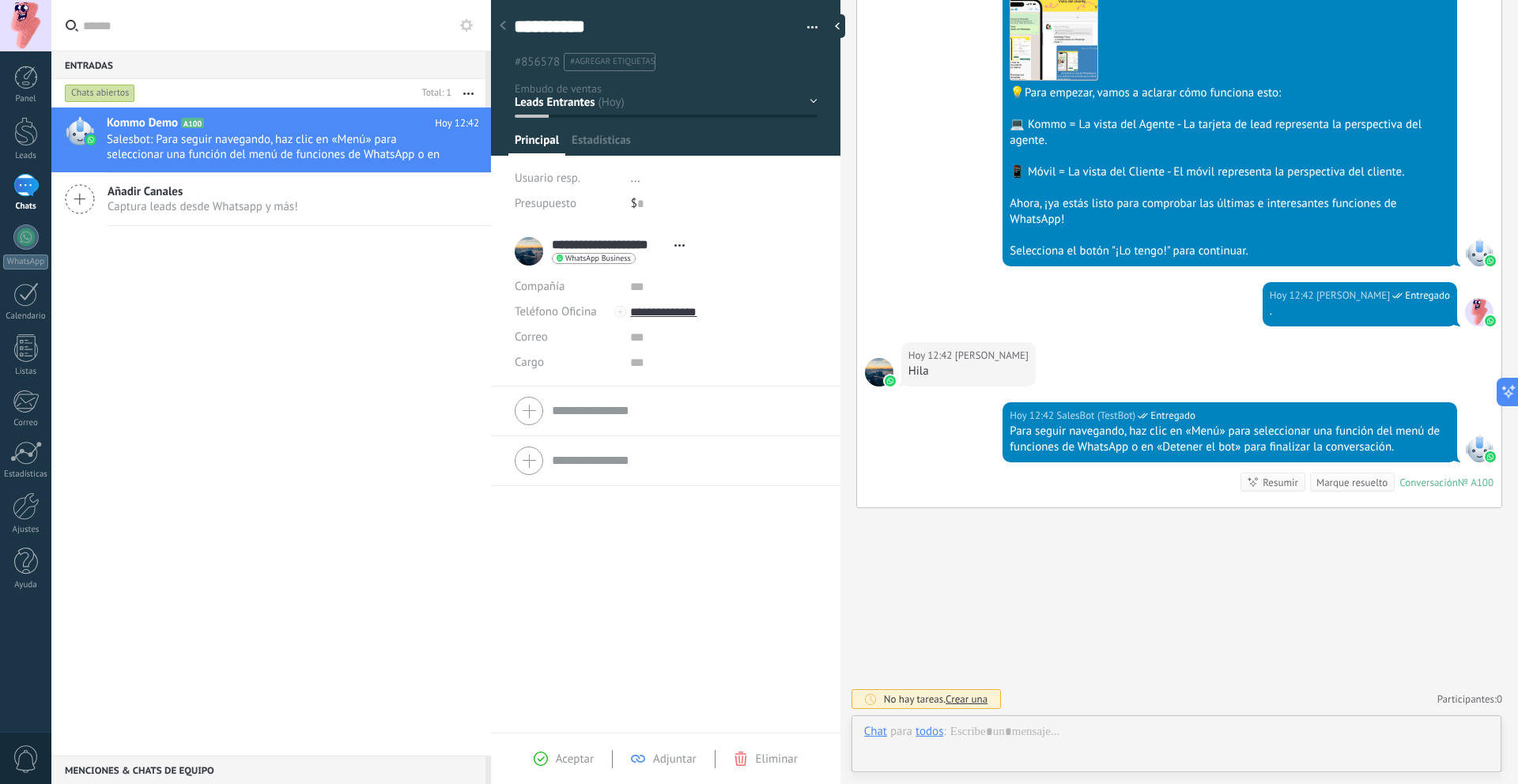
scroll to position [24, 0]
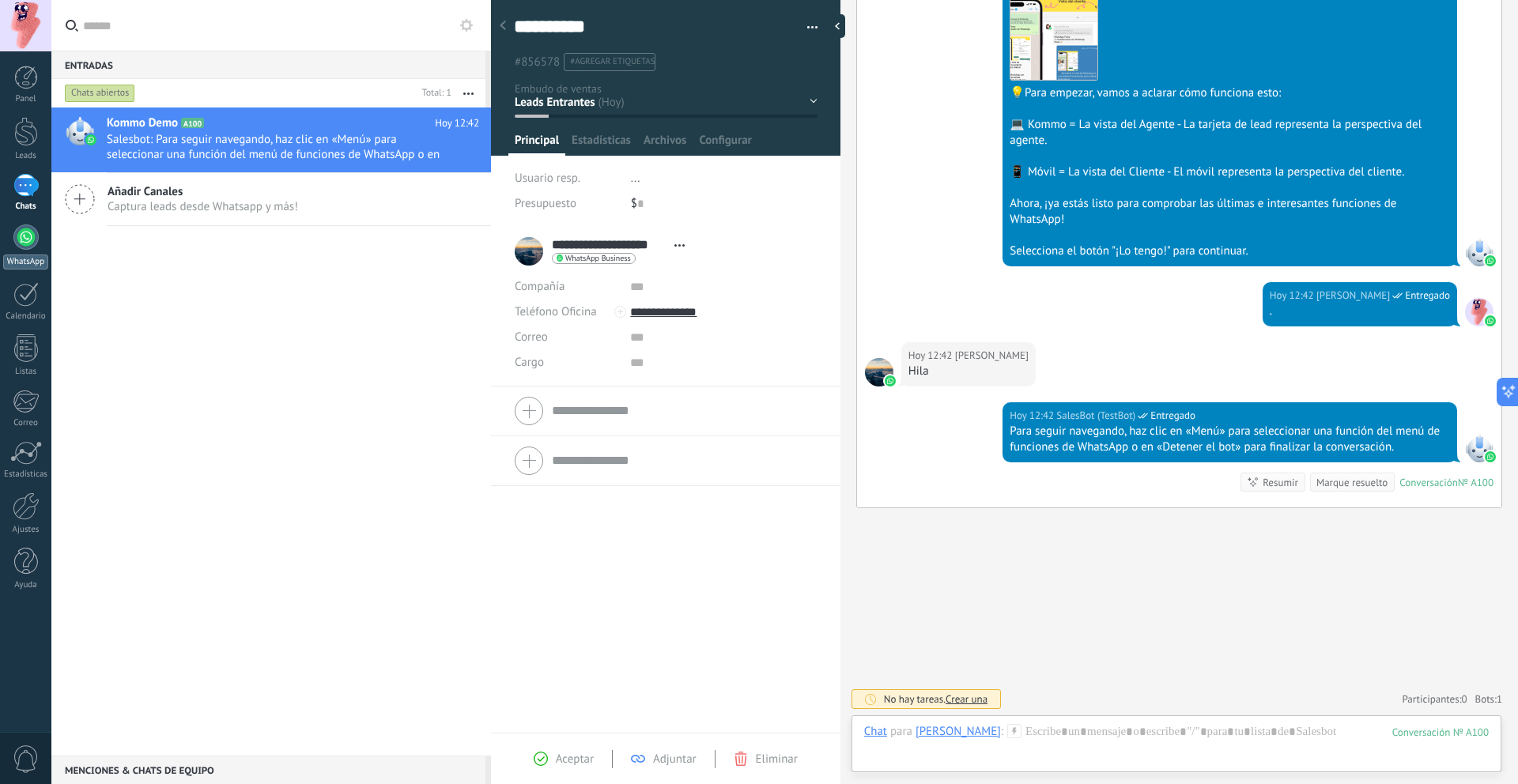
click at [34, 239] on div at bounding box center [25, 237] width 25 height 25
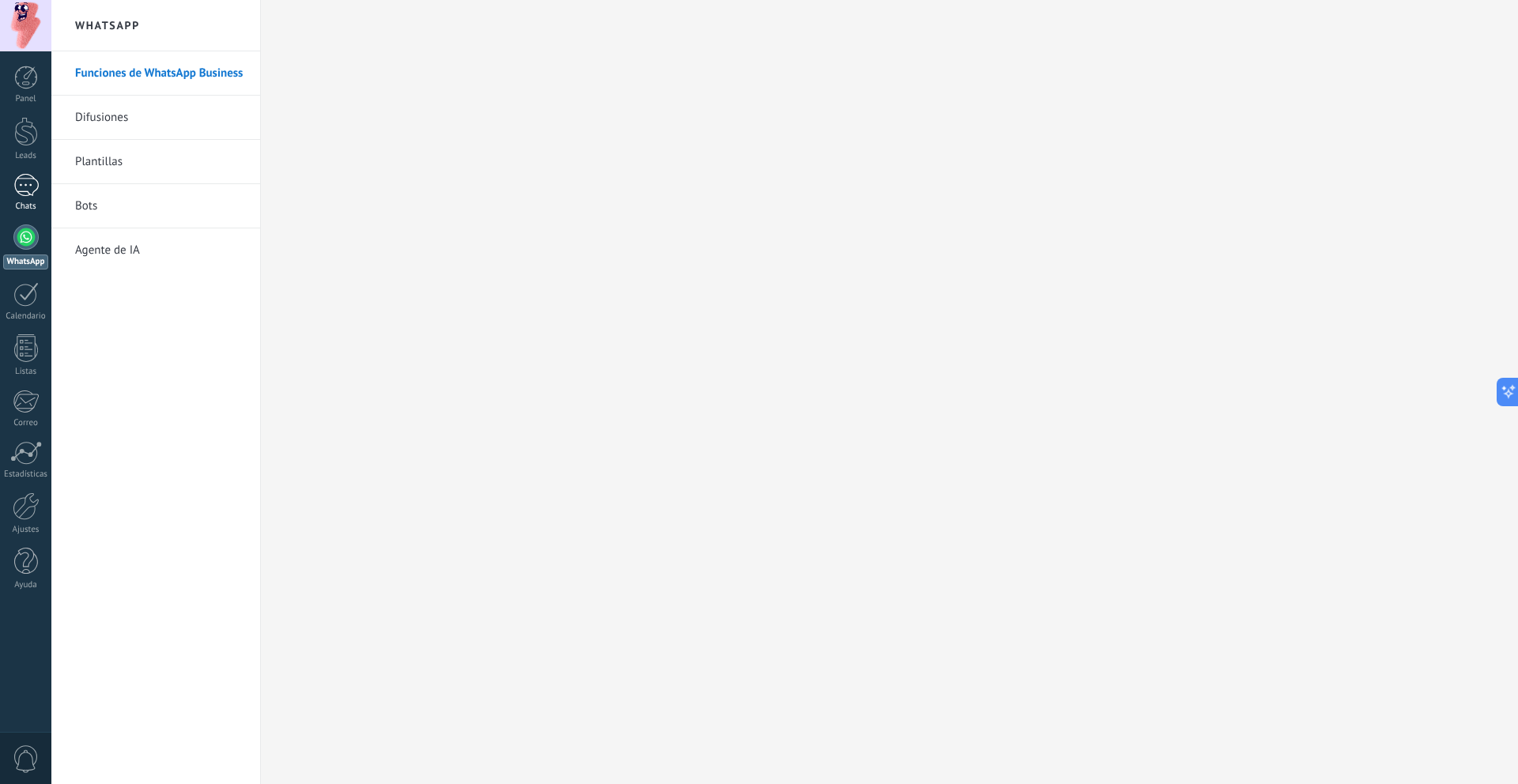
click at [26, 189] on div "1" at bounding box center [25, 185] width 25 height 23
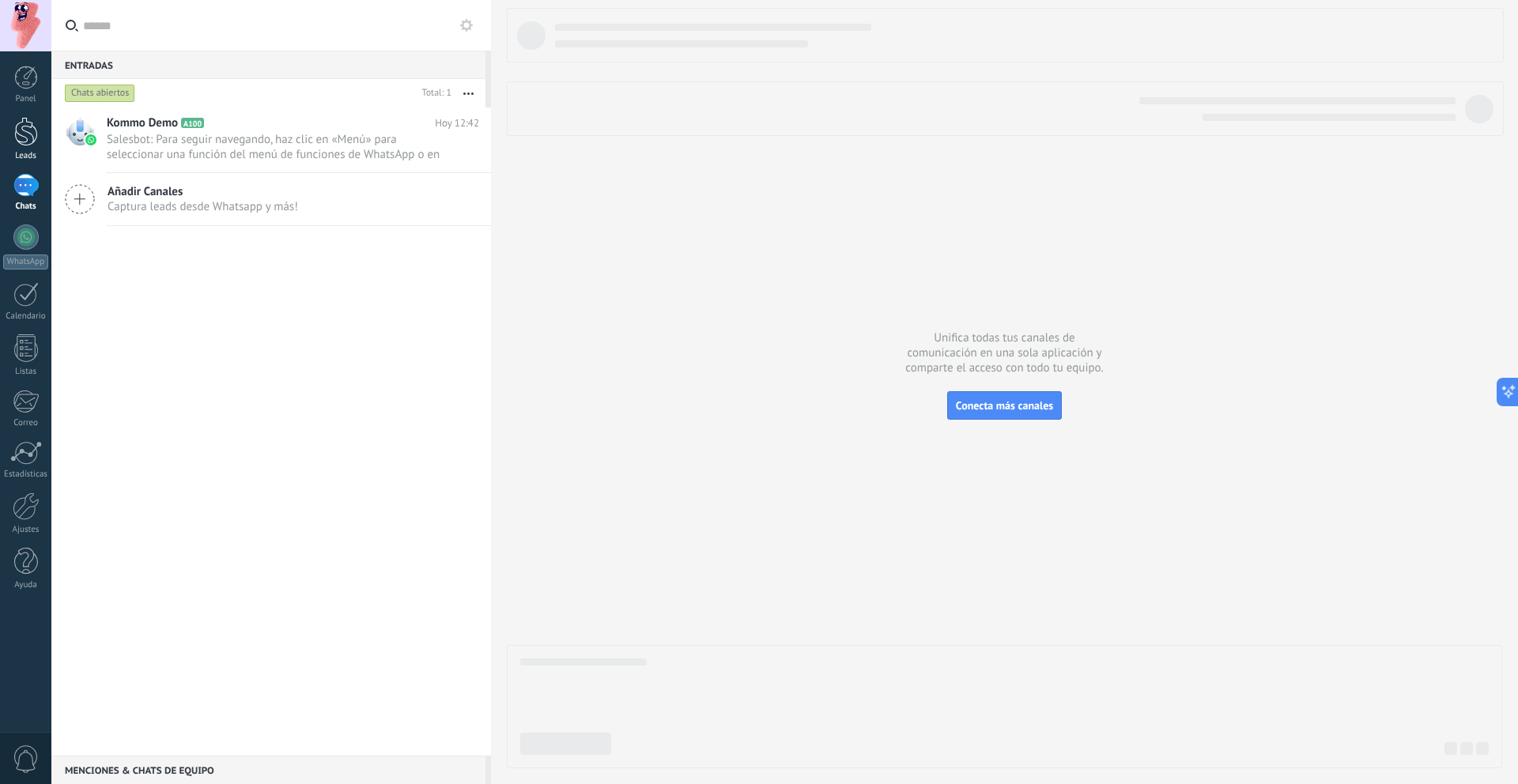
click at [34, 134] on div at bounding box center [25, 132] width 24 height 30
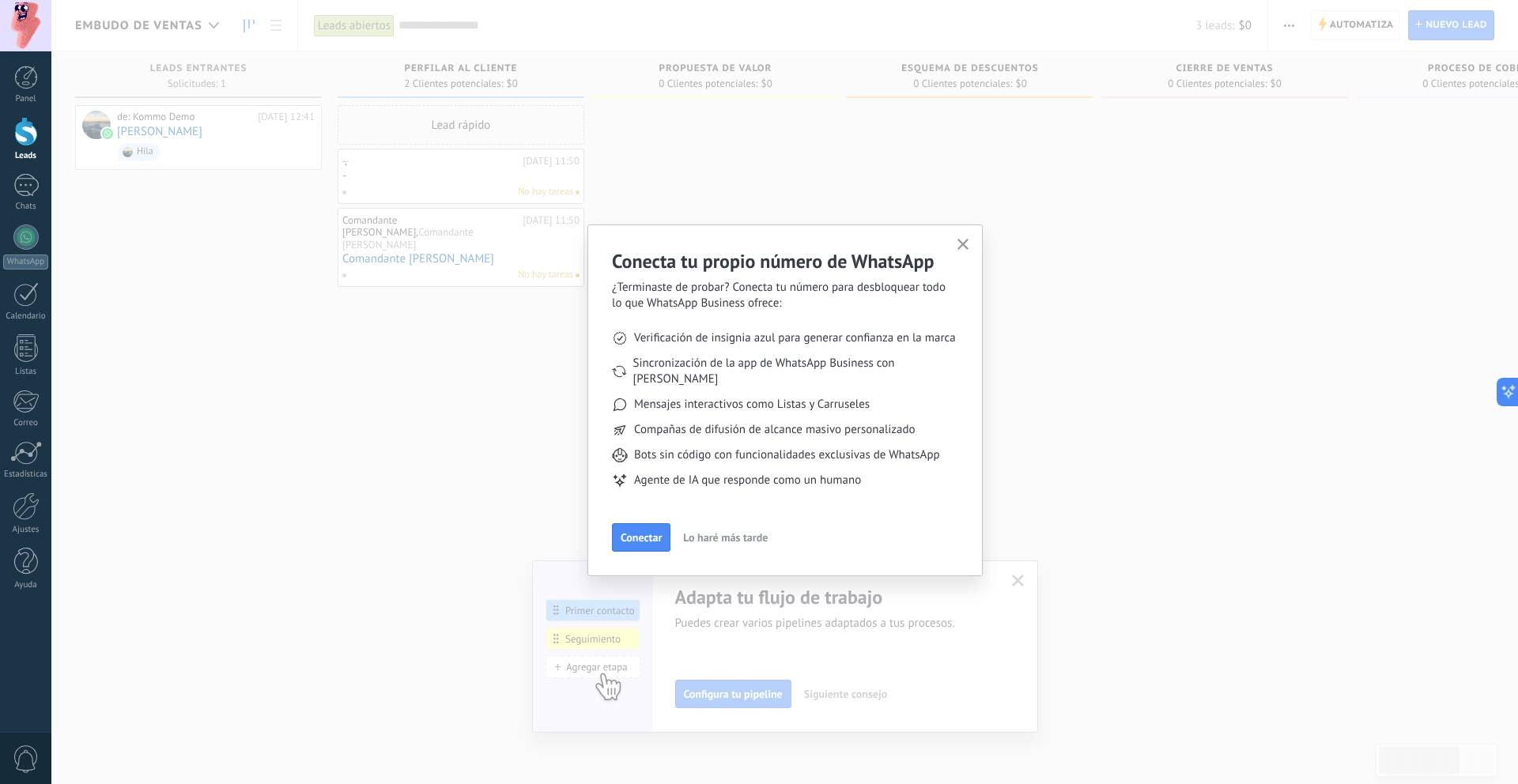
click at [281, 273] on div "Conecta tu propio número de WhatsApp ¿Terminaste de probar? Conecta tu número p…" at bounding box center [785, 392] width 1467 height 784
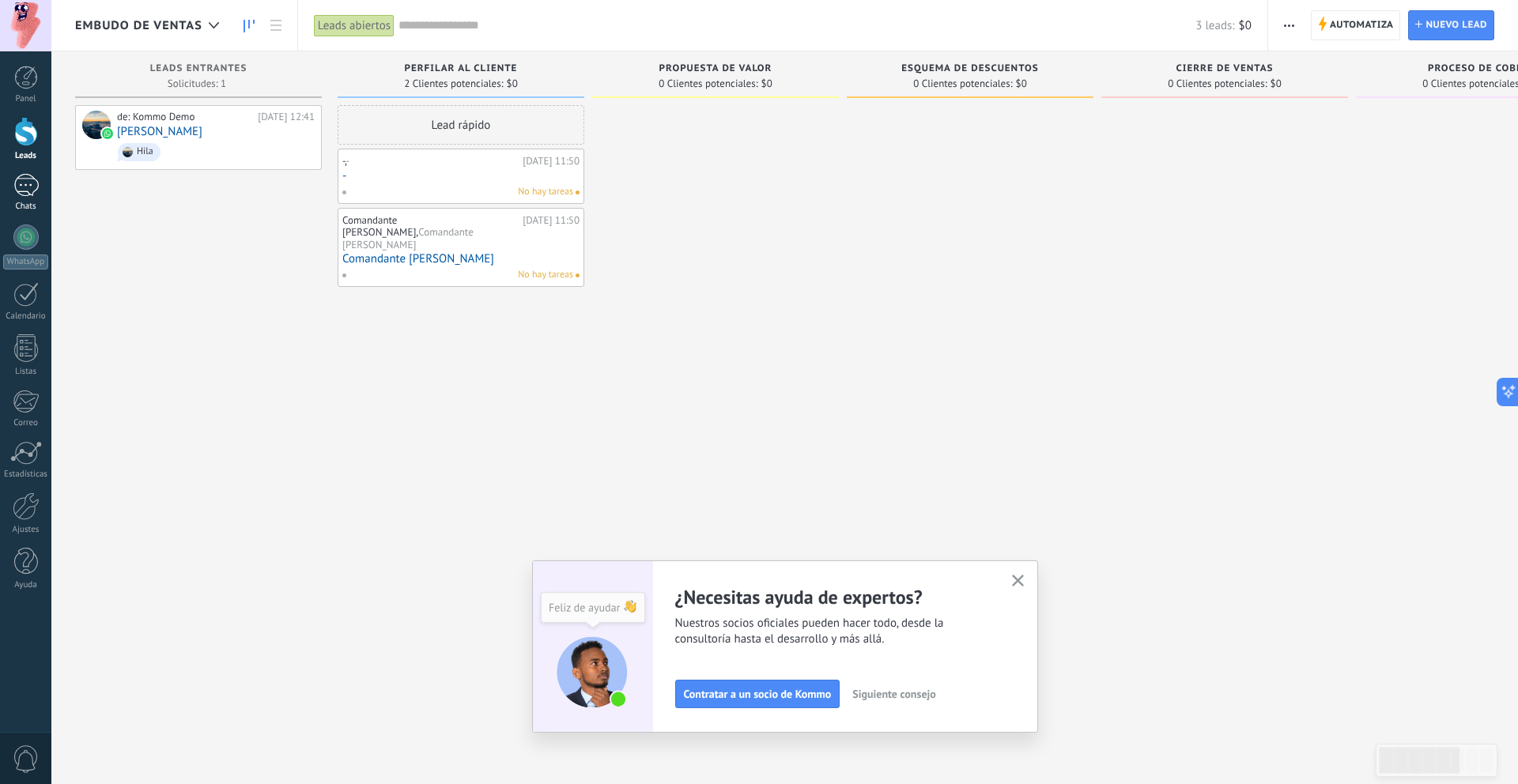
click at [29, 208] on div "Chats" at bounding box center [26, 207] width 46 height 11
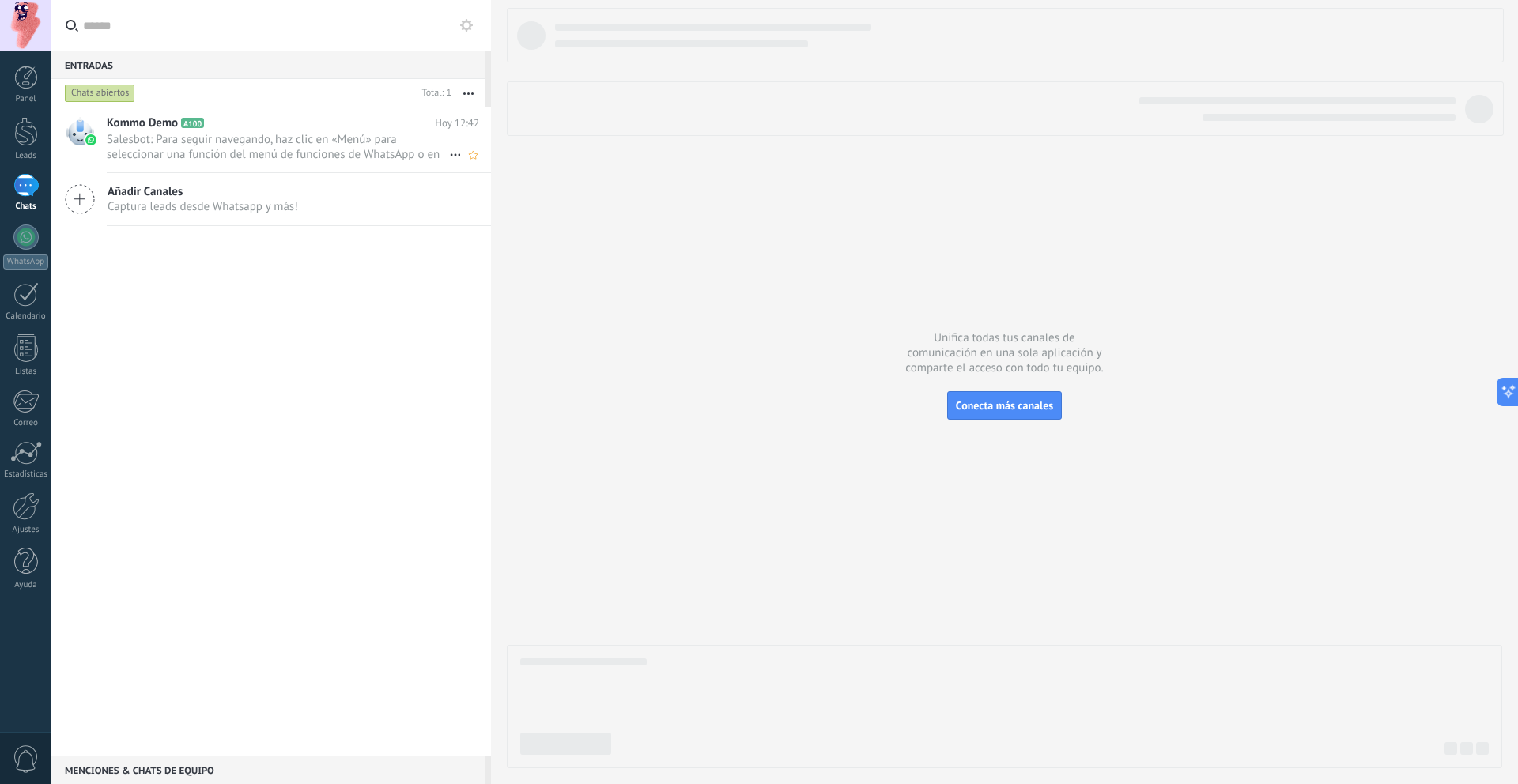
click at [258, 140] on span "Salesbot: Para seguir navegando, haz clic en «Menú» para seleccionar una funció…" at bounding box center [277, 147] width 342 height 30
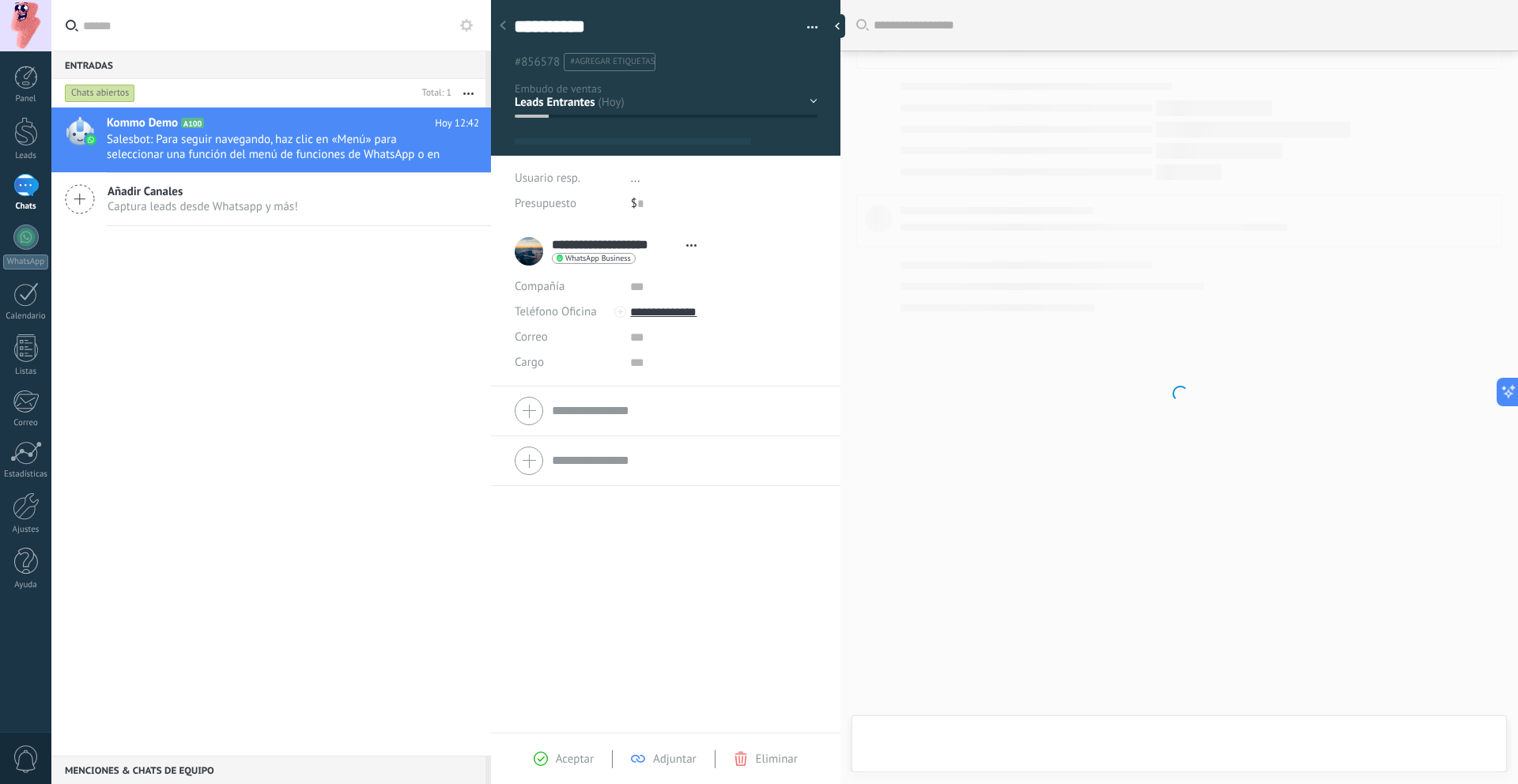
type textarea "**********"
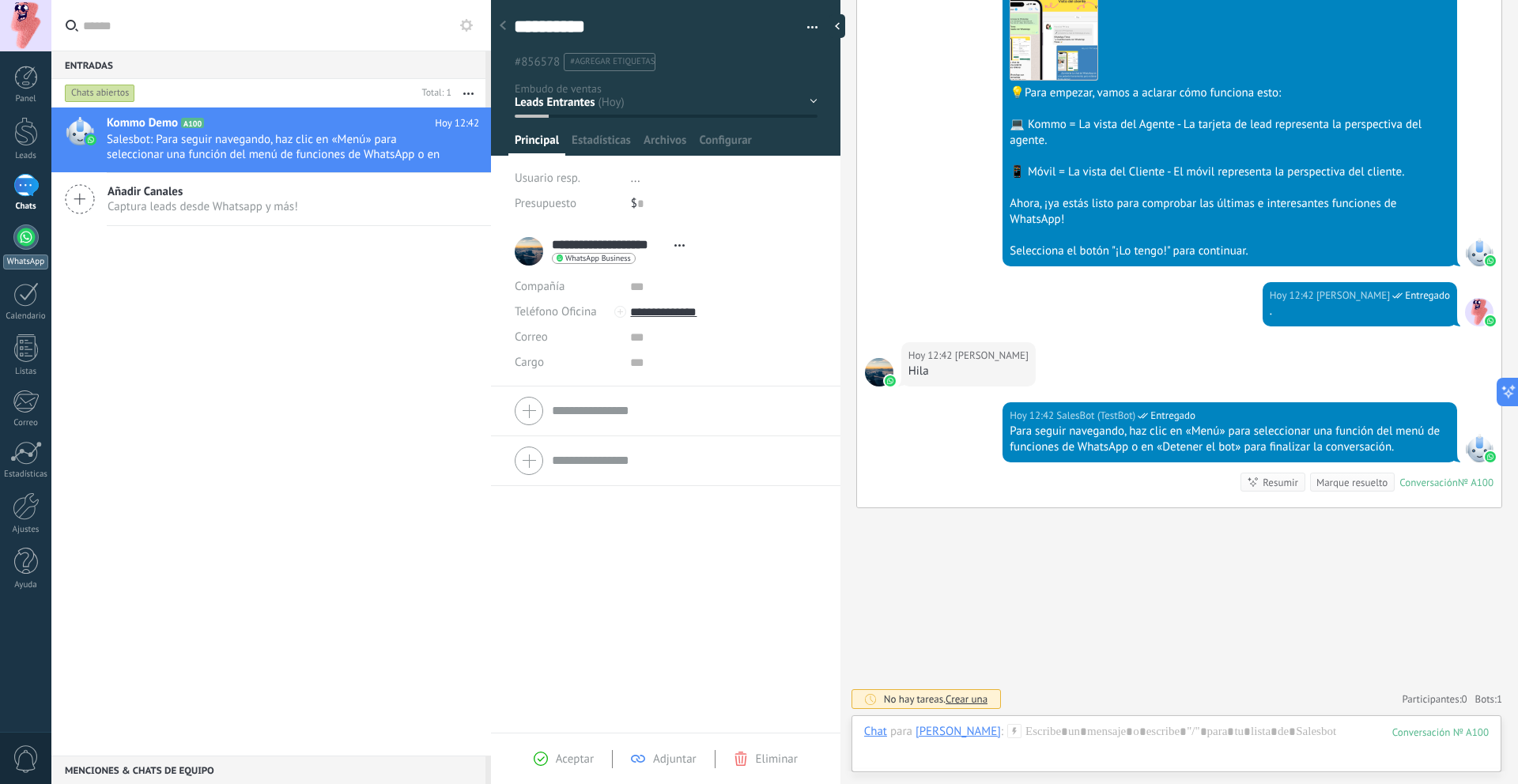
click at [30, 246] on div at bounding box center [25, 237] width 25 height 25
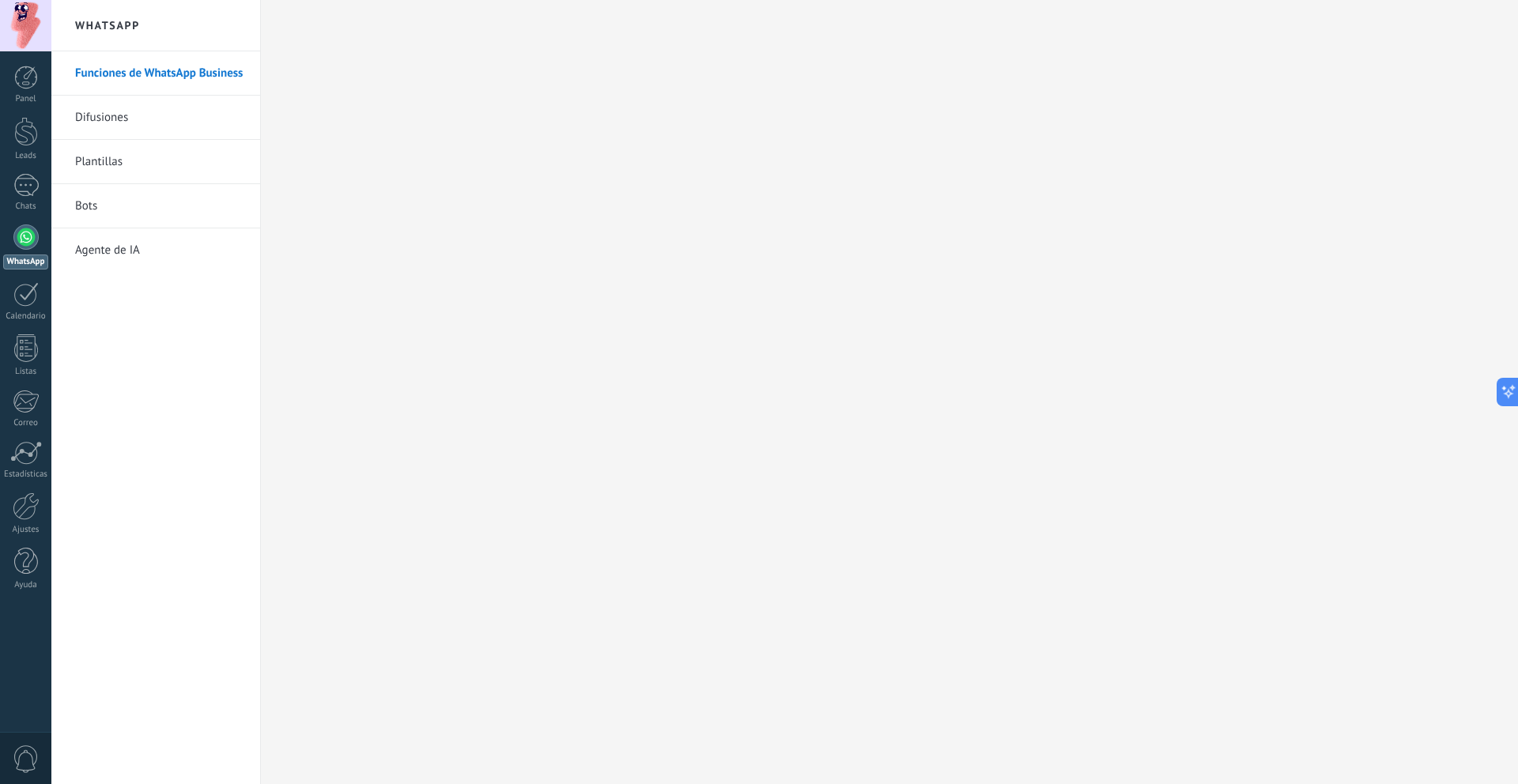
click at [107, 163] on link "Plantillas" at bounding box center [160, 162] width 169 height 44
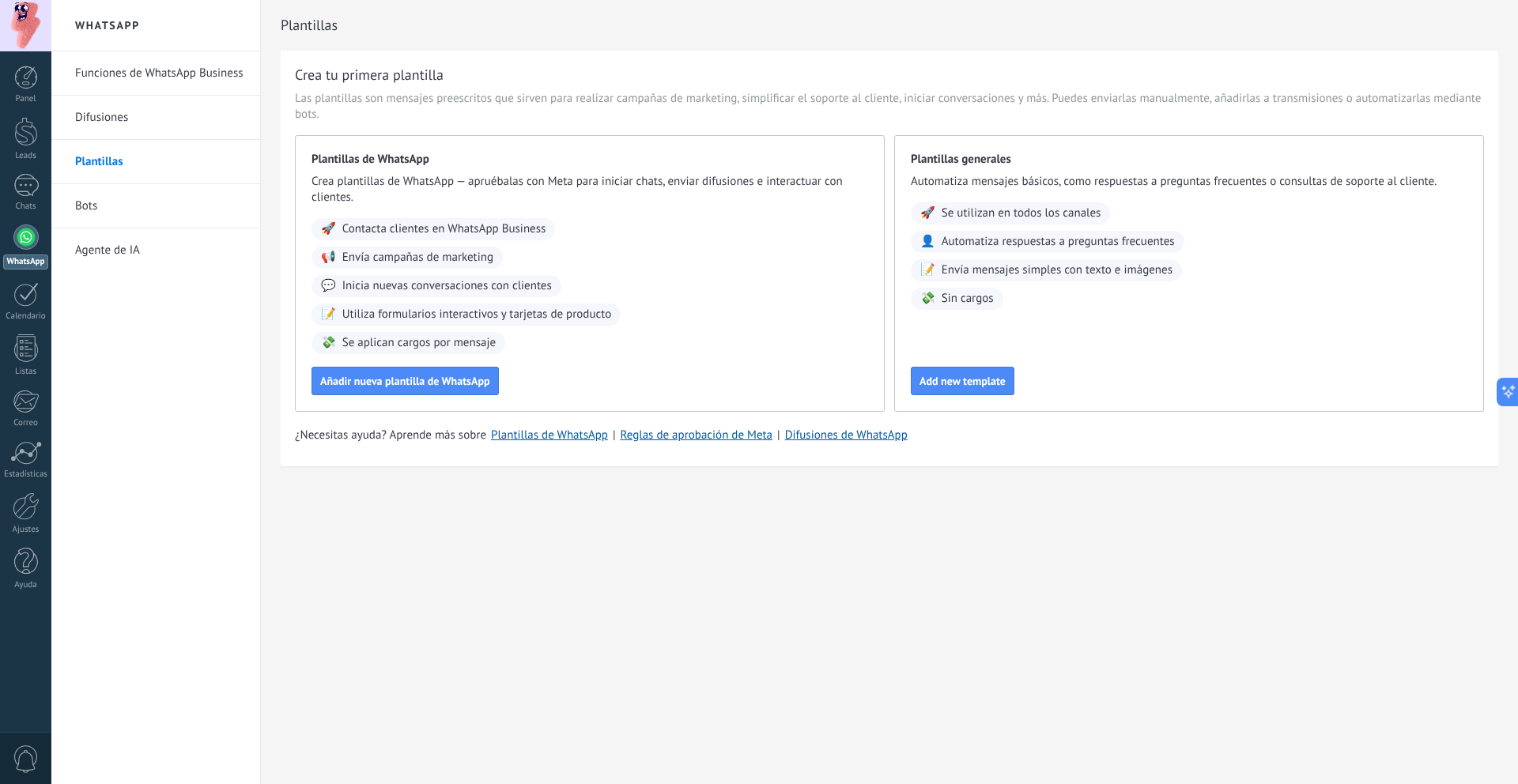
click at [103, 120] on link "Difusiones" at bounding box center [160, 118] width 169 height 44
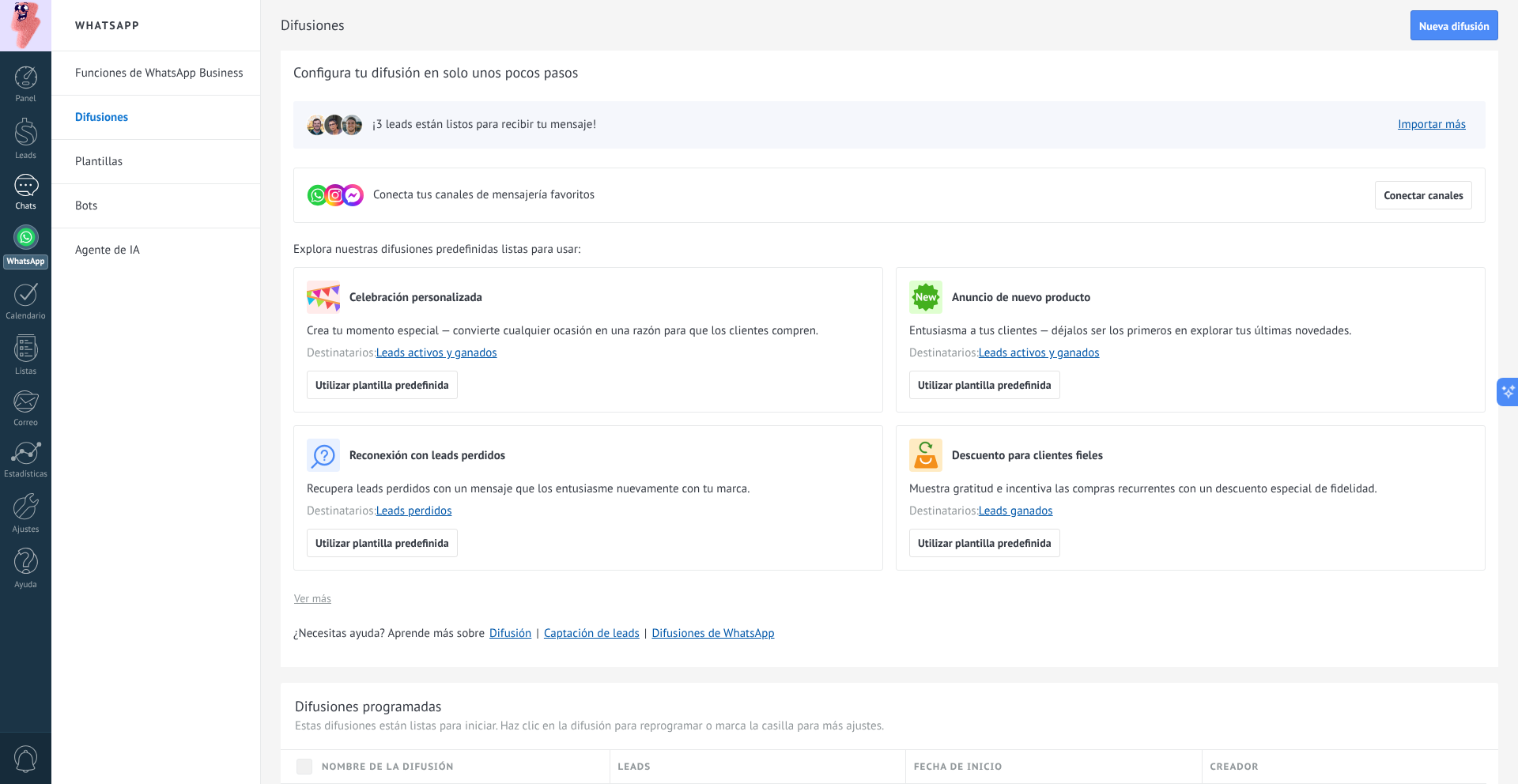
click at [30, 180] on div "1" at bounding box center [25, 185] width 25 height 23
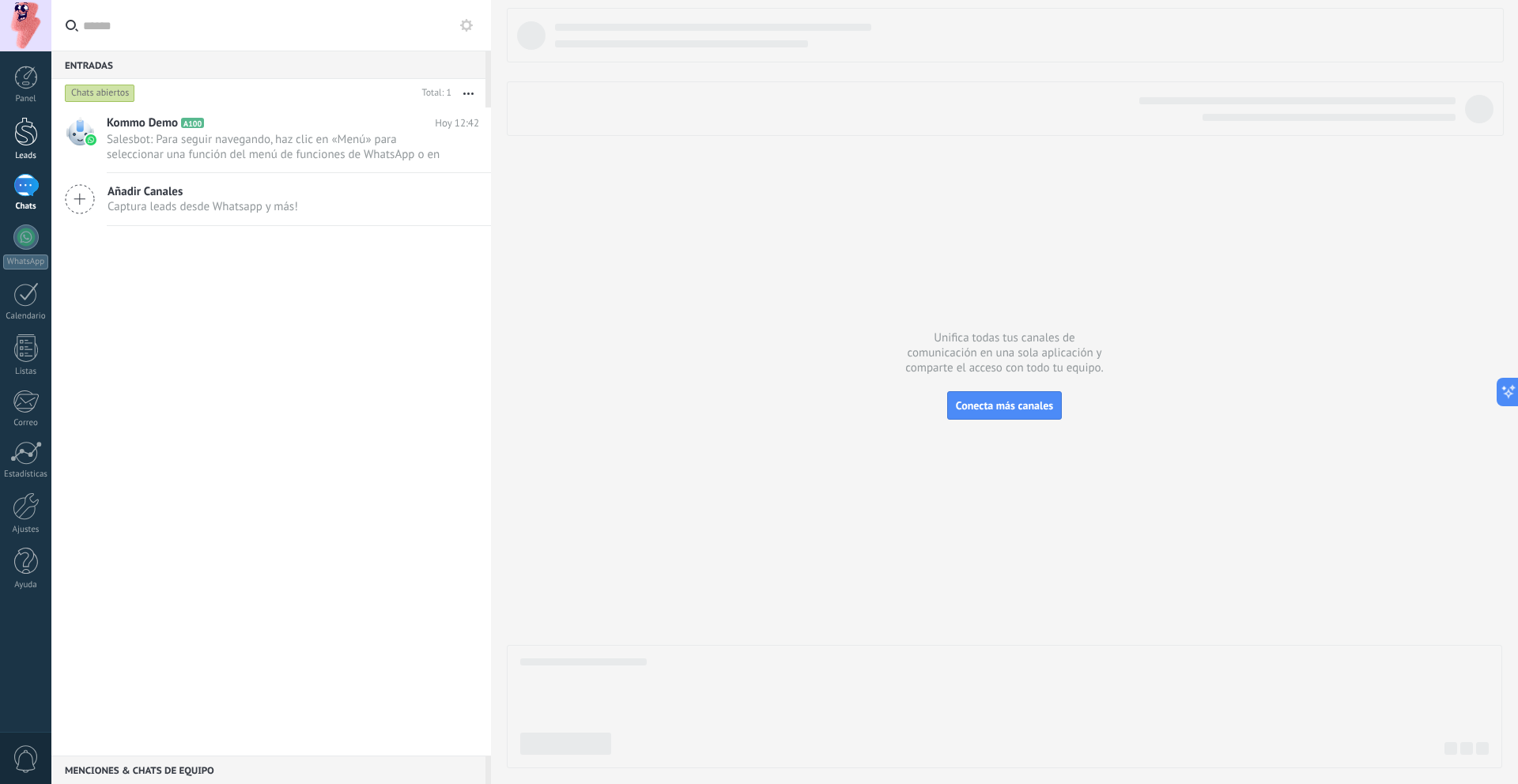
click at [39, 146] on link "Leads" at bounding box center [25, 139] width 52 height 44
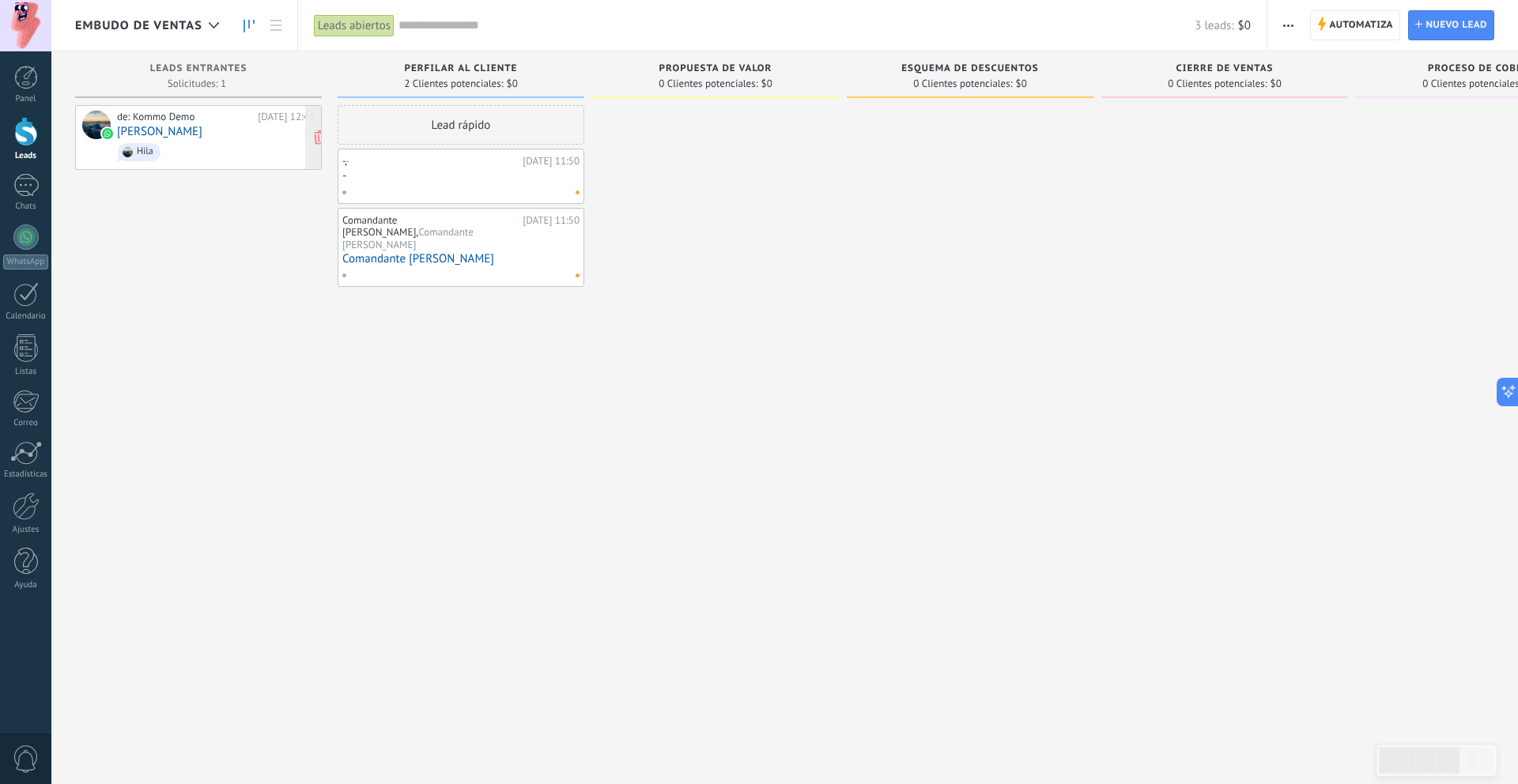
click at [100, 131] on div at bounding box center [107, 133] width 14 height 14
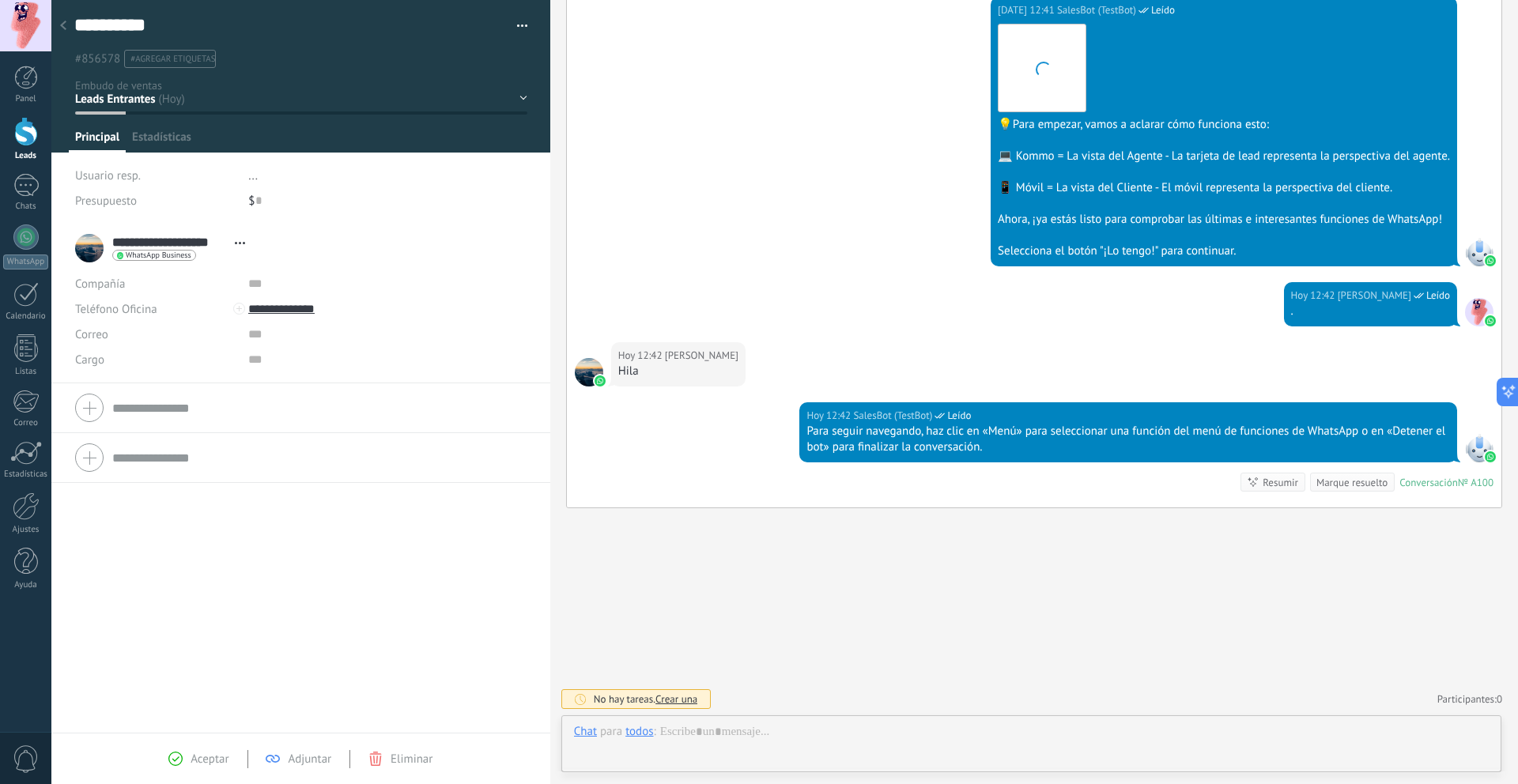
scroll to position [24, 0]
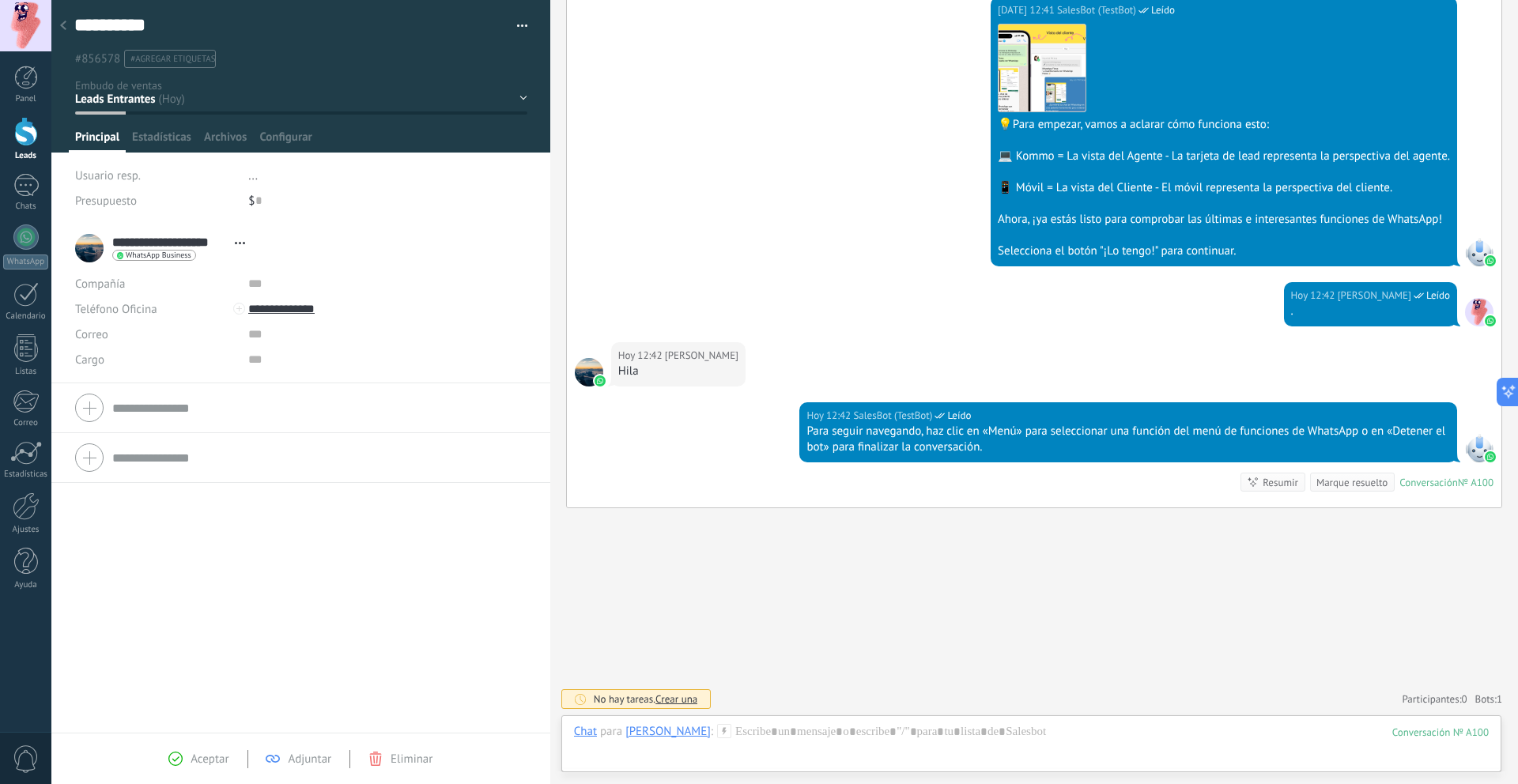
click at [98, 253] on div "**********" at bounding box center [164, 248] width 178 height 39
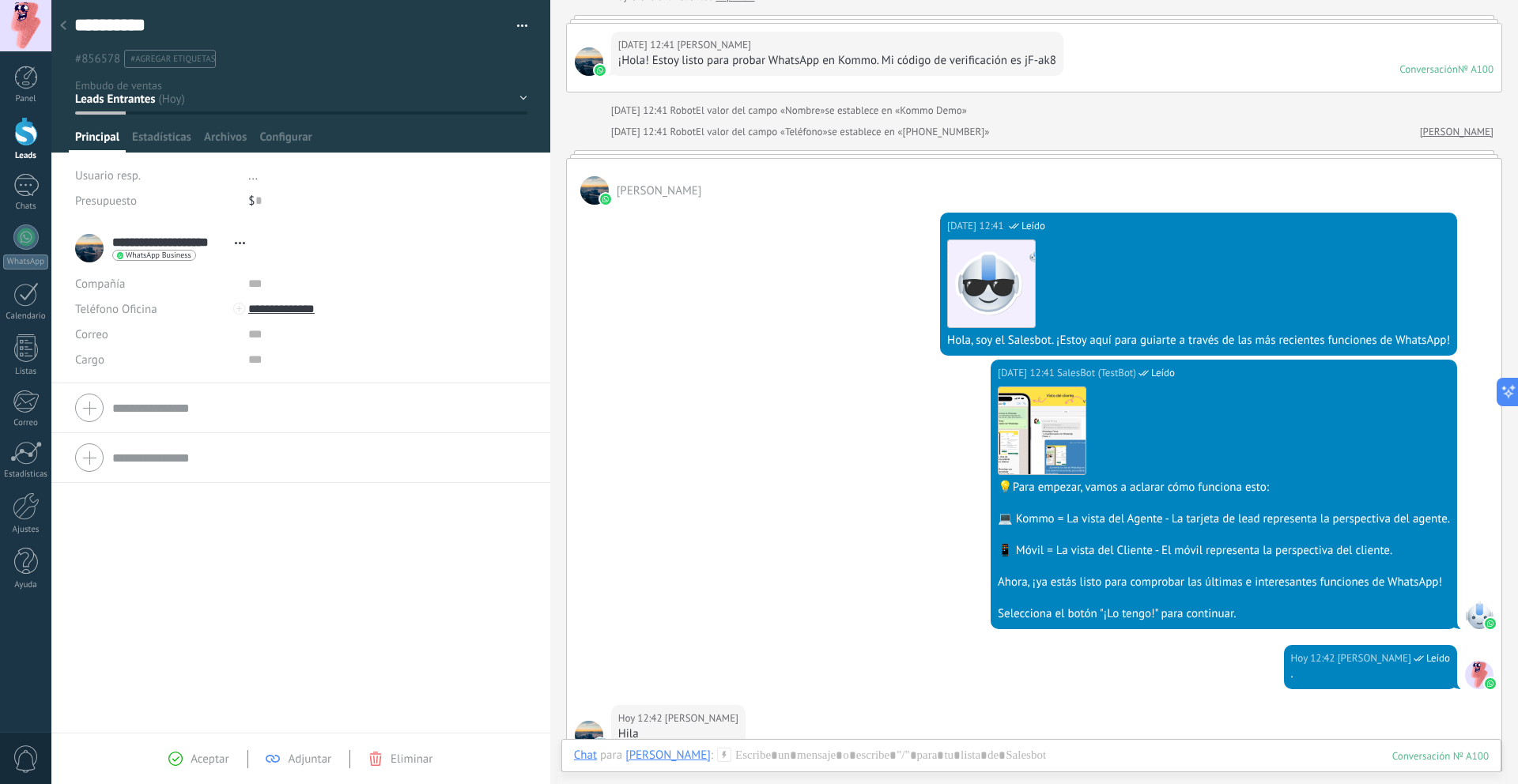
scroll to position [98, 0]
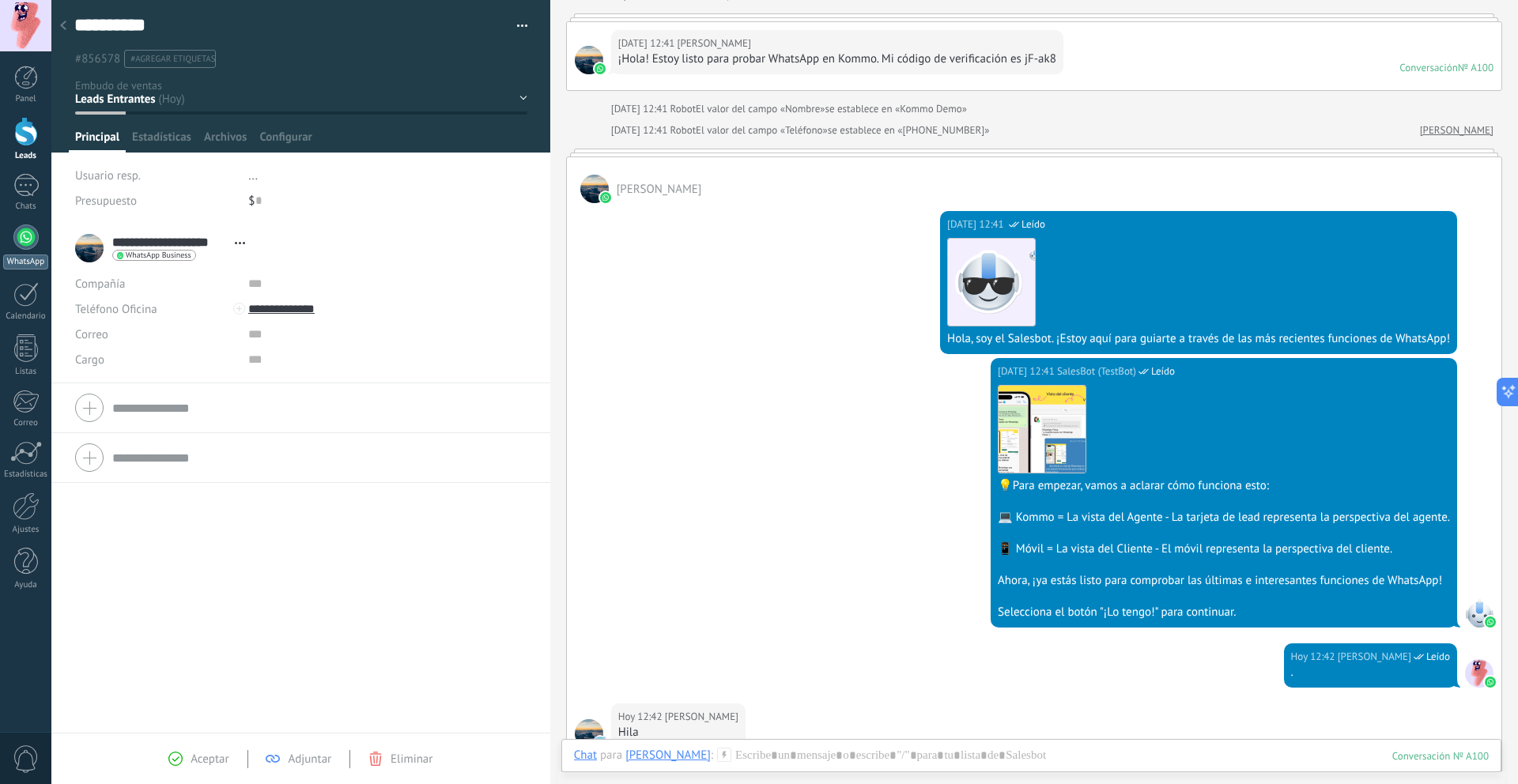
click at [16, 245] on div at bounding box center [25, 237] width 25 height 25
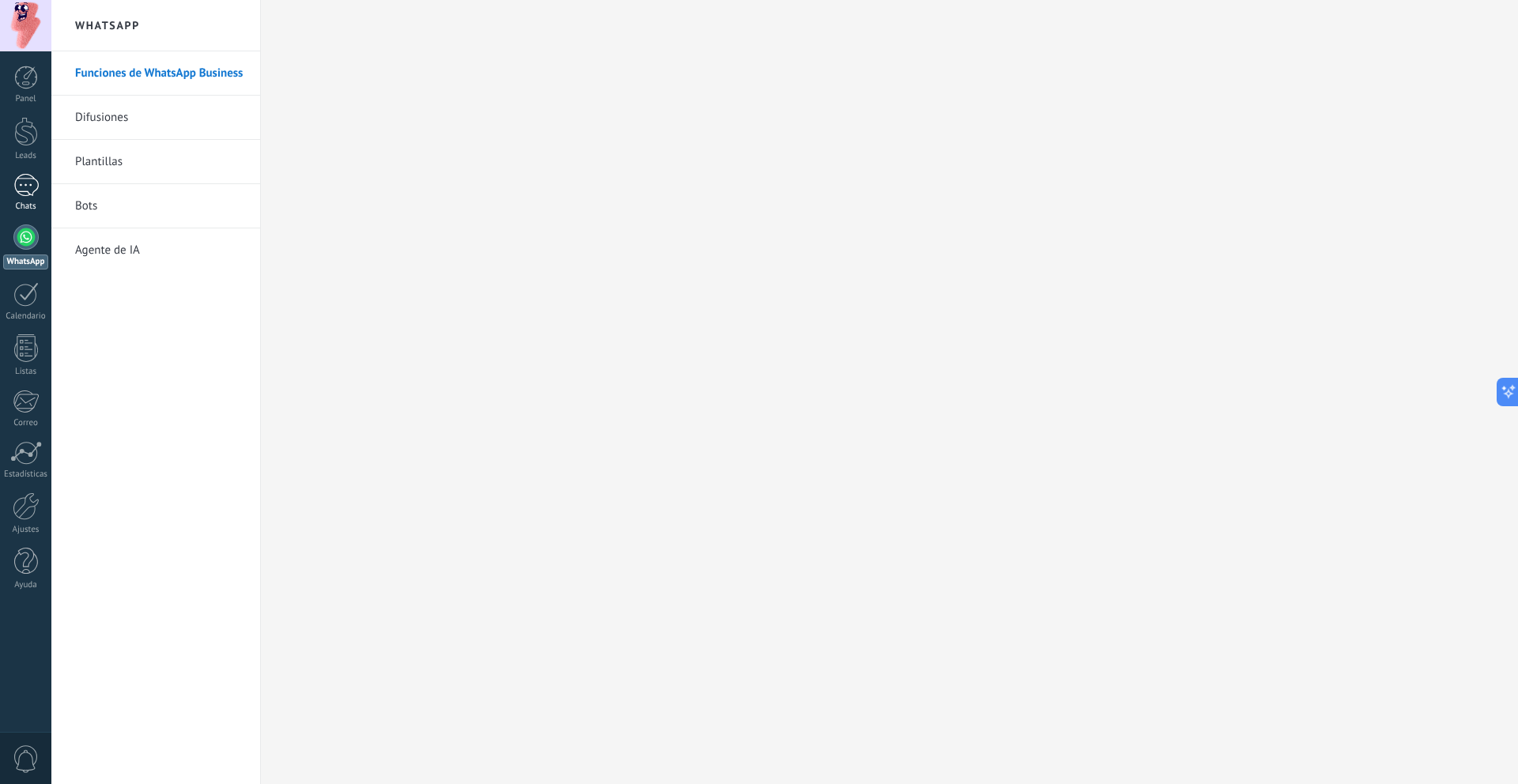
click at [29, 189] on div at bounding box center [25, 185] width 25 height 23
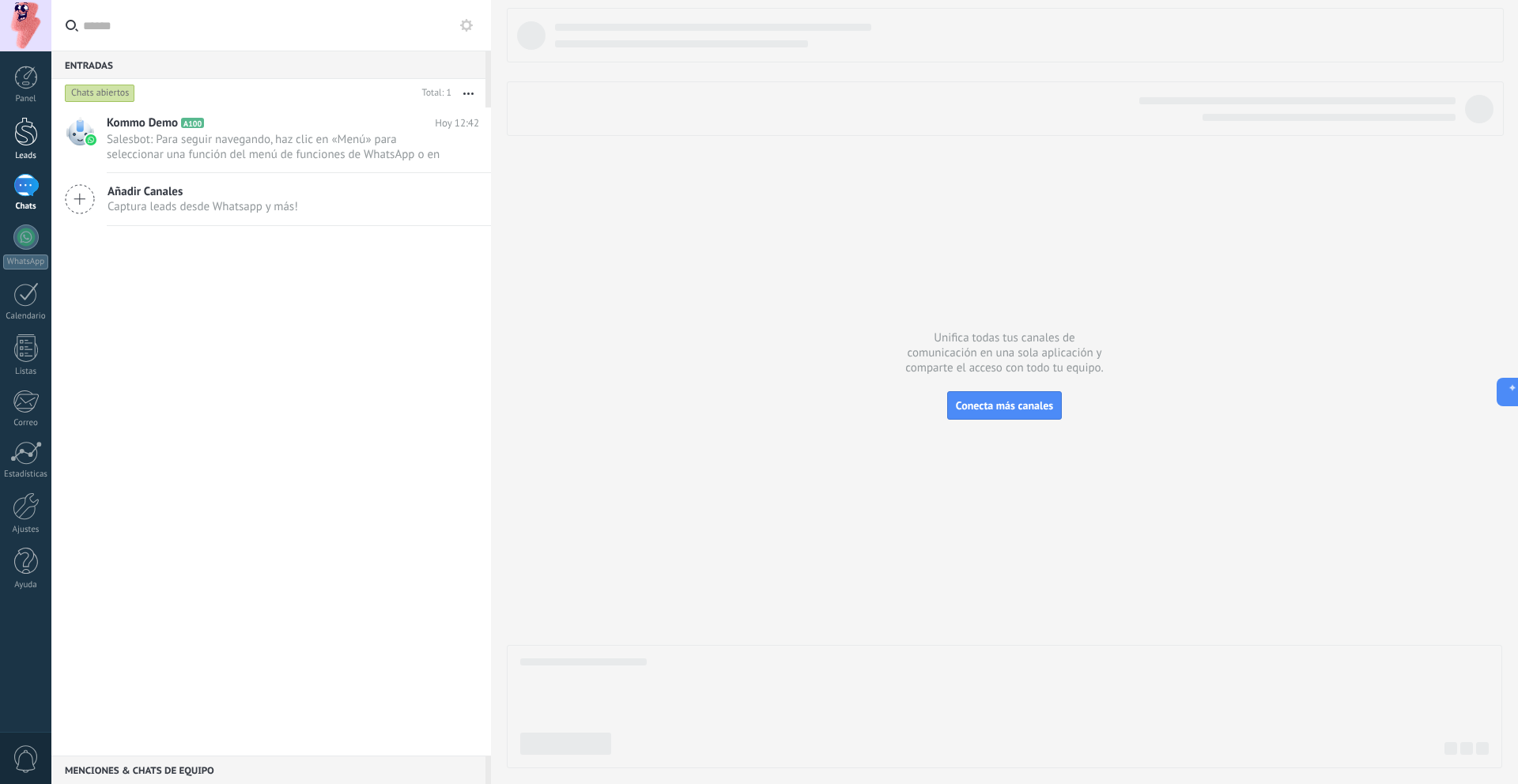
click at [30, 135] on div at bounding box center [25, 132] width 24 height 30
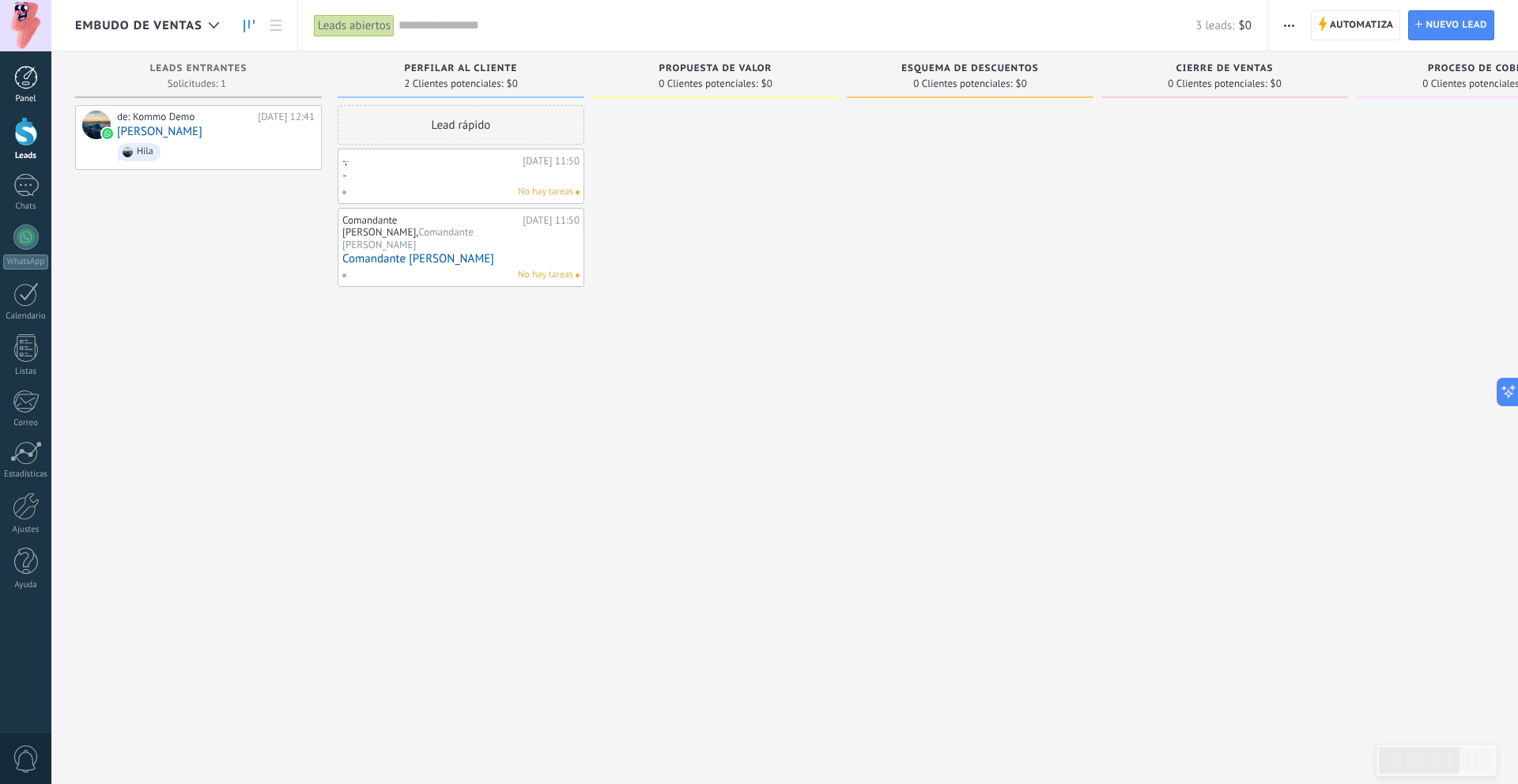
click at [33, 80] on div at bounding box center [25, 77] width 24 height 24
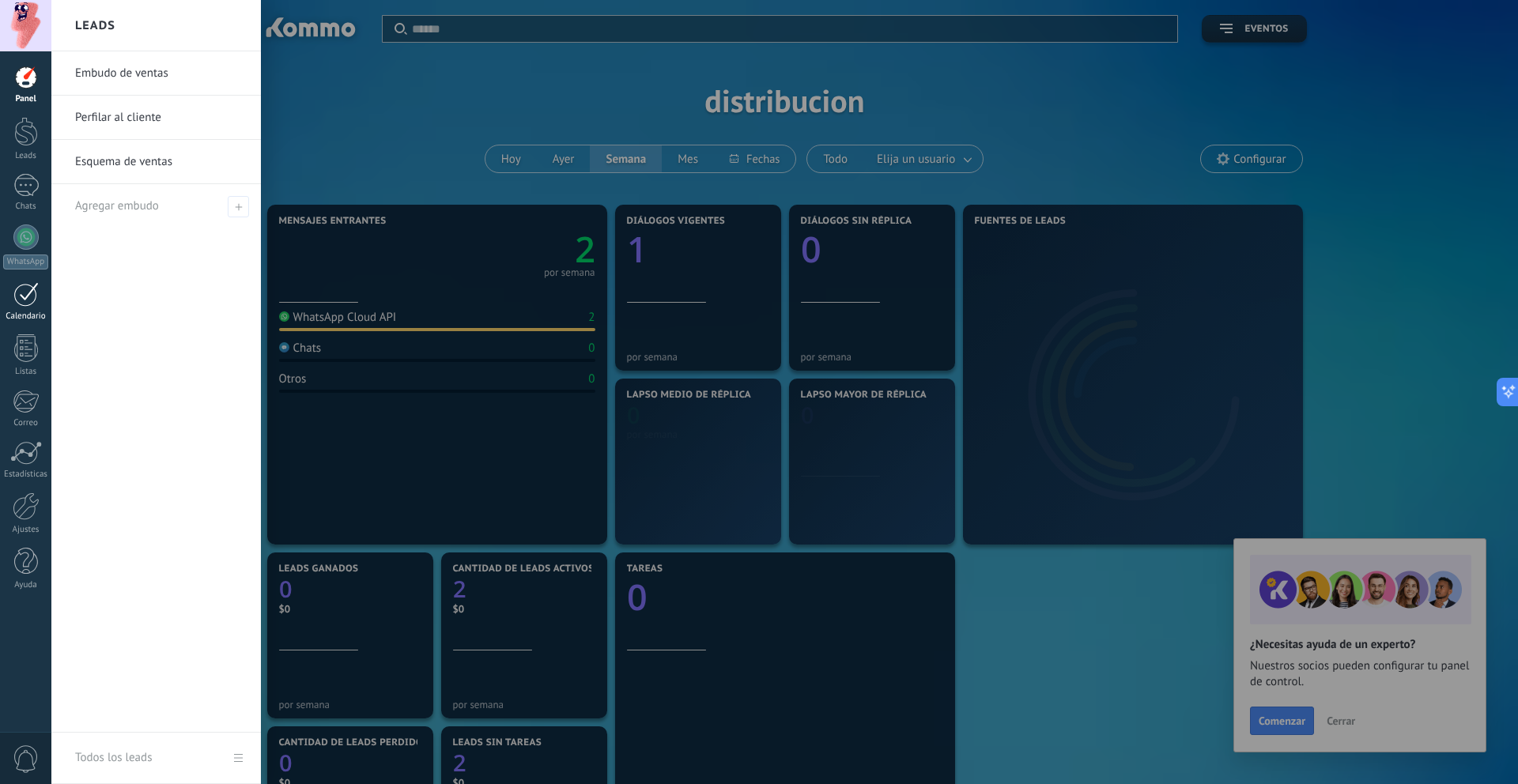
click at [23, 301] on div at bounding box center [25, 294] width 25 height 25
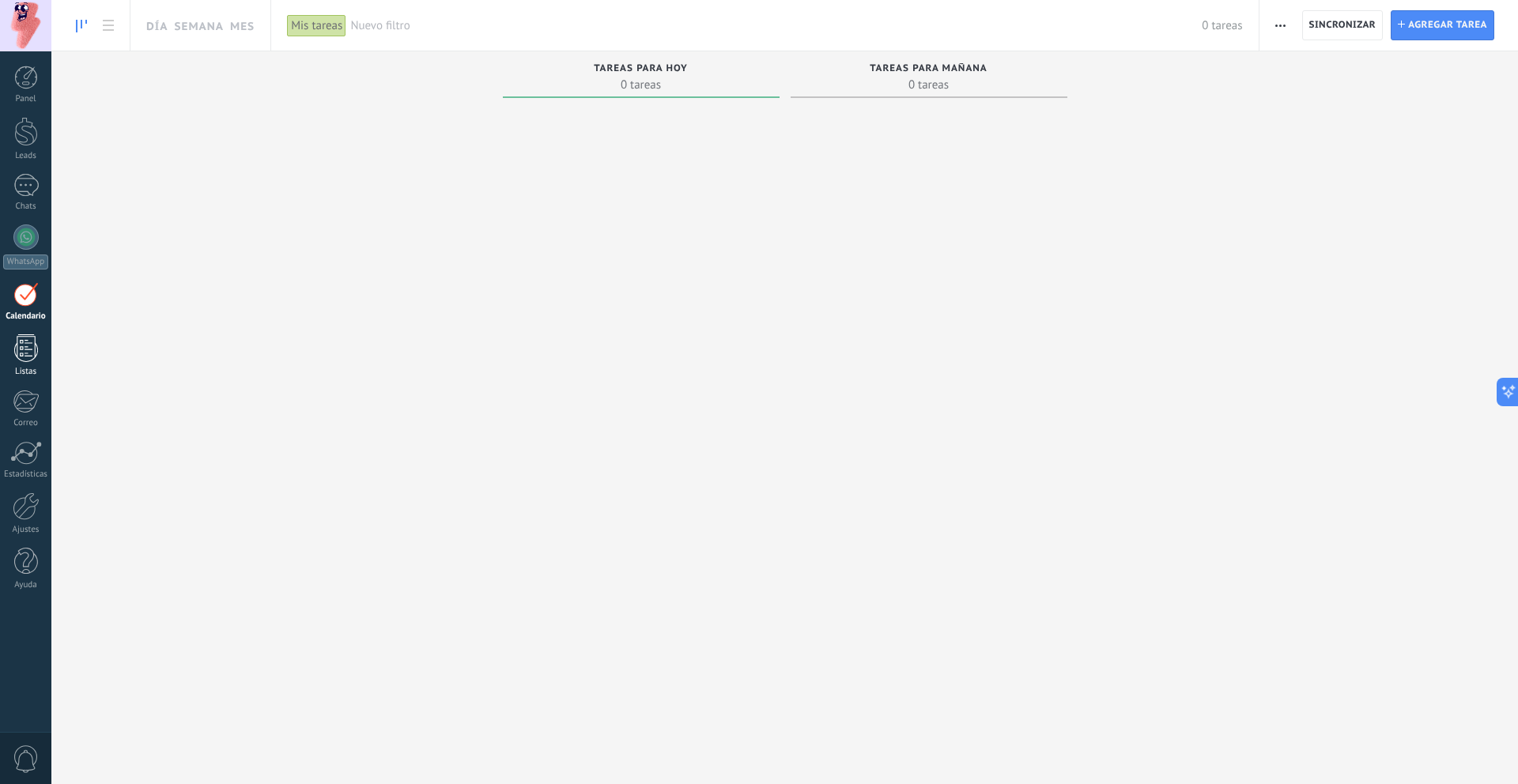
click at [24, 340] on div at bounding box center [25, 349] width 24 height 28
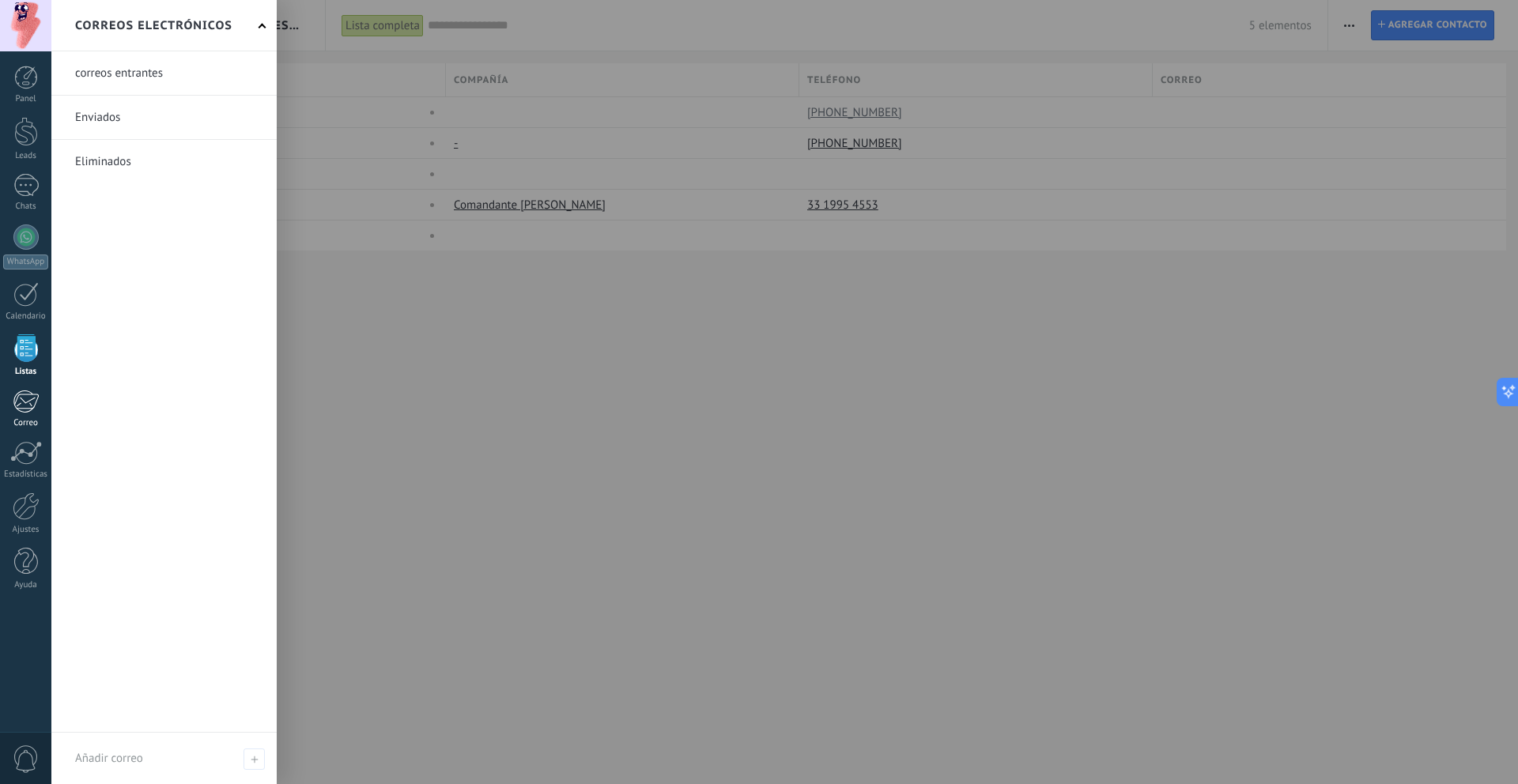
click at [25, 401] on div at bounding box center [25, 401] width 26 height 24
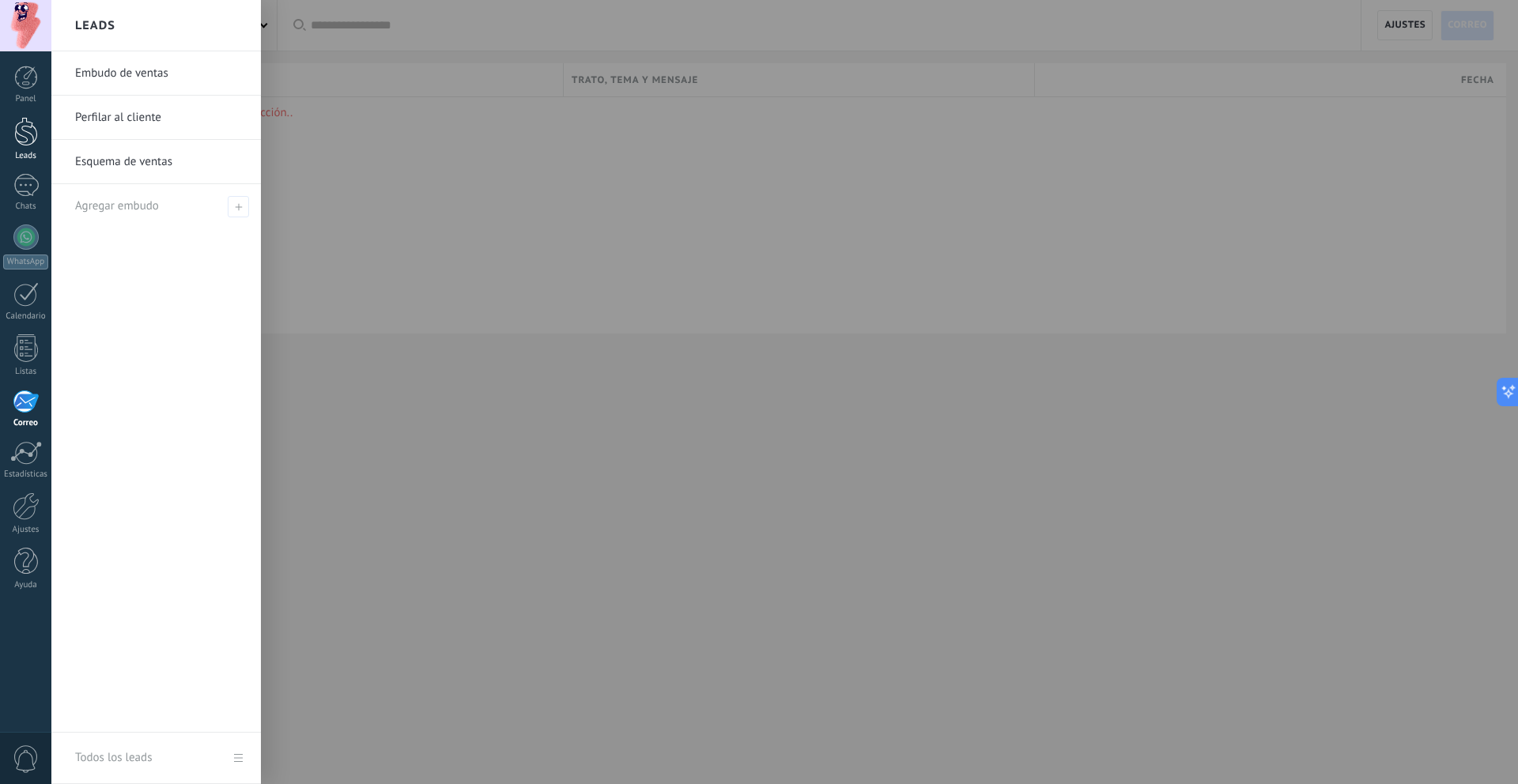
click at [17, 135] on div at bounding box center [25, 132] width 24 height 30
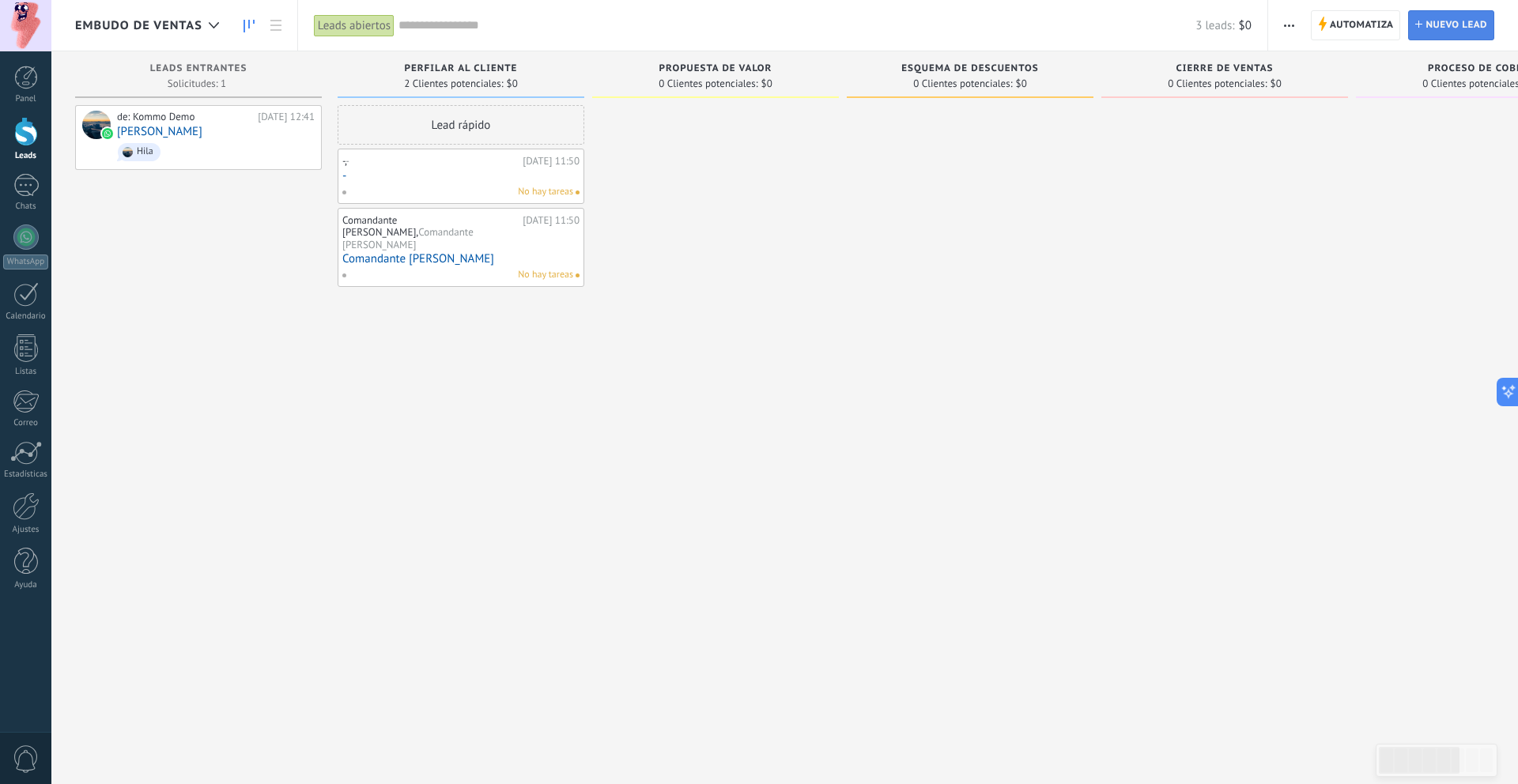
click at [1448, 27] on span "Nuevo lead" at bounding box center [1456, 25] width 62 height 29
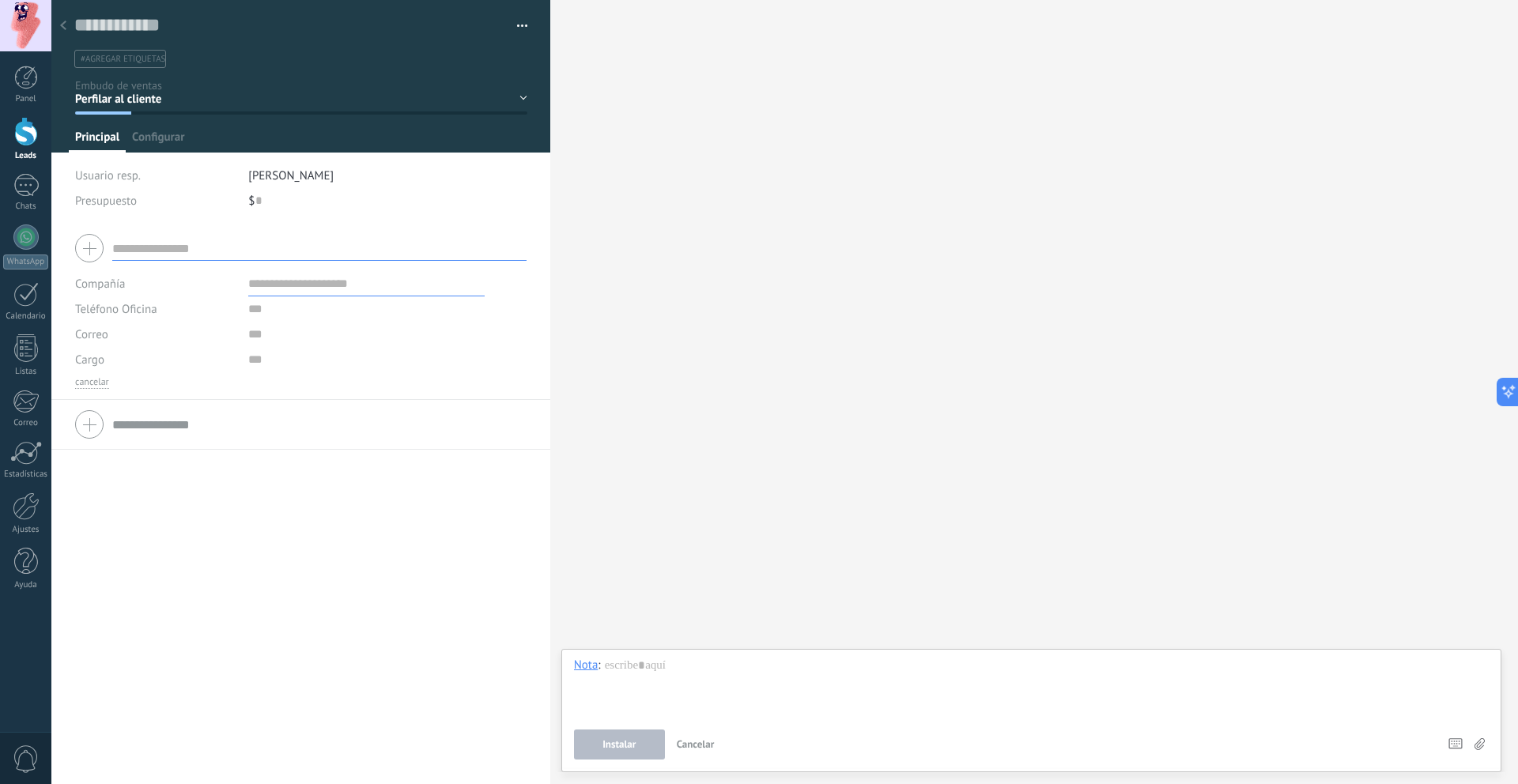
click at [257, 246] on input "text" at bounding box center [319, 248] width 414 height 25
type input "*"
type input "***"
click at [284, 320] on input "text" at bounding box center [367, 309] width 236 height 25
type input "**********"
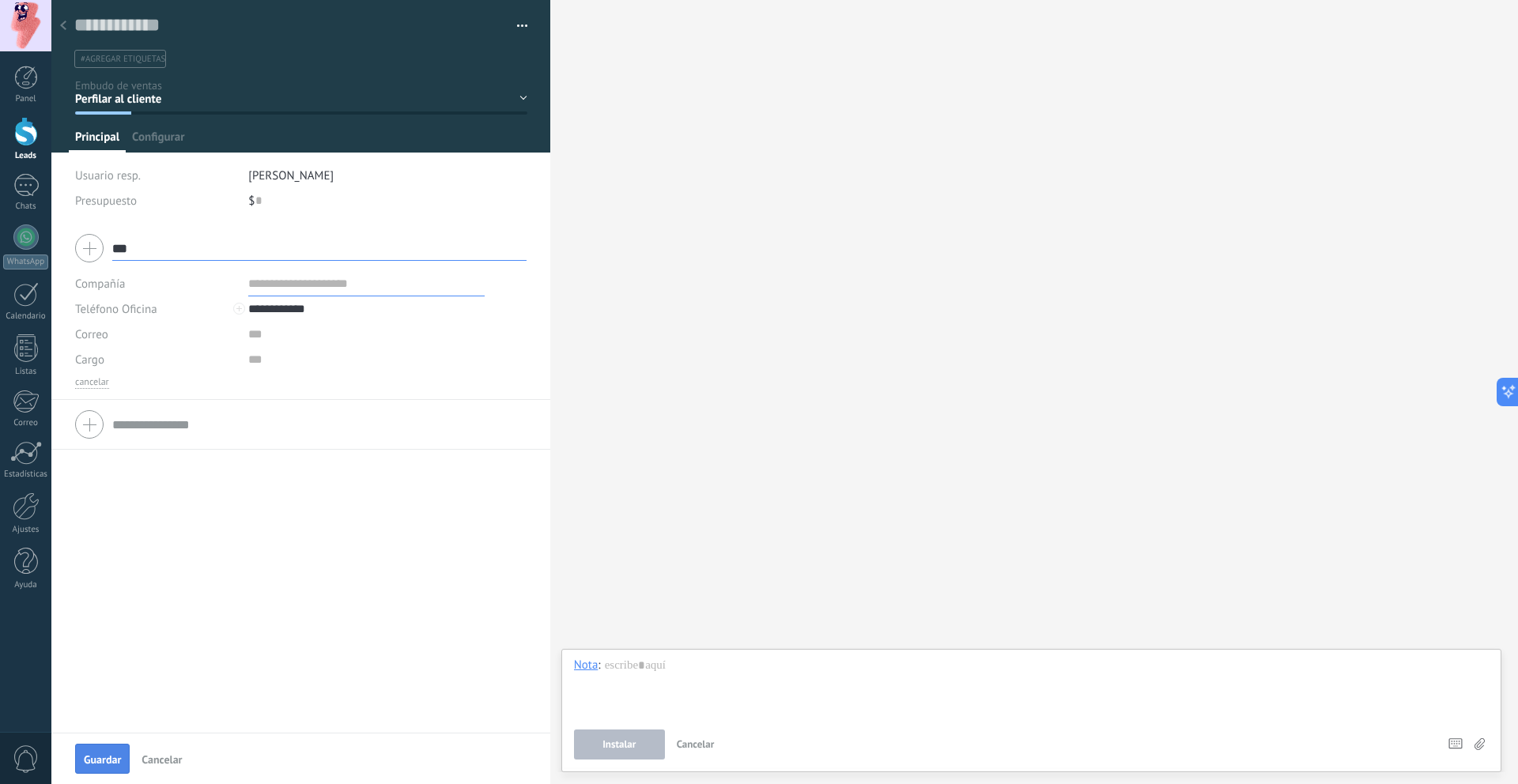
click at [111, 762] on span "Guardar" at bounding box center [102, 759] width 37 height 11
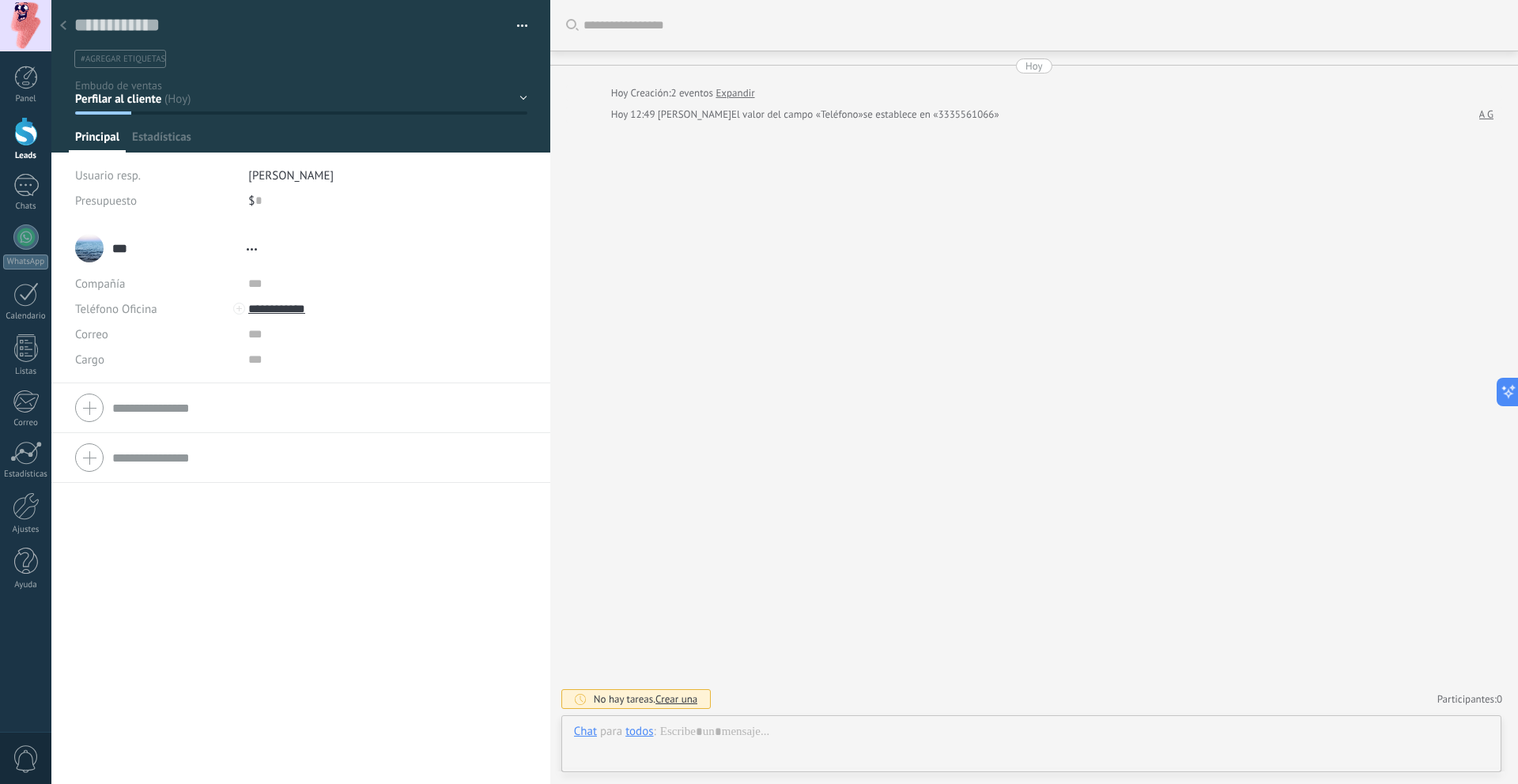
type textarea "**********"
click at [85, 242] on div "*** A G *** A G Apellido Abrir detalle Copie el nombre Desatar Contacto princip…" at bounding box center [116, 248] width 81 height 39
click at [697, 744] on div at bounding box center [1032, 748] width 915 height 48
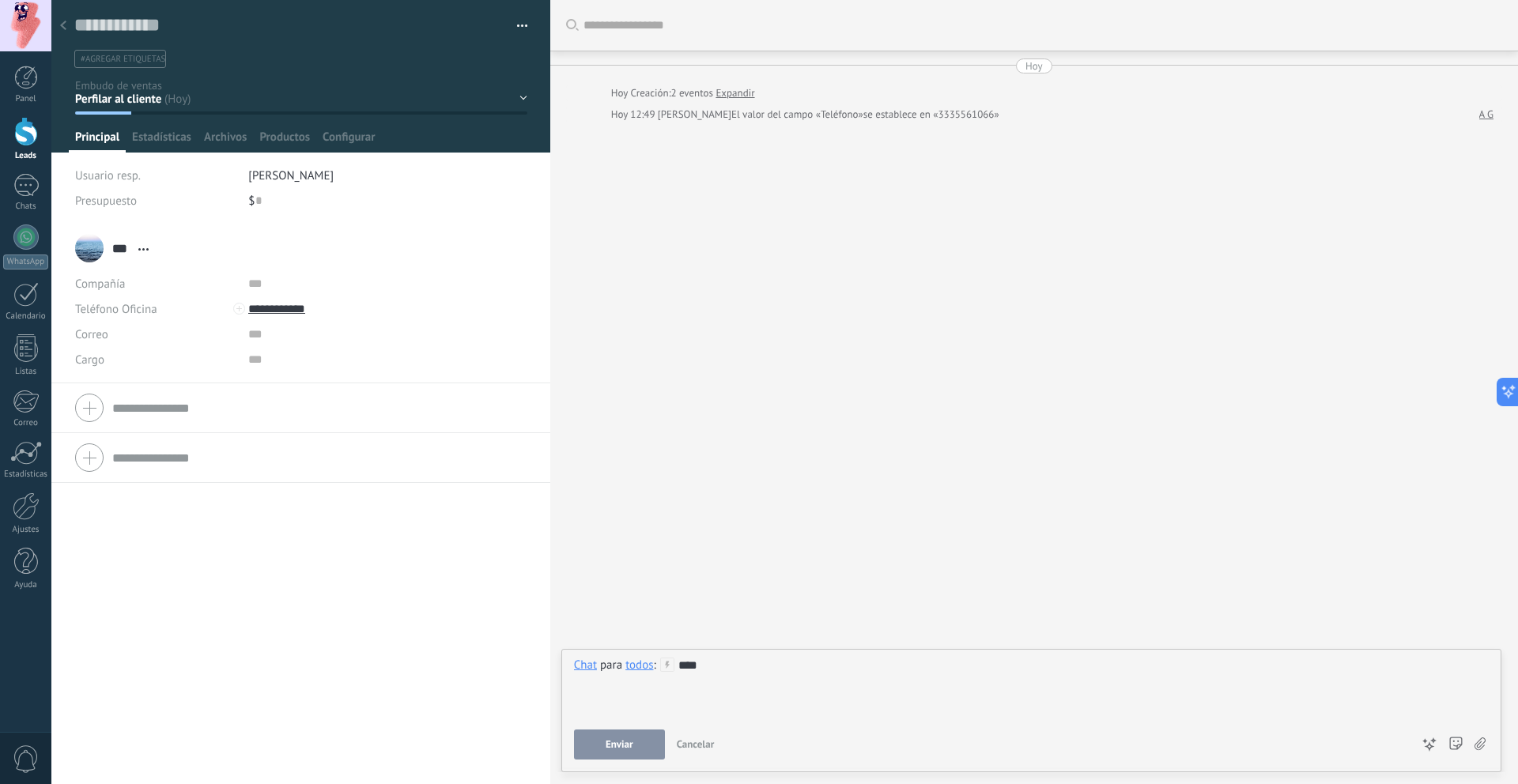
click at [640, 747] on button "Enviar" at bounding box center [619, 745] width 91 height 30
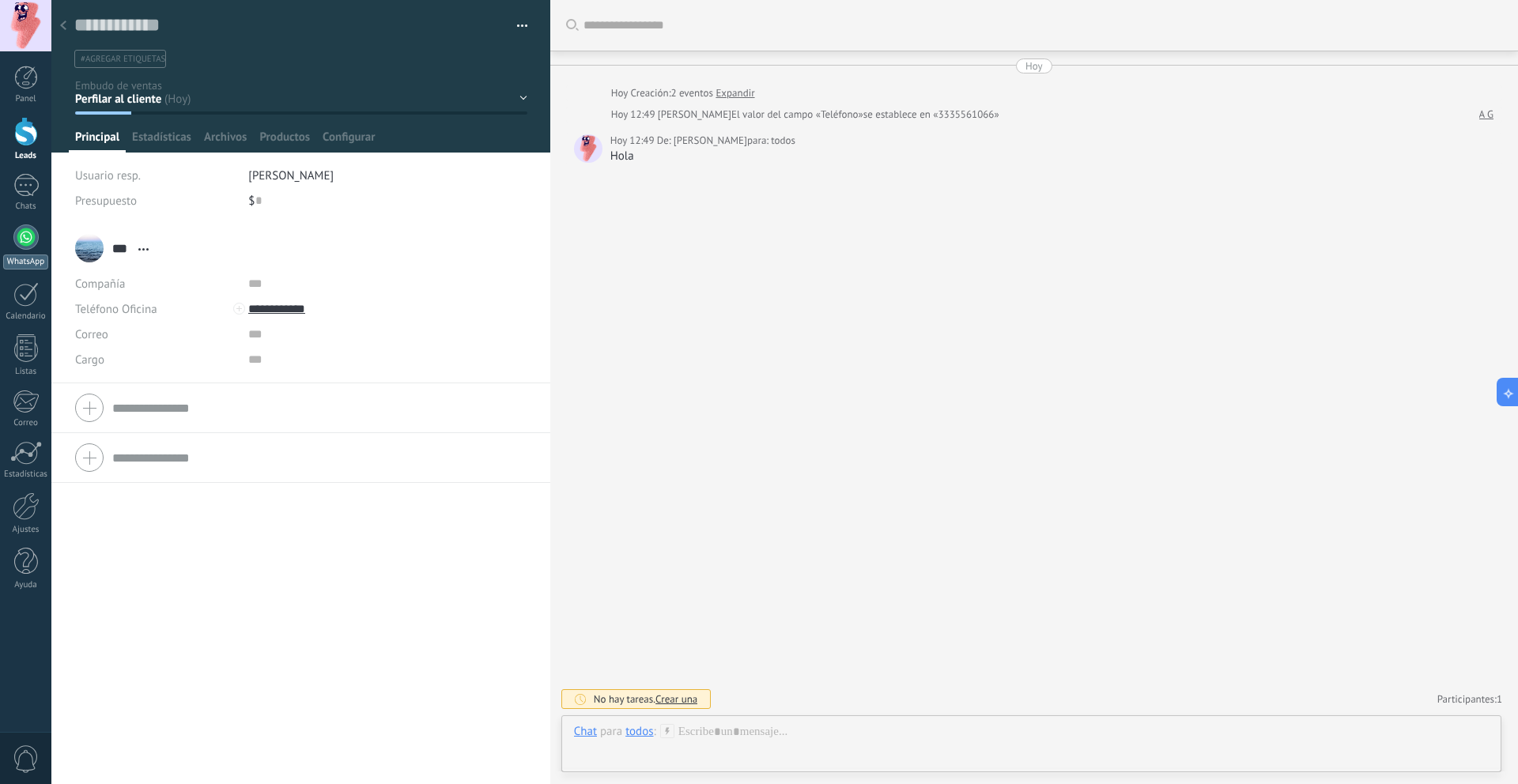
click at [29, 244] on div at bounding box center [25, 237] width 25 height 25
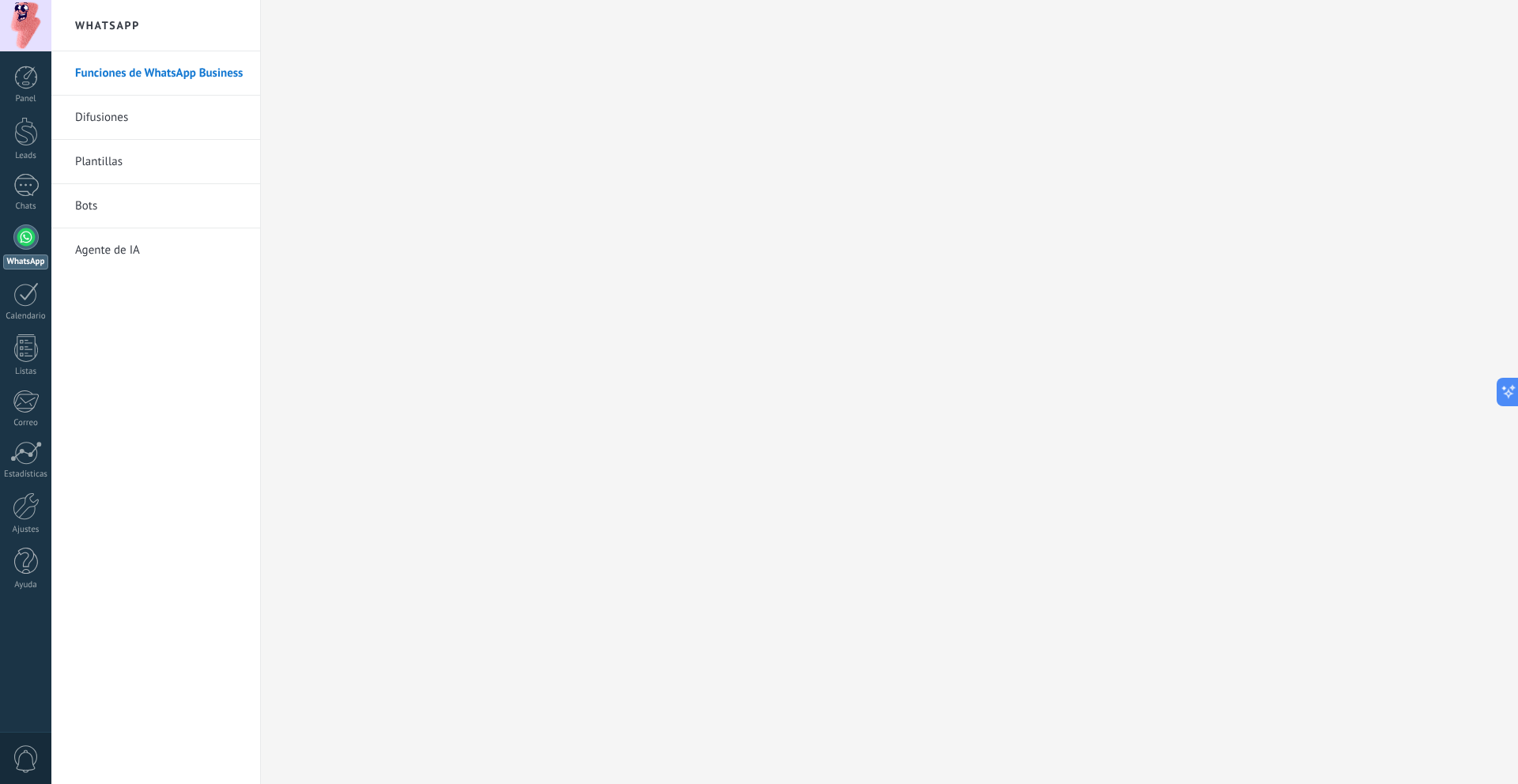
click at [34, 41] on div at bounding box center [25, 25] width 52 height 52
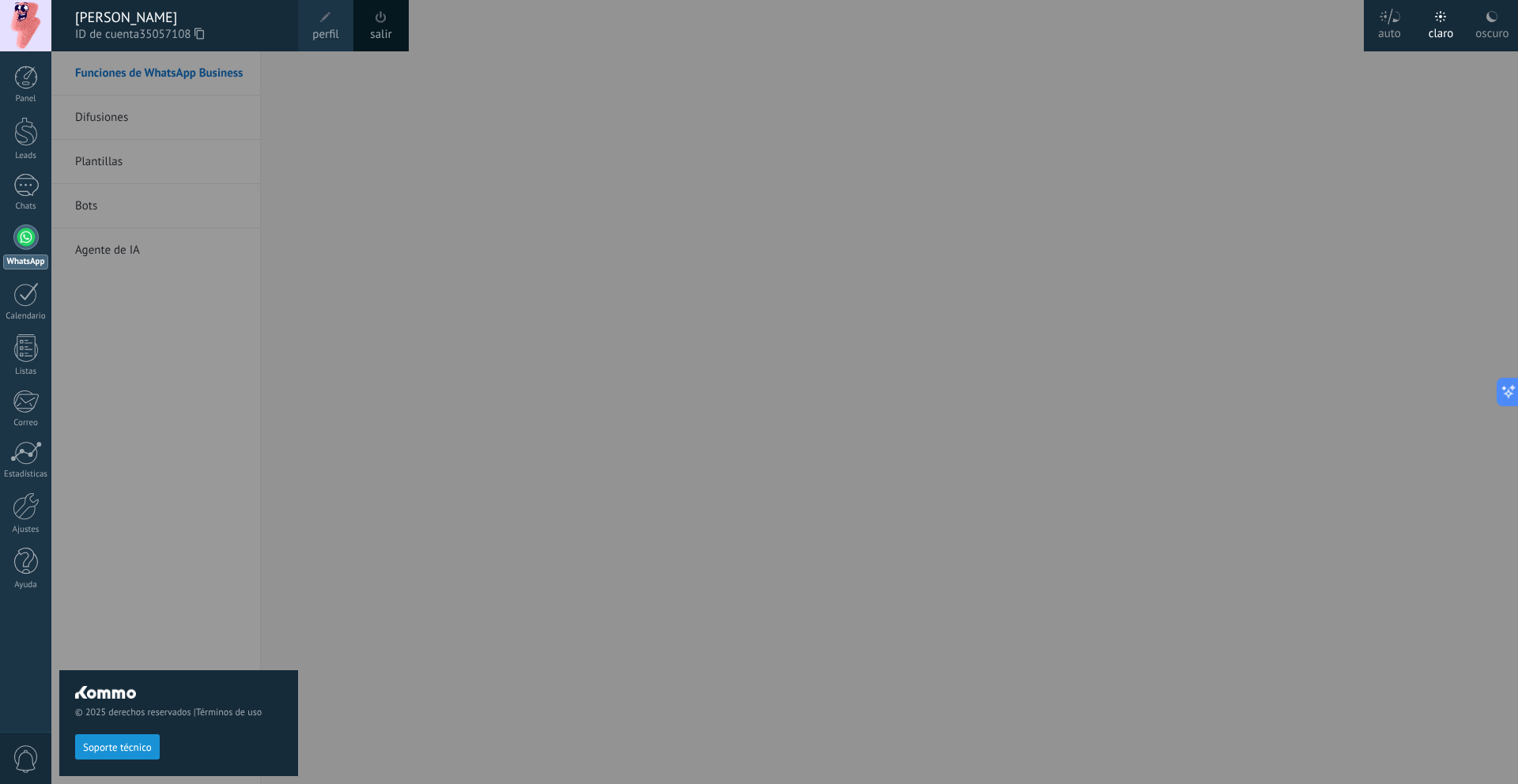
click at [255, 256] on div "© 2025 derechos reservados | Términos de uso Soporte técnico" at bounding box center [178, 418] width 239 height 733
click at [33, 130] on div at bounding box center [25, 132] width 24 height 30
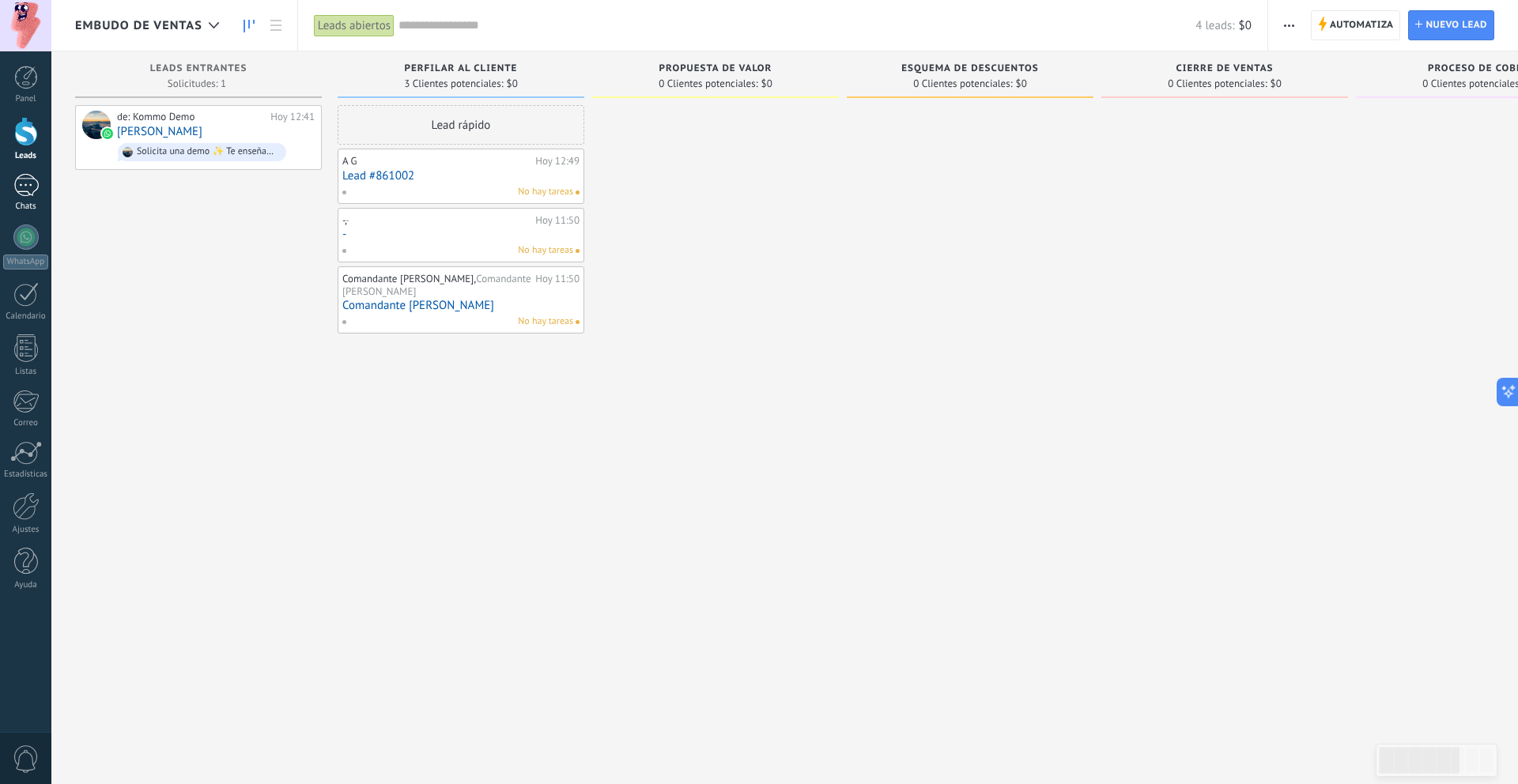
click at [28, 189] on div "1" at bounding box center [25, 185] width 25 height 23
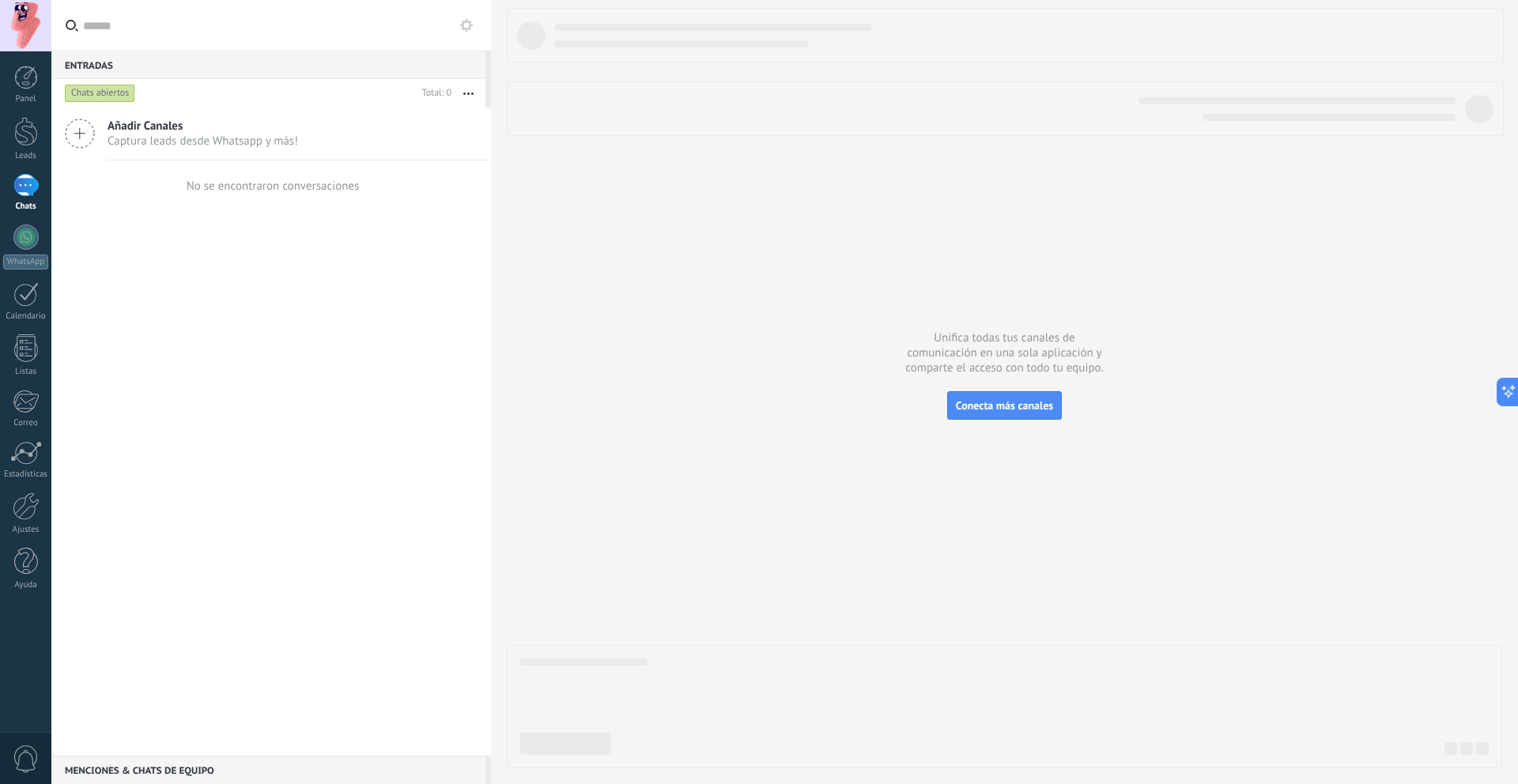
click at [30, 189] on div "1" at bounding box center [25, 185] width 25 height 23
click at [189, 139] on span "Captura leads desde Whatsapp y más!" at bounding box center [203, 141] width 190 height 15
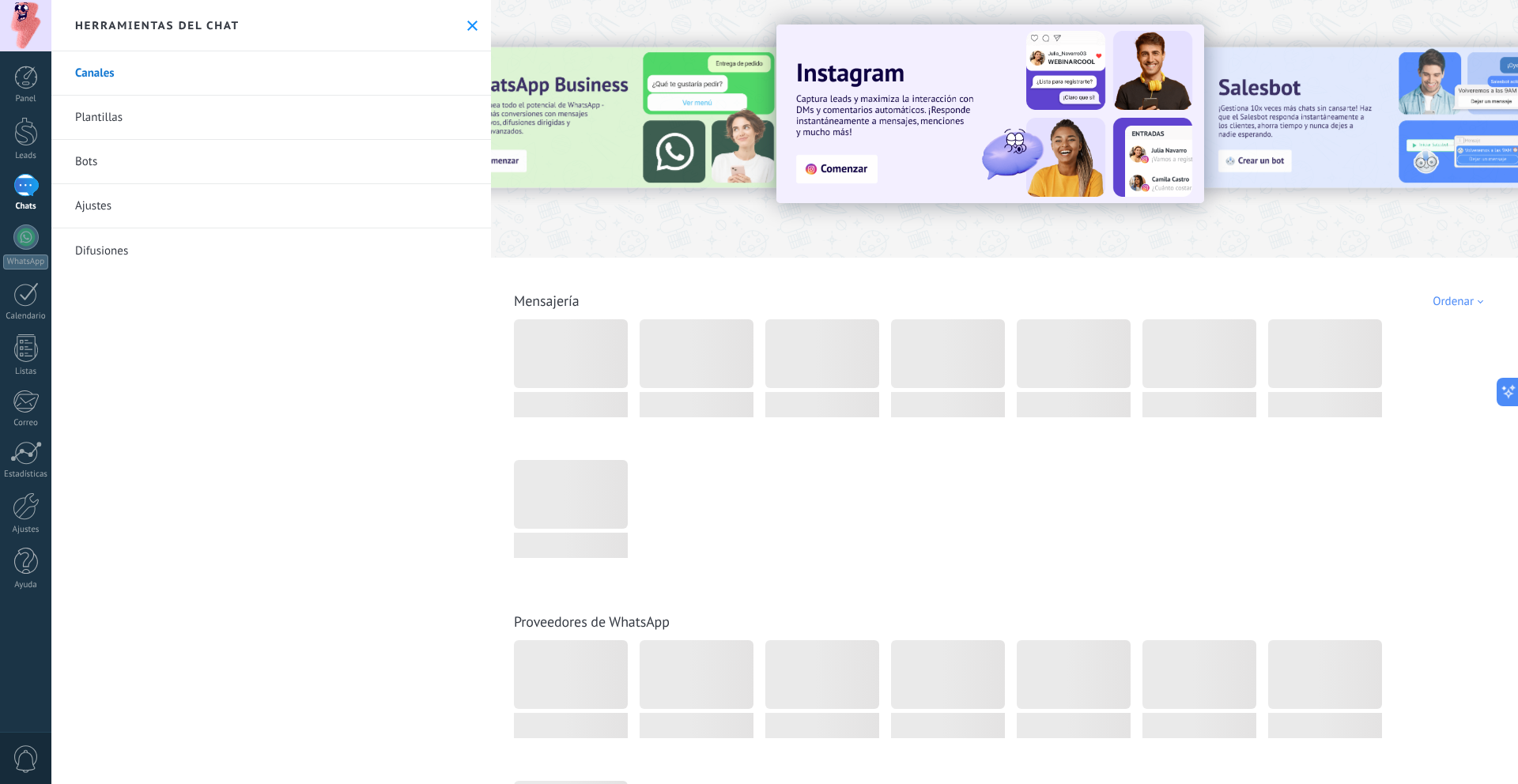
click at [467, 28] on icon at bounding box center [472, 25] width 11 height 11
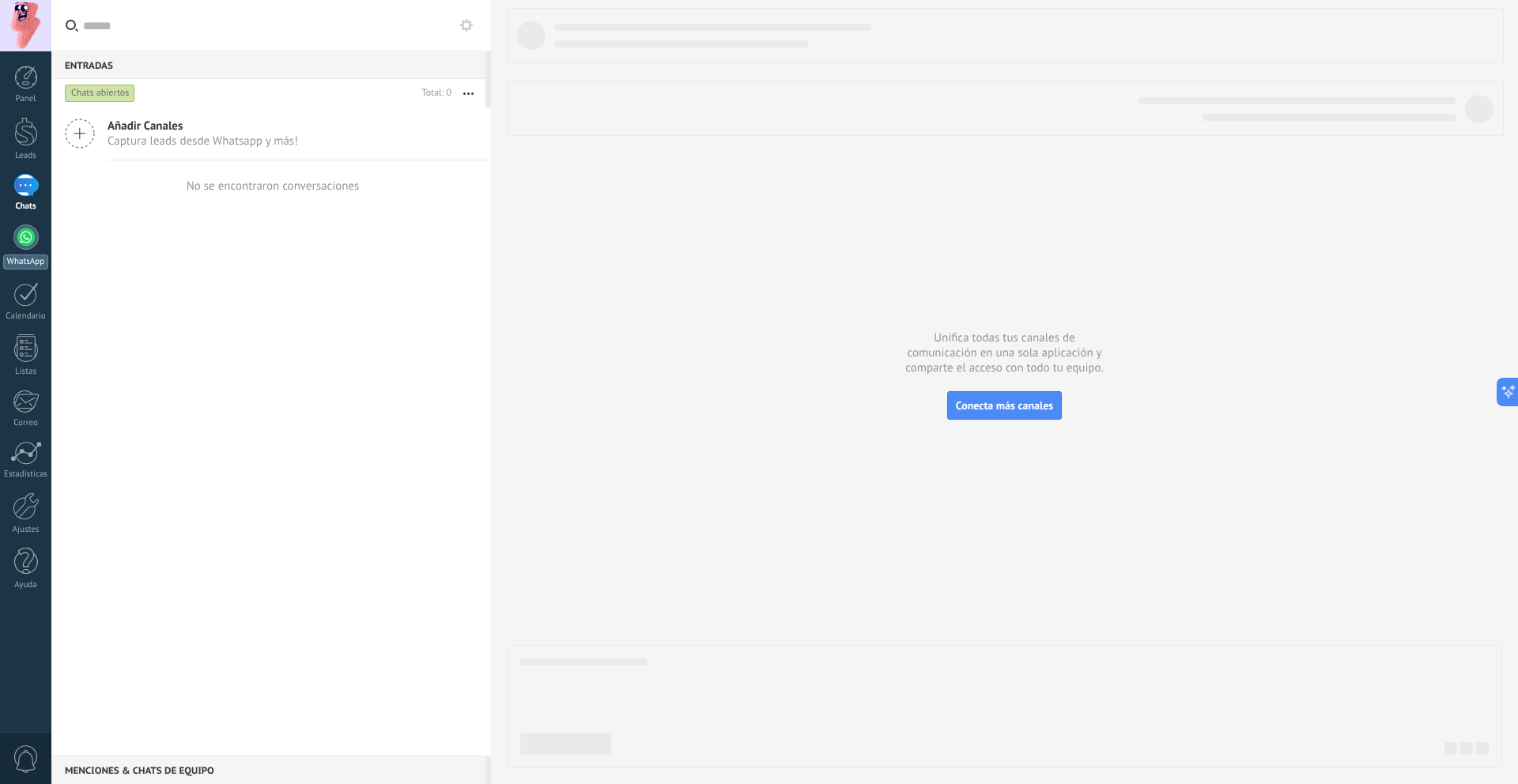
click at [31, 236] on div at bounding box center [25, 237] width 25 height 25
